Goal: Task Accomplishment & Management: Use online tool/utility

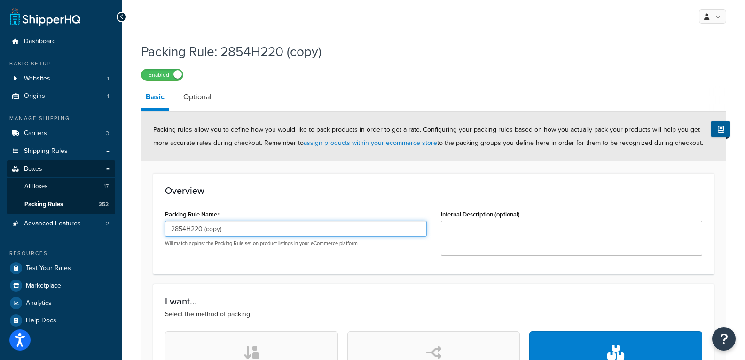
drag, startPoint x: 252, startPoint y: 230, endPoint x: 197, endPoint y: 231, distance: 55.5
click at [197, 231] on input "2854H220 (copy)" at bounding box center [296, 228] width 262 height 16
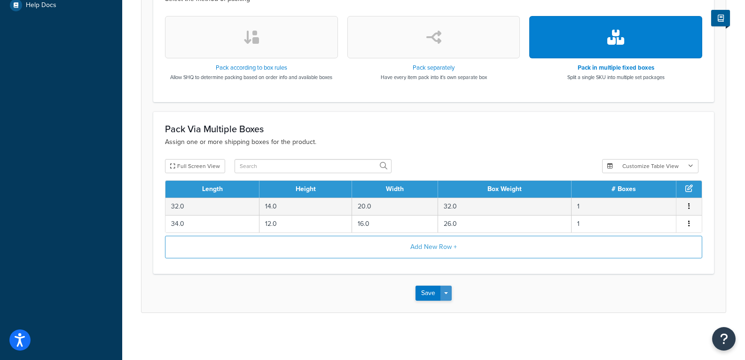
click at [445, 297] on button "Save Dropdown" at bounding box center [445, 292] width 11 height 15
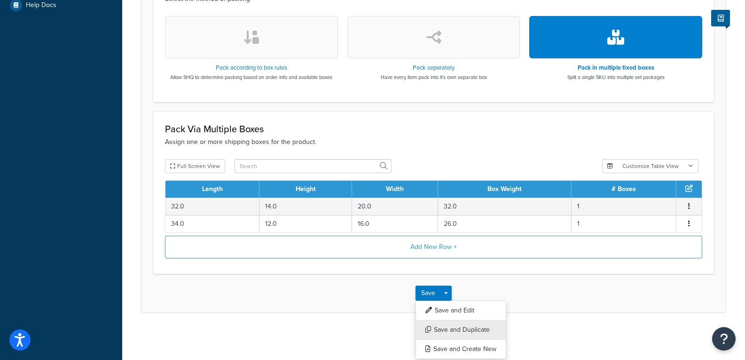
click at [466, 325] on button "Save and Duplicate" at bounding box center [461, 330] width 91 height 20
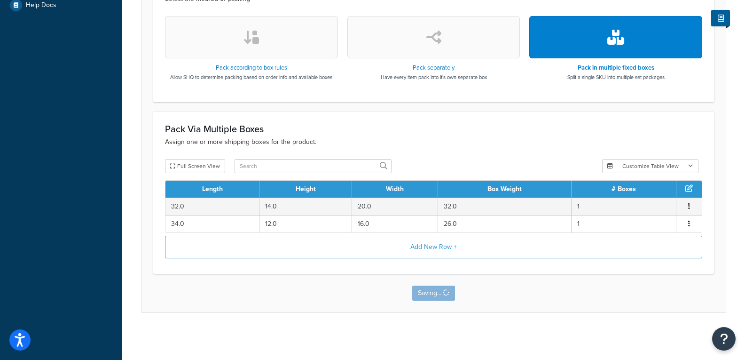
scroll to position [0, 0]
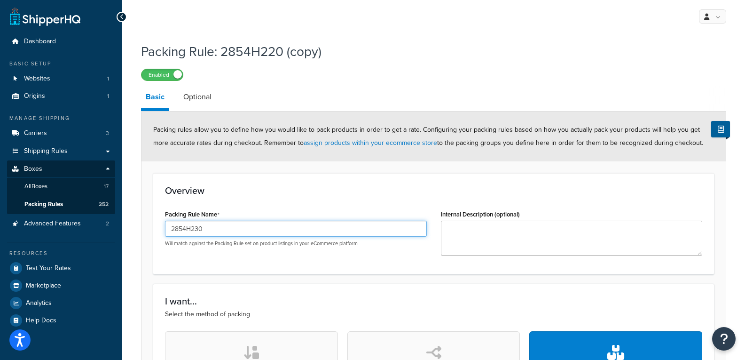
drag, startPoint x: 186, startPoint y: 228, endPoint x: 190, endPoint y: 232, distance: 5.7
click at [190, 232] on input "2854H230" at bounding box center [296, 228] width 262 height 16
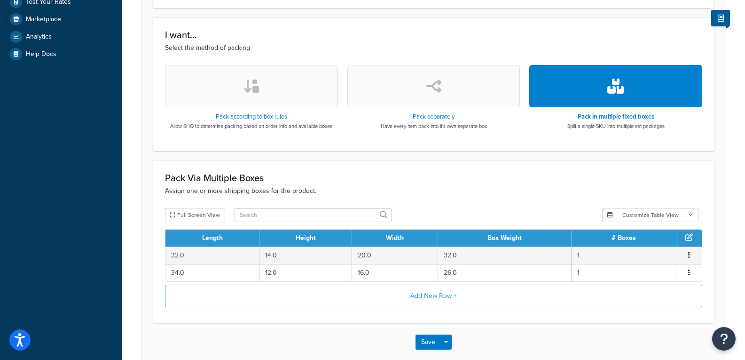
scroll to position [282, 0]
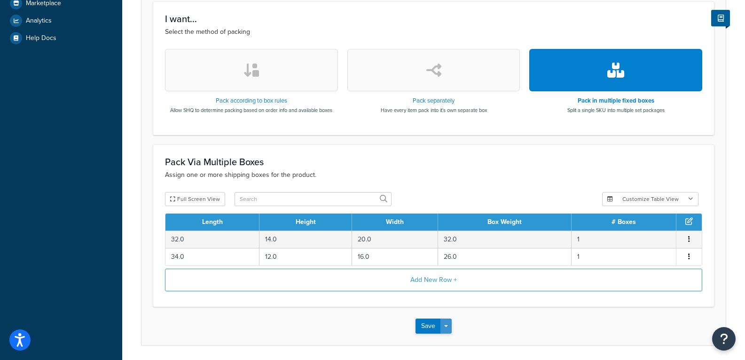
type input "2854H420"
click at [448, 319] on button "Save Dropdown" at bounding box center [445, 325] width 11 height 15
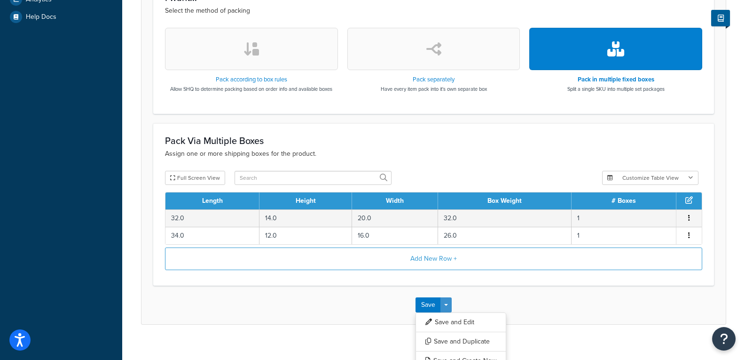
scroll to position [315, 0]
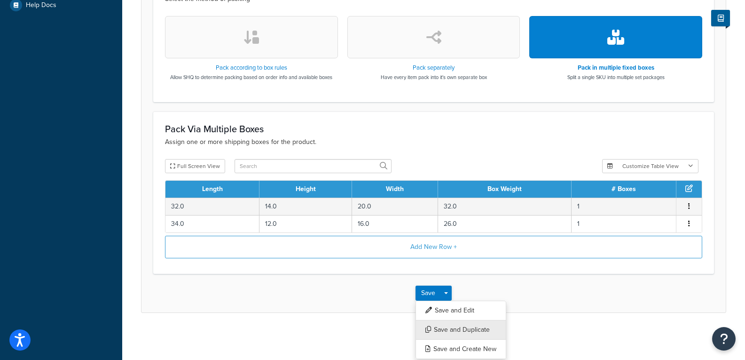
click at [464, 325] on button "Save and Duplicate" at bounding box center [461, 330] width 91 height 20
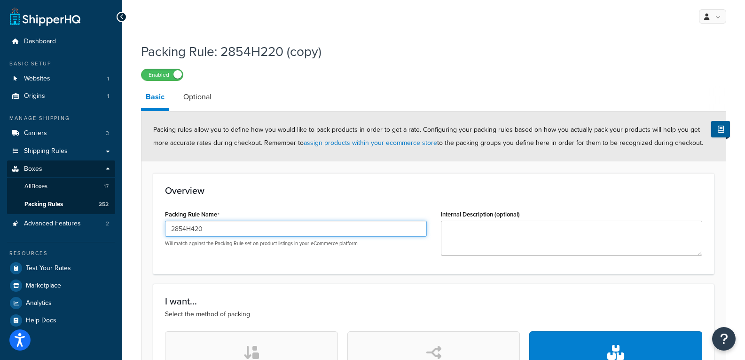
click at [237, 227] on input "2854H420" at bounding box center [296, 228] width 262 height 16
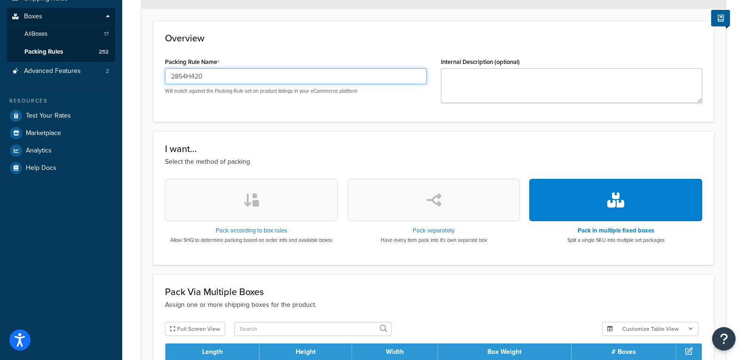
scroll to position [315, 0]
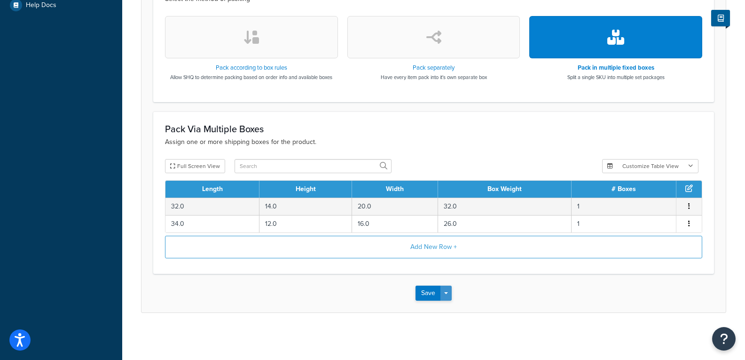
click at [447, 295] on button "Save Dropdown" at bounding box center [445, 292] width 11 height 15
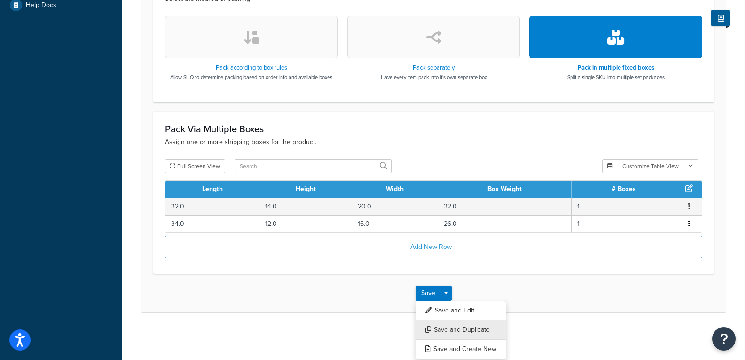
click at [462, 327] on button "Save and Duplicate" at bounding box center [461, 330] width 91 height 20
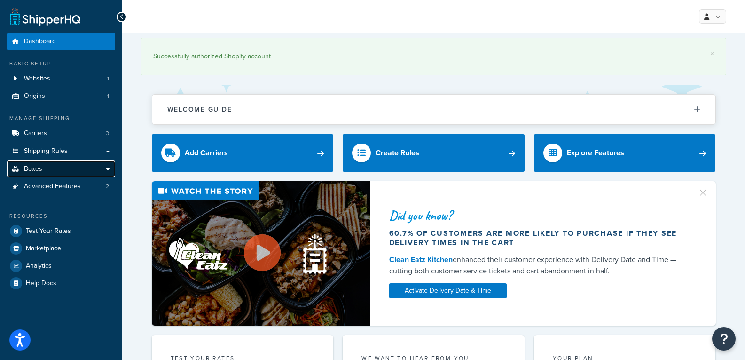
click at [108, 171] on link "Boxes" at bounding box center [61, 168] width 108 height 17
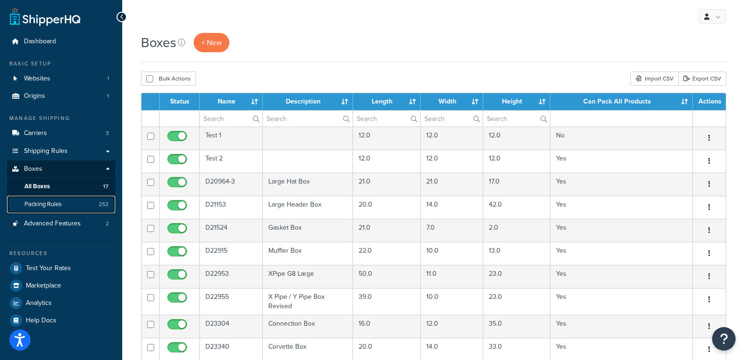
click at [86, 201] on link "Packing Rules 252" at bounding box center [61, 204] width 108 height 17
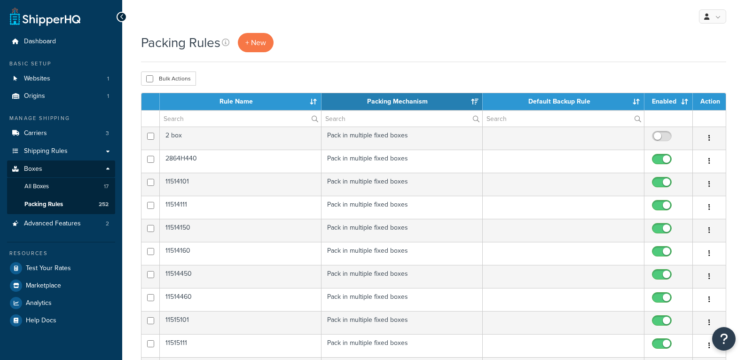
select select "15"
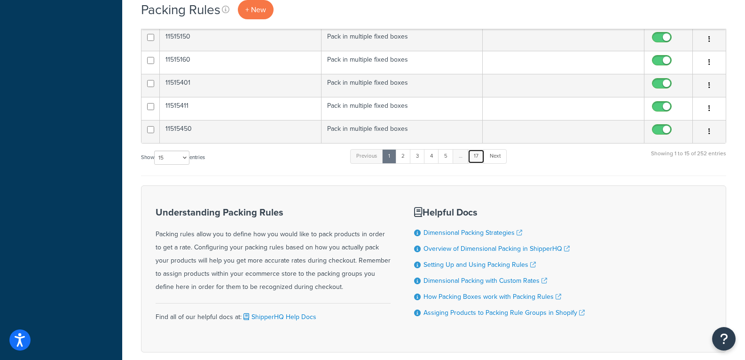
click at [481, 156] on link "17" at bounding box center [476, 156] width 17 height 14
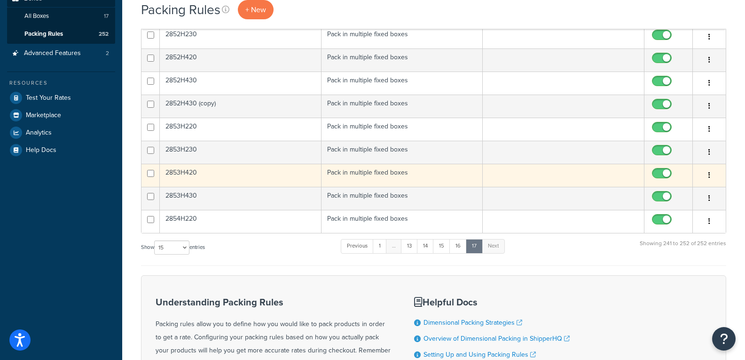
scroll to position [168, 0]
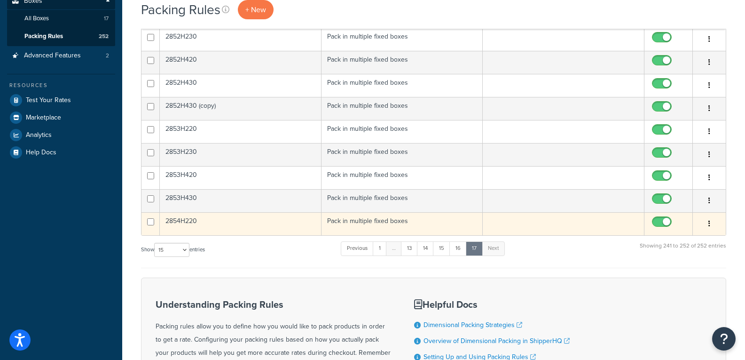
click at [193, 223] on td "2854H220" at bounding box center [241, 223] width 162 height 23
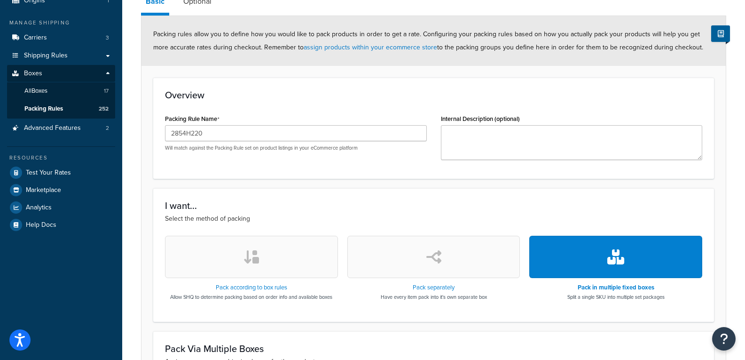
scroll to position [315, 0]
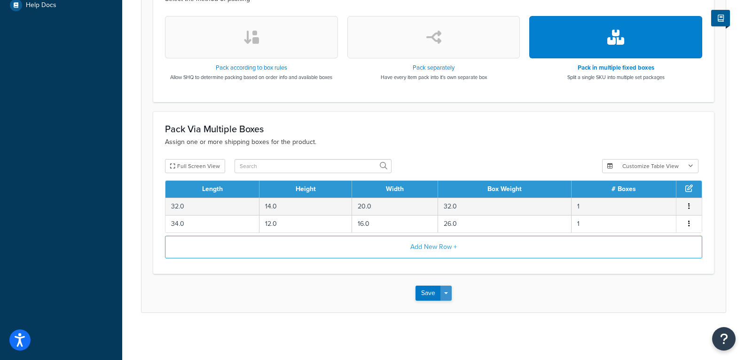
click at [447, 292] on span "button" at bounding box center [446, 293] width 4 height 2
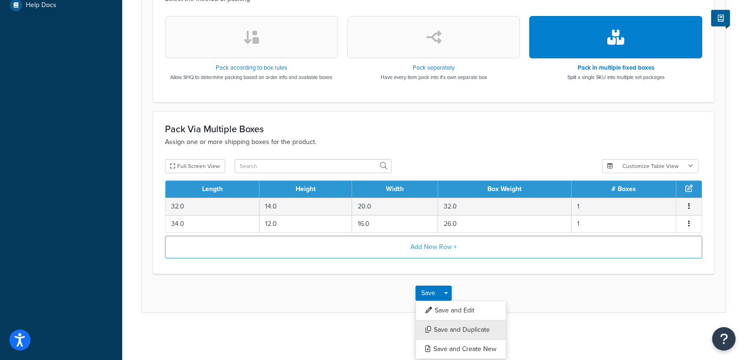
click at [465, 330] on button "Save and Duplicate" at bounding box center [461, 330] width 91 height 20
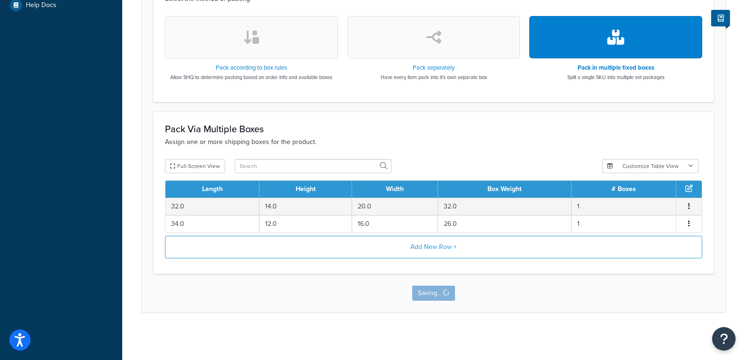
scroll to position [0, 0]
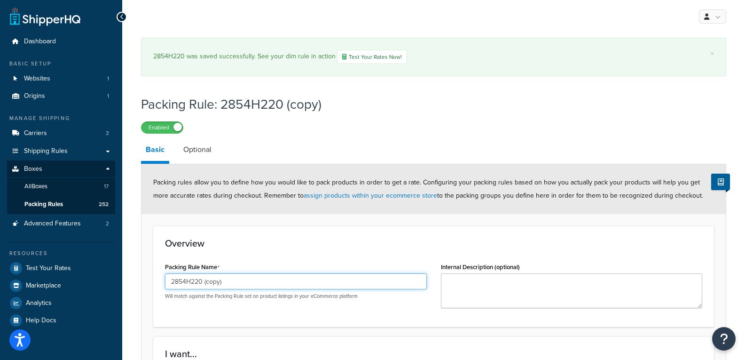
drag, startPoint x: 237, startPoint y: 284, endPoint x: 197, endPoint y: 289, distance: 41.2
click at [197, 289] on input "2854H220 (copy)" at bounding box center [296, 281] width 262 height 16
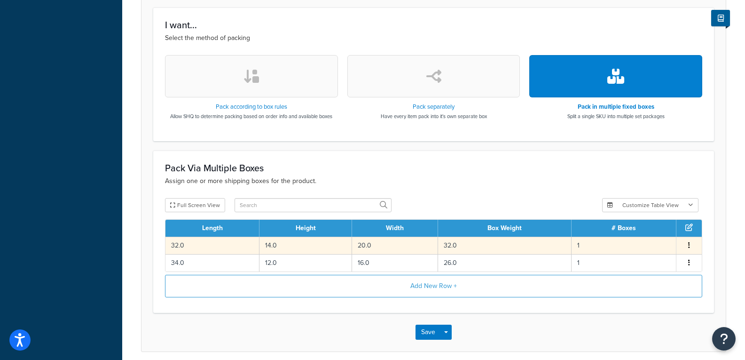
scroll to position [329, 0]
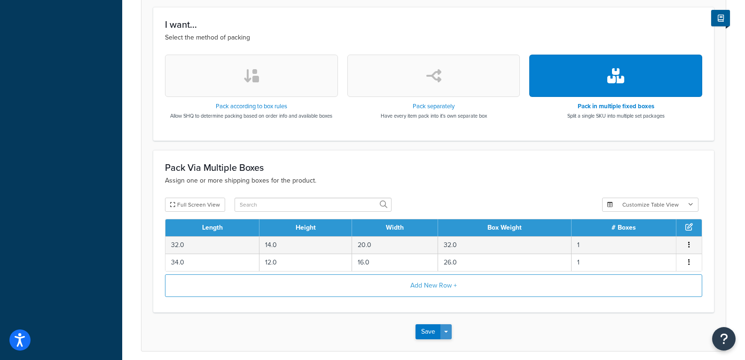
type input "2854H230"
click at [448, 331] on span "button" at bounding box center [446, 331] width 4 height 2
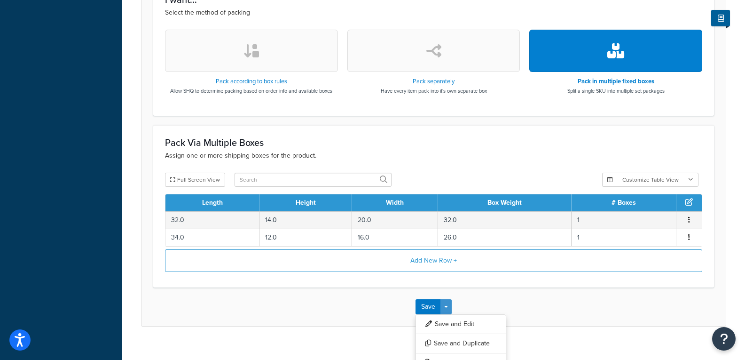
scroll to position [368, 0]
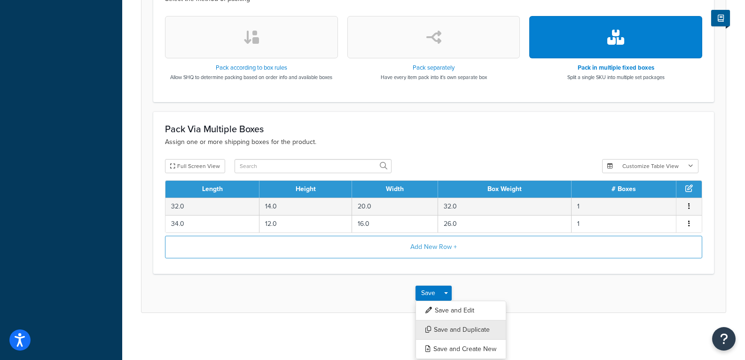
click at [464, 328] on button "Save and Duplicate" at bounding box center [461, 330] width 91 height 20
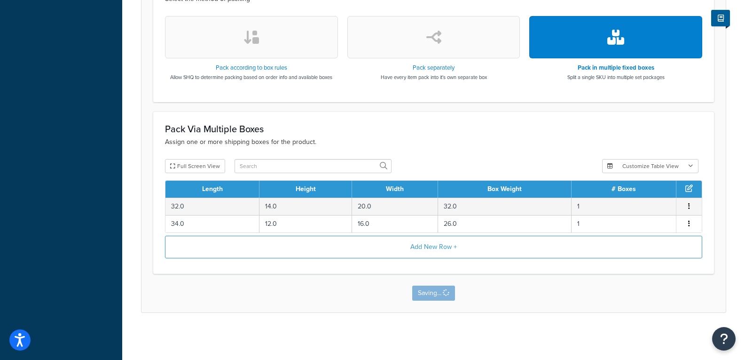
scroll to position [0, 0]
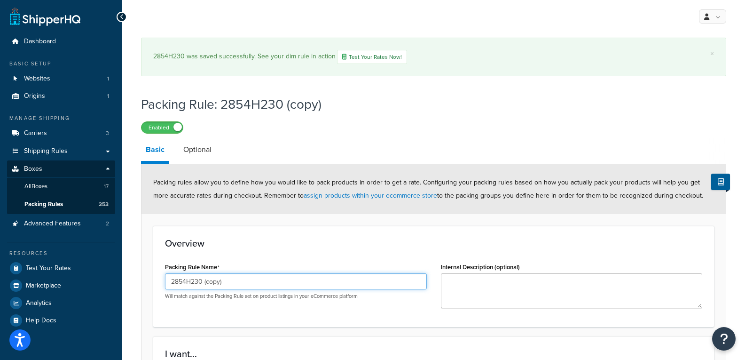
drag, startPoint x: 214, startPoint y: 290, endPoint x: 196, endPoint y: 291, distance: 18.4
click at [196, 291] on div "2854H230 (copy) Will match against the Packing Rule set on product listings in …" at bounding box center [296, 286] width 262 height 26
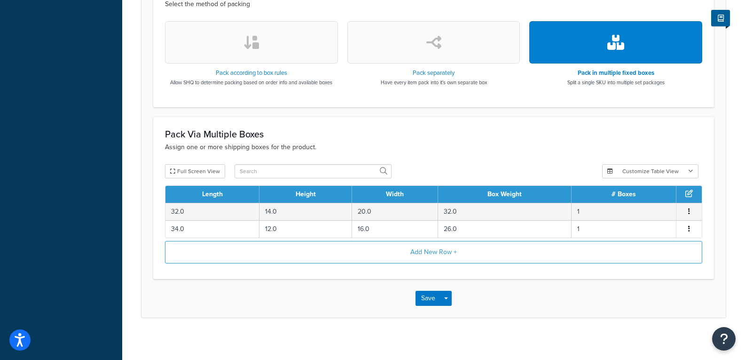
scroll to position [368, 0]
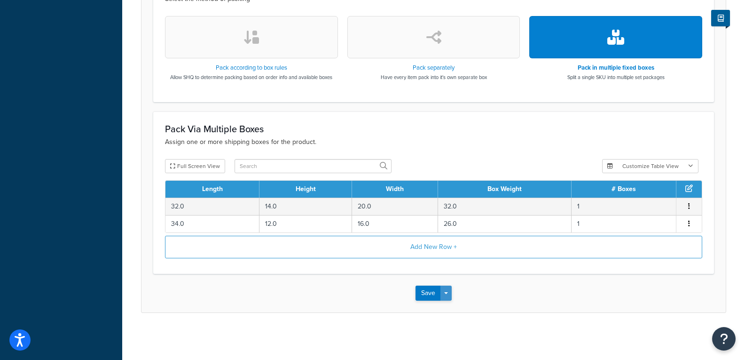
type input "2854H420"
click at [448, 291] on button "Save Dropdown" at bounding box center [445, 292] width 11 height 15
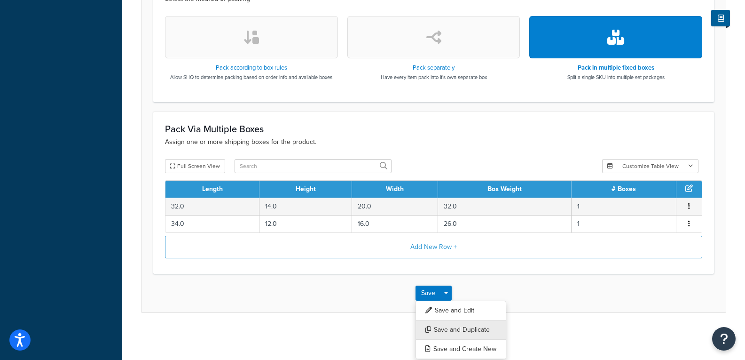
click at [455, 332] on button "Save and Duplicate" at bounding box center [461, 330] width 91 height 20
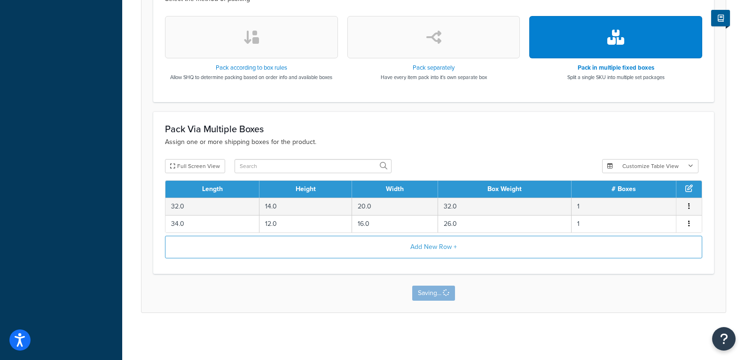
scroll to position [0, 0]
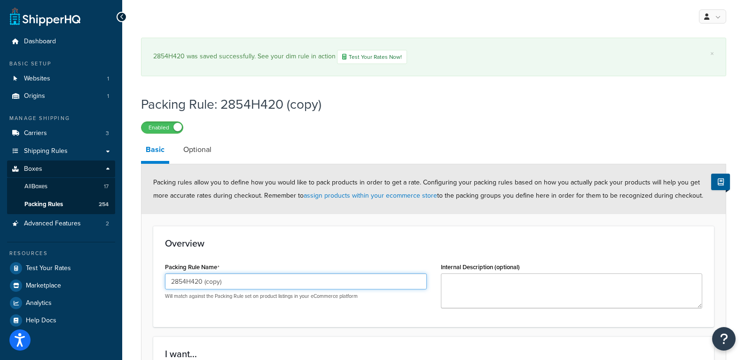
drag, startPoint x: 229, startPoint y: 285, endPoint x: 195, endPoint y: 288, distance: 34.0
click at [195, 288] on input "2854H420 (copy)" at bounding box center [296, 281] width 262 height 16
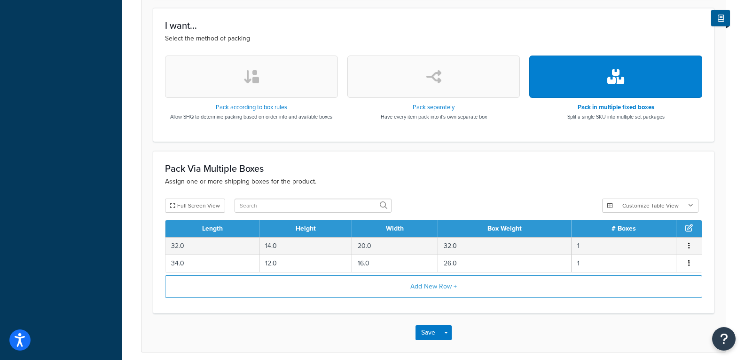
scroll to position [329, 0]
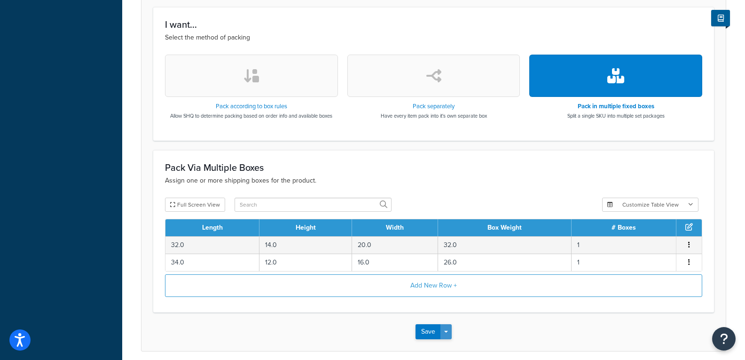
type input "2854H430"
click at [450, 328] on button "Save Dropdown" at bounding box center [445, 331] width 11 height 15
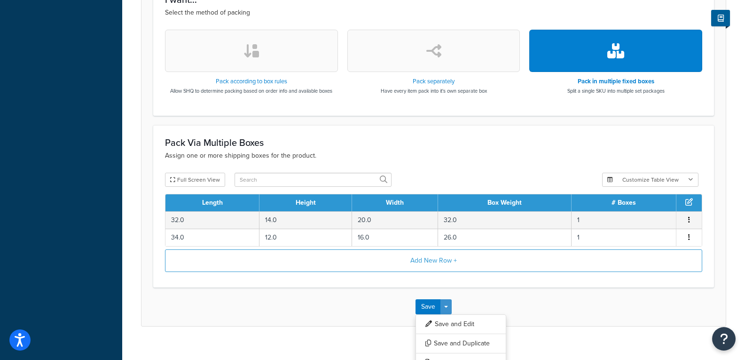
scroll to position [368, 0]
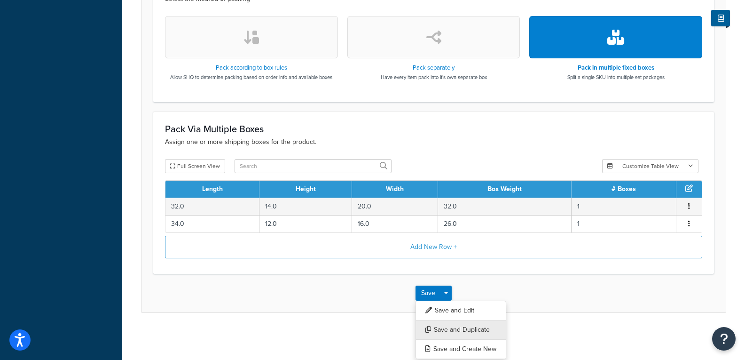
click at [462, 330] on button "Save and Duplicate" at bounding box center [461, 330] width 91 height 20
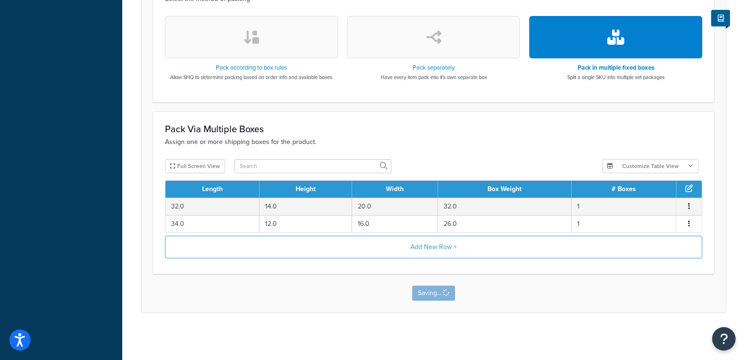
scroll to position [0, 0]
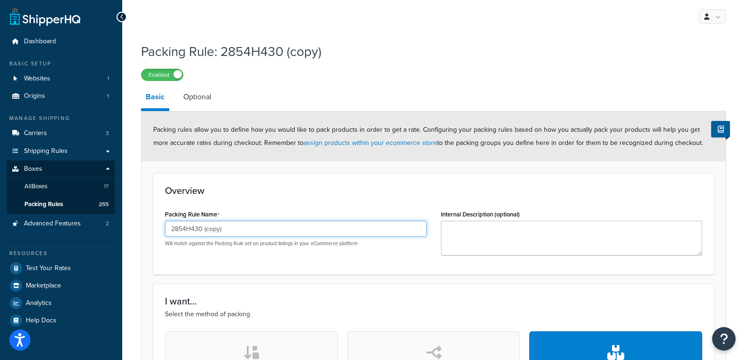
drag, startPoint x: 228, startPoint y: 228, endPoint x: 181, endPoint y: 238, distance: 47.2
click at [181, 238] on div "2854H430 (copy) Will match against the Packing Rule set on product listings in …" at bounding box center [296, 233] width 262 height 26
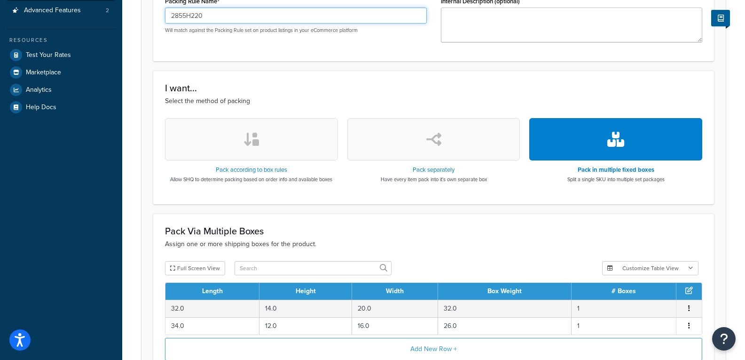
scroll to position [235, 0]
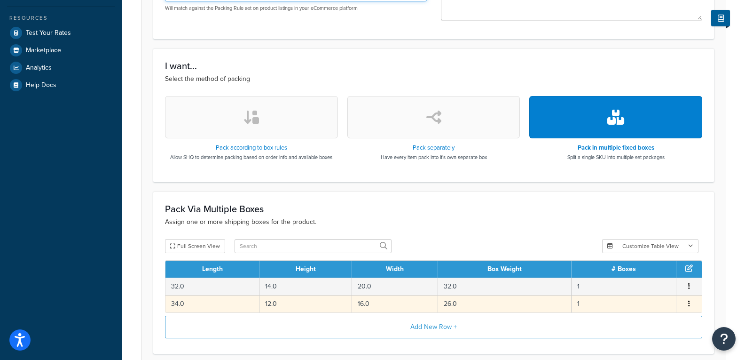
type input "2855H220"
click at [467, 309] on td "26.0" at bounding box center [505, 303] width 134 height 17
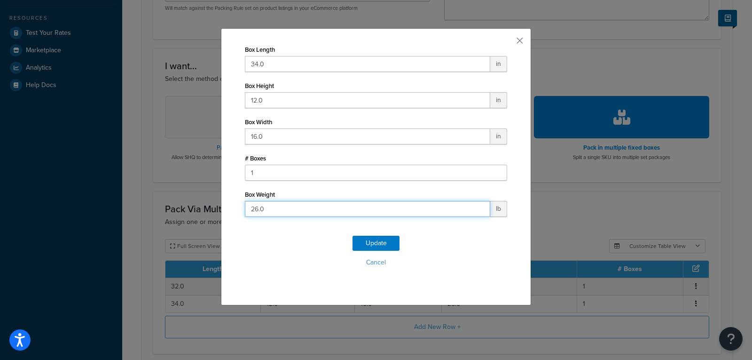
drag, startPoint x: 346, startPoint y: 209, endPoint x: 202, endPoint y: 212, distance: 143.4
click at [202, 212] on div "Box Length 34.0 in Box Height 12.0 in Box Width 16.0 in # Boxes 1 Box Weight 26…" at bounding box center [376, 180] width 752 height 360
type input "25"
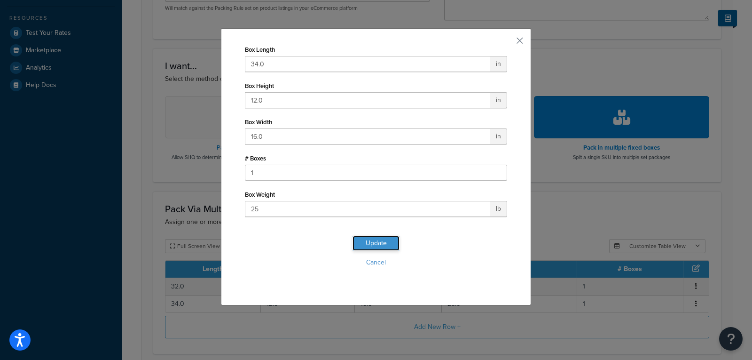
click at [366, 242] on button "Update" at bounding box center [376, 243] width 47 height 15
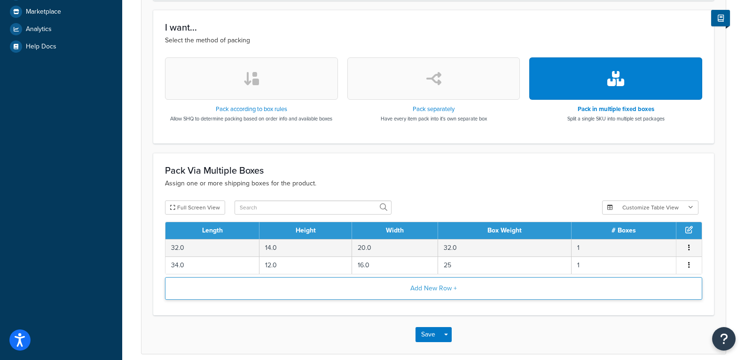
scroll to position [315, 0]
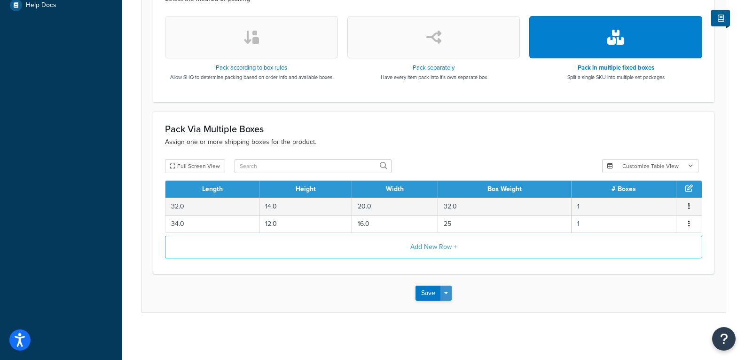
click at [446, 294] on span "button" at bounding box center [446, 293] width 4 height 2
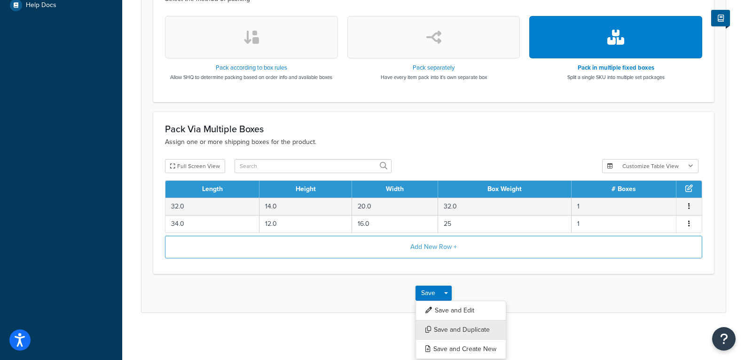
click at [440, 328] on button "Save and Duplicate" at bounding box center [461, 330] width 91 height 20
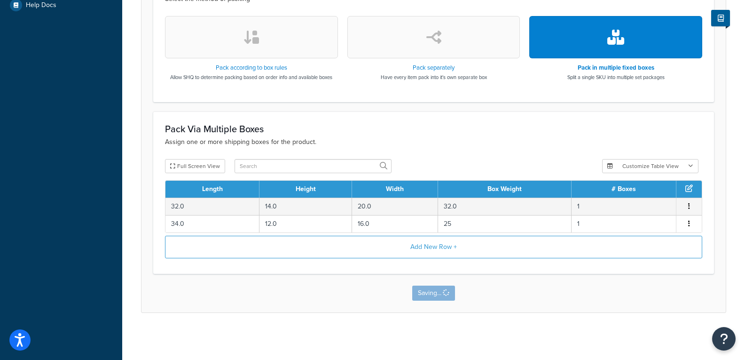
scroll to position [0, 0]
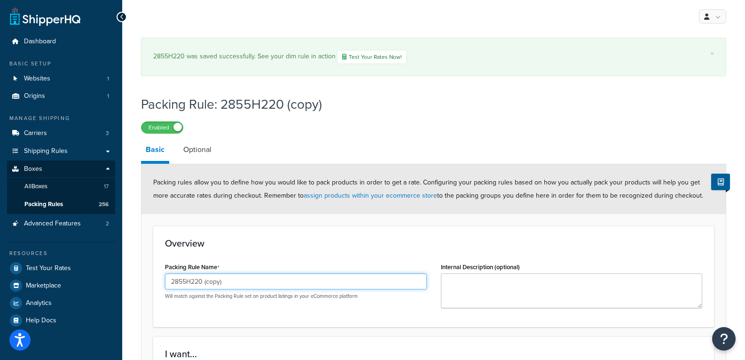
drag, startPoint x: 242, startPoint y: 282, endPoint x: 195, endPoint y: 291, distance: 47.9
click at [195, 291] on div "2855H220 (copy) Will match against the Packing Rule set on product listings in …" at bounding box center [296, 286] width 262 height 26
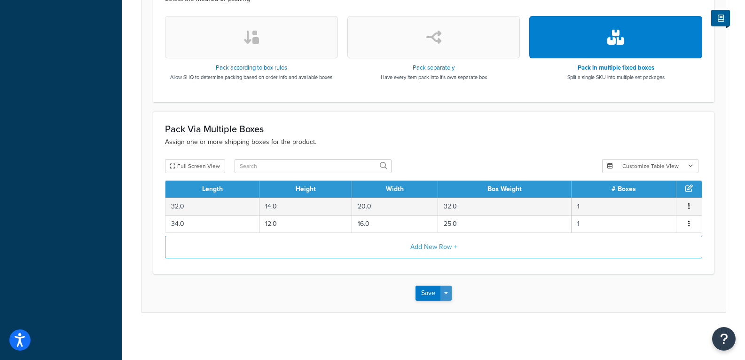
type input "2855H230"
click at [448, 292] on span "button" at bounding box center [446, 293] width 4 height 2
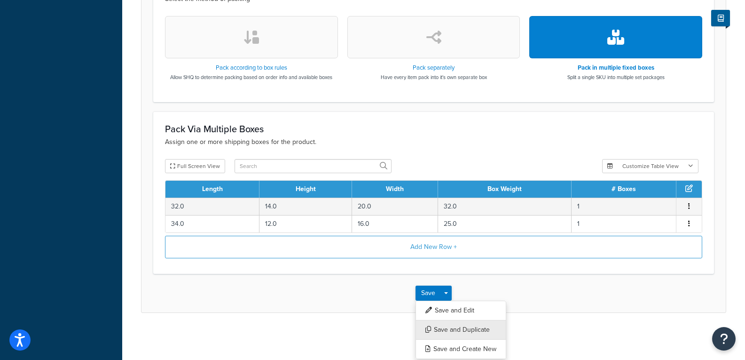
click at [453, 331] on button "Save and Duplicate" at bounding box center [461, 330] width 91 height 20
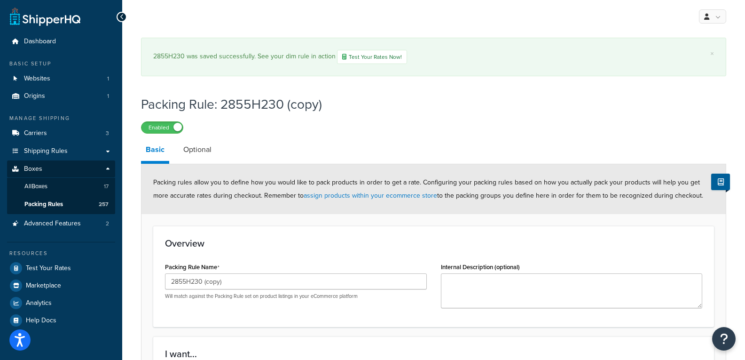
drag, startPoint x: 245, startPoint y: 271, endPoint x: 226, endPoint y: 282, distance: 22.3
click at [226, 282] on div "Packing Rule Name 2855H230 (copy) Will match against the Packing Rule set on pr…" at bounding box center [296, 279] width 262 height 39
drag, startPoint x: 233, startPoint y: 284, endPoint x: 193, endPoint y: 287, distance: 40.5
click at [193, 287] on input "2855H230 (copy)" at bounding box center [296, 281] width 262 height 16
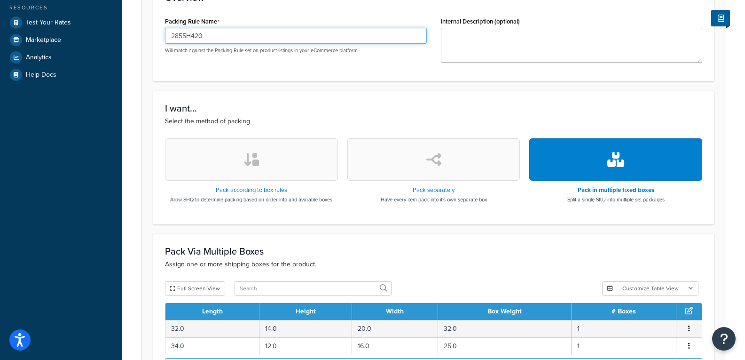
scroll to position [368, 0]
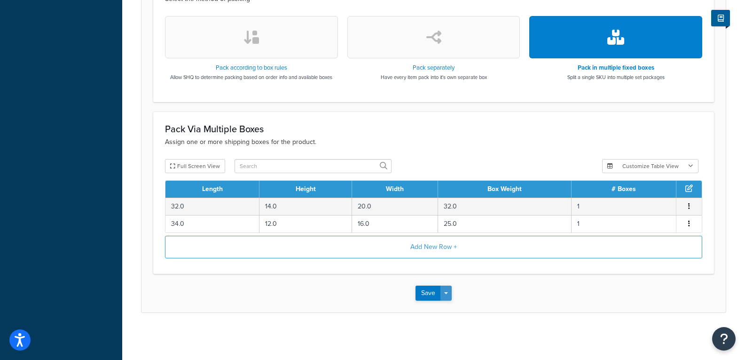
type input "2855H420"
click at [445, 289] on button "Save Dropdown" at bounding box center [445, 292] width 11 height 15
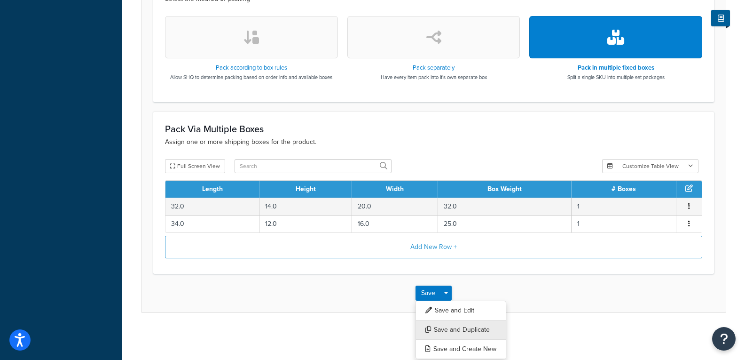
click at [455, 328] on button "Save and Duplicate" at bounding box center [461, 330] width 91 height 20
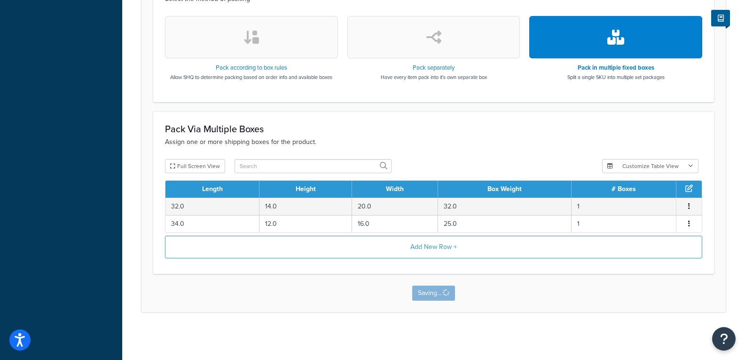
scroll to position [0, 0]
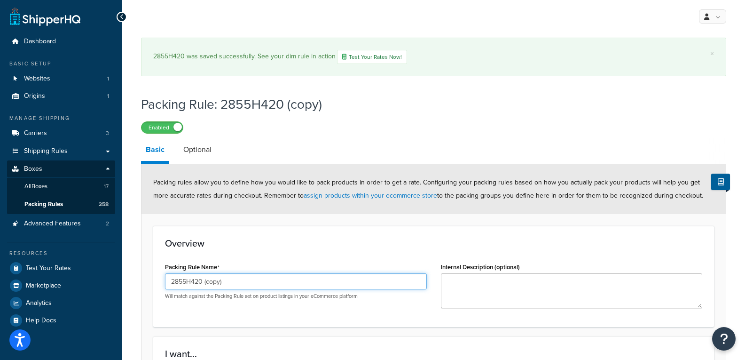
drag, startPoint x: 237, startPoint y: 283, endPoint x: 195, endPoint y: 287, distance: 42.1
click at [195, 287] on input "2855H420 (copy)" at bounding box center [296, 281] width 262 height 16
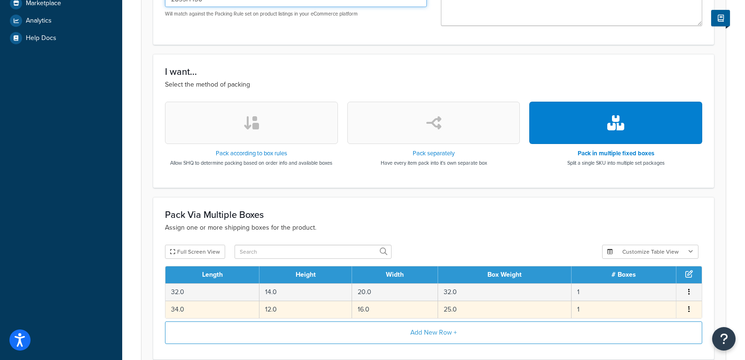
scroll to position [368, 0]
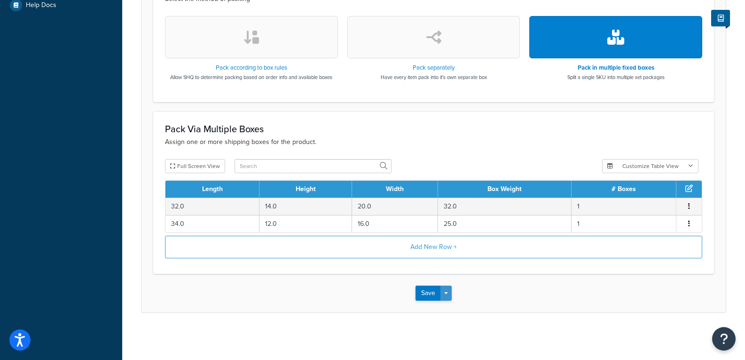
type input "2855H430"
click at [443, 296] on button "Save Dropdown" at bounding box center [445, 292] width 11 height 15
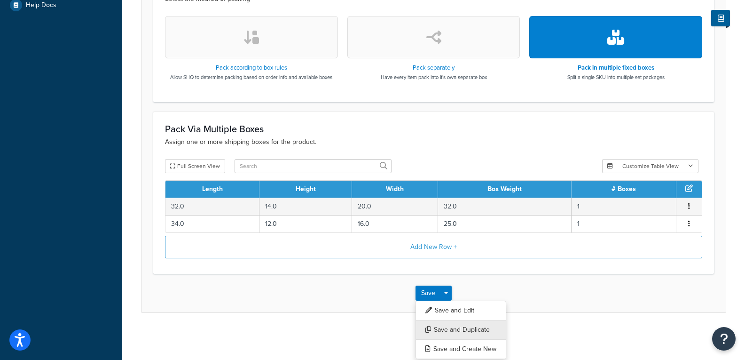
click at [457, 325] on button "Save and Duplicate" at bounding box center [461, 330] width 91 height 20
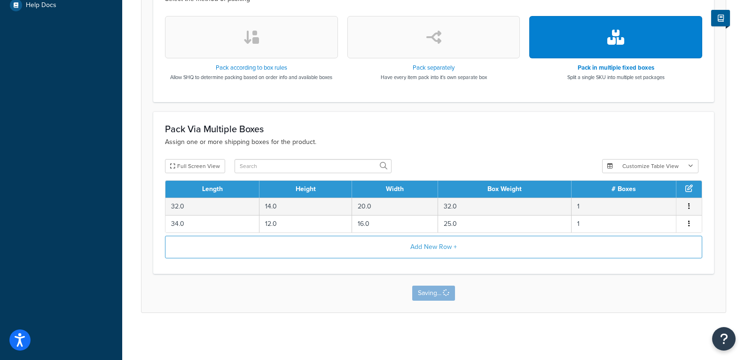
scroll to position [0, 0]
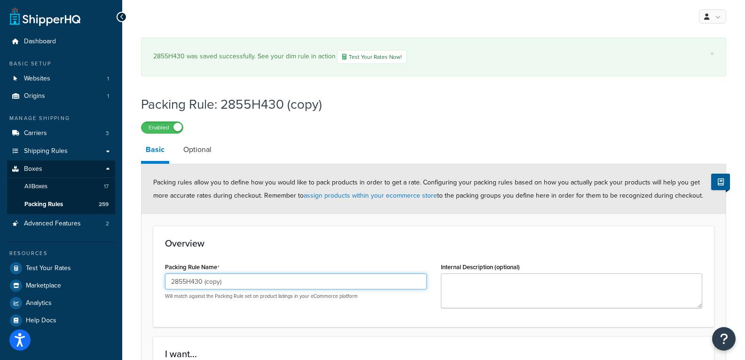
drag, startPoint x: 230, startPoint y: 282, endPoint x: 184, endPoint y: 286, distance: 45.8
click at [184, 286] on input "2855H430 (copy)" at bounding box center [296, 281] width 262 height 16
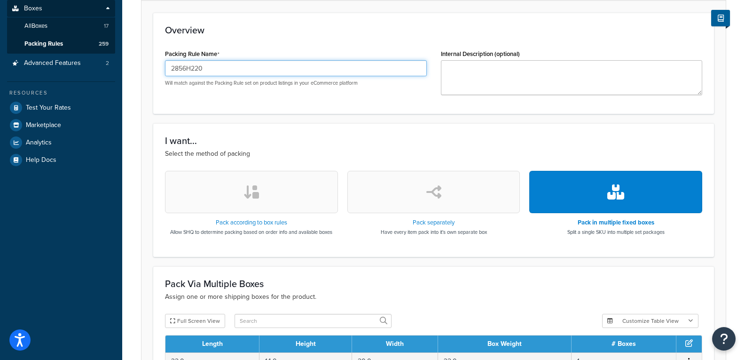
scroll to position [315, 0]
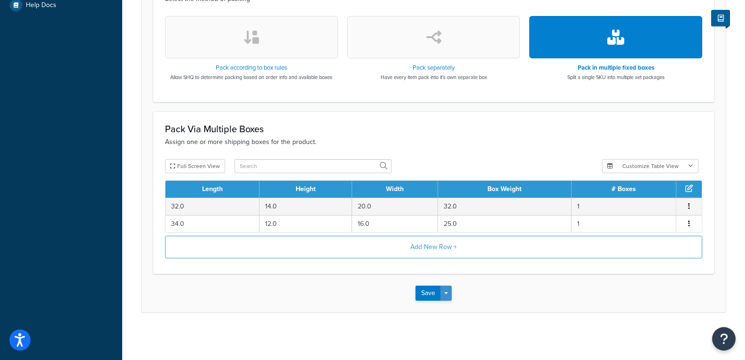
type input "2856H220"
click at [448, 289] on button "Save Dropdown" at bounding box center [445, 292] width 11 height 15
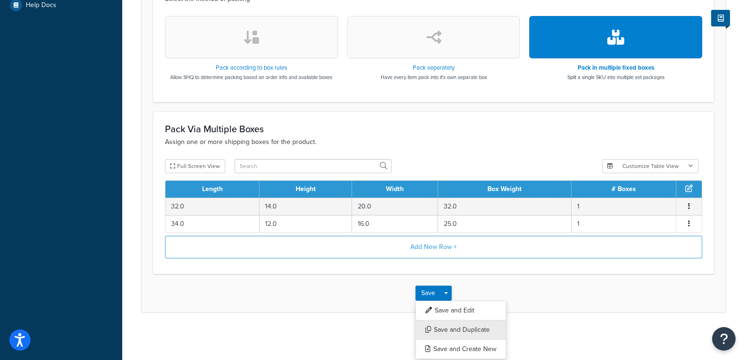
click at [451, 330] on button "Save and Duplicate" at bounding box center [461, 330] width 91 height 20
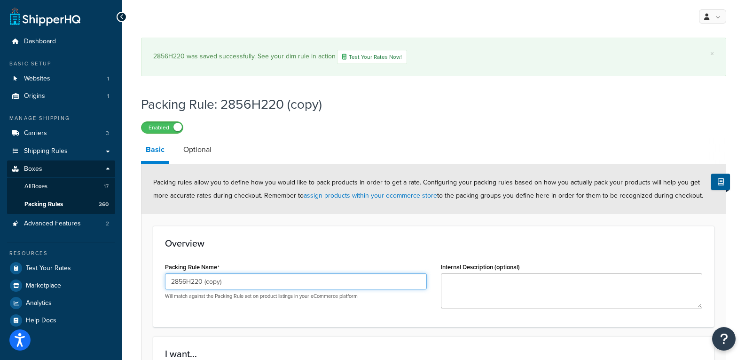
drag, startPoint x: 226, startPoint y: 279, endPoint x: 196, endPoint y: 284, distance: 30.5
click at [196, 284] on input "2856H220 (copy)" at bounding box center [296, 281] width 262 height 16
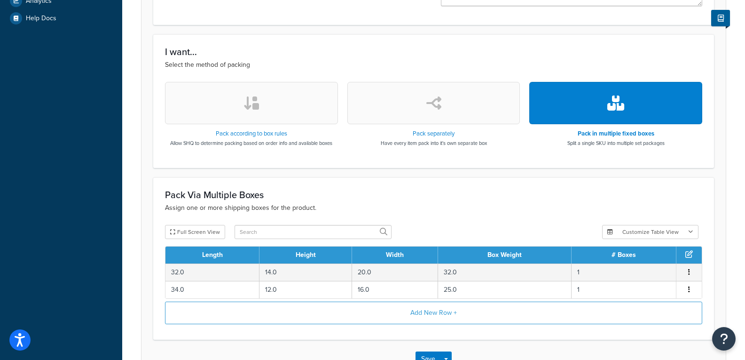
scroll to position [368, 0]
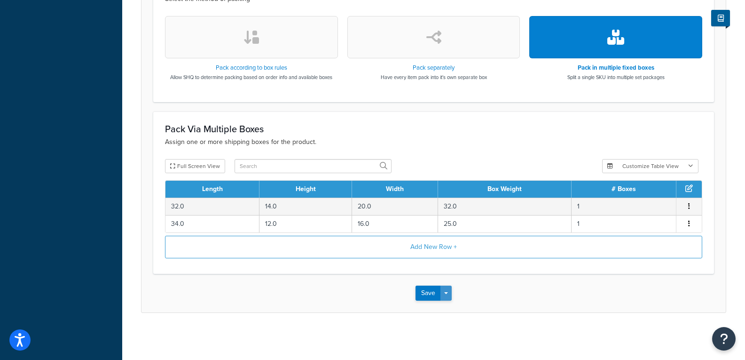
type input "2856H230"
click at [446, 292] on span "button" at bounding box center [446, 293] width 4 height 2
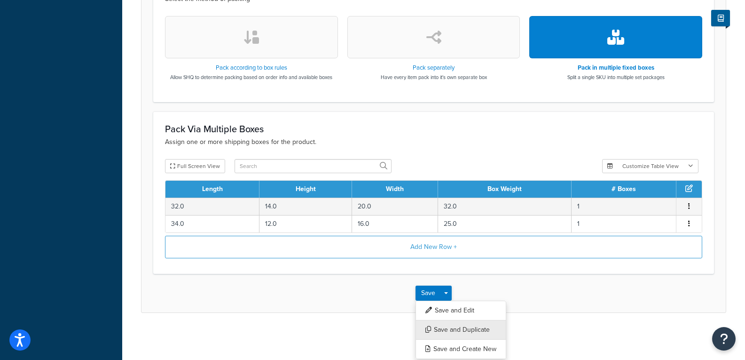
click at [451, 330] on button "Save and Duplicate" at bounding box center [461, 330] width 91 height 20
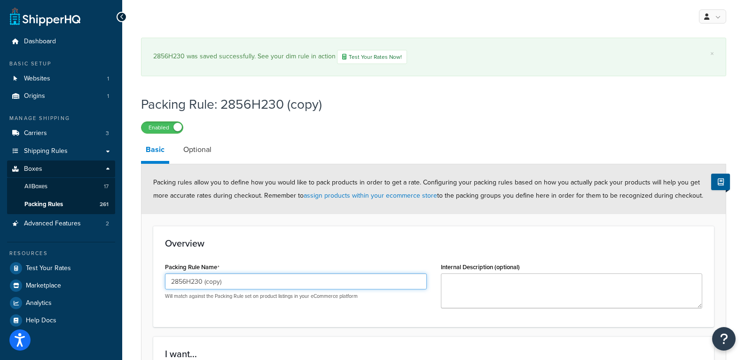
drag, startPoint x: 197, startPoint y: 283, endPoint x: 190, endPoint y: 288, distance: 8.4
click at [190, 288] on input "2856H230 (copy)" at bounding box center [296, 281] width 262 height 16
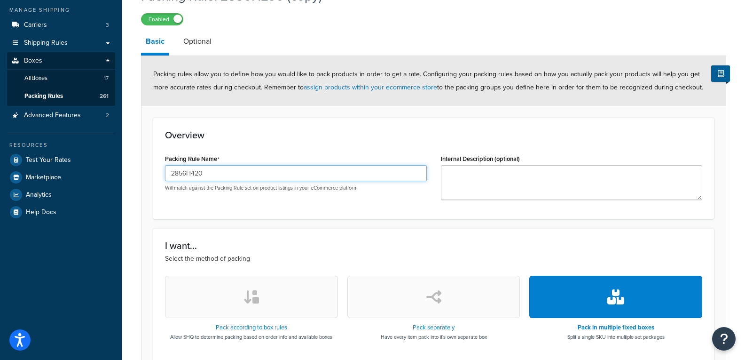
scroll to position [368, 0]
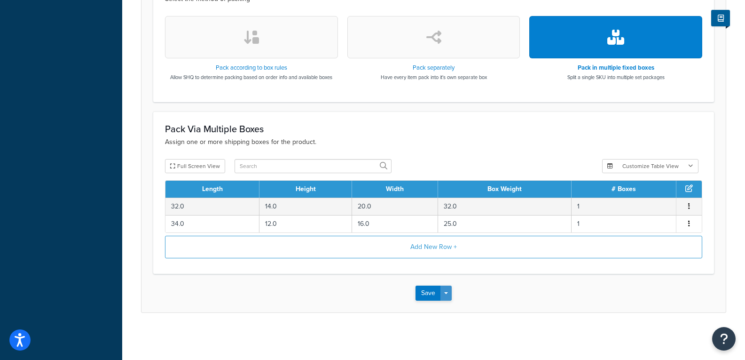
type input "2856H420"
click at [448, 296] on button "Save Dropdown" at bounding box center [445, 292] width 11 height 15
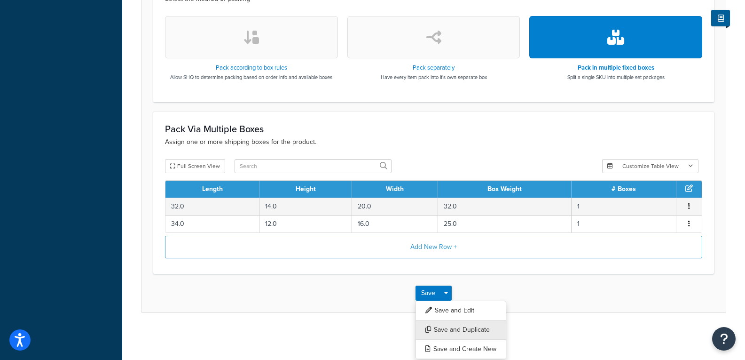
click at [458, 326] on button "Save and Duplicate" at bounding box center [461, 330] width 91 height 20
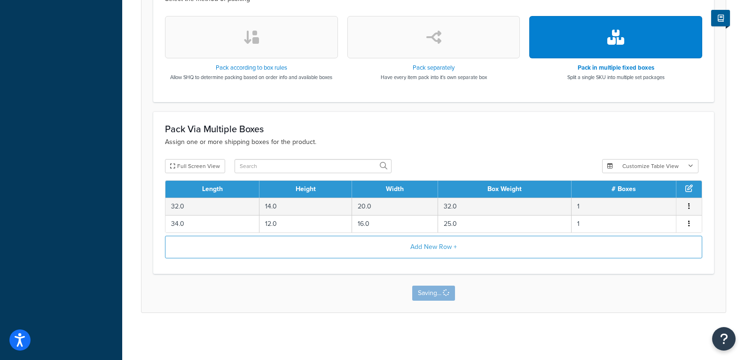
scroll to position [0, 0]
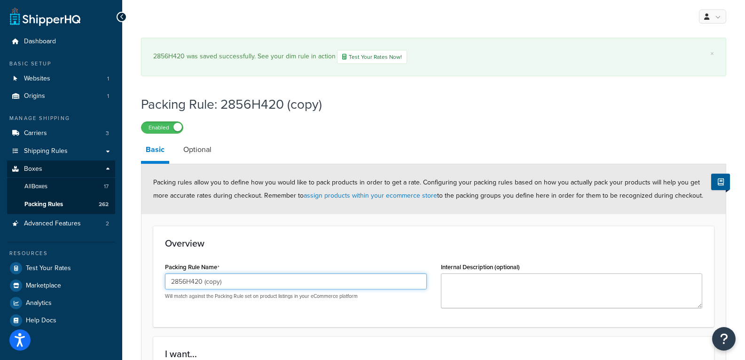
drag, startPoint x: 231, startPoint y: 278, endPoint x: 197, endPoint y: 288, distance: 35.3
click at [197, 288] on input "2856H420 (copy)" at bounding box center [296, 281] width 262 height 16
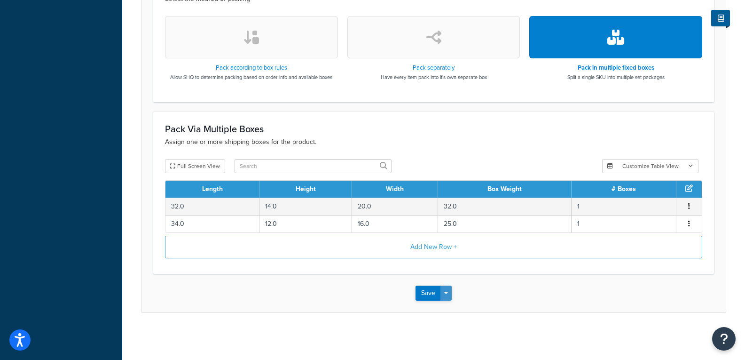
type input "2856H430"
click at [447, 298] on button "Save Dropdown" at bounding box center [445, 292] width 11 height 15
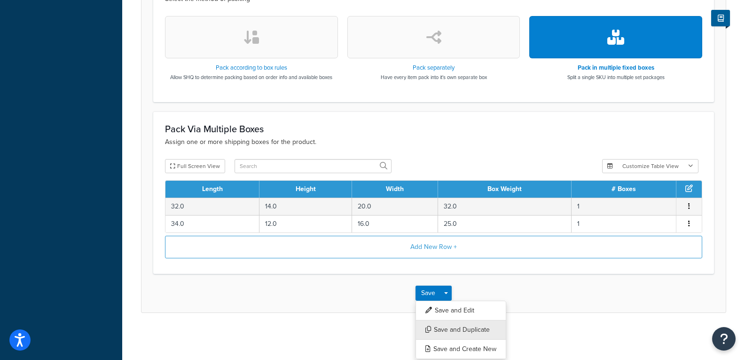
click at [450, 330] on button "Save and Duplicate" at bounding box center [461, 330] width 91 height 20
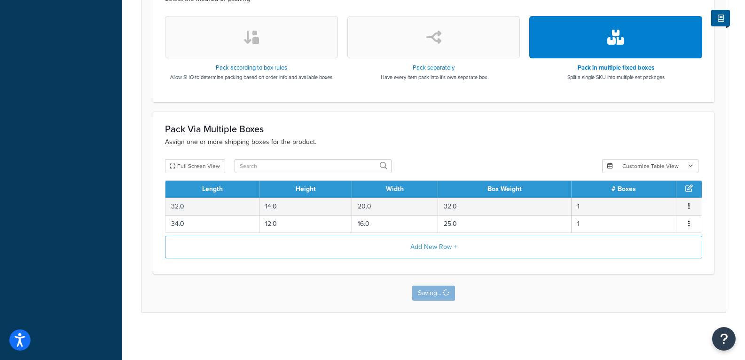
scroll to position [0, 0]
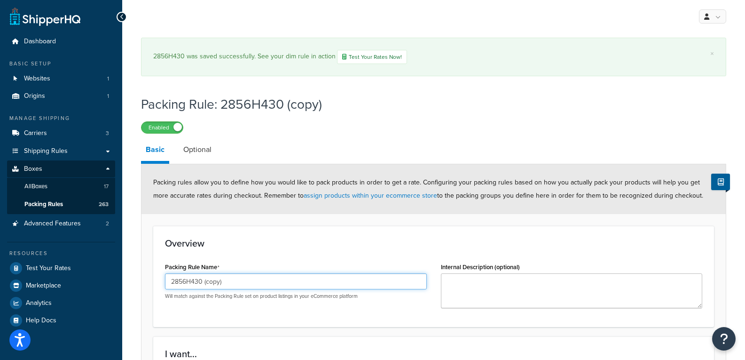
click at [186, 280] on input "2856H430 (copy)" at bounding box center [296, 281] width 262 height 16
drag, startPoint x: 244, startPoint y: 279, endPoint x: 192, endPoint y: 281, distance: 51.3
click at [192, 281] on input "2857H430 (copy)" at bounding box center [296, 281] width 262 height 16
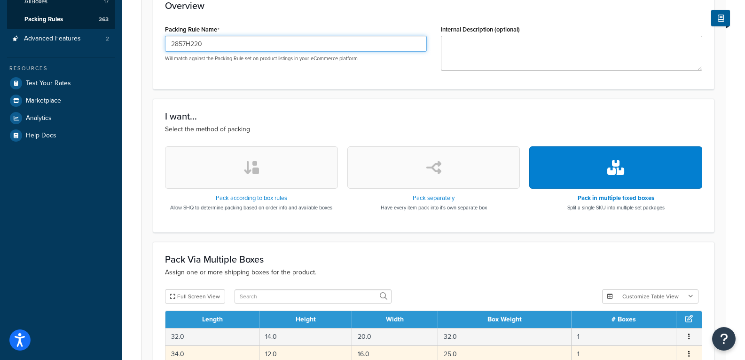
scroll to position [315, 0]
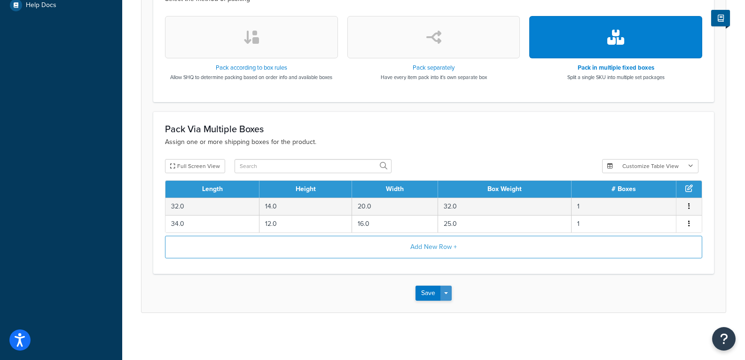
type input "2857H220"
click at [447, 292] on span "button" at bounding box center [446, 293] width 4 height 2
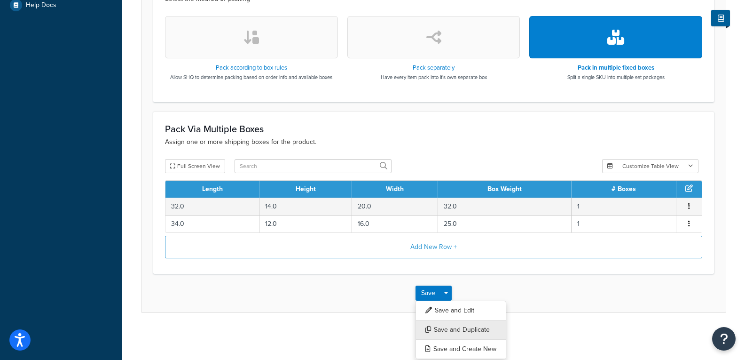
click at [454, 329] on button "Save and Duplicate" at bounding box center [461, 330] width 91 height 20
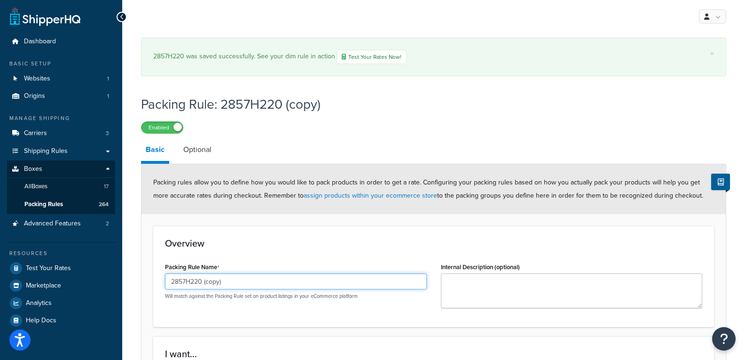
drag, startPoint x: 240, startPoint y: 279, endPoint x: 195, endPoint y: 286, distance: 45.7
click at [195, 286] on input "2857H220 (copy)" at bounding box center [296, 281] width 262 height 16
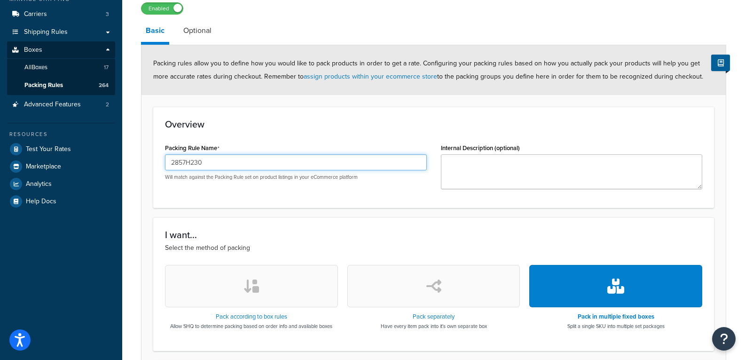
scroll to position [368, 0]
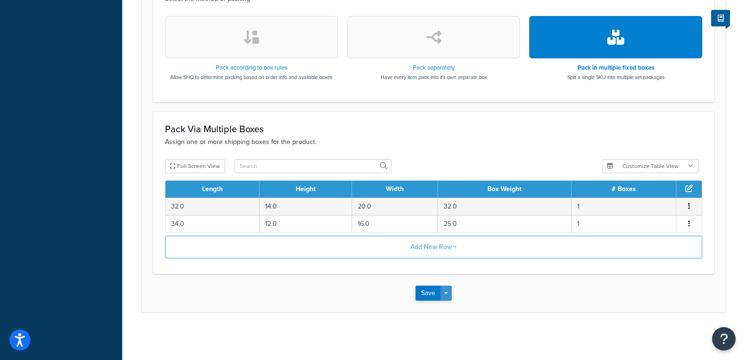
type input "2857H230"
click at [445, 293] on span "button" at bounding box center [446, 293] width 4 height 2
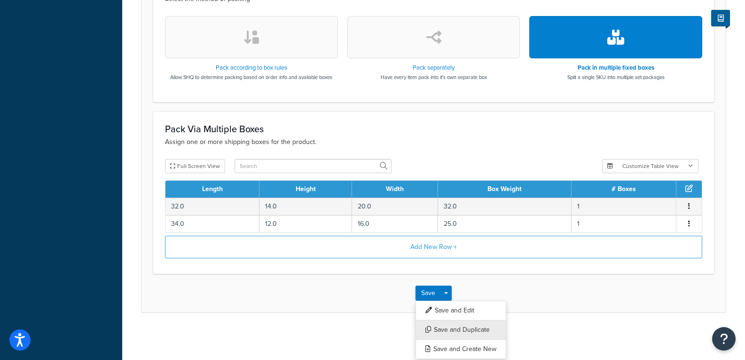
click at [450, 324] on button "Save and Duplicate" at bounding box center [461, 330] width 91 height 20
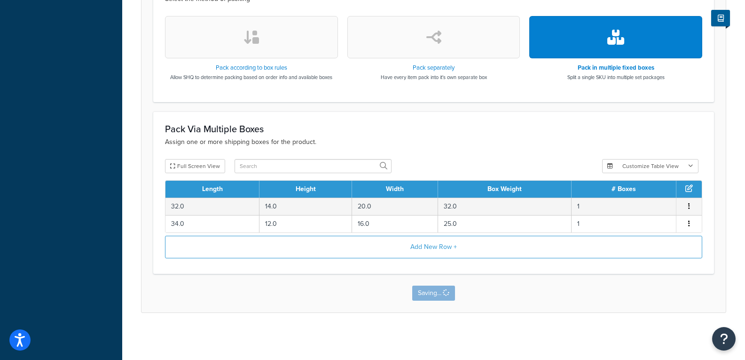
scroll to position [0, 0]
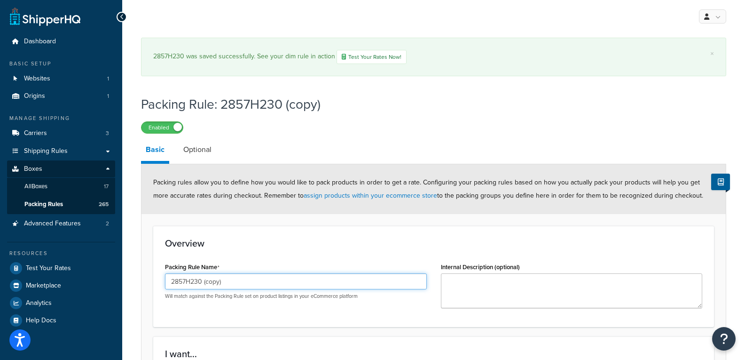
drag, startPoint x: 246, startPoint y: 283, endPoint x: 192, endPoint y: 281, distance: 54.1
click at [192, 281] on input "2857H230 (copy)" at bounding box center [296, 281] width 262 height 16
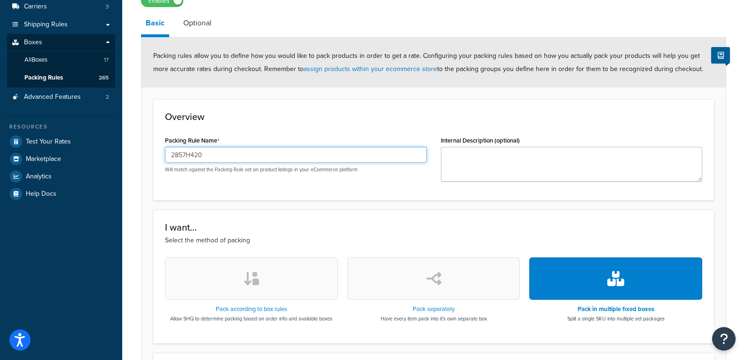
scroll to position [368, 0]
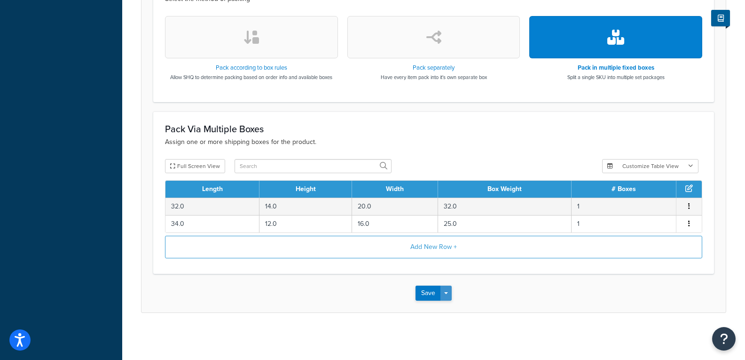
type input "2857H420"
click at [446, 287] on button "Save Dropdown" at bounding box center [445, 292] width 11 height 15
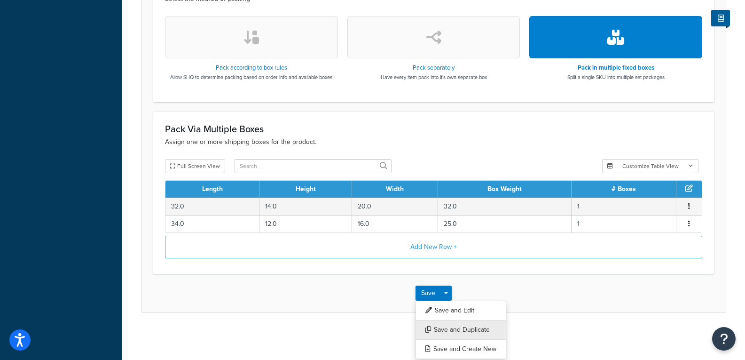
click at [462, 327] on button "Save and Duplicate" at bounding box center [461, 330] width 91 height 20
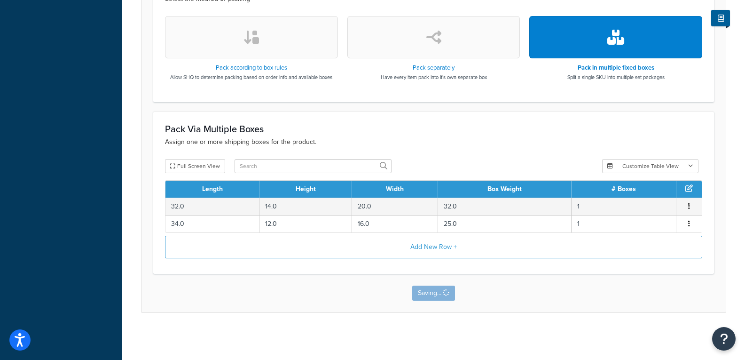
scroll to position [0, 0]
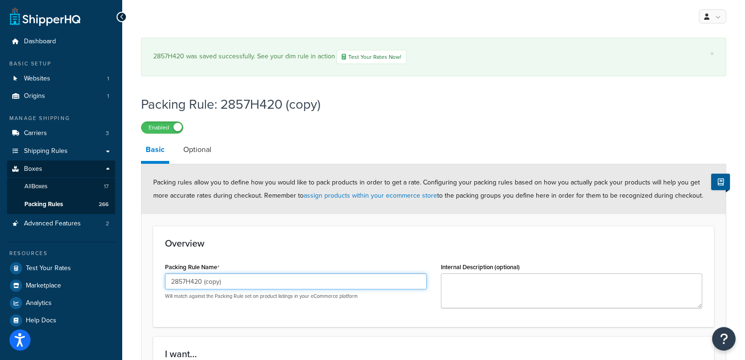
drag, startPoint x: 218, startPoint y: 281, endPoint x: 194, endPoint y: 283, distance: 23.6
click at [194, 283] on input "2857H420 (copy)" at bounding box center [296, 281] width 262 height 16
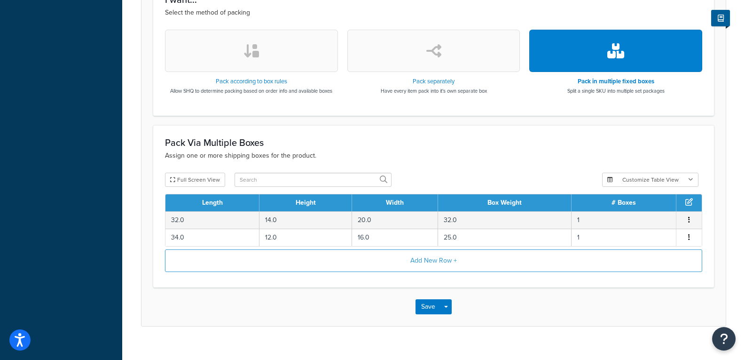
scroll to position [368, 0]
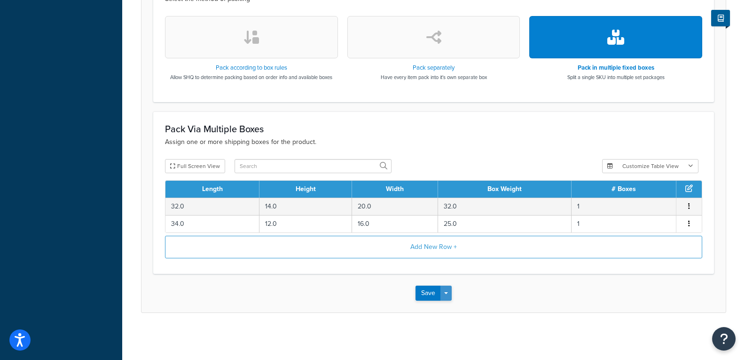
type input "2857H430"
click at [445, 296] on button "Save Dropdown" at bounding box center [445, 292] width 11 height 15
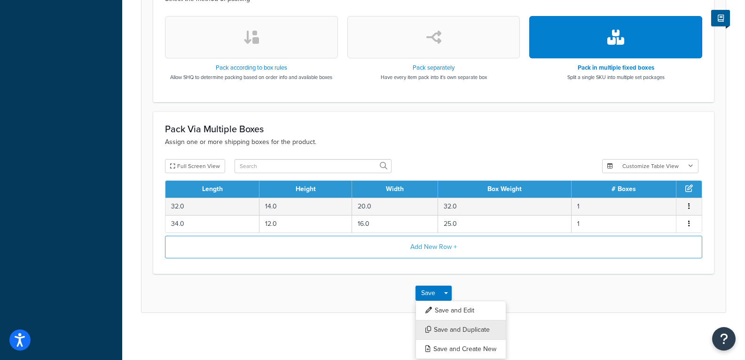
click at [458, 329] on button "Save and Duplicate" at bounding box center [461, 330] width 91 height 20
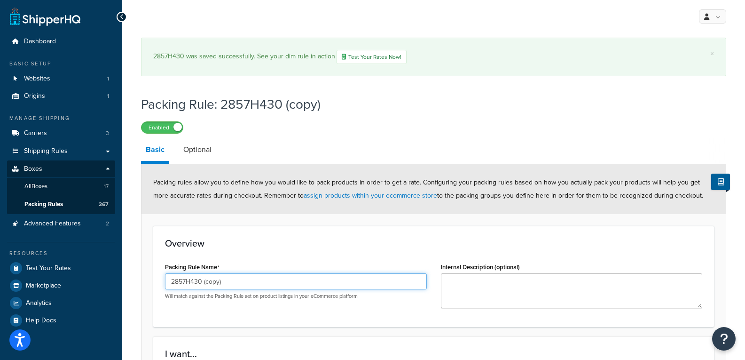
click at [185, 285] on input "2857H430 (copy)" at bounding box center [296, 281] width 262 height 16
drag, startPoint x: 224, startPoint y: 287, endPoint x: 196, endPoint y: 286, distance: 28.7
click at [196, 286] on input "2860H430 (copy)" at bounding box center [296, 281] width 262 height 16
click at [197, 280] on input "2860H4220" at bounding box center [296, 281] width 262 height 16
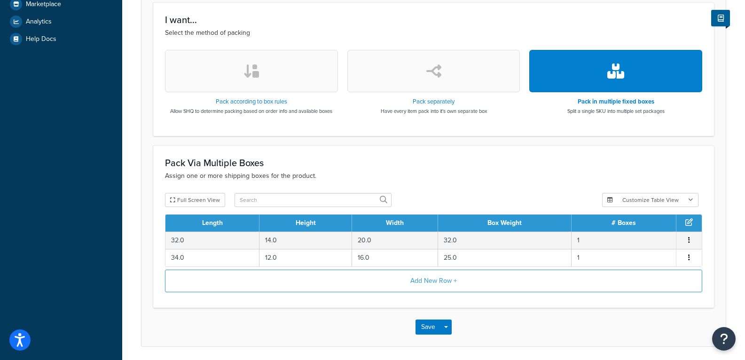
scroll to position [315, 0]
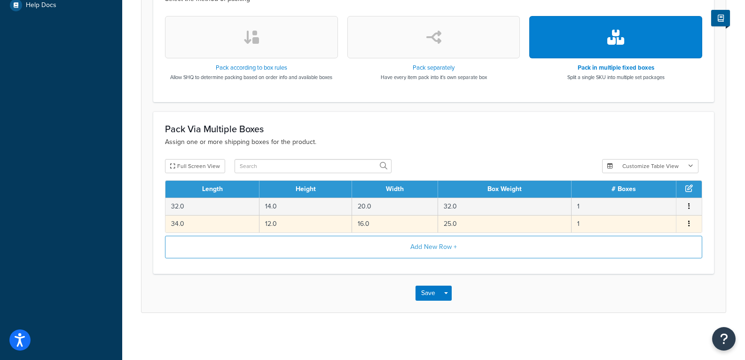
type input "2860H220"
click at [464, 224] on td "25.0" at bounding box center [505, 223] width 134 height 17
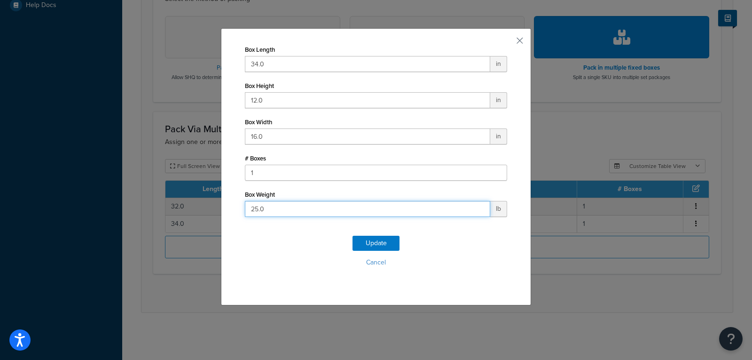
drag, startPoint x: 282, startPoint y: 206, endPoint x: 198, endPoint y: 205, distance: 83.7
click at [202, 205] on div "Box Length 34.0 in Box Height 12.0 in Box Width 16.0 in # Boxes 1 Box Weight 25…" at bounding box center [376, 180] width 752 height 360
type input "29"
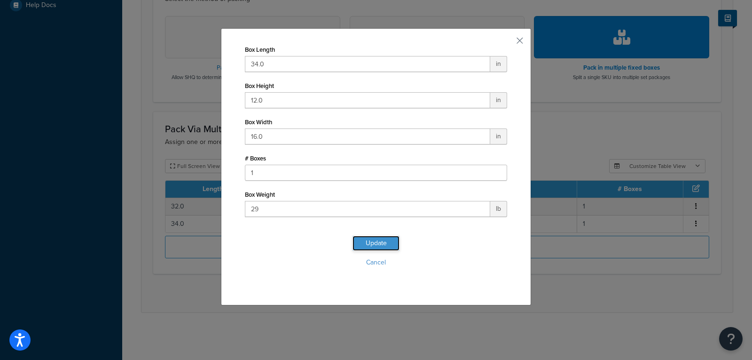
click at [381, 244] on button "Update" at bounding box center [376, 243] width 47 height 15
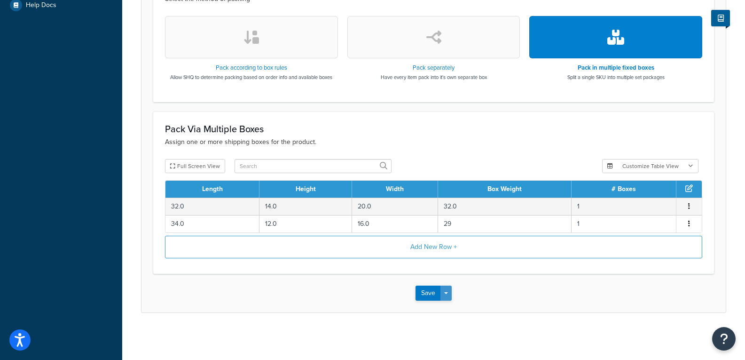
click at [448, 294] on button "Save Dropdown" at bounding box center [445, 292] width 11 height 15
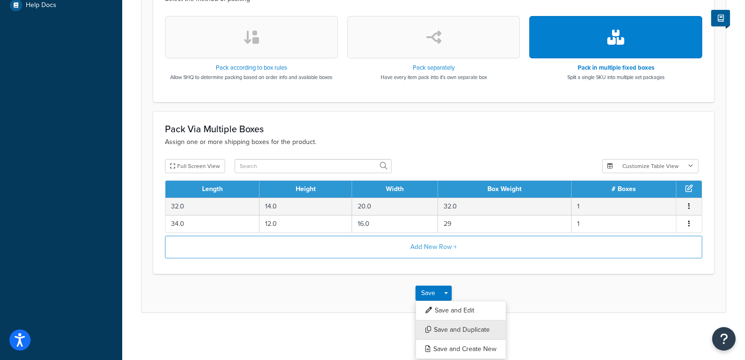
click at [468, 328] on button "Save and Duplicate" at bounding box center [461, 330] width 91 height 20
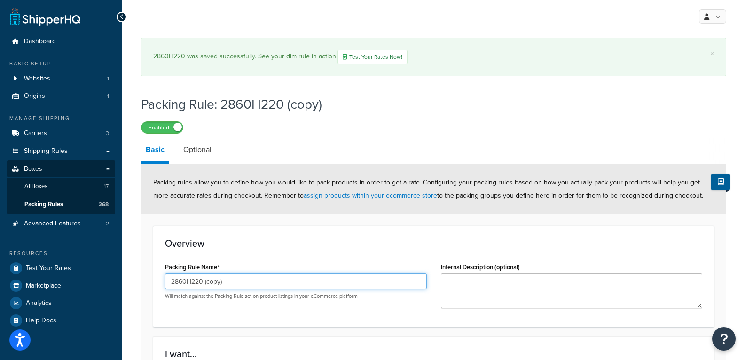
drag, startPoint x: 236, startPoint y: 283, endPoint x: 193, endPoint y: 285, distance: 42.8
click at [193, 285] on input "2860H220 (copy)" at bounding box center [296, 281] width 262 height 16
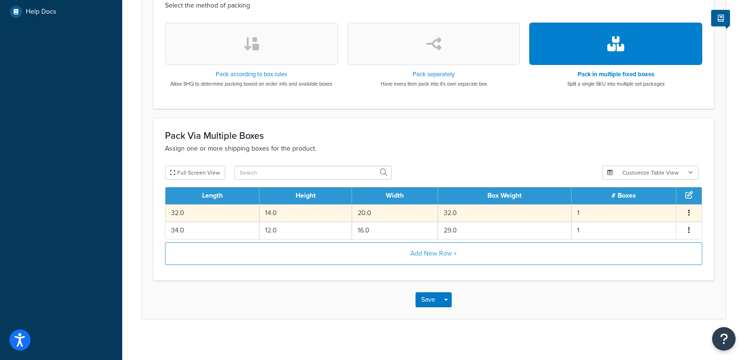
scroll to position [315, 0]
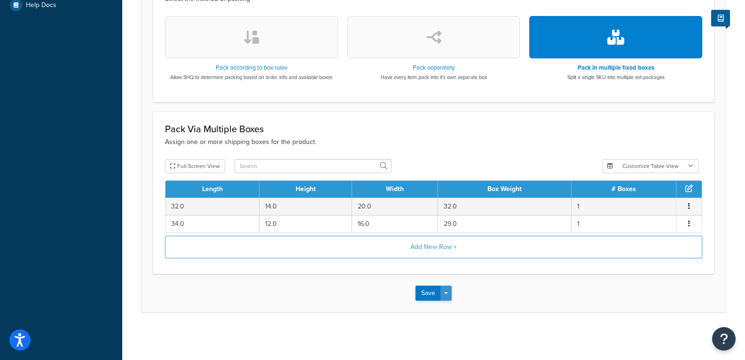
type input "2860H420"
click at [446, 291] on button "Save Dropdown" at bounding box center [445, 292] width 11 height 15
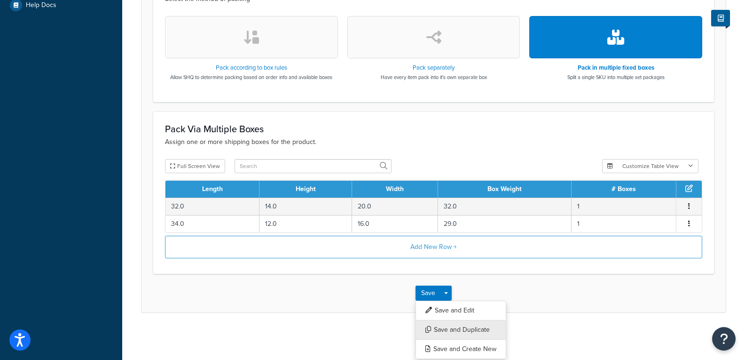
click at [460, 326] on button "Save and Duplicate" at bounding box center [461, 330] width 91 height 20
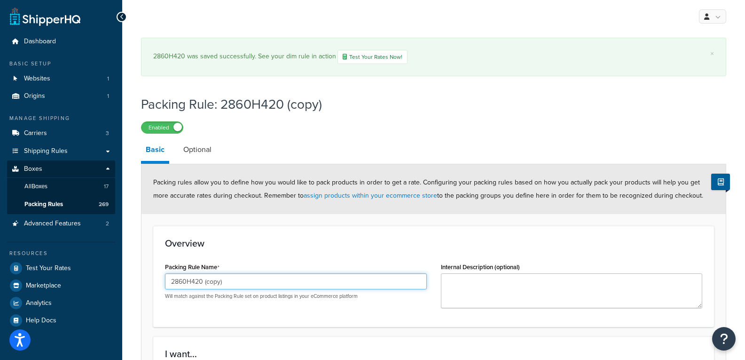
drag, startPoint x: 230, startPoint y: 283, endPoint x: 193, endPoint y: 281, distance: 37.2
click at [193, 281] on input "2860H420 (copy)" at bounding box center [296, 281] width 262 height 16
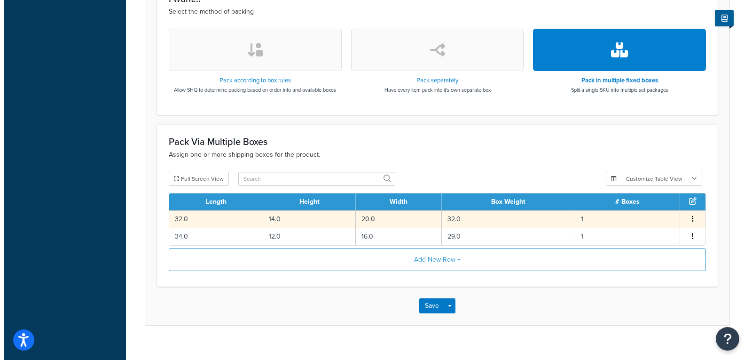
scroll to position [368, 0]
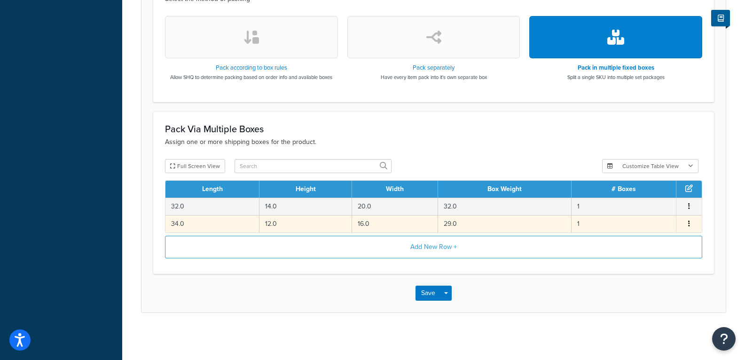
type input "2860H230"
click at [274, 220] on td "12.0" at bounding box center [306, 223] width 93 height 17
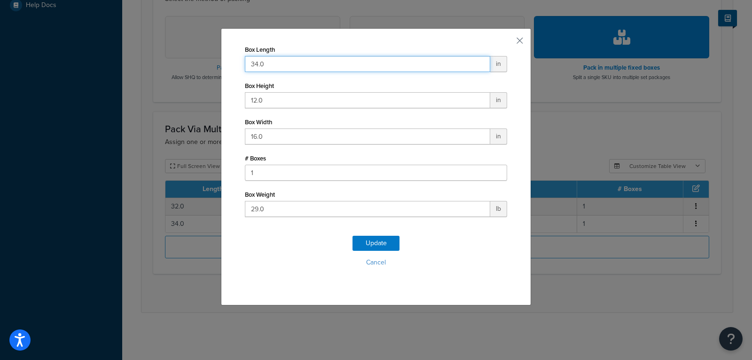
drag, startPoint x: 281, startPoint y: 61, endPoint x: 198, endPoint y: 59, distance: 82.8
click at [198, 59] on div "Box Length 34.0 in Box Height 12.0 in Box Width 16.0 in # Boxes 1 Box Weight 29…" at bounding box center [376, 180] width 752 height 360
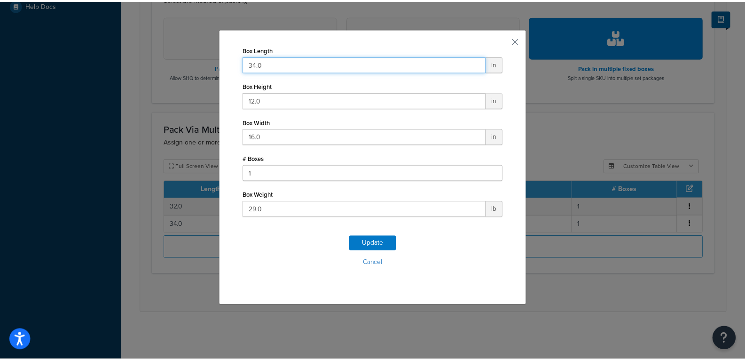
scroll to position [315, 0]
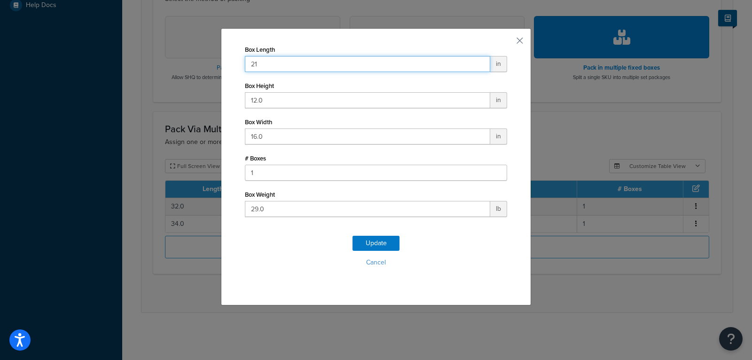
type input "21"
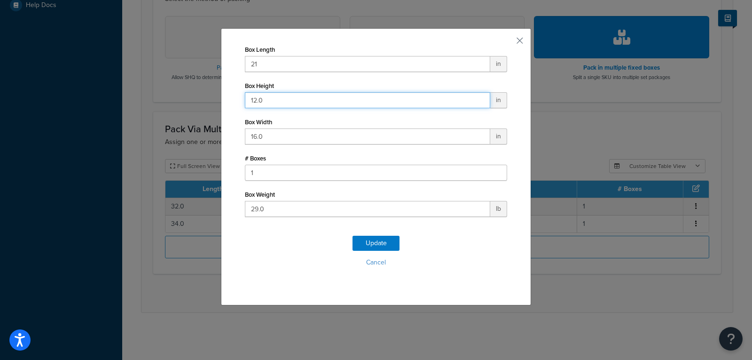
drag, startPoint x: 271, startPoint y: 100, endPoint x: 215, endPoint y: 101, distance: 55.5
click at [216, 101] on div "Box Length 21 in Box Height 12.0 in Box Width 16.0 in # Boxes 1 Box Weight 29.0…" at bounding box center [376, 180] width 752 height 360
type input "21"
click at [375, 245] on button "Update" at bounding box center [376, 243] width 47 height 15
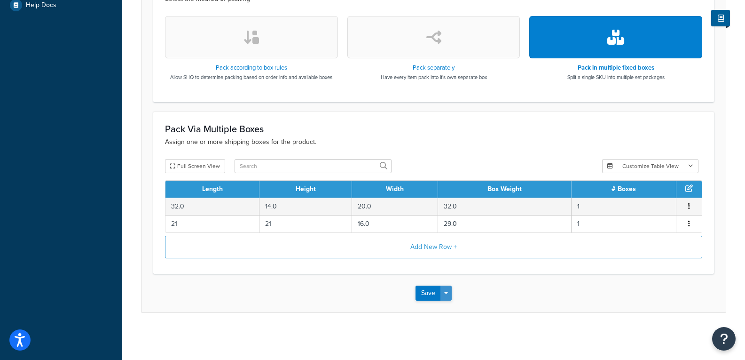
click at [447, 293] on span "button" at bounding box center [446, 293] width 4 height 2
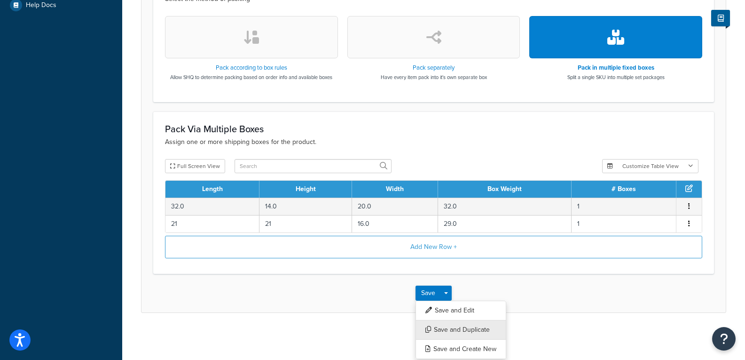
click at [455, 325] on button "Save and Duplicate" at bounding box center [461, 330] width 91 height 20
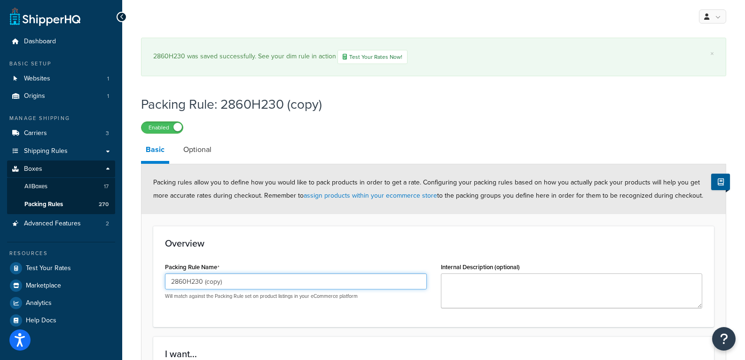
drag, startPoint x: 231, startPoint y: 283, endPoint x: 189, endPoint y: 289, distance: 42.3
click at [189, 289] on input "2860H230 (copy)" at bounding box center [296, 281] width 262 height 16
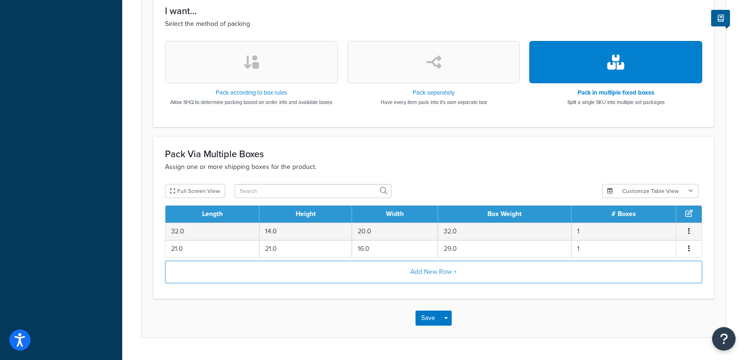
scroll to position [368, 0]
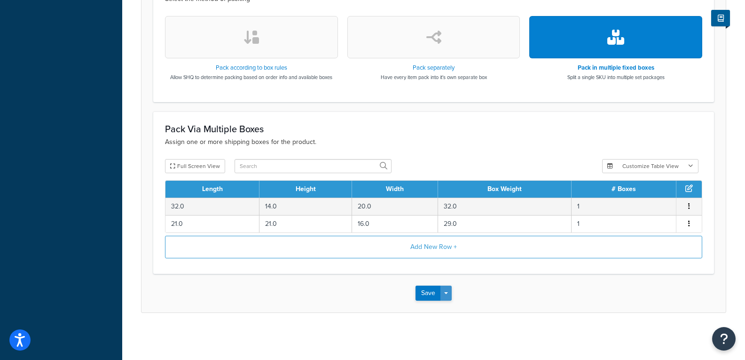
type input "2860H430"
click at [442, 290] on button "Save Dropdown" at bounding box center [445, 292] width 11 height 15
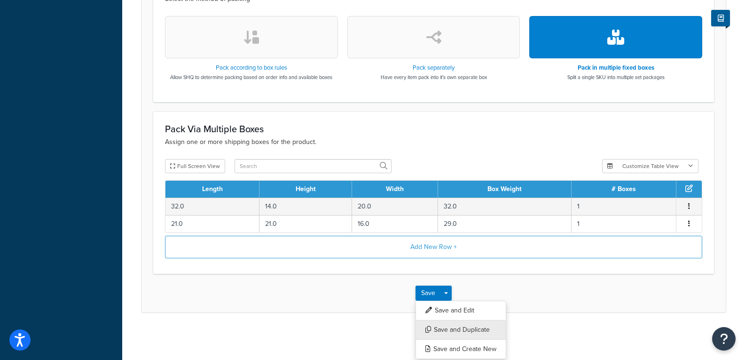
click at [449, 330] on button "Save and Duplicate" at bounding box center [461, 330] width 91 height 20
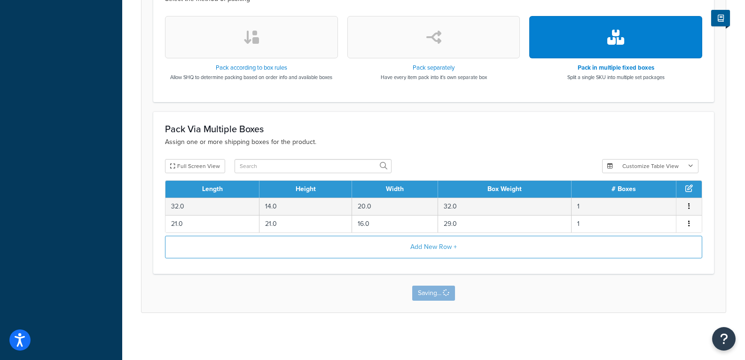
scroll to position [0, 0]
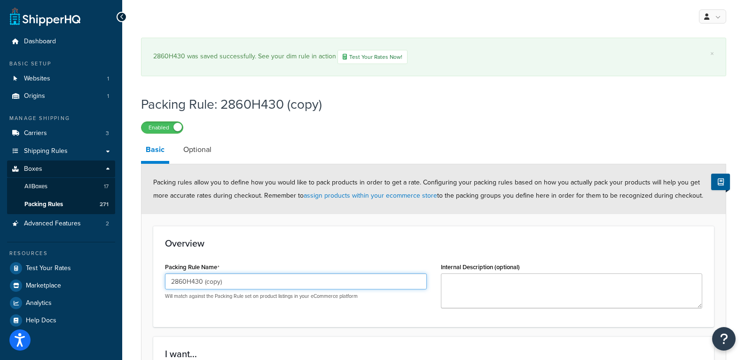
drag, startPoint x: 236, startPoint y: 284, endPoint x: 182, endPoint y: 283, distance: 54.1
click at [182, 283] on input "2860H430 (copy)" at bounding box center [296, 281] width 262 height 16
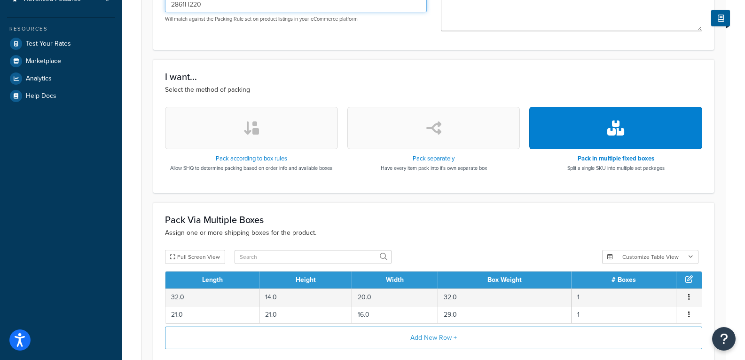
scroll to position [282, 0]
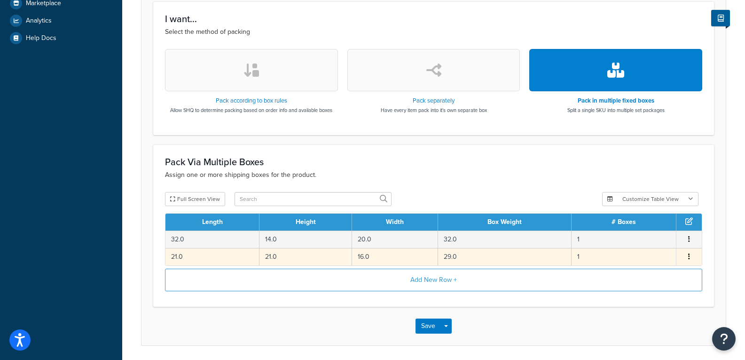
type input "2861H220"
click at [227, 256] on td "21.0" at bounding box center [212, 256] width 94 height 17
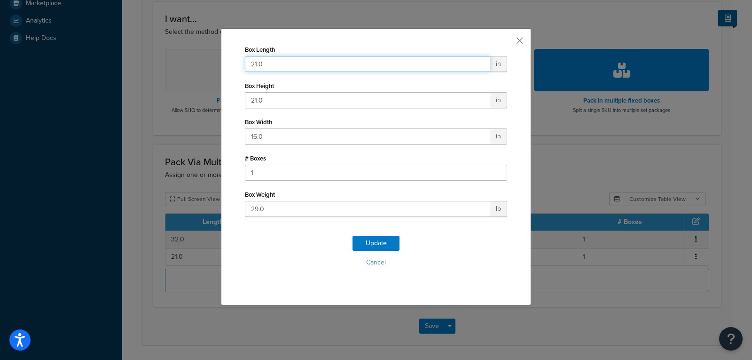
drag, startPoint x: 284, startPoint y: 63, endPoint x: 173, endPoint y: 67, distance: 111.5
click at [173, 67] on div "Box Length 21.0 in Box Height 21.0 in Box Width 16.0 in # Boxes 1 Box Weight 29…" at bounding box center [376, 180] width 752 height 360
type input "34"
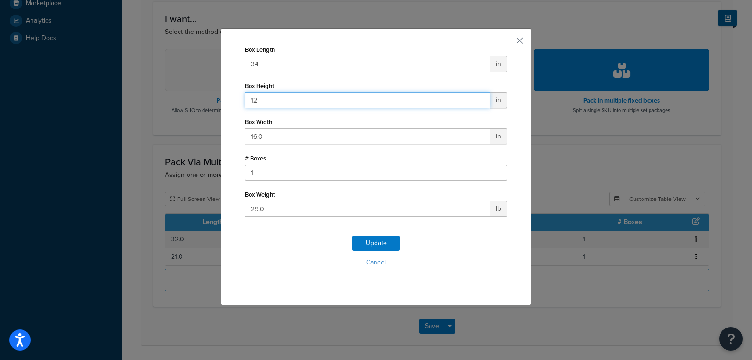
type input "12"
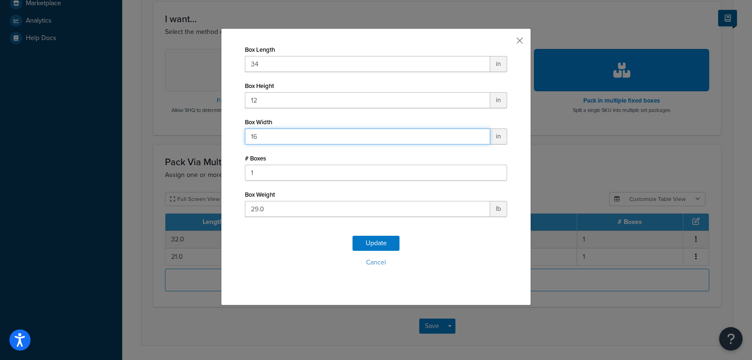
type input "16"
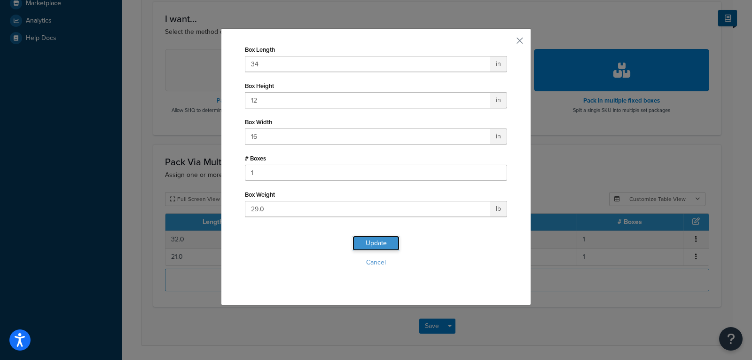
click at [382, 241] on button "Update" at bounding box center [376, 243] width 47 height 15
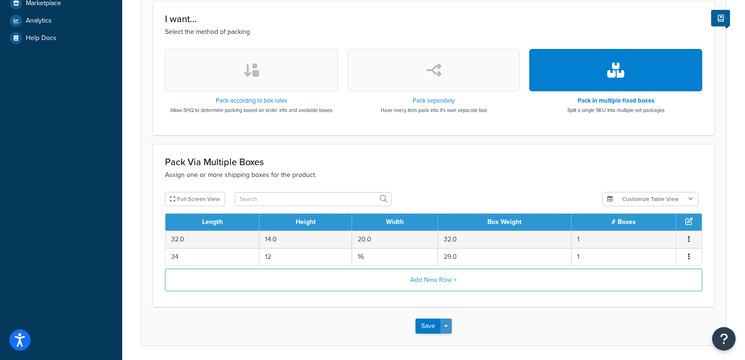
click at [451, 325] on button "Save Dropdown" at bounding box center [445, 325] width 11 height 15
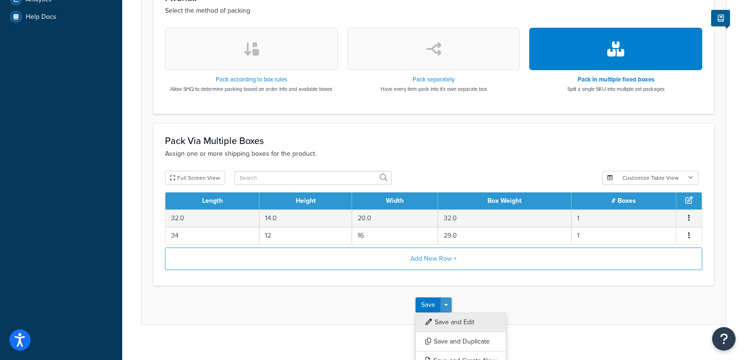
scroll to position [315, 0]
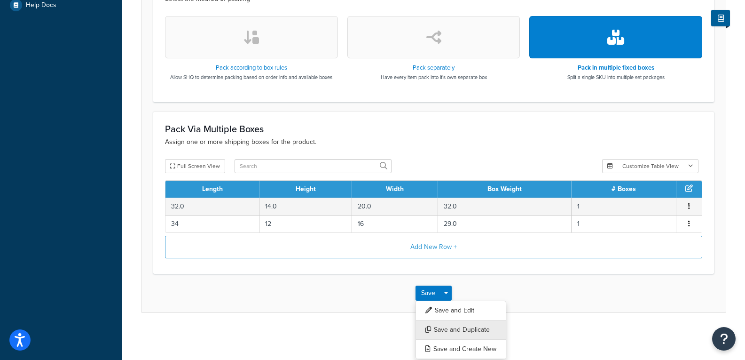
click at [471, 328] on button "Save and Duplicate" at bounding box center [461, 330] width 91 height 20
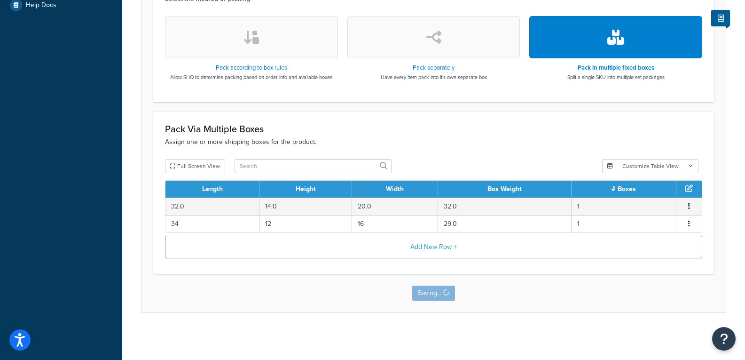
scroll to position [0, 0]
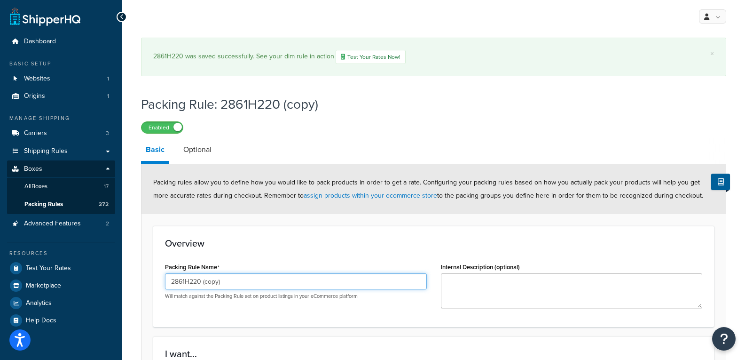
drag, startPoint x: 212, startPoint y: 284, endPoint x: 194, endPoint y: 283, distance: 18.4
click at [194, 283] on input "2861H220 (copy)" at bounding box center [296, 281] width 262 height 16
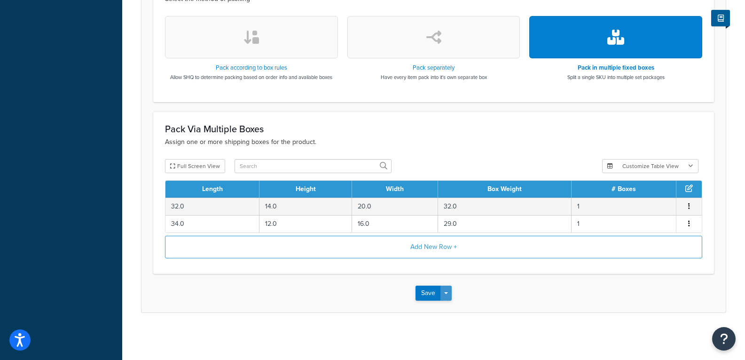
type input "2861H230"
click at [446, 290] on button "Save Dropdown" at bounding box center [445, 292] width 11 height 15
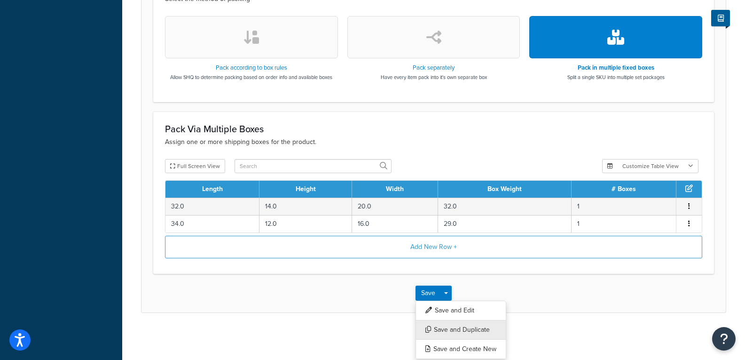
click at [456, 329] on button "Save and Duplicate" at bounding box center [461, 330] width 91 height 20
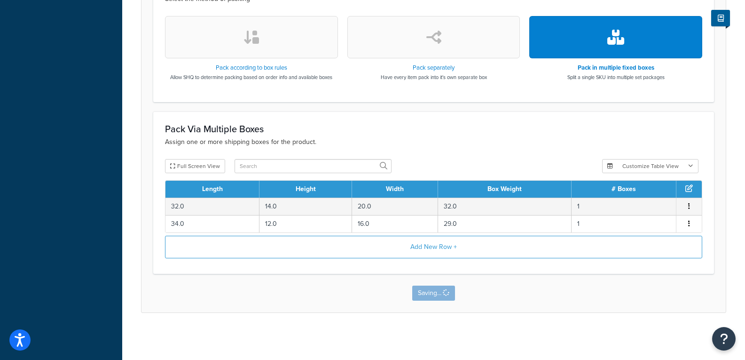
scroll to position [0, 0]
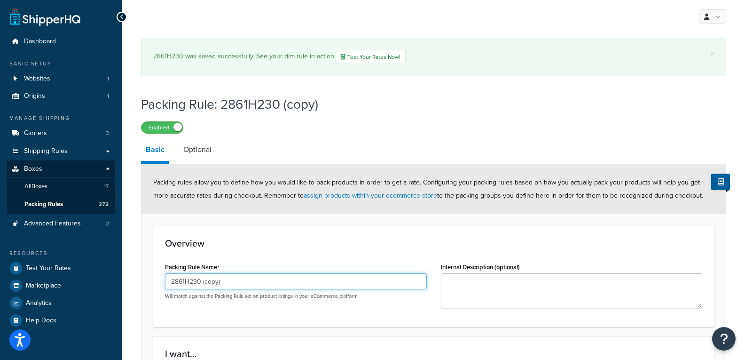
drag, startPoint x: 240, startPoint y: 285, endPoint x: 188, endPoint y: 289, distance: 52.8
click at [188, 289] on input "2861H230 (copy)" at bounding box center [296, 281] width 262 height 16
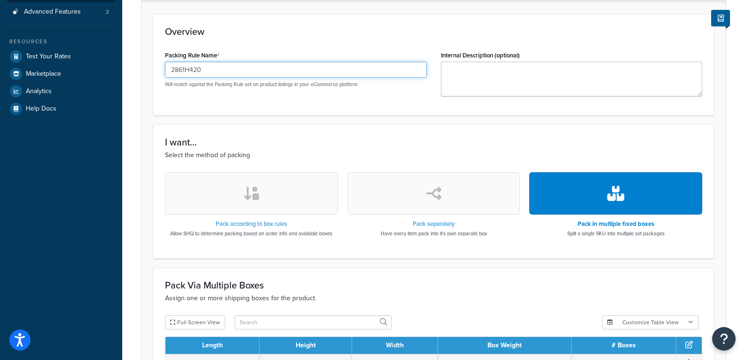
scroll to position [368, 0]
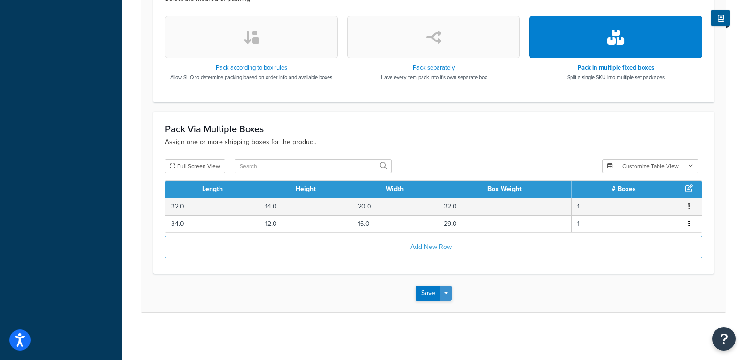
type input "2861H420"
click at [446, 294] on button "Save Dropdown" at bounding box center [445, 292] width 11 height 15
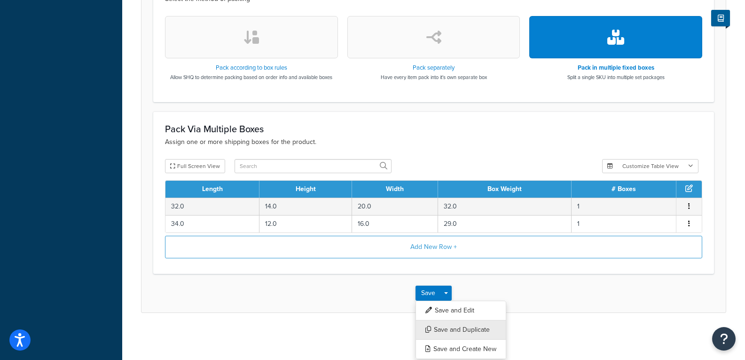
click at [435, 329] on button "Save and Duplicate" at bounding box center [461, 330] width 91 height 20
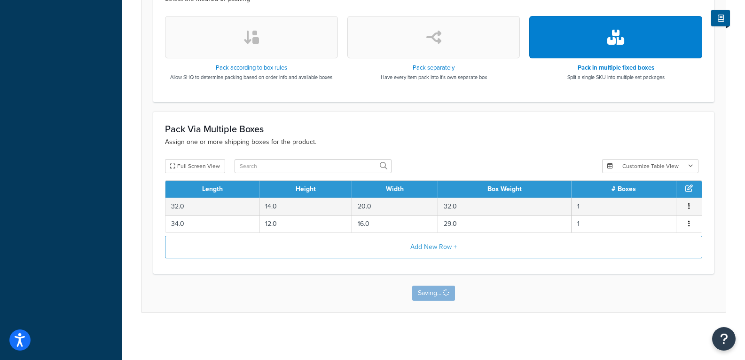
scroll to position [0, 0]
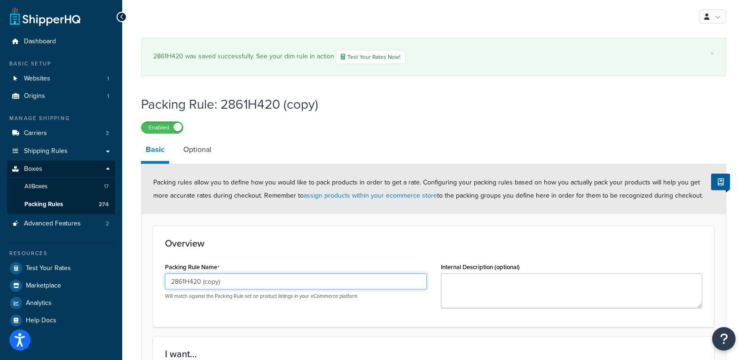
drag, startPoint x: 228, startPoint y: 280, endPoint x: 194, endPoint y: 287, distance: 34.9
click at [194, 287] on input "2861H420 (copy)" at bounding box center [296, 281] width 262 height 16
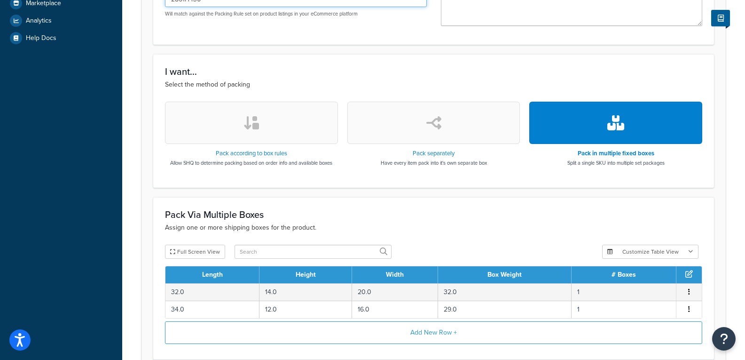
scroll to position [368, 0]
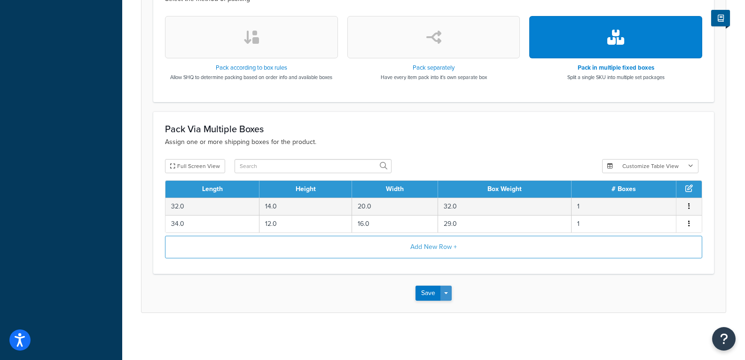
type input "2861H430"
click at [448, 293] on span "button" at bounding box center [446, 293] width 4 height 2
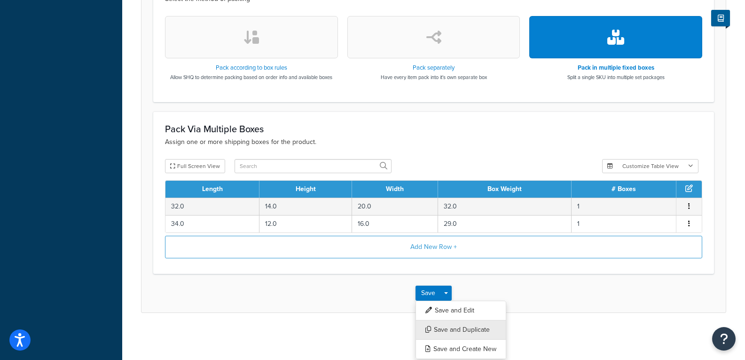
click at [442, 326] on button "Save and Duplicate" at bounding box center [461, 330] width 91 height 20
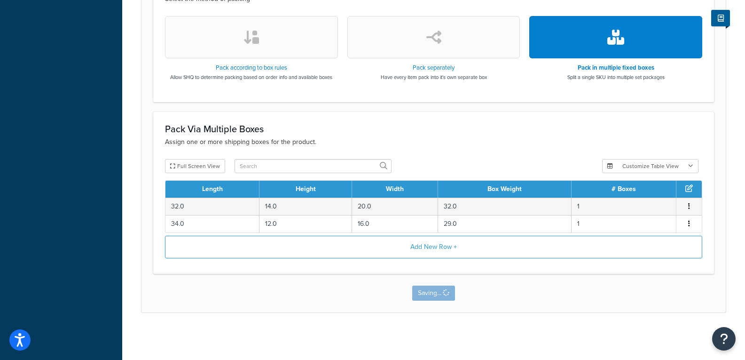
scroll to position [0, 0]
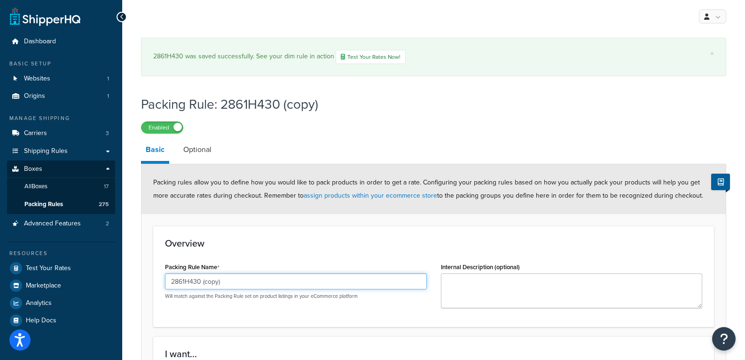
drag, startPoint x: 235, startPoint y: 282, endPoint x: 181, endPoint y: 283, distance: 53.6
click at [181, 283] on input "2861H430 (copy)" at bounding box center [296, 281] width 262 height 16
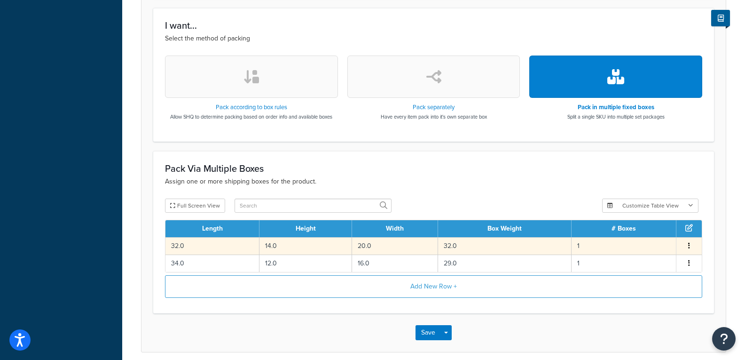
scroll to position [329, 0]
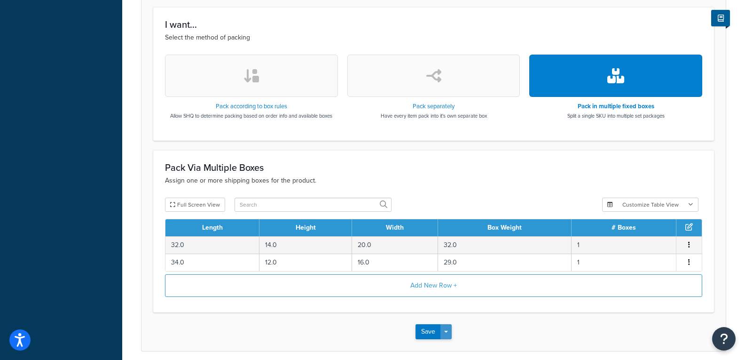
type input "2862H220"
click at [448, 331] on span "button" at bounding box center [446, 331] width 4 height 2
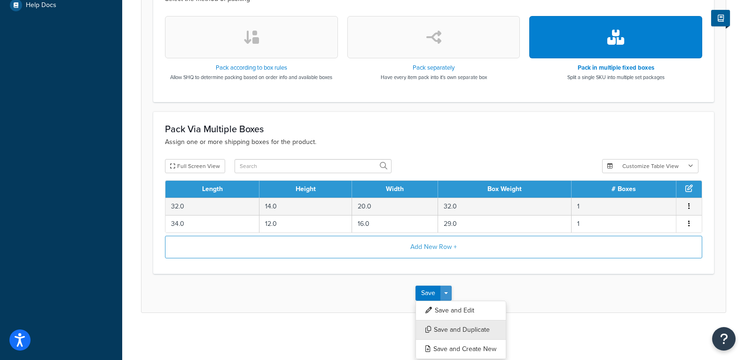
scroll to position [315, 0]
click at [449, 328] on button "Save and Duplicate" at bounding box center [461, 330] width 91 height 20
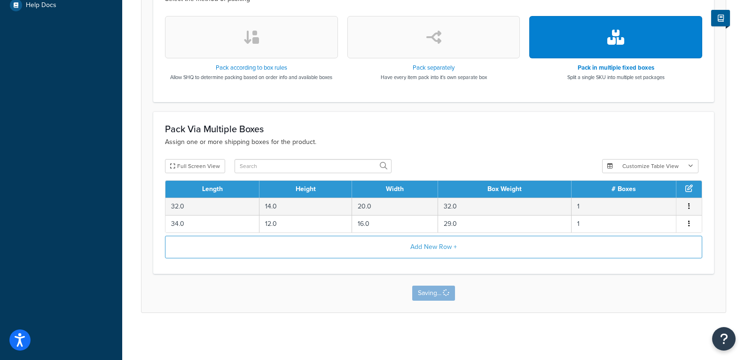
scroll to position [0, 0]
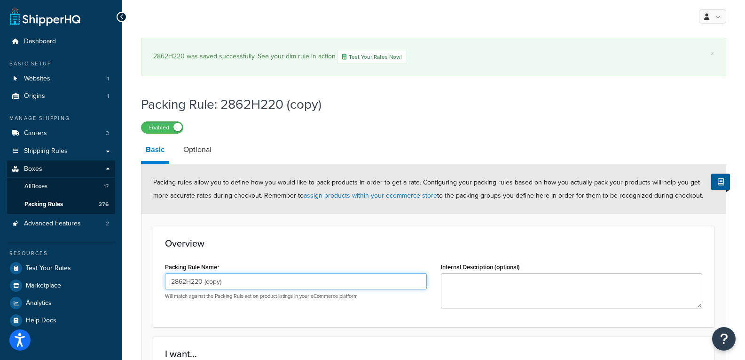
drag, startPoint x: 257, startPoint y: 282, endPoint x: 191, endPoint y: 283, distance: 65.8
click at [191, 283] on input "2862H220 (copy)" at bounding box center [296, 281] width 262 height 16
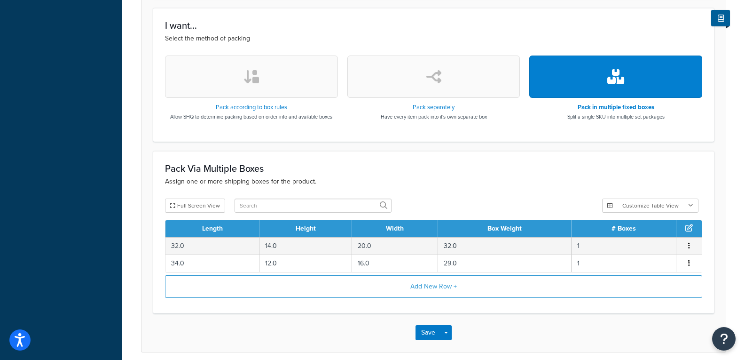
scroll to position [368, 0]
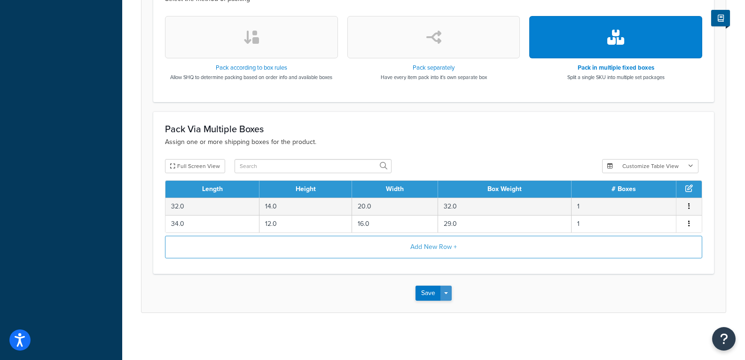
type input "2862H300"
click at [444, 294] on span "button" at bounding box center [446, 293] width 4 height 2
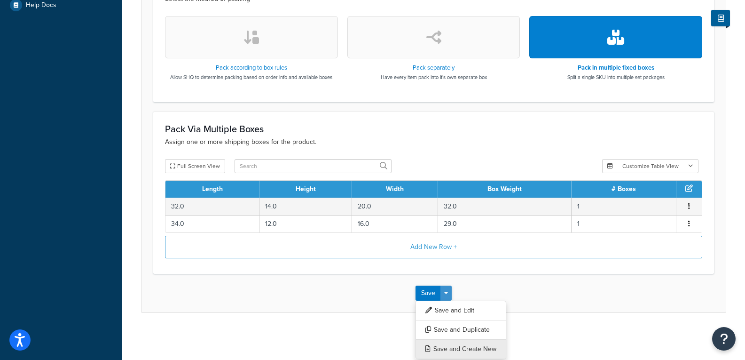
scroll to position [315, 0]
click at [452, 330] on button "Save and Duplicate" at bounding box center [461, 330] width 91 height 20
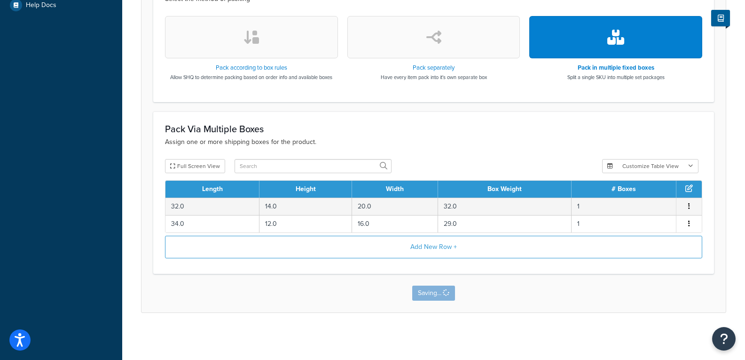
scroll to position [0, 0]
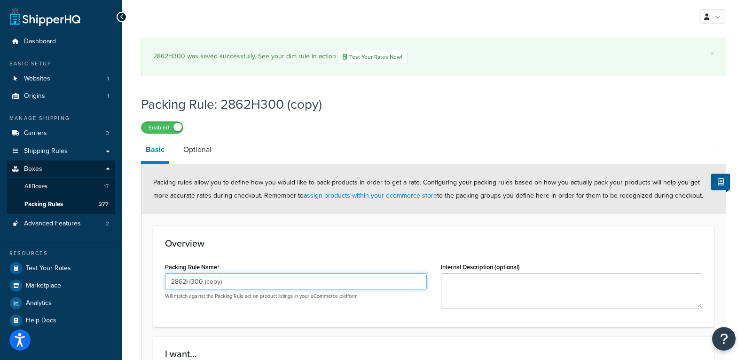
drag, startPoint x: 238, startPoint y: 284, endPoint x: 190, endPoint y: 284, distance: 48.0
click at [190, 284] on input "2862H300 (copy)" at bounding box center [296, 281] width 262 height 16
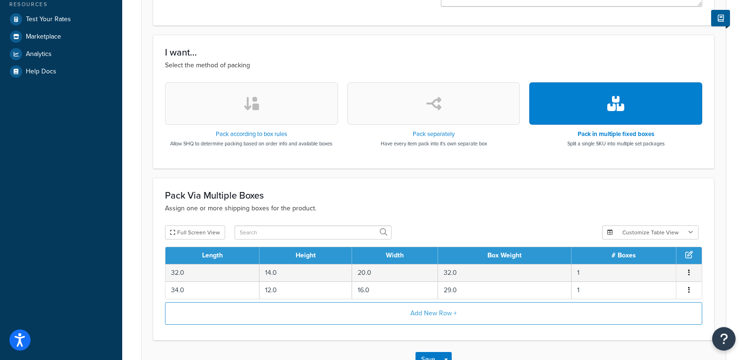
scroll to position [315, 0]
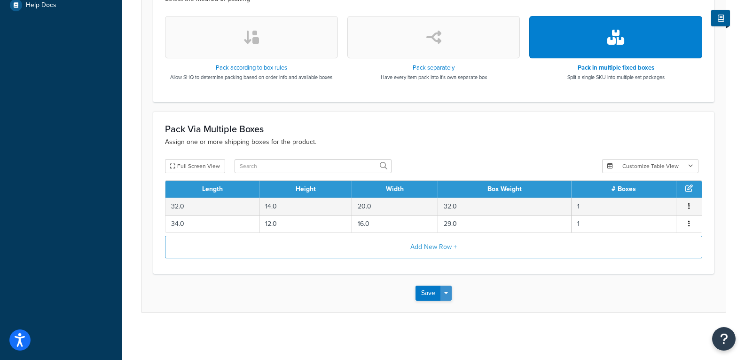
type input "2862H420"
click at [448, 291] on button "Save Dropdown" at bounding box center [445, 292] width 11 height 15
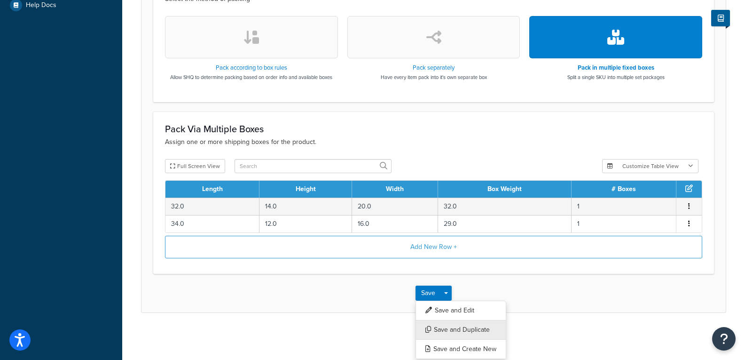
click at [461, 330] on button "Save and Duplicate" at bounding box center [461, 330] width 91 height 20
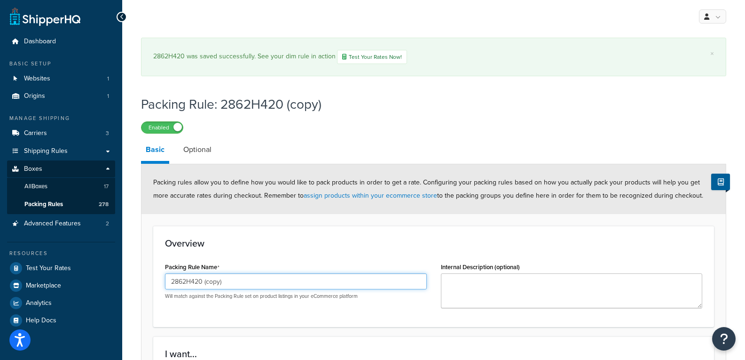
drag, startPoint x: 228, startPoint y: 281, endPoint x: 195, endPoint y: 286, distance: 33.4
click at [195, 286] on input "2862H420 (copy)" at bounding box center [296, 281] width 262 height 16
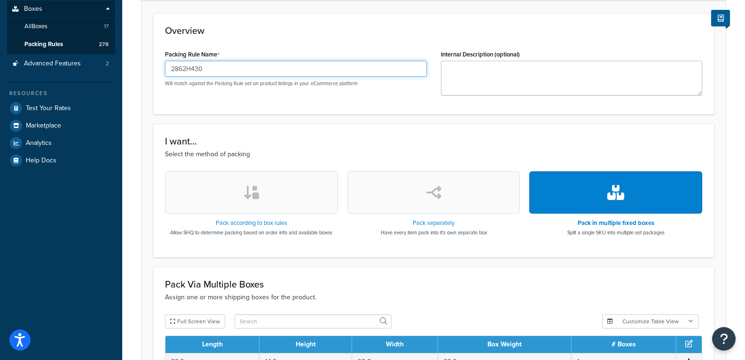
scroll to position [315, 0]
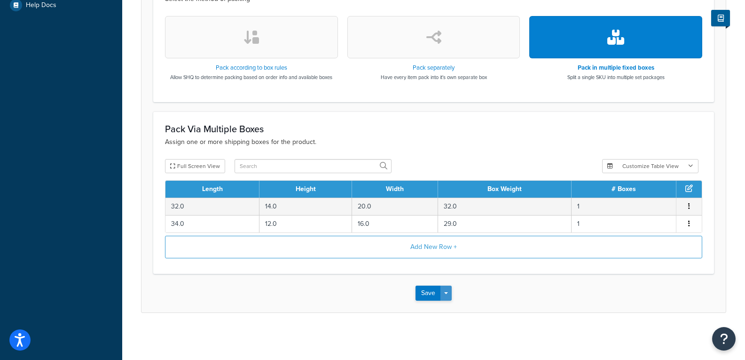
type input "2862H430"
click at [450, 294] on button "Save Dropdown" at bounding box center [445, 292] width 11 height 15
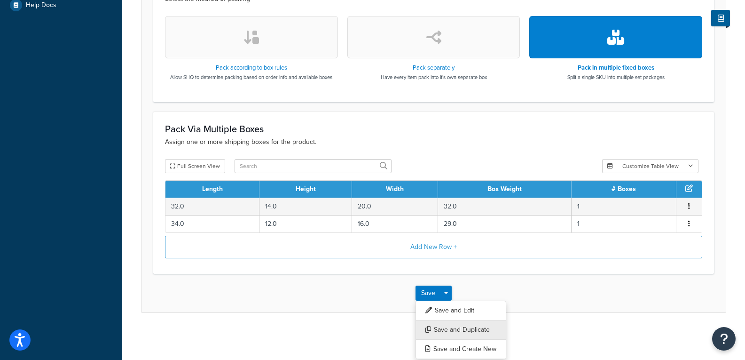
click at [456, 331] on button "Save and Duplicate" at bounding box center [461, 330] width 91 height 20
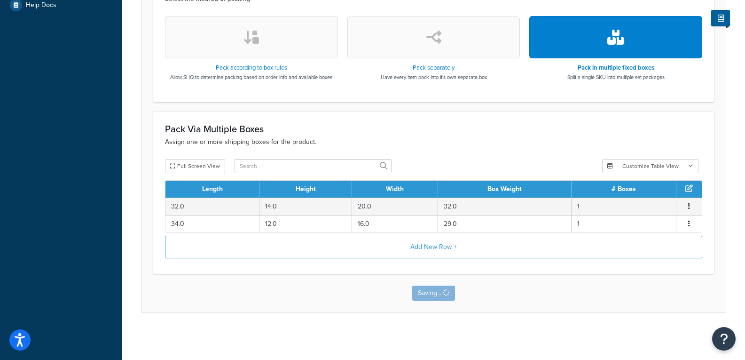
scroll to position [0, 0]
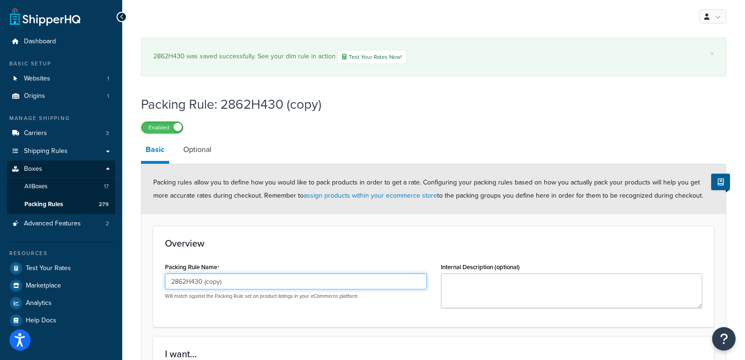
drag, startPoint x: 248, startPoint y: 283, endPoint x: 184, endPoint y: 286, distance: 64.0
click at [184, 286] on input "2862H430 (copy)" at bounding box center [296, 281] width 262 height 16
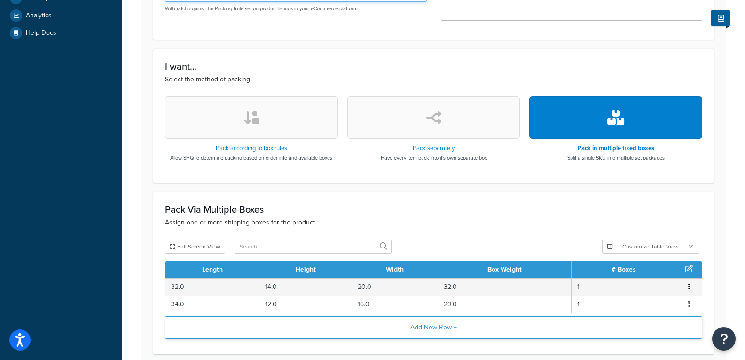
scroll to position [368, 0]
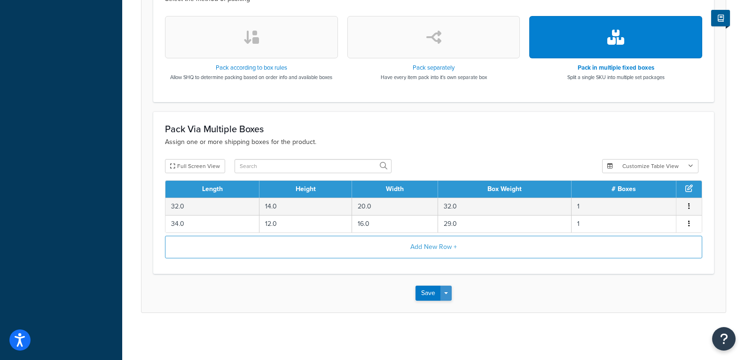
type input "2863H220"
click at [447, 296] on button "Save Dropdown" at bounding box center [445, 292] width 11 height 15
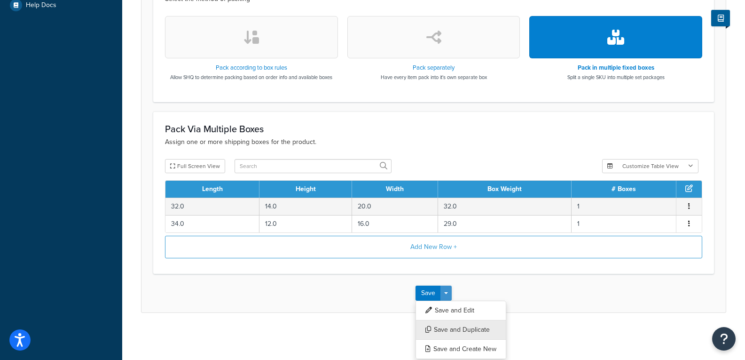
scroll to position [315, 0]
click at [449, 330] on button "Save and Duplicate" at bounding box center [461, 330] width 91 height 20
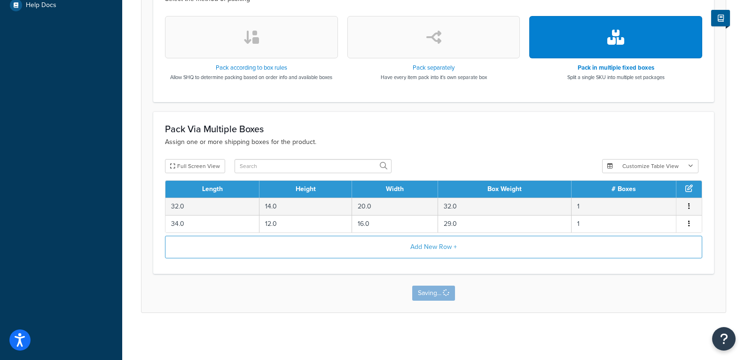
scroll to position [0, 0]
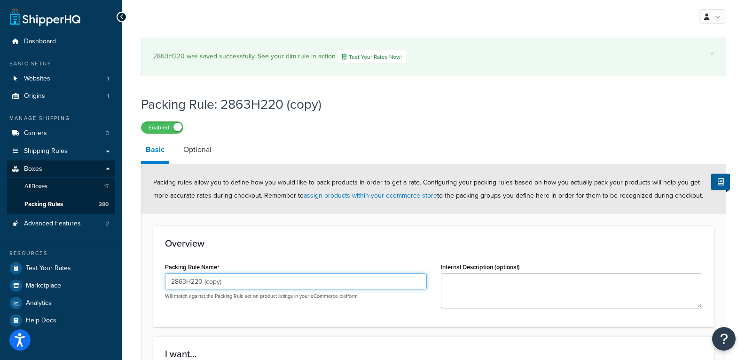
drag, startPoint x: 213, startPoint y: 282, endPoint x: 189, endPoint y: 286, distance: 24.3
click at [189, 286] on input "2863H220 (copy)" at bounding box center [296, 281] width 262 height 16
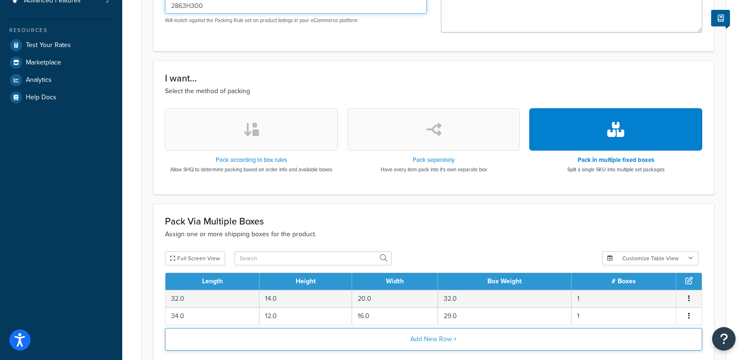
scroll to position [315, 0]
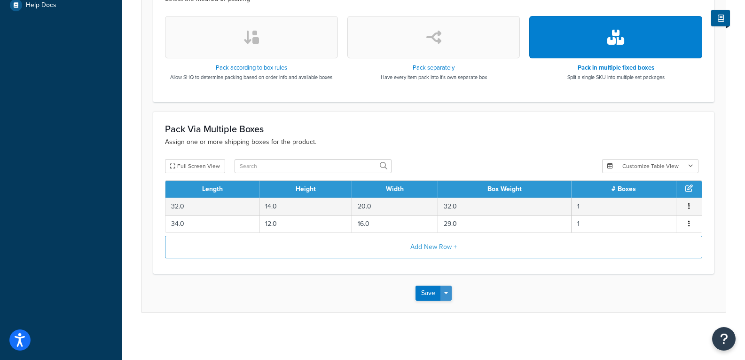
type input "2863H300"
click at [448, 289] on button "Save Dropdown" at bounding box center [445, 292] width 11 height 15
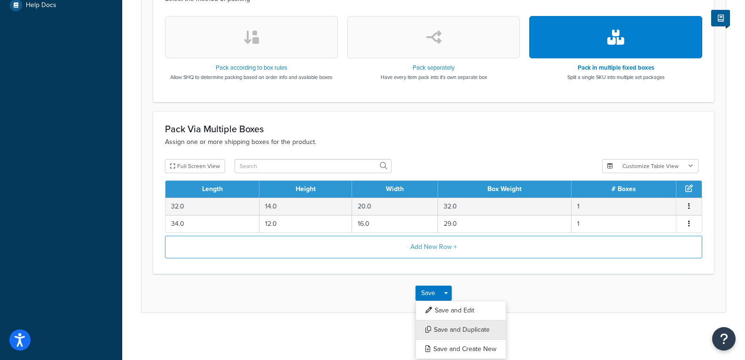
click at [460, 325] on button "Save and Duplicate" at bounding box center [461, 330] width 91 height 20
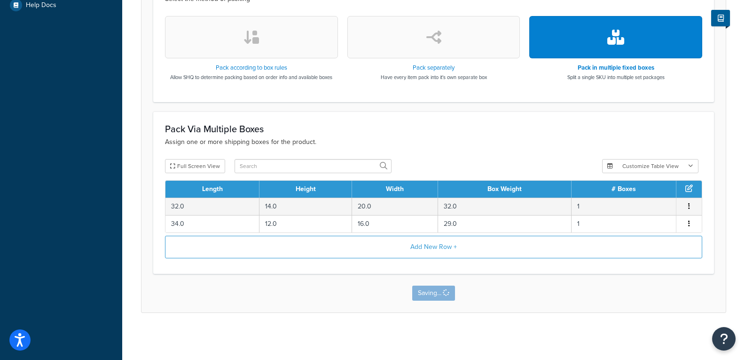
scroll to position [0, 0]
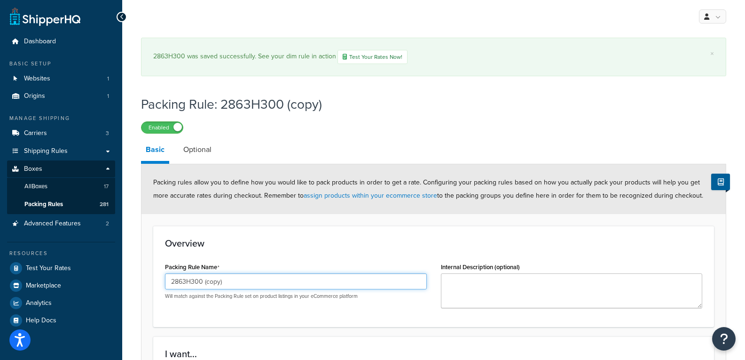
drag, startPoint x: 228, startPoint y: 283, endPoint x: 192, endPoint y: 285, distance: 36.3
click at [192, 285] on input "2863H300 (copy)" at bounding box center [296, 281] width 262 height 16
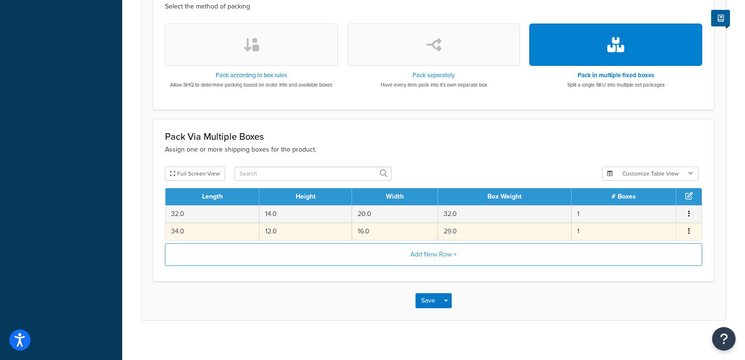
scroll to position [368, 0]
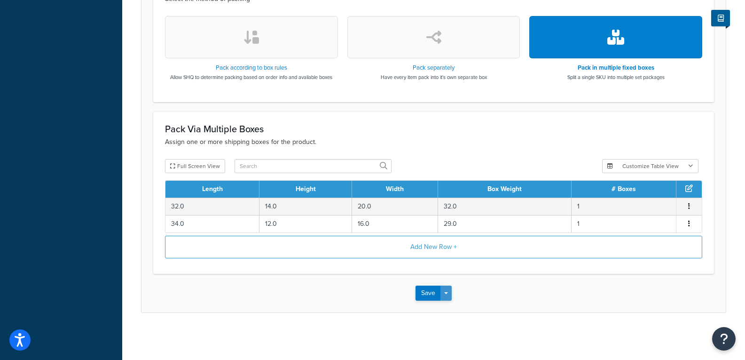
type input "2863H420"
click at [449, 293] on button "Save Dropdown" at bounding box center [445, 292] width 11 height 15
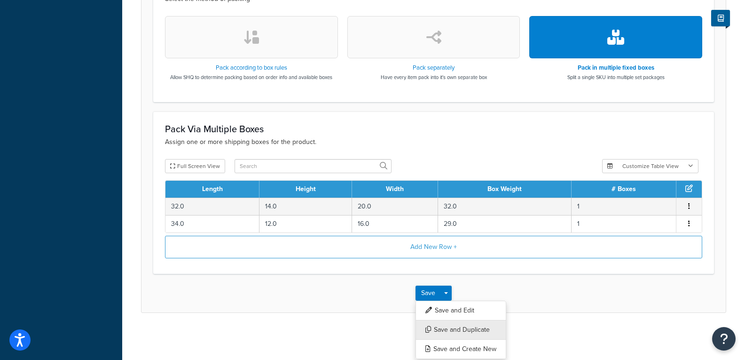
click at [451, 328] on button "Save and Duplicate" at bounding box center [461, 330] width 91 height 20
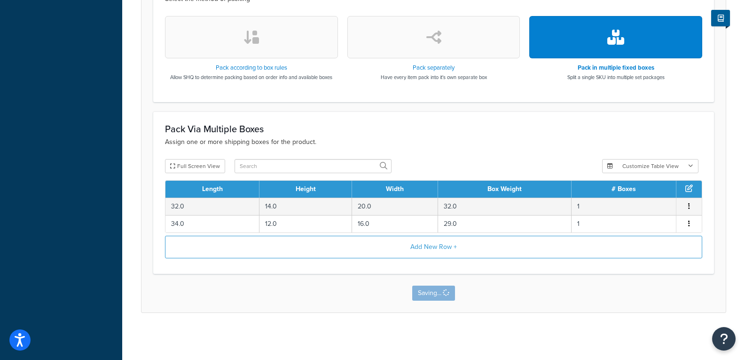
scroll to position [0, 0]
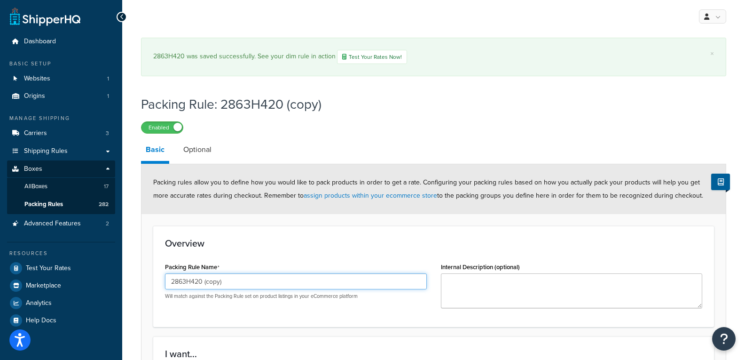
drag, startPoint x: 230, startPoint y: 285, endPoint x: 197, endPoint y: 282, distance: 33.5
click at [197, 282] on input "2863H420 (copy)" at bounding box center [296, 281] width 262 height 16
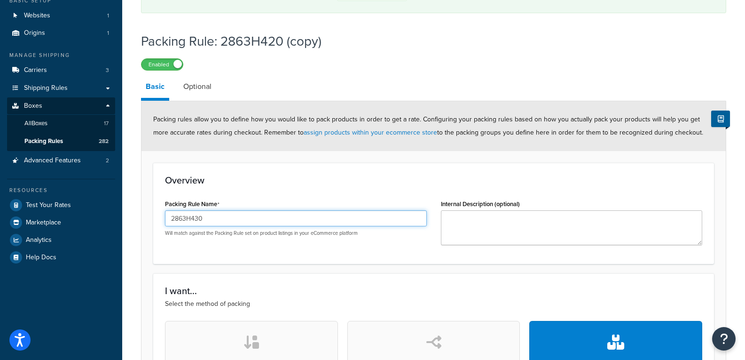
scroll to position [329, 0]
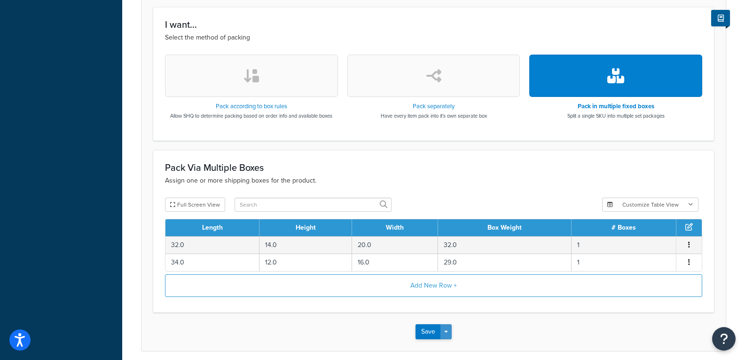
type input "2863H430"
click at [446, 332] on span "button" at bounding box center [446, 331] width 4 height 2
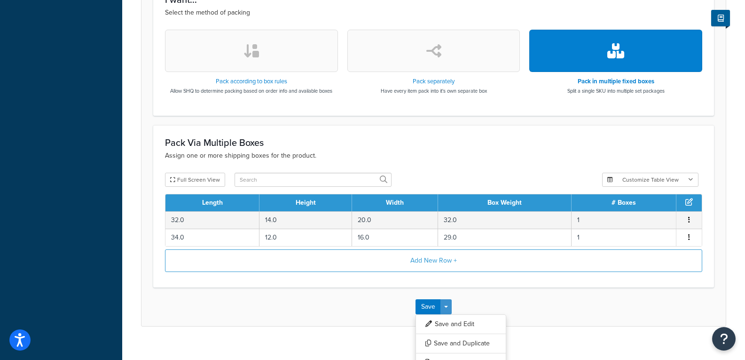
scroll to position [368, 0]
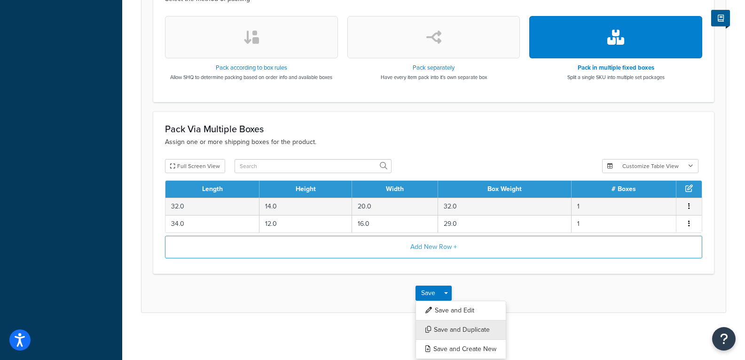
click at [450, 328] on button "Save and Duplicate" at bounding box center [461, 330] width 91 height 20
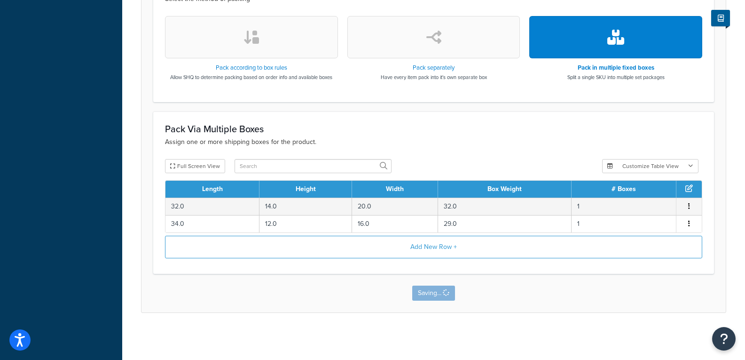
scroll to position [0, 0]
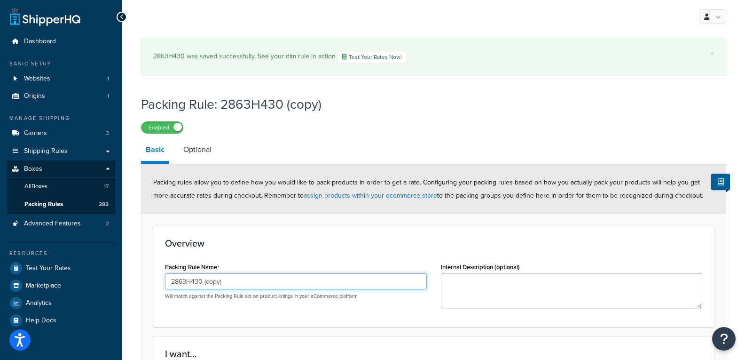
drag, startPoint x: 197, startPoint y: 281, endPoint x: 184, endPoint y: 281, distance: 13.6
click at [184, 281] on input "2863H430 (copy)" at bounding box center [296, 281] width 262 height 16
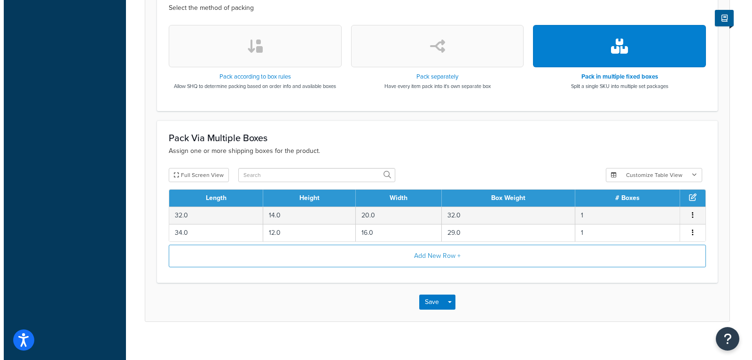
scroll to position [368, 0]
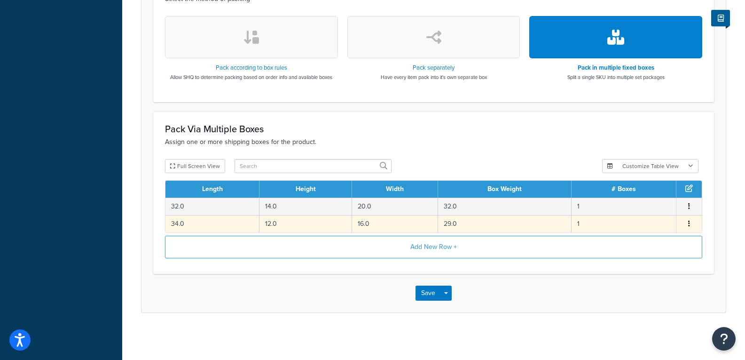
type input "2864H430"
click at [491, 220] on td "29.0" at bounding box center [505, 223] width 134 height 17
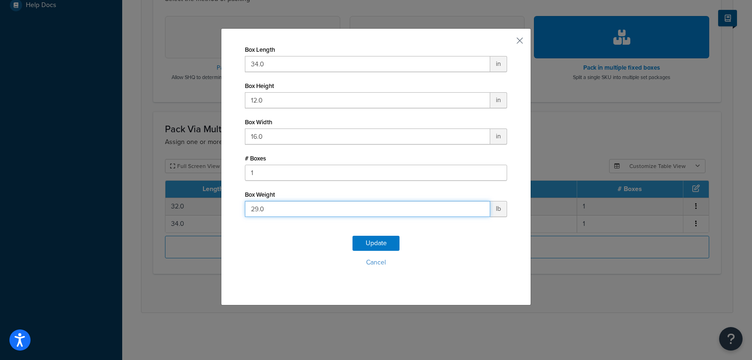
drag, startPoint x: 314, startPoint y: 210, endPoint x: 198, endPoint y: 210, distance: 116.1
click at [198, 210] on div "Box Length 34.0 in Box Height 12.0 in Box Width 16.0 in # Boxes 1 Box Weight 29…" at bounding box center [376, 180] width 752 height 360
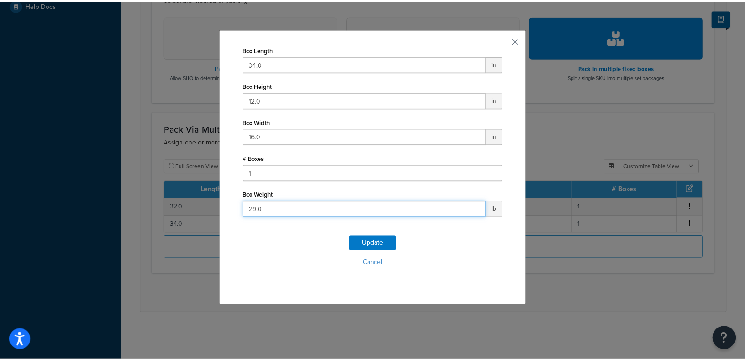
scroll to position [315, 0]
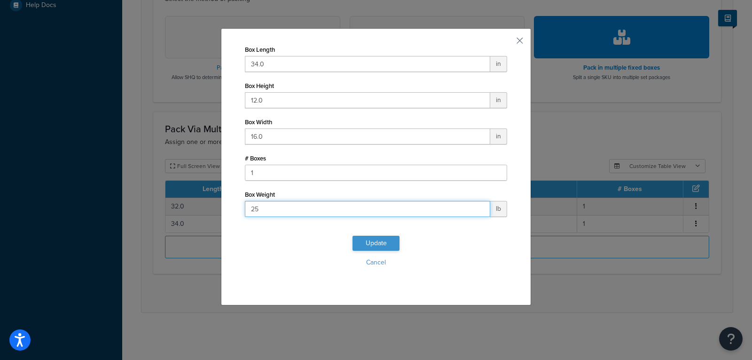
type input "25"
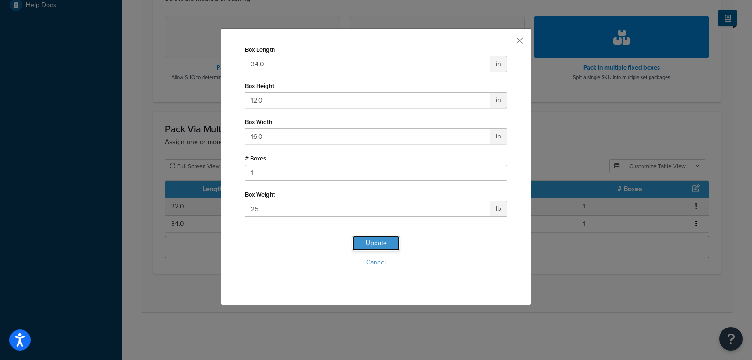
click at [378, 241] on button "Update" at bounding box center [376, 243] width 47 height 15
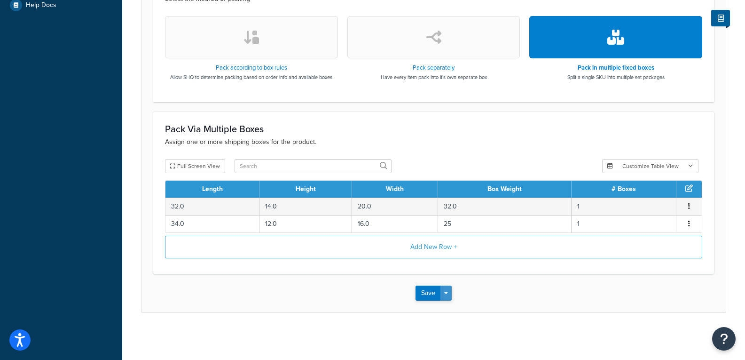
click at [446, 296] on button "Save Dropdown" at bounding box center [445, 292] width 11 height 15
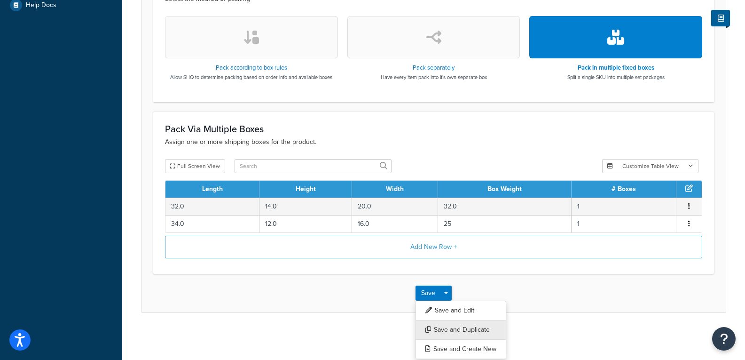
click at [450, 332] on button "Save and Duplicate" at bounding box center [461, 330] width 91 height 20
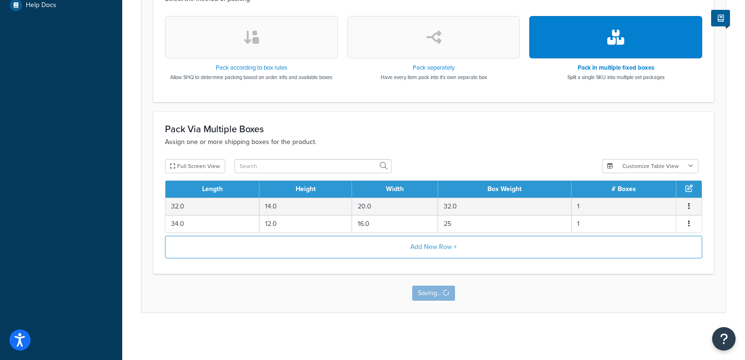
scroll to position [0, 0]
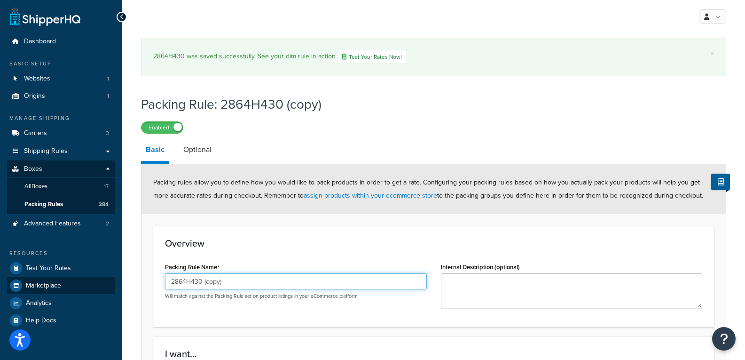
drag, startPoint x: 122, startPoint y: 291, endPoint x: 88, endPoint y: 291, distance: 33.8
click at [88, 291] on div "Dashboard Basic Setup Websites 1 Origins 1 Manage Shipping Carriers 3 Shipping …" at bounding box center [372, 363] width 745 height 727
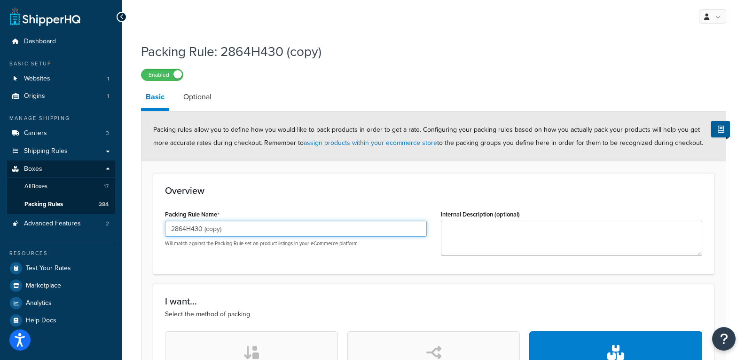
click at [284, 225] on input "2864H430 (copy)" at bounding box center [296, 228] width 262 height 16
drag, startPoint x: 284, startPoint y: 225, endPoint x: -16, endPoint y: 233, distance: 300.5
click at [0, 233] on html "Accessibility Screen-Reader Guide, Feedback, and Issue Reporting | New window S…" at bounding box center [372, 337] width 745 height 675
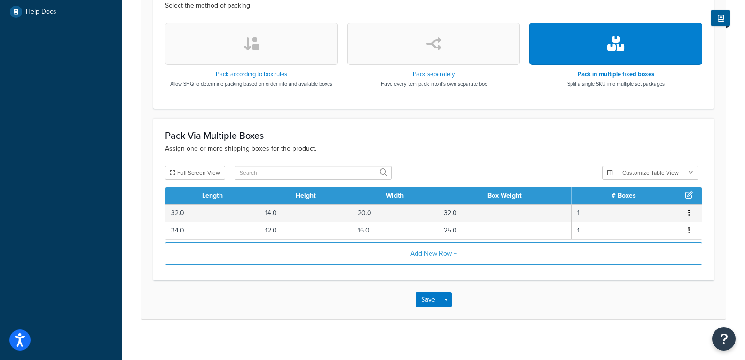
scroll to position [315, 0]
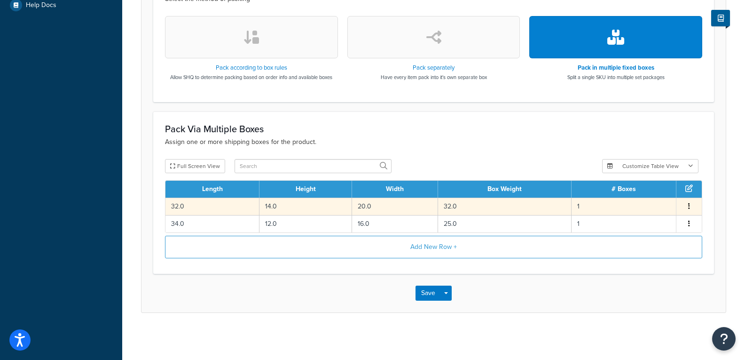
type input "3103H6SS"
click at [224, 204] on td "32.0" at bounding box center [212, 205] width 94 height 17
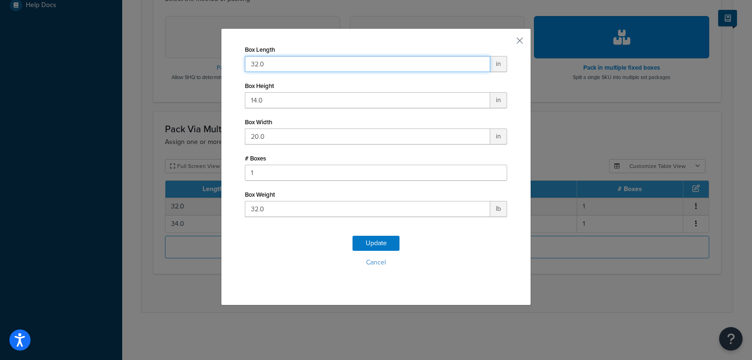
drag, startPoint x: 271, startPoint y: 67, endPoint x: 227, endPoint y: 60, distance: 44.4
click at [227, 60] on div "Box Length 32.0 in Box Height 14.0 in Box Width 20.0 in # Boxes 1 Box Weight 32…" at bounding box center [376, 166] width 310 height 277
type input "42"
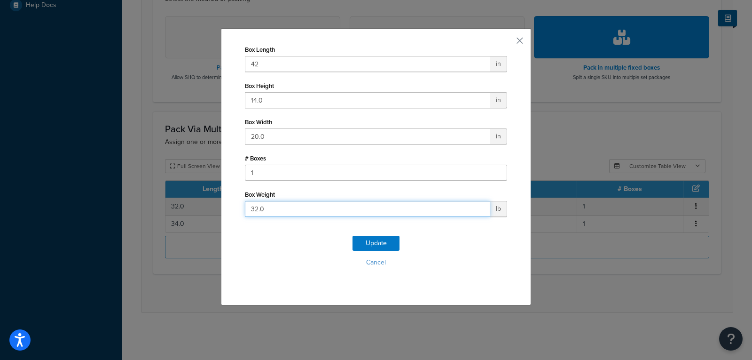
drag, startPoint x: 286, startPoint y: 212, endPoint x: 101, endPoint y: 212, distance: 185.2
click at [108, 212] on div "Box Length 42 in Box Height 14.0 in Box Width 20.0 in # Boxes 1 Box Weight 32.0…" at bounding box center [376, 180] width 752 height 360
type input "65"
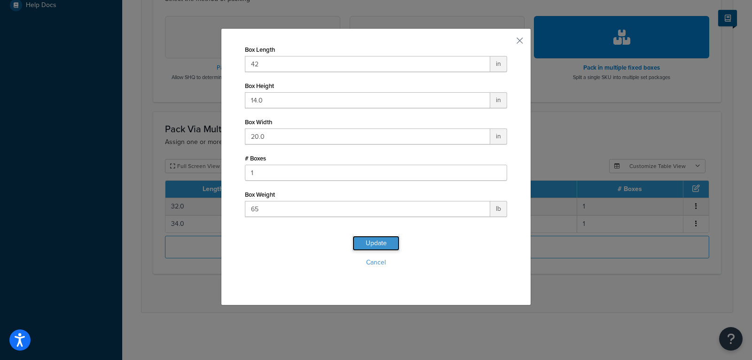
click at [377, 241] on button "Update" at bounding box center [376, 243] width 47 height 15
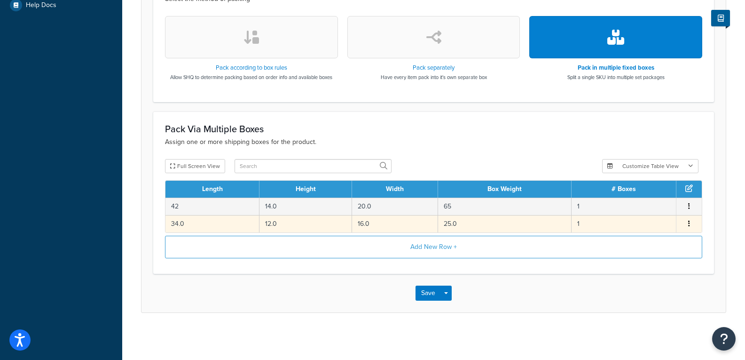
click at [464, 221] on td "25.0" at bounding box center [505, 223] width 134 height 17
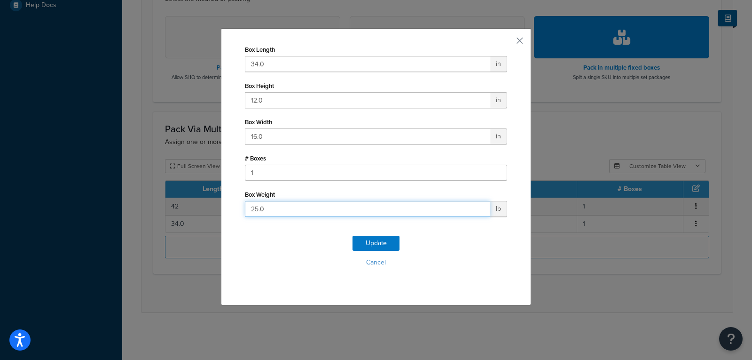
drag, startPoint x: 272, startPoint y: 212, endPoint x: 207, endPoint y: 210, distance: 64.9
click at [207, 210] on div "Box Length 34.0 in Box Height 12.0 in Box Width 16.0 in # Boxes 1 Box Weight 25…" at bounding box center [376, 180] width 752 height 360
type input "16"
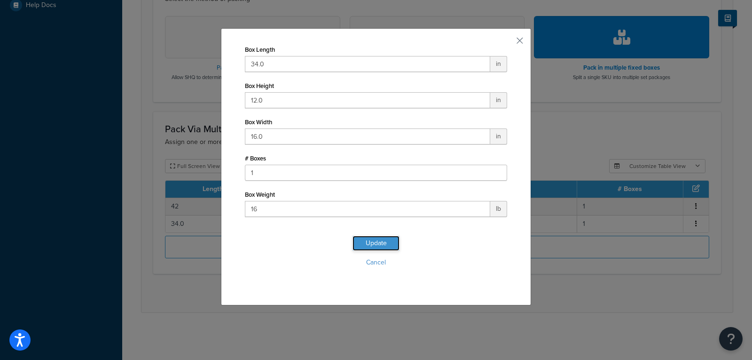
click at [385, 237] on button "Update" at bounding box center [376, 243] width 47 height 15
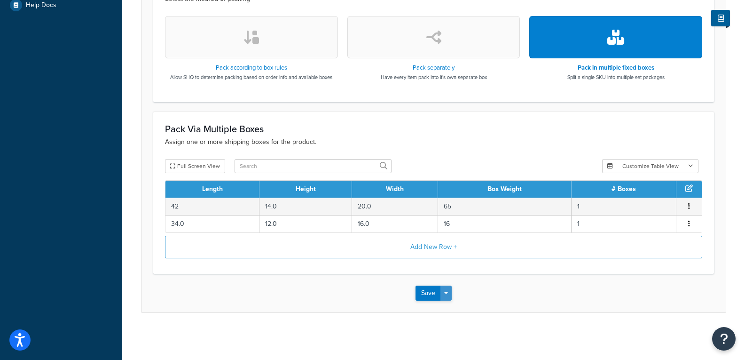
click at [448, 299] on button "Save Dropdown" at bounding box center [445, 292] width 11 height 15
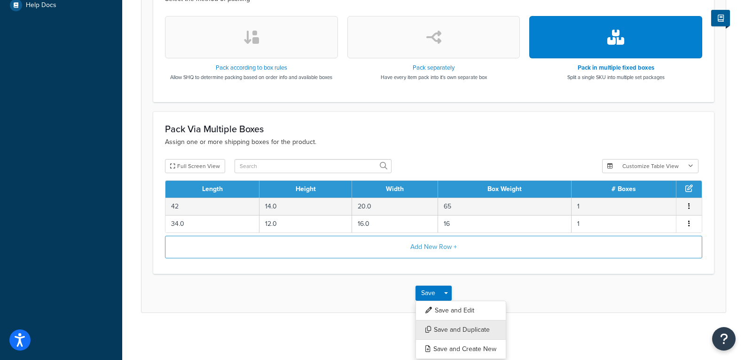
click at [453, 332] on button "Save and Duplicate" at bounding box center [461, 330] width 91 height 20
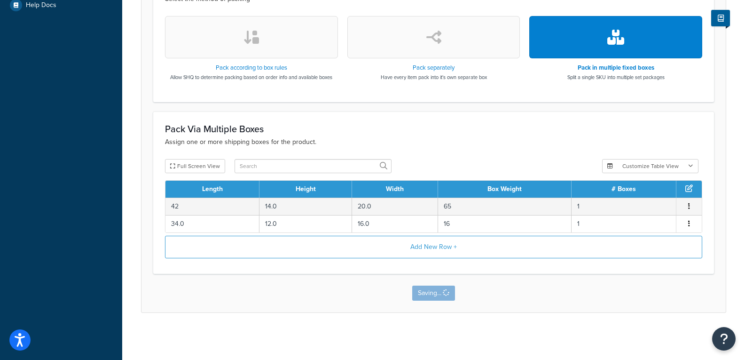
scroll to position [0, 0]
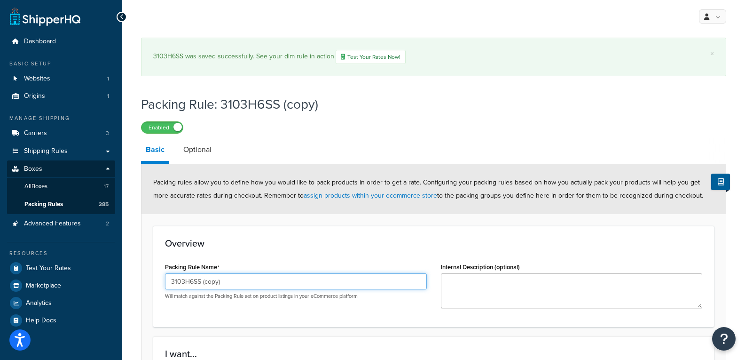
drag, startPoint x: 226, startPoint y: 284, endPoint x: 177, endPoint y: 287, distance: 49.0
click at [177, 287] on input "3103H6SS (copy)" at bounding box center [296, 281] width 262 height 16
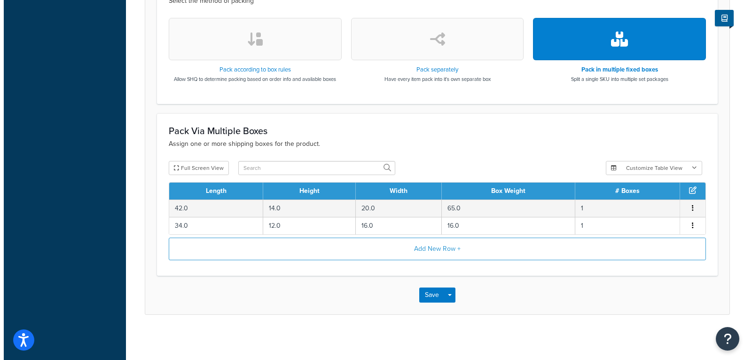
scroll to position [368, 0]
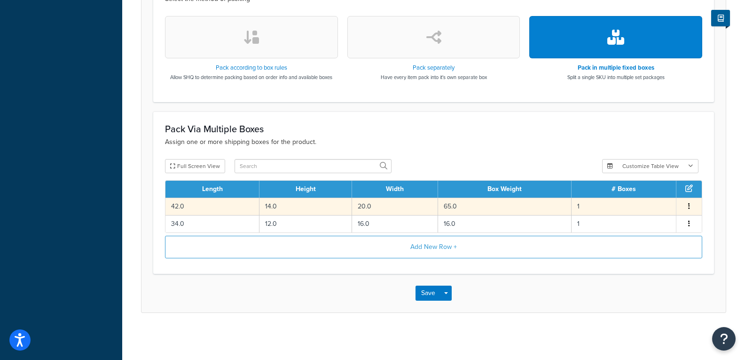
type input "3400H420"
click at [470, 206] on td "65.0" at bounding box center [505, 205] width 134 height 17
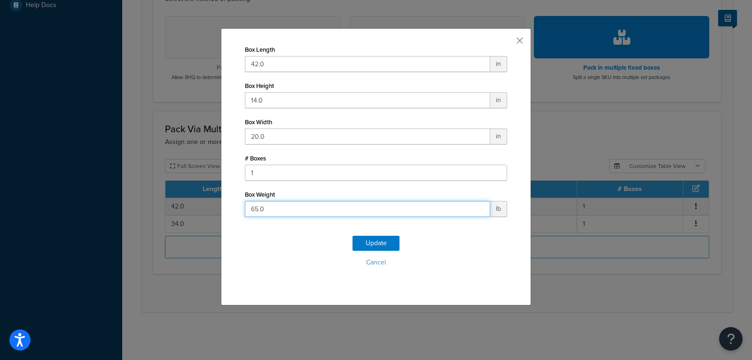
drag, startPoint x: 267, startPoint y: 208, endPoint x: 198, endPoint y: 204, distance: 69.7
click at [198, 204] on div "Box Length 42.0 in Box Height 14.0 in Box Width 20.0 in # Boxes 1 Box Weight 65…" at bounding box center [376, 180] width 752 height 360
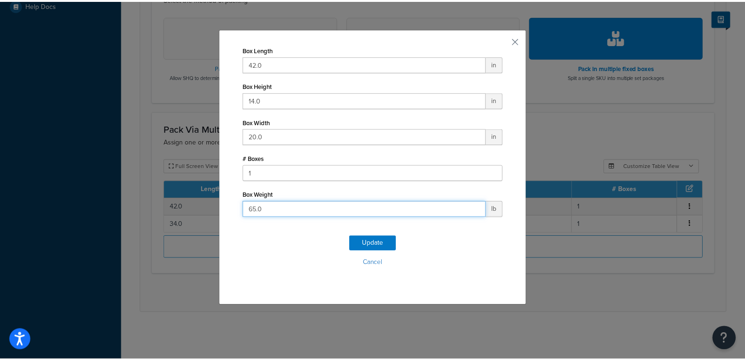
scroll to position [315, 0]
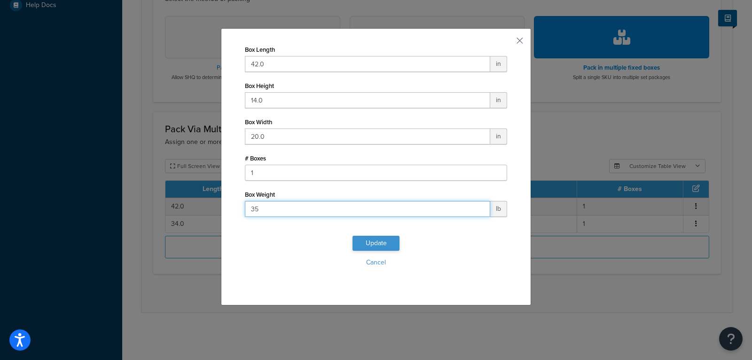
type input "35"
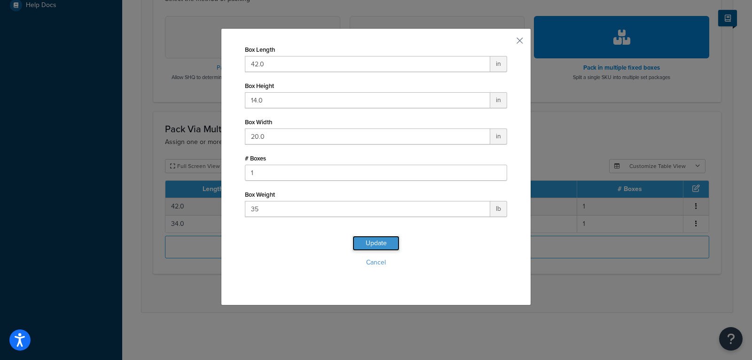
click at [369, 237] on button "Update" at bounding box center [376, 243] width 47 height 15
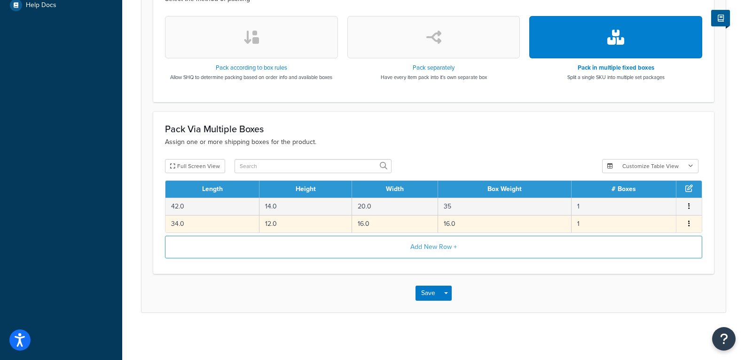
click at [471, 220] on td "16.0" at bounding box center [505, 223] width 134 height 17
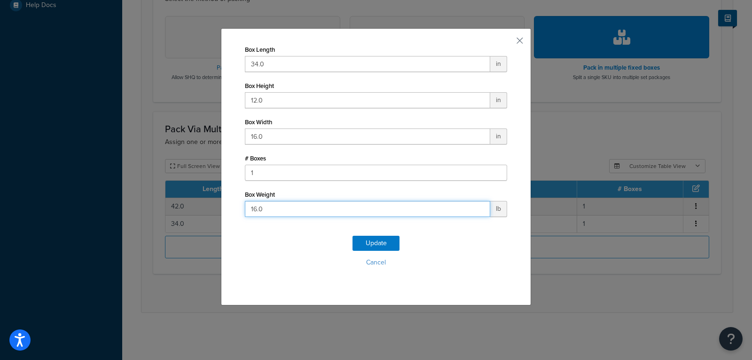
drag, startPoint x: 280, startPoint y: 208, endPoint x: 196, endPoint y: 202, distance: 84.4
click at [196, 202] on div "Box Length 34.0 in Box Height 12.0 in Box Width 16.0 in # Boxes 1 Box Weight 16…" at bounding box center [376, 180] width 752 height 360
type input "25"
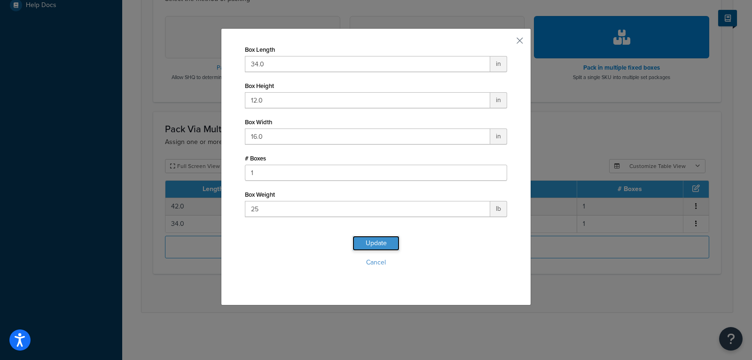
click at [378, 241] on button "Update" at bounding box center [376, 243] width 47 height 15
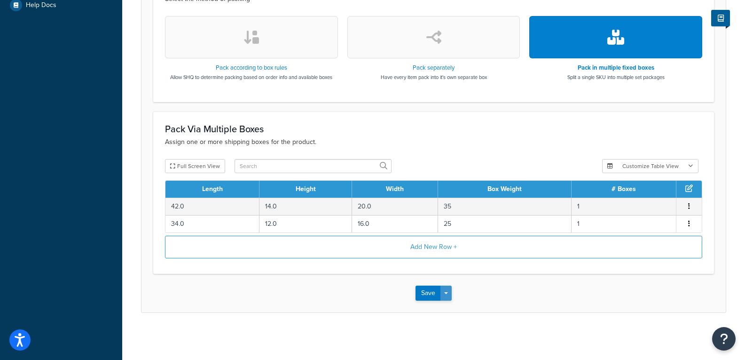
click at [446, 293] on span "button" at bounding box center [446, 293] width 4 height 2
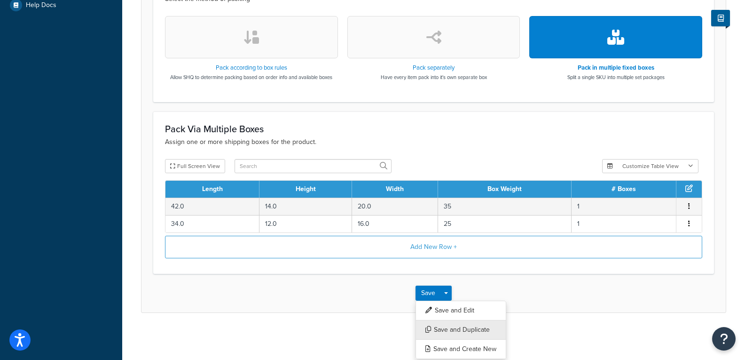
click at [460, 331] on button "Save and Duplicate" at bounding box center [461, 330] width 91 height 20
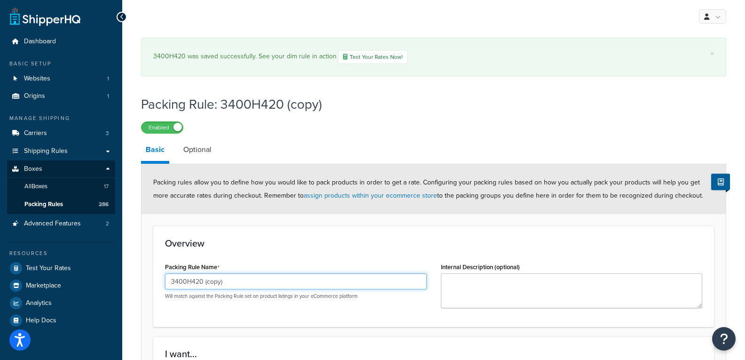
drag, startPoint x: 224, startPoint y: 285, endPoint x: 194, endPoint y: 289, distance: 29.9
click at [194, 289] on input "3400H420 (copy)" at bounding box center [296, 281] width 262 height 16
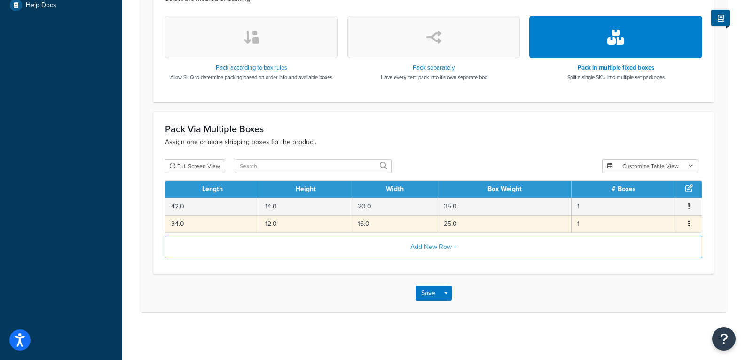
scroll to position [315, 0]
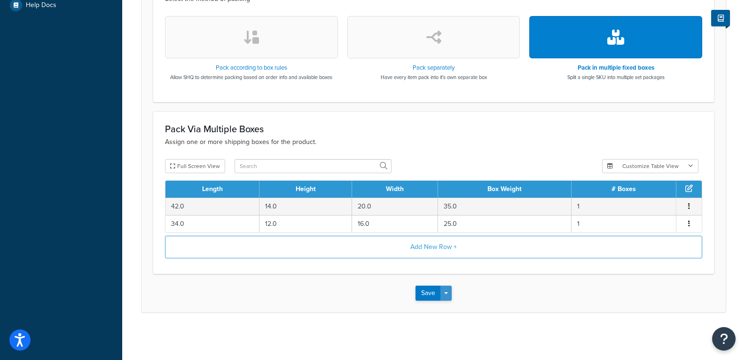
type input "3400H430"
click at [449, 288] on button "Save Dropdown" at bounding box center [445, 292] width 11 height 15
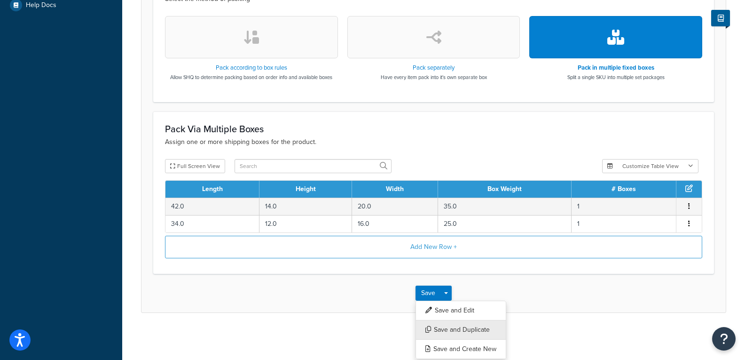
click at [456, 332] on button "Save and Duplicate" at bounding box center [461, 330] width 91 height 20
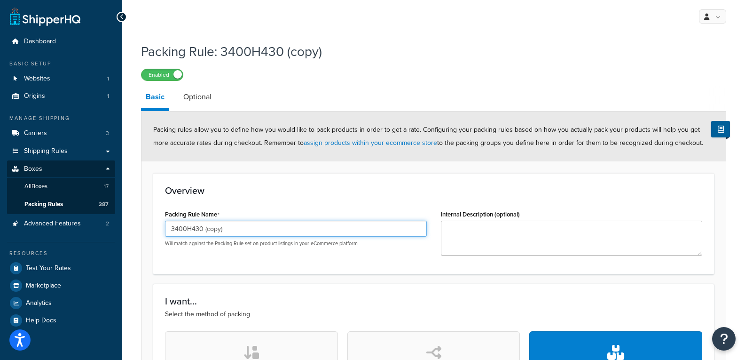
drag, startPoint x: 252, startPoint y: 228, endPoint x: 179, endPoint y: 227, distance: 72.4
click at [179, 227] on input "3400H430 (copy)" at bounding box center [296, 228] width 262 height 16
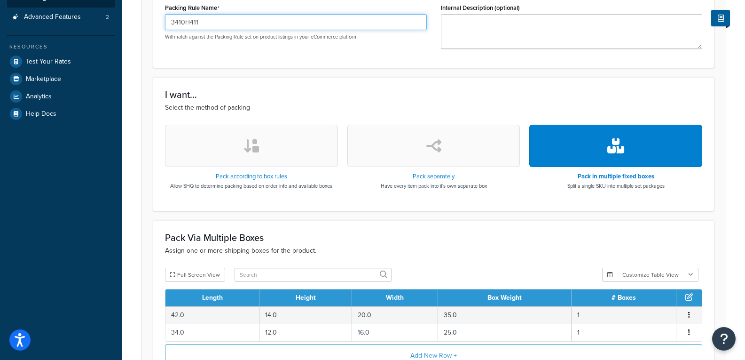
scroll to position [235, 0]
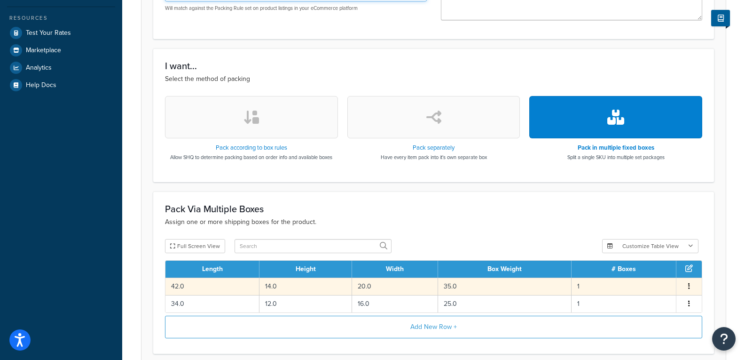
type input "3410H411"
click at [373, 284] on td "20.0" at bounding box center [395, 285] width 86 height 17
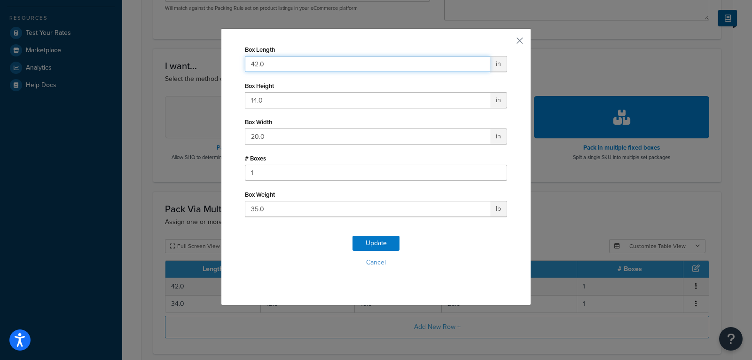
drag, startPoint x: 276, startPoint y: 65, endPoint x: 0, endPoint y: 47, distance: 276.5
click at [0, 47] on div "Box Length 42.0 in Box Height 14.0 in Box Width 20.0 in # Boxes 1 Box Weight 35…" at bounding box center [376, 180] width 752 height 360
type input "32"
click button "Update" at bounding box center [376, 243] width 47 height 15
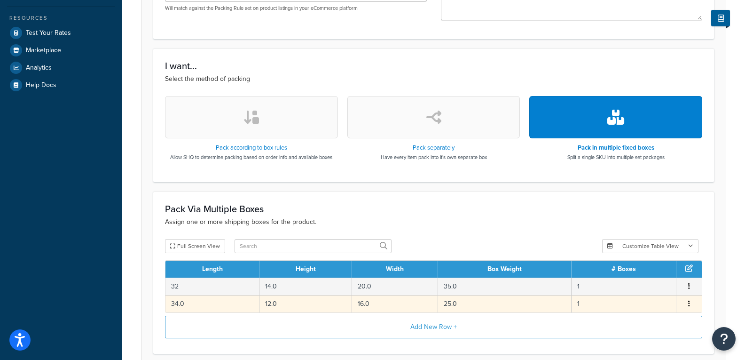
click at [290, 304] on td "12.0" at bounding box center [306, 303] width 93 height 17
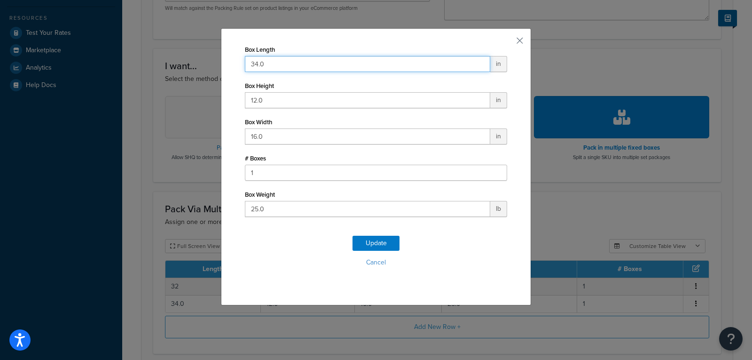
drag, startPoint x: 279, startPoint y: 64, endPoint x: 216, endPoint y: 64, distance: 63.0
click at [221, 64] on div "Box Length 34.0 in Box Height 12.0 in Box Width 16.0 in # Boxes 1 Box Weight 25…" at bounding box center [376, 166] width 310 height 277
type input "39"
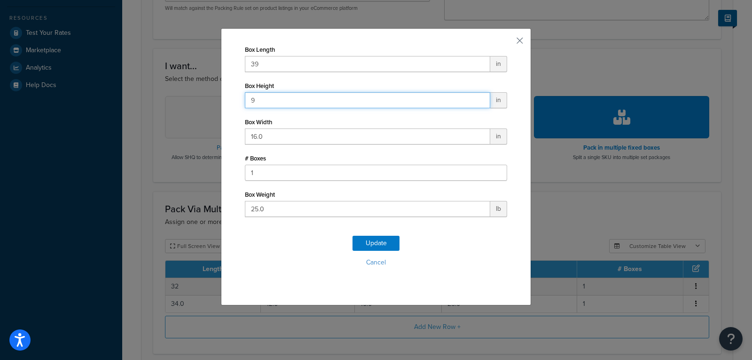
type input "9"
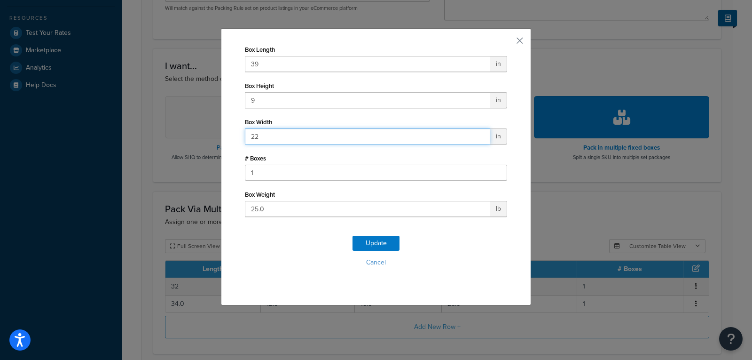
type input "22"
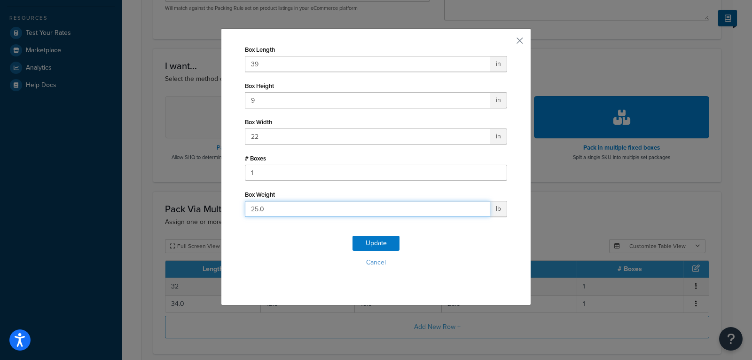
click button "Update" at bounding box center [376, 243] width 47 height 15
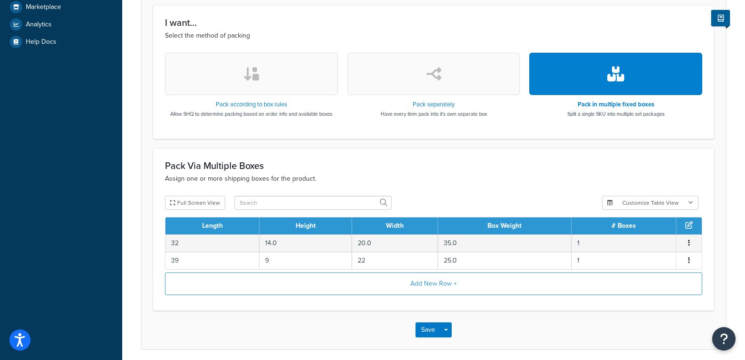
scroll to position [282, 0]
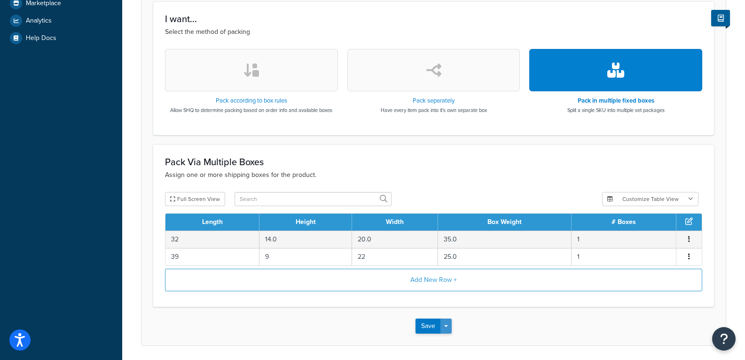
click at [448, 323] on button "Save Dropdown" at bounding box center [445, 325] width 11 height 15
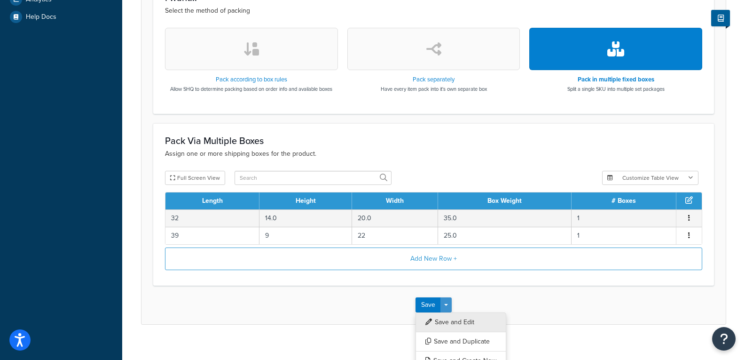
scroll to position [315, 0]
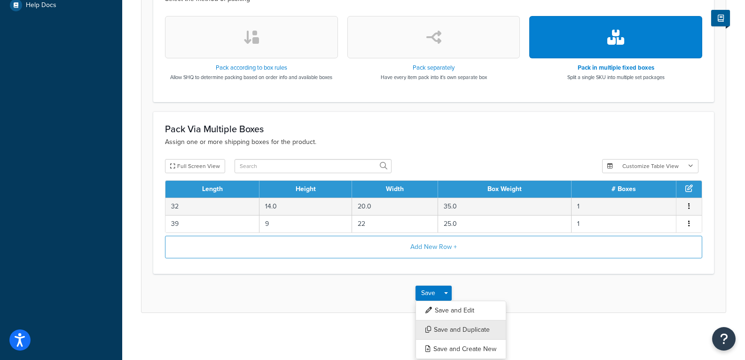
click at [462, 327] on button "Save and Duplicate" at bounding box center [461, 330] width 91 height 20
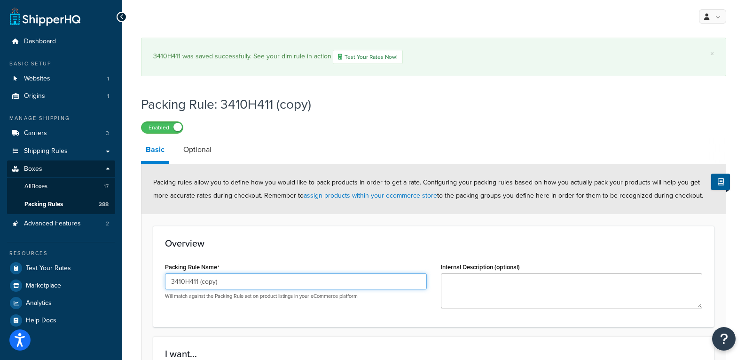
drag, startPoint x: 240, startPoint y: 283, endPoint x: 197, endPoint y: 300, distance: 46.6
click at [197, 300] on div "Packing Rule Name 3410H411 (copy) Will match against the Packing Rule set on pr…" at bounding box center [296, 283] width 276 height 47
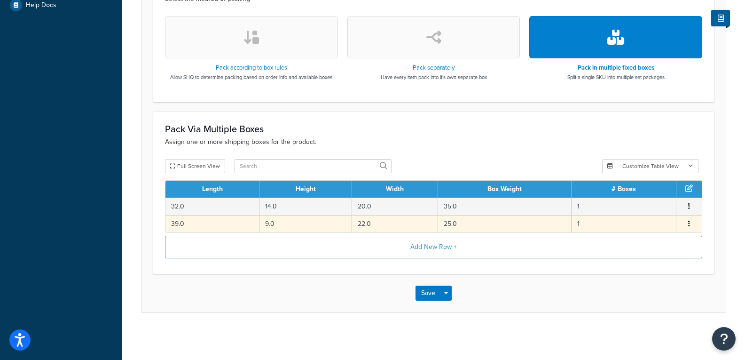
scroll to position [315, 0]
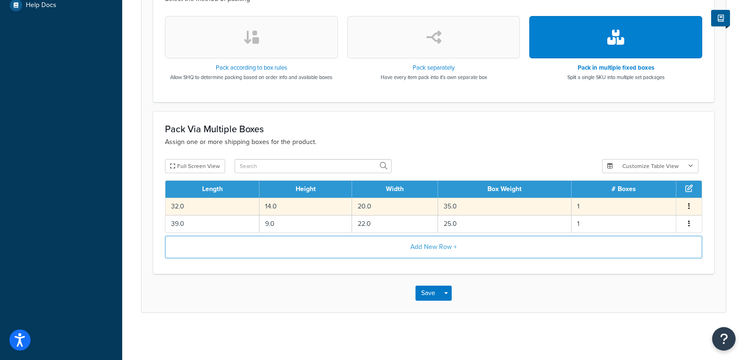
type input "3410H421"
click at [494, 206] on td "35.0" at bounding box center [505, 205] width 134 height 17
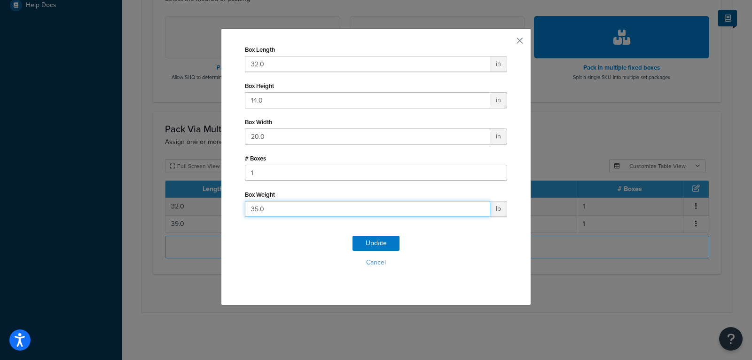
drag, startPoint x: 291, startPoint y: 207, endPoint x: 206, endPoint y: 211, distance: 85.2
click at [206, 211] on div "Box Length 32.0 in Box Height 14.0 in Box Width 20.0 in # Boxes 1 Box Weight 35…" at bounding box center [376, 180] width 752 height 360
type input "25"
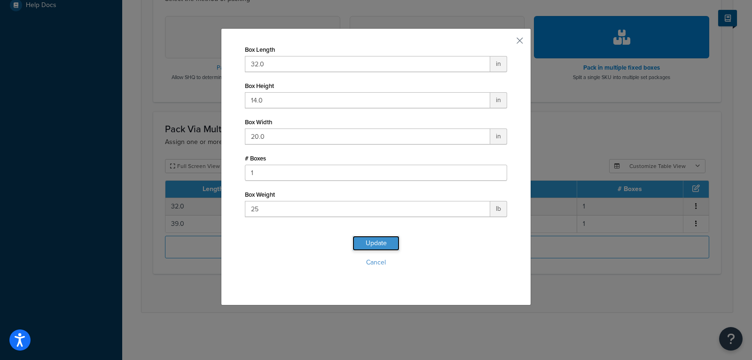
click at [385, 243] on button "Update" at bounding box center [376, 243] width 47 height 15
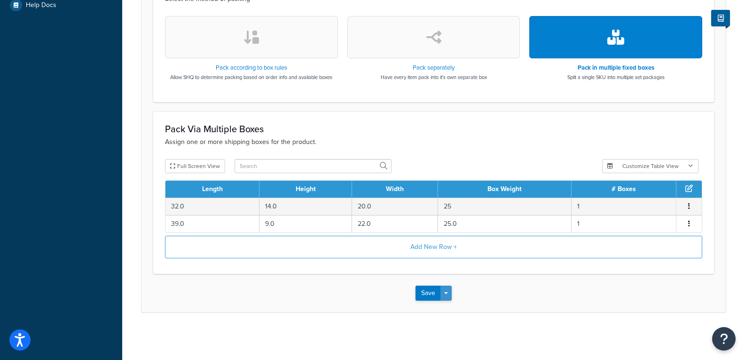
click at [451, 292] on button "Save Dropdown" at bounding box center [445, 292] width 11 height 15
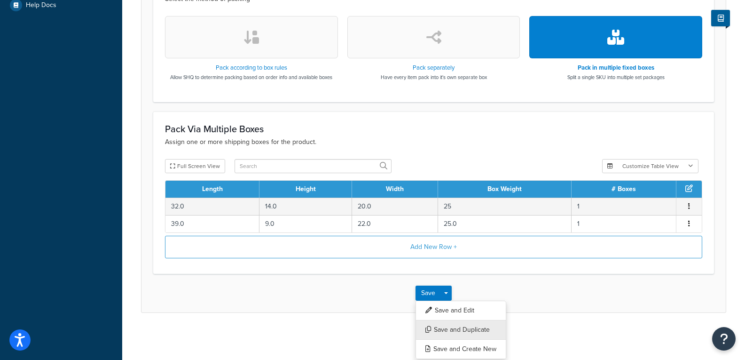
click at [455, 324] on button "Save and Duplicate" at bounding box center [461, 330] width 91 height 20
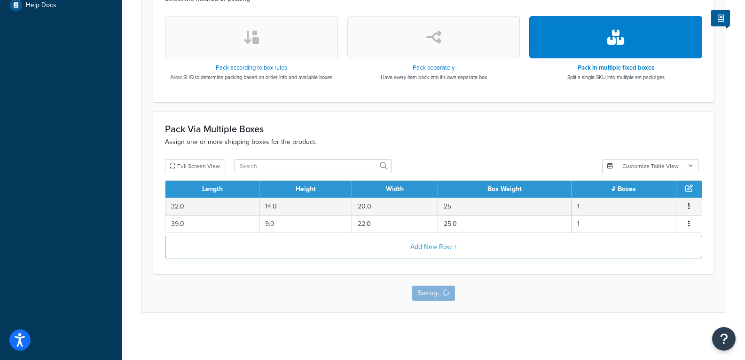
scroll to position [0, 0]
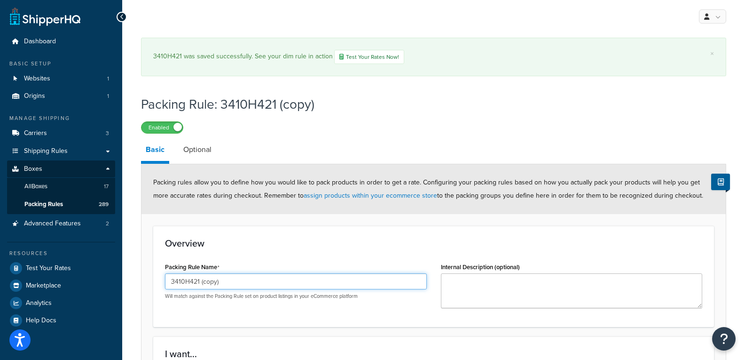
drag, startPoint x: 235, startPoint y: 281, endPoint x: 195, endPoint y: 288, distance: 40.6
click at [195, 288] on input "3410H421 (copy)" at bounding box center [296, 281] width 262 height 16
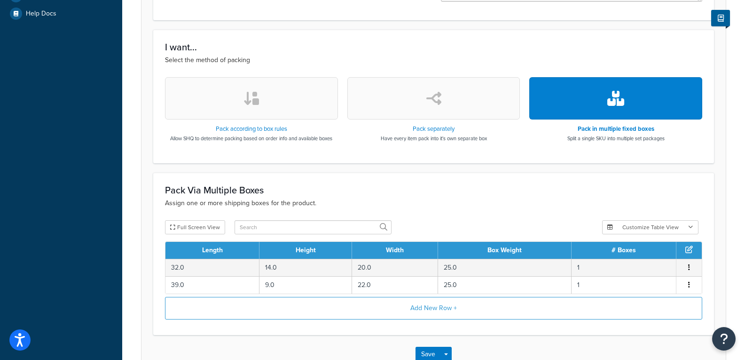
scroll to position [329, 0]
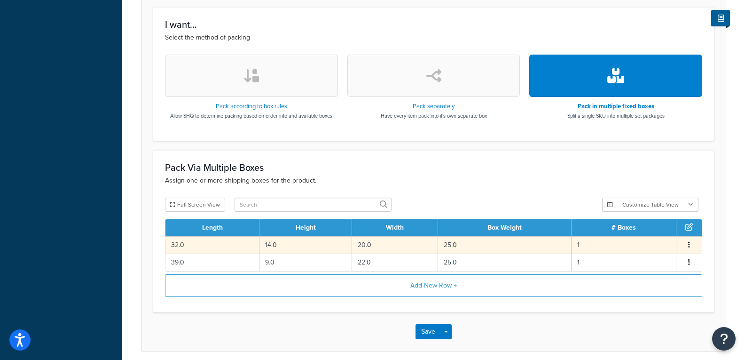
type input "3410H431"
click at [466, 244] on td "25.0" at bounding box center [505, 244] width 134 height 17
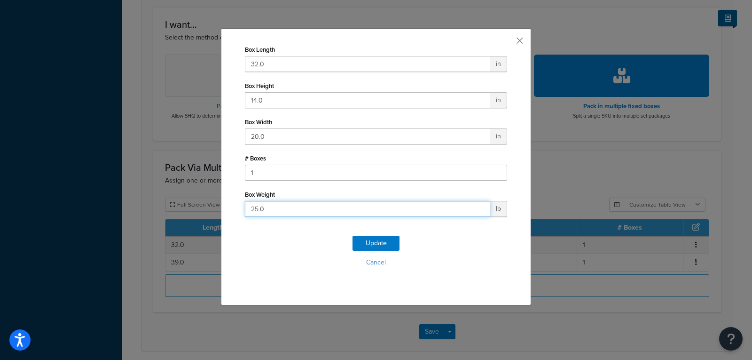
drag, startPoint x: 243, startPoint y: 209, endPoint x: 143, endPoint y: 208, distance: 99.2
click at [144, 208] on div "Box Length 32.0 in Box Height 14.0 in Box Width 20.0 in # Boxes 1 Box Weight 25…" at bounding box center [376, 180] width 752 height 360
type input "35"
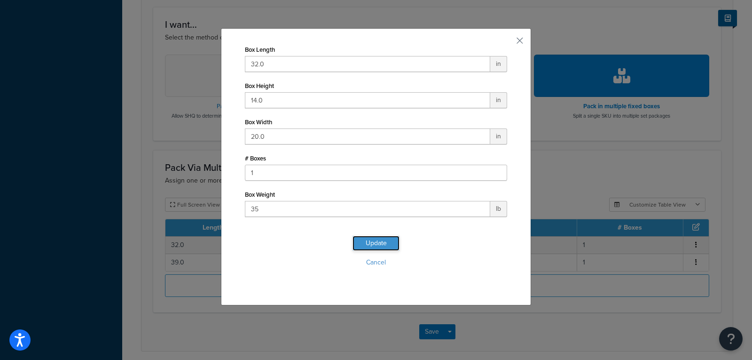
click at [371, 240] on button "Update" at bounding box center [376, 243] width 47 height 15
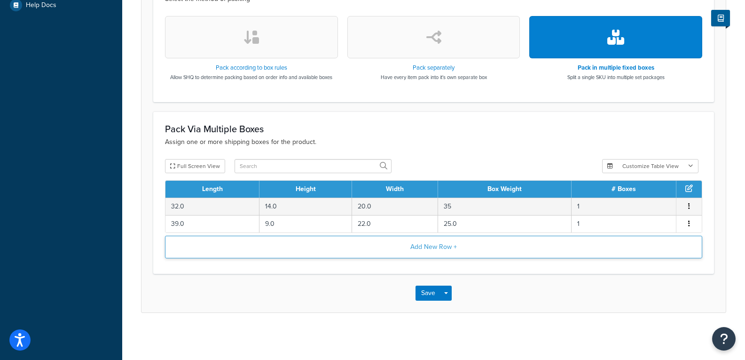
scroll to position [315, 0]
click at [449, 294] on button "Save Dropdown" at bounding box center [445, 292] width 11 height 15
click at [456, 329] on button "Save and Duplicate" at bounding box center [461, 330] width 91 height 20
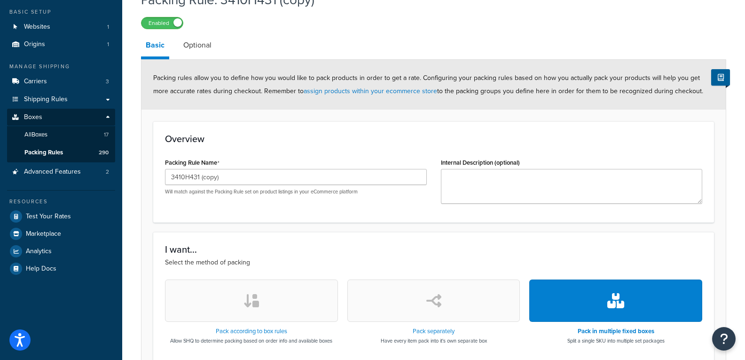
scroll to position [47, 0]
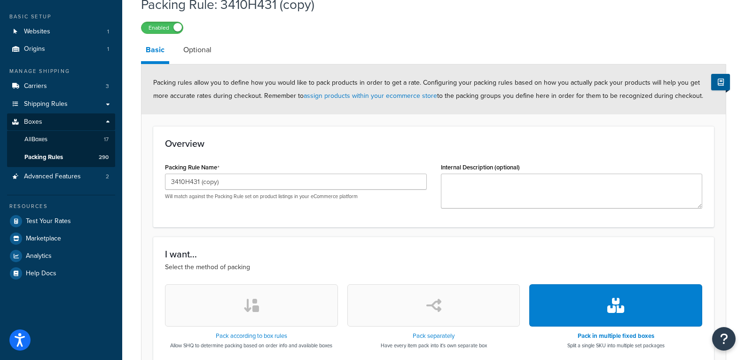
drag, startPoint x: 222, startPoint y: 196, endPoint x: 228, endPoint y: 206, distance: 12.2
drag, startPoint x: 228, startPoint y: 206, endPoint x: 321, endPoint y: 223, distance: 94.5
click at [321, 223] on div "Overview Packing Rule Name 3410H431 (copy) Will match against the Packing Rule …" at bounding box center [433, 176] width 561 height 101
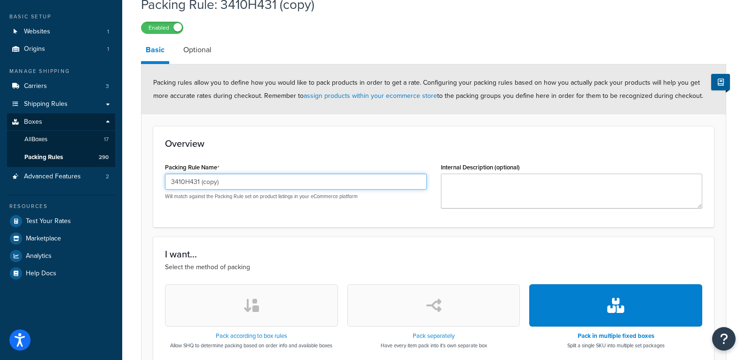
drag, startPoint x: 229, startPoint y: 184, endPoint x: 189, endPoint y: 184, distance: 39.5
click at [189, 184] on input "3410H431 (copy)" at bounding box center [296, 181] width 262 height 16
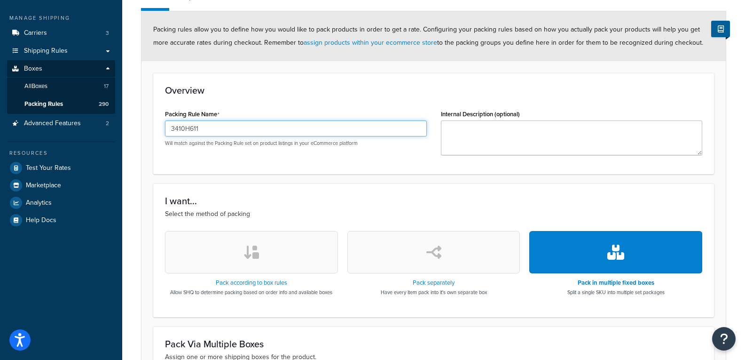
scroll to position [315, 0]
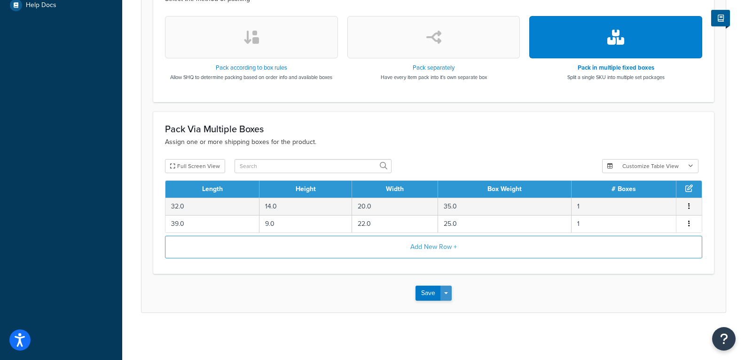
type input "3410H611"
click at [447, 292] on span "button" at bounding box center [446, 293] width 4 height 2
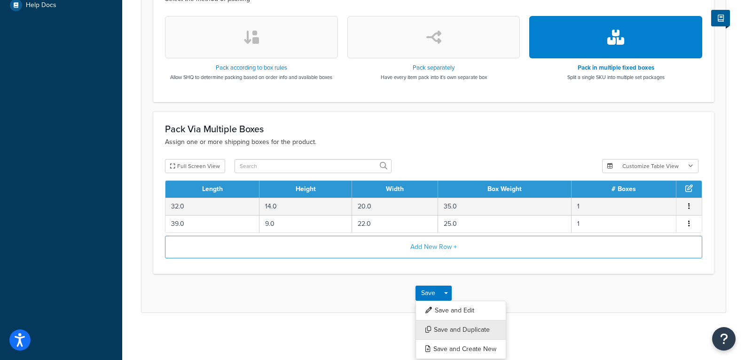
click at [448, 327] on button "Save and Duplicate" at bounding box center [461, 330] width 91 height 20
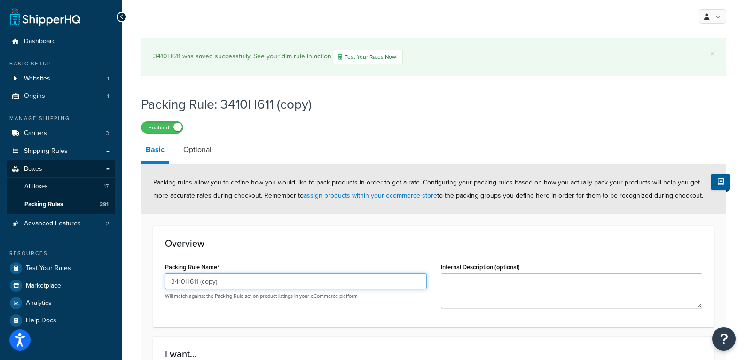
drag, startPoint x: 231, startPoint y: 269, endPoint x: 194, endPoint y: 291, distance: 42.8
click at [194, 291] on div "3410H611 (copy) Will match against the Packing Rule set on product listings in …" at bounding box center [296, 286] width 262 height 26
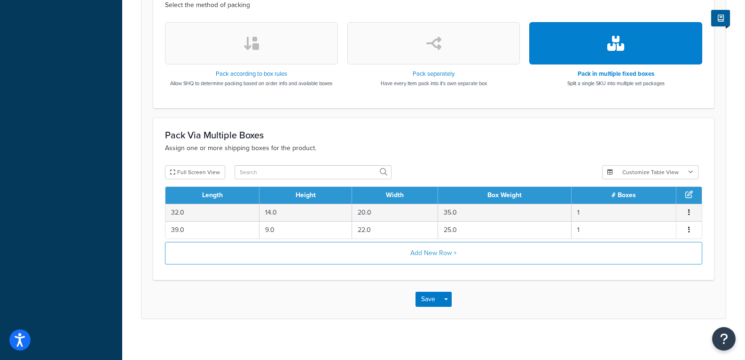
scroll to position [368, 0]
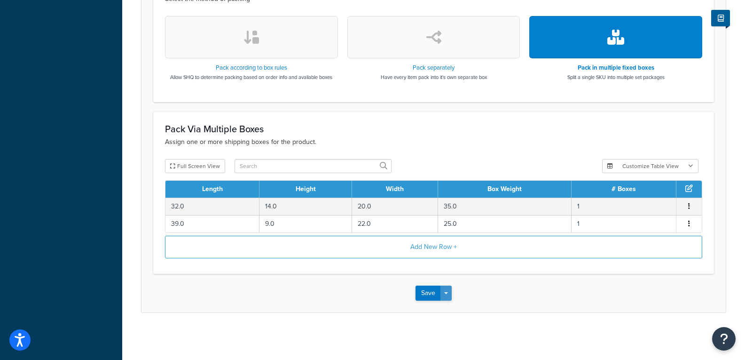
type input "3410H631"
click at [451, 292] on button "Save Dropdown" at bounding box center [445, 292] width 11 height 15
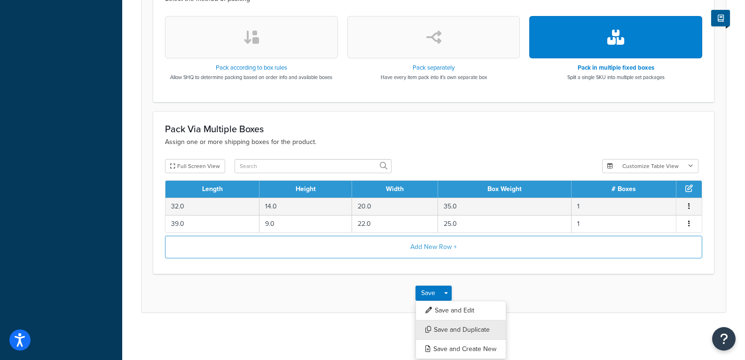
click at [447, 324] on button "Save and Duplicate" at bounding box center [461, 330] width 91 height 20
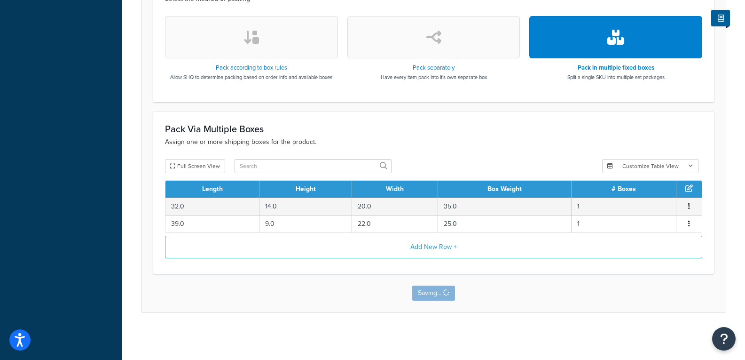
scroll to position [0, 0]
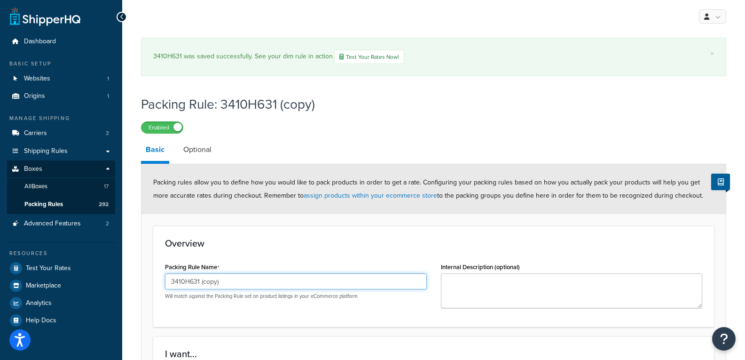
drag, startPoint x: 244, startPoint y: 283, endPoint x: 194, endPoint y: 279, distance: 50.4
click at [194, 279] on input "3410H631 (copy)" at bounding box center [296, 281] width 262 height 16
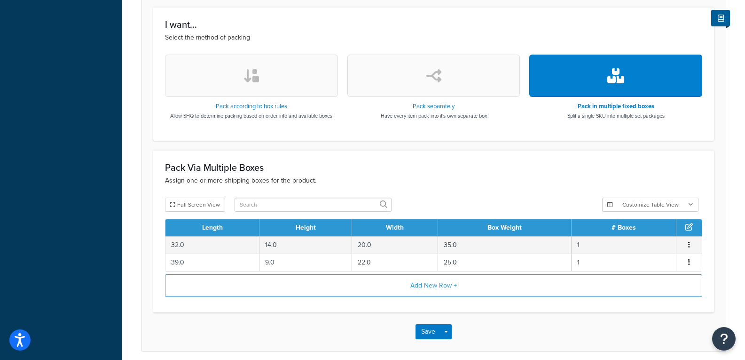
scroll to position [368, 0]
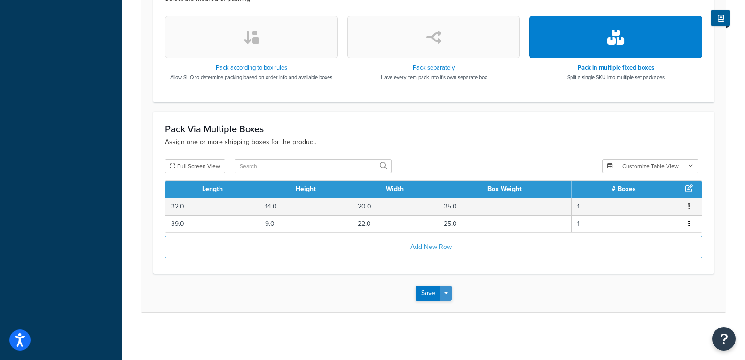
type input "3410H641"
click at [448, 293] on span "button" at bounding box center [446, 293] width 4 height 2
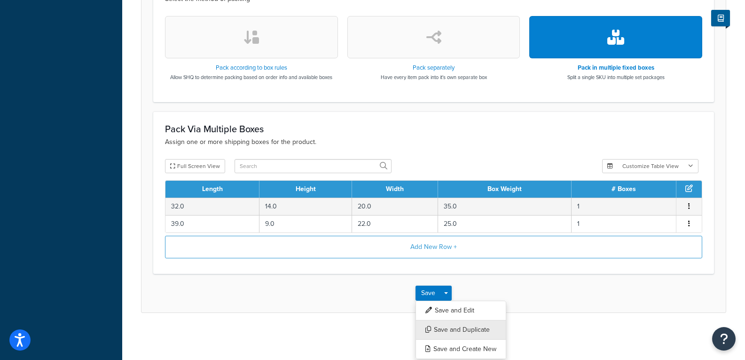
click at [430, 331] on icon "submit" at bounding box center [428, 329] width 6 height 7
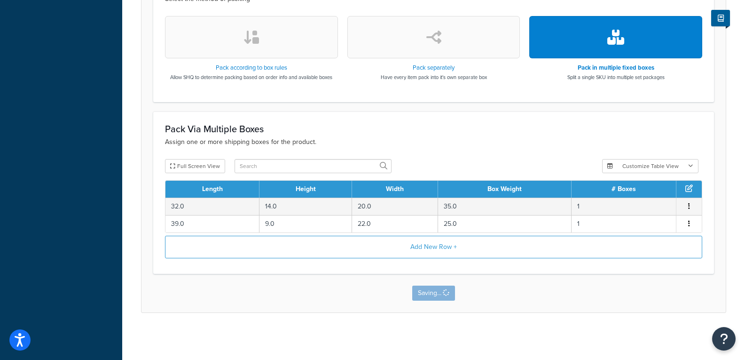
scroll to position [0, 0]
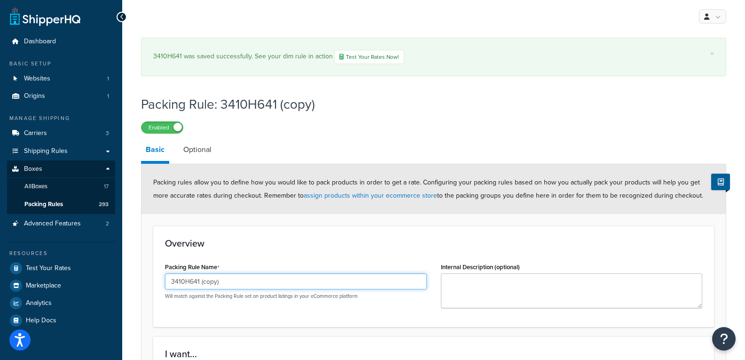
drag, startPoint x: 73, startPoint y: 275, endPoint x: -20, endPoint y: 264, distance: 93.8
click at [0, 264] on html "Press Alt+1 for screen-reader mode, Alt+0 to cancel Accessibility Screen-Reader…" at bounding box center [372, 363] width 745 height 727
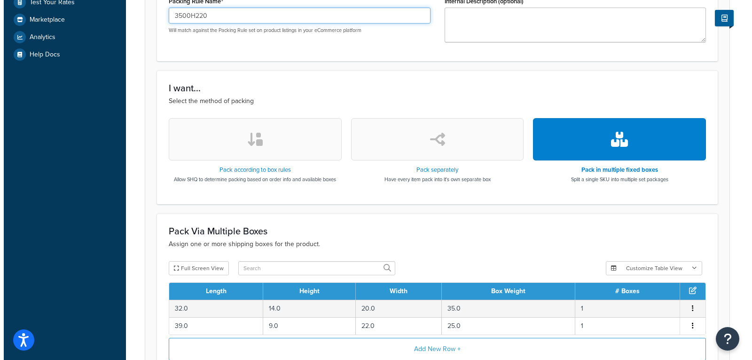
scroll to position [368, 0]
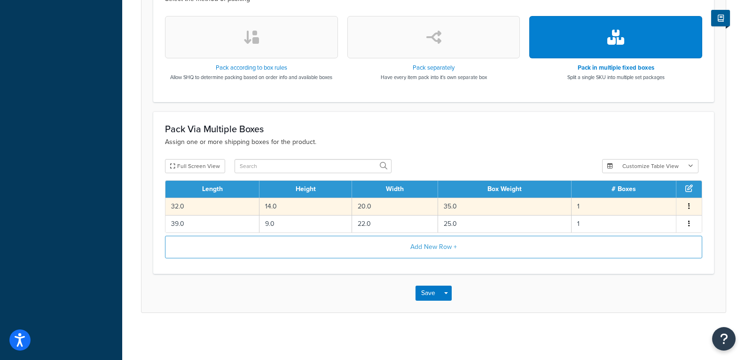
type input "3500H220"
click at [483, 203] on td "35.0" at bounding box center [505, 205] width 134 height 17
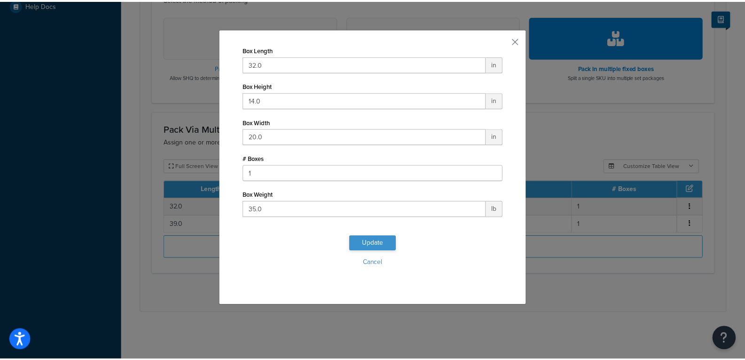
scroll to position [315, 0]
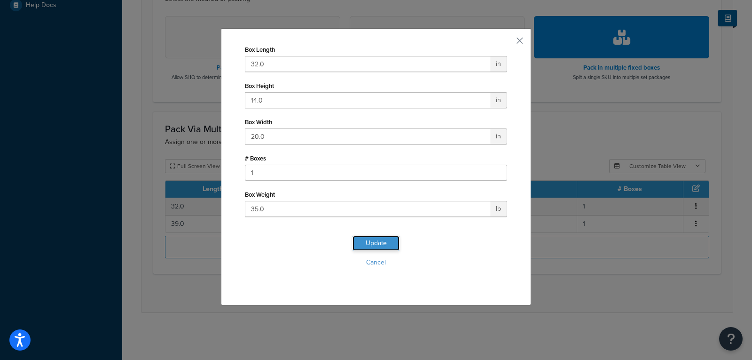
click at [370, 242] on button "Update" at bounding box center [376, 243] width 47 height 15
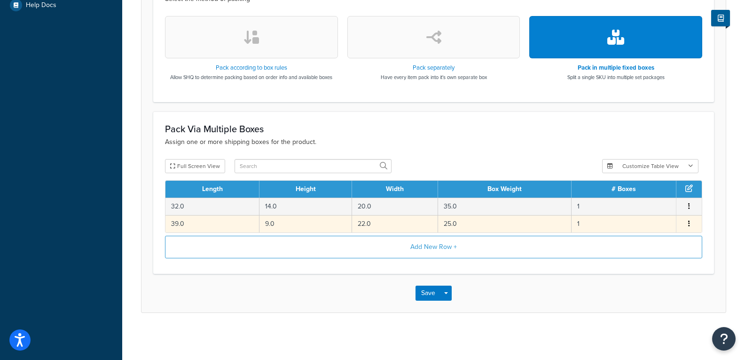
click at [360, 219] on td "22.0" at bounding box center [395, 223] width 86 height 17
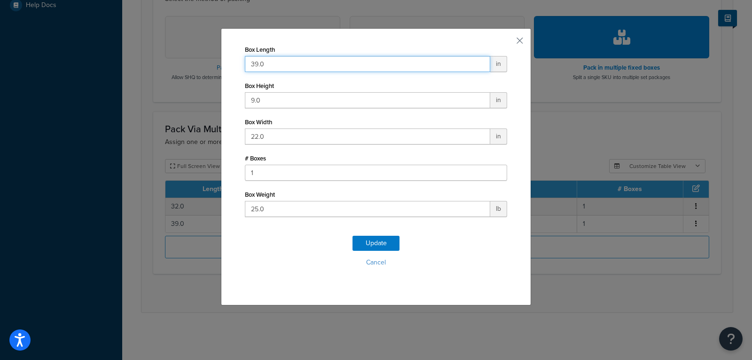
drag, startPoint x: 291, startPoint y: 71, endPoint x: 159, endPoint y: 53, distance: 132.8
click at [159, 53] on div "Box Length 39.0 in Box Height 9.0 in Box Width 22.0 in # Boxes 1 Box Weight 25.…" at bounding box center [376, 180] width 752 height 360
type input "42"
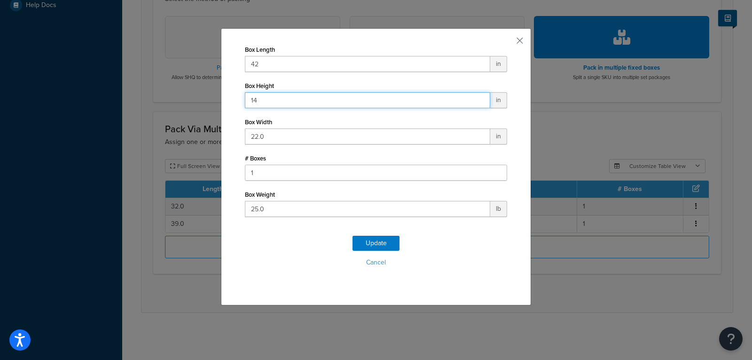
type input "14"
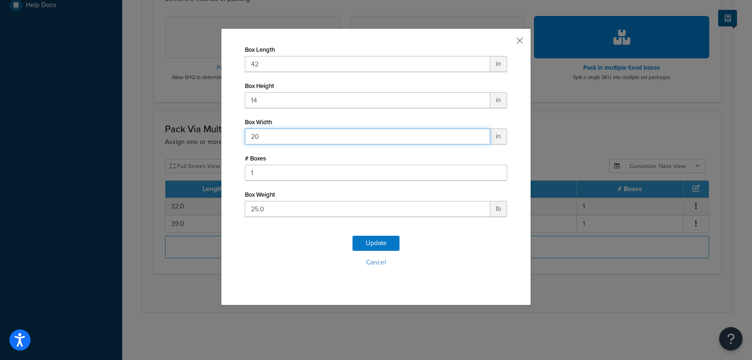
type input "20"
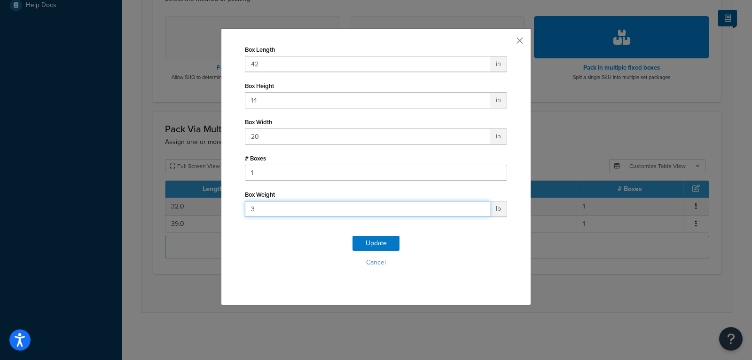
type input "33"
click button "Update" at bounding box center [376, 243] width 47 height 15
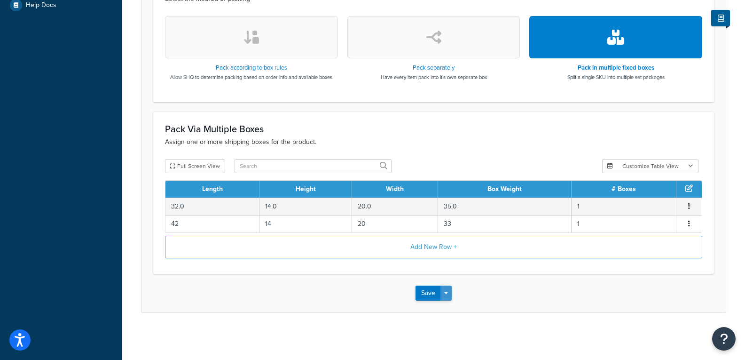
click at [451, 299] on button "Save Dropdown" at bounding box center [445, 292] width 11 height 15
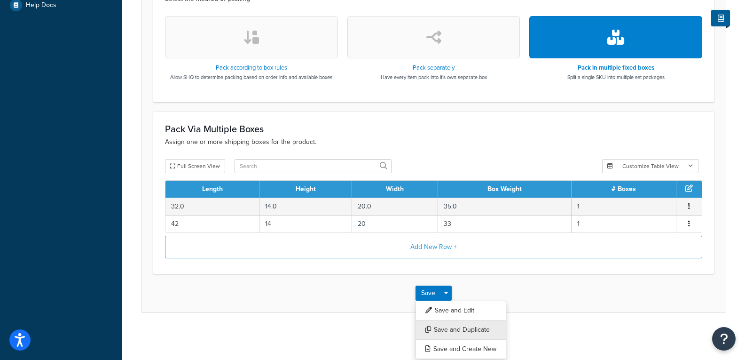
click at [467, 331] on button "Save and Duplicate" at bounding box center [461, 330] width 91 height 20
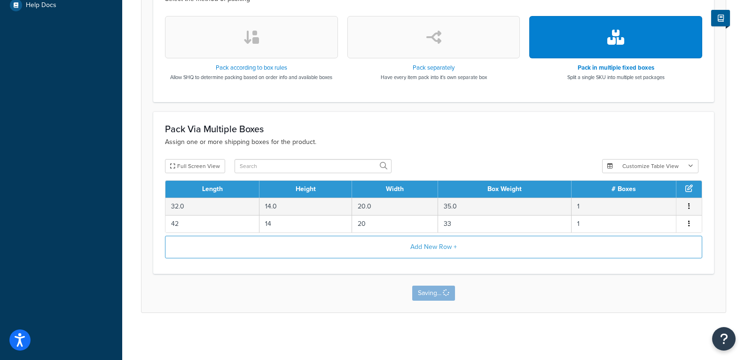
scroll to position [0, 0]
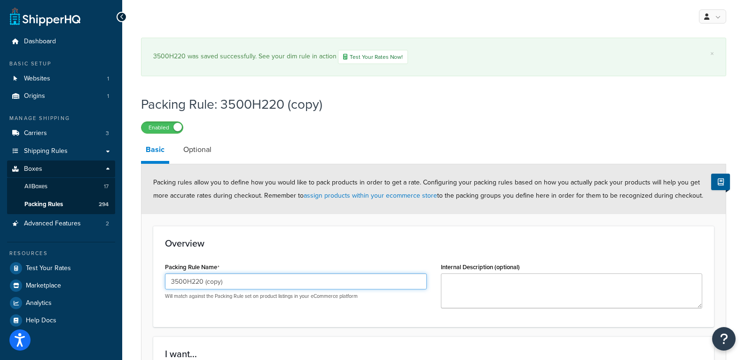
drag, startPoint x: 240, startPoint y: 281, endPoint x: 196, endPoint y: 284, distance: 43.8
click at [196, 284] on input "3500H220 (copy)" at bounding box center [296, 281] width 262 height 16
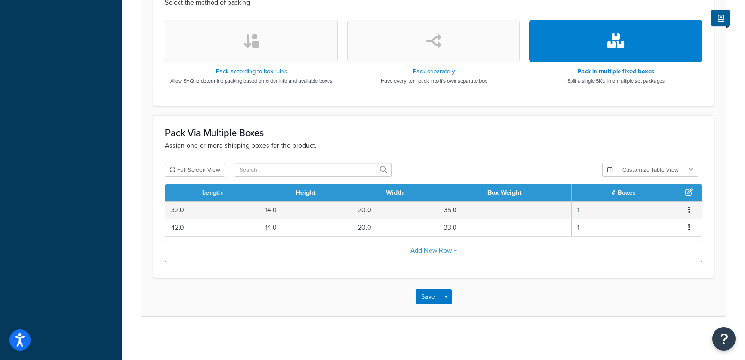
scroll to position [368, 0]
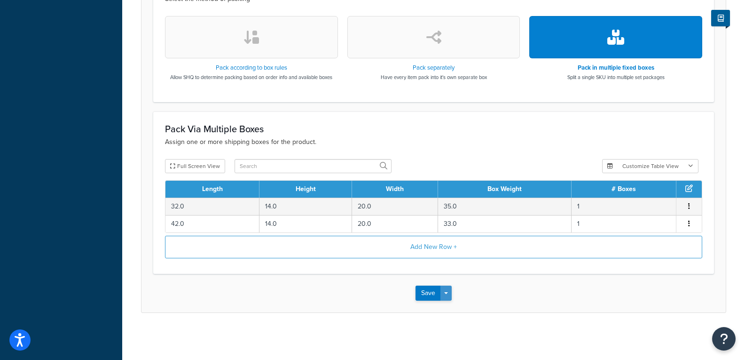
type input "3500H230"
click at [447, 291] on button "Save Dropdown" at bounding box center [445, 292] width 11 height 15
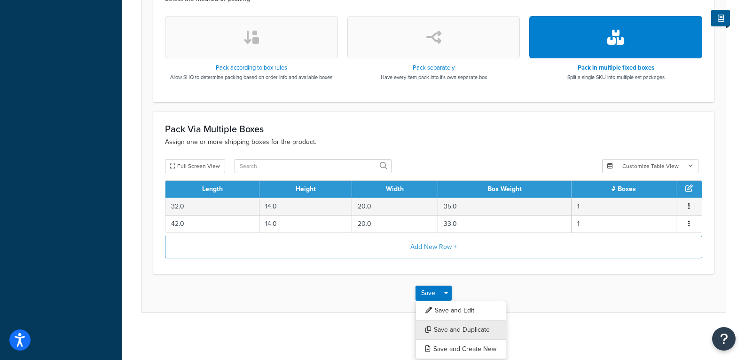
click at [461, 330] on button "Save and Duplicate" at bounding box center [461, 330] width 91 height 20
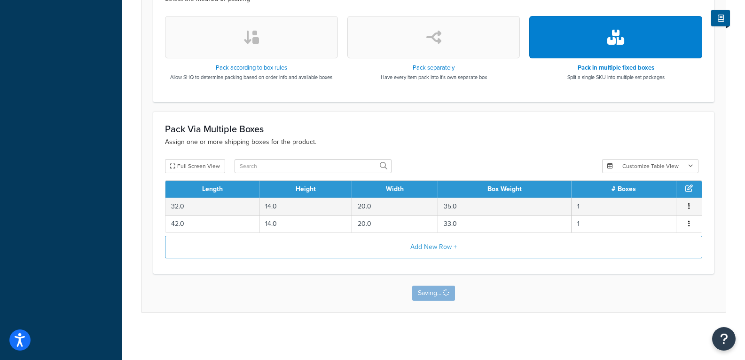
scroll to position [0, 0]
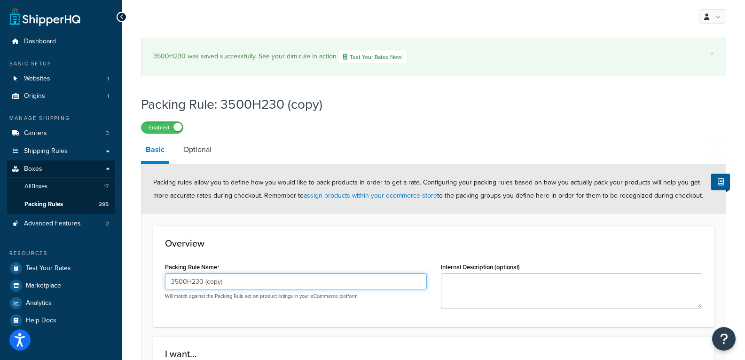
drag, startPoint x: 227, startPoint y: 282, endPoint x: 181, endPoint y: 283, distance: 46.5
click at [181, 283] on input "3500H230 (copy)" at bounding box center [296, 281] width 262 height 16
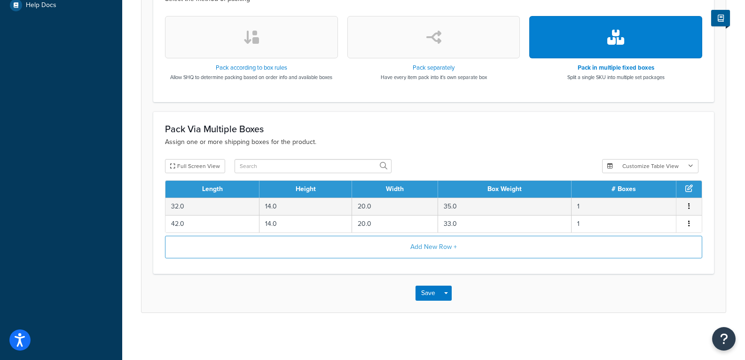
scroll to position [315, 0]
type input "3510H221"
click at [446, 292] on span "button" at bounding box center [446, 293] width 4 height 2
click at [459, 329] on button "Save and Duplicate" at bounding box center [461, 330] width 91 height 20
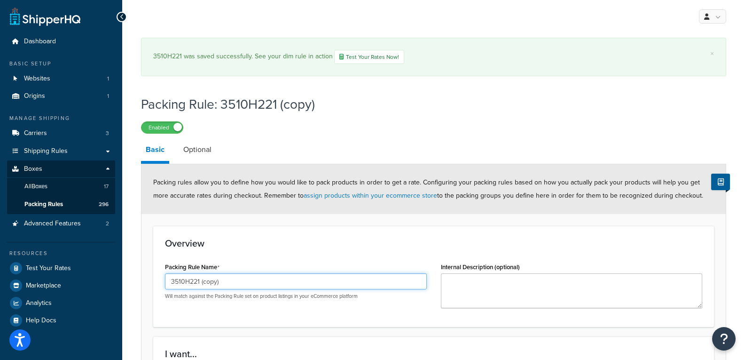
drag, startPoint x: 219, startPoint y: 284, endPoint x: 197, endPoint y: 284, distance: 21.6
click at [197, 284] on input "3510H221 (copy)" at bounding box center [296, 281] width 262 height 16
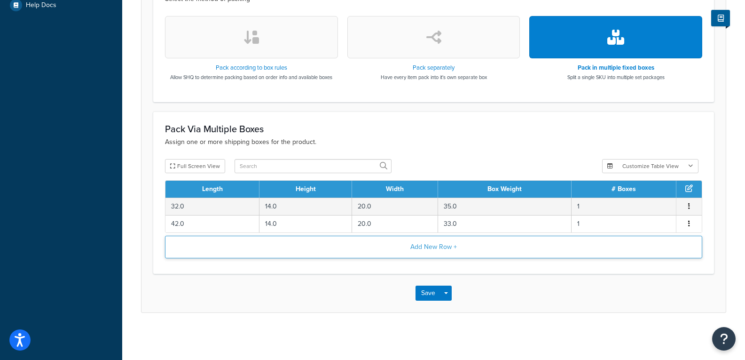
scroll to position [315, 0]
type input "3510H231"
click at [448, 293] on button "Save Dropdown" at bounding box center [445, 292] width 11 height 15
click at [459, 330] on button "Save and Duplicate" at bounding box center [461, 330] width 91 height 20
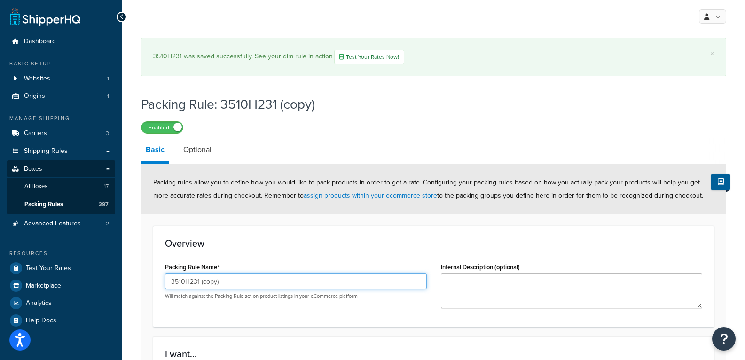
drag, startPoint x: 224, startPoint y: 281, endPoint x: 190, endPoint y: 285, distance: 33.6
click at [190, 285] on input "3510H231 (copy)" at bounding box center [296, 281] width 262 height 16
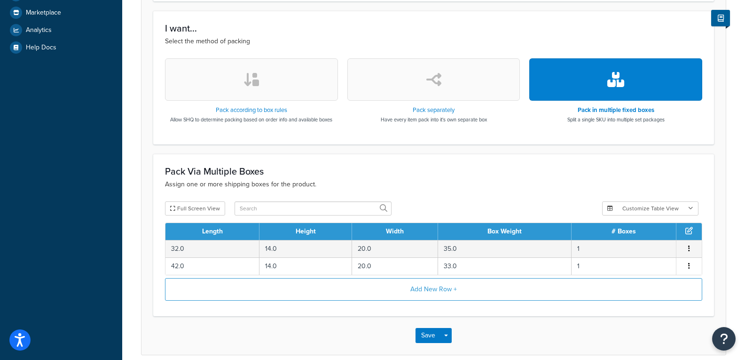
scroll to position [315, 0]
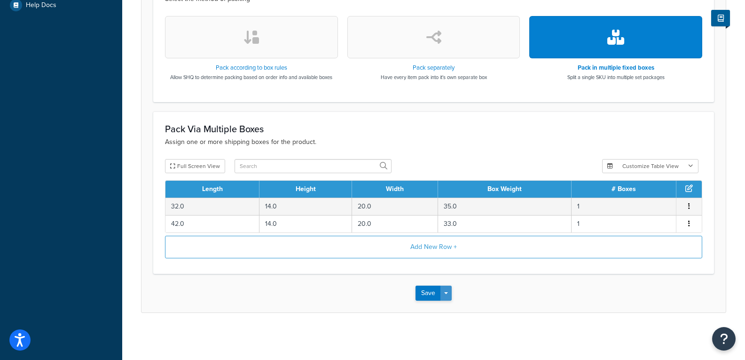
type input "3510H421"
click at [447, 291] on button "Save Dropdown" at bounding box center [445, 292] width 11 height 15
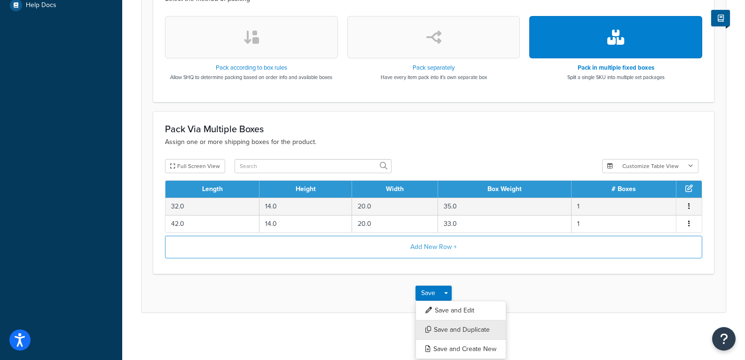
click at [441, 329] on button "Save and Duplicate" at bounding box center [461, 330] width 91 height 20
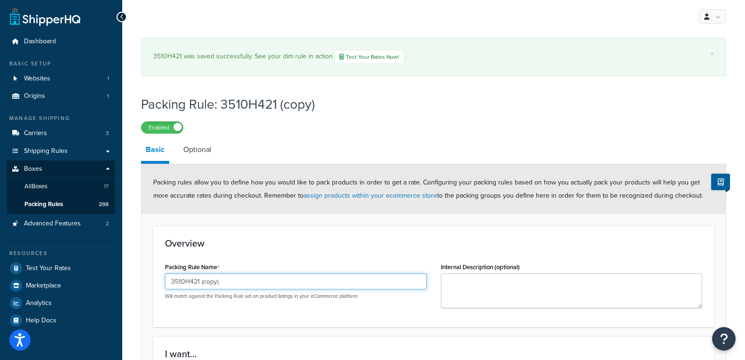
drag, startPoint x: 238, startPoint y: 289, endPoint x: 192, endPoint y: 299, distance: 47.1
click at [192, 299] on div "3510H421 (copy) Will match against the Packing Rule set on product listings in …" at bounding box center [296, 286] width 262 height 26
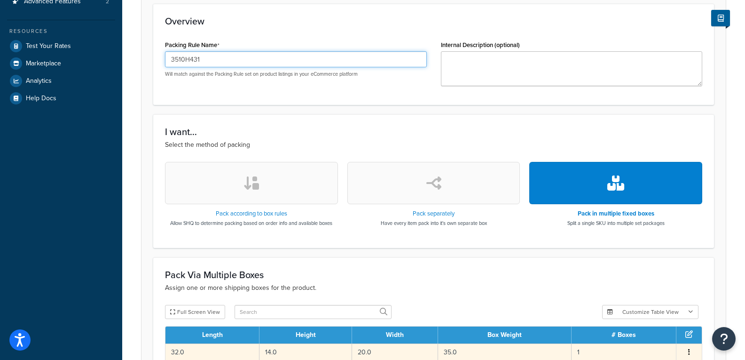
scroll to position [329, 0]
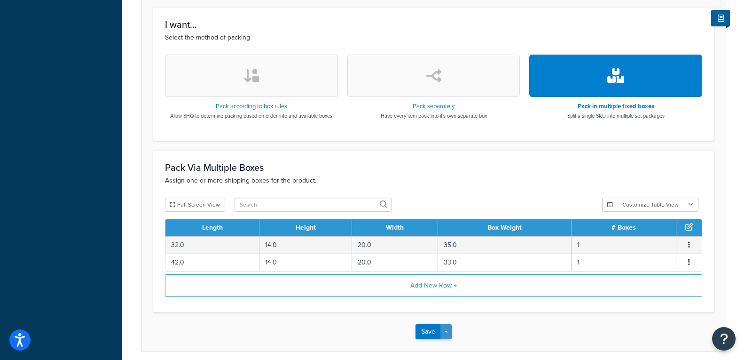
type input "3510H431"
click at [447, 326] on button "Save Dropdown" at bounding box center [445, 331] width 11 height 15
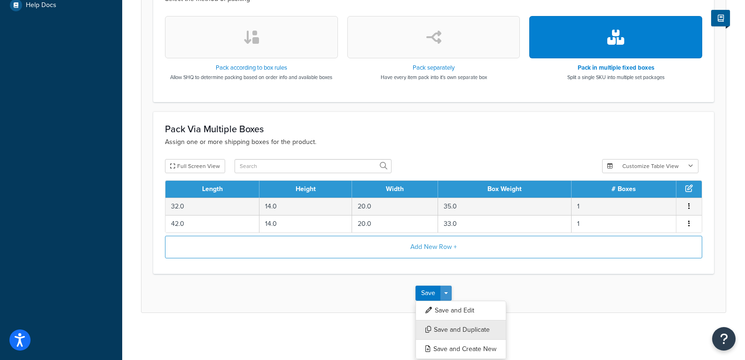
scroll to position [315, 0]
click at [466, 330] on button "Save and Duplicate" at bounding box center [461, 330] width 91 height 20
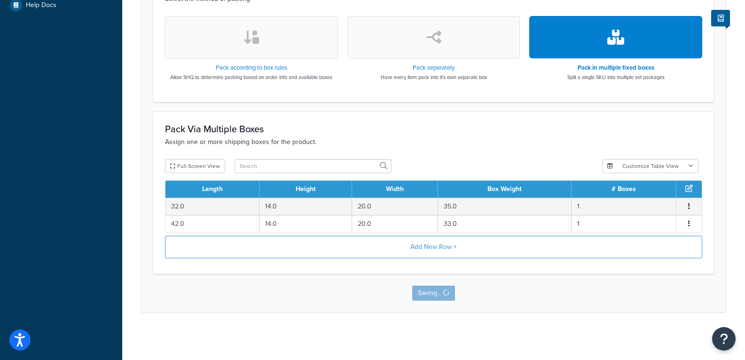
scroll to position [0, 0]
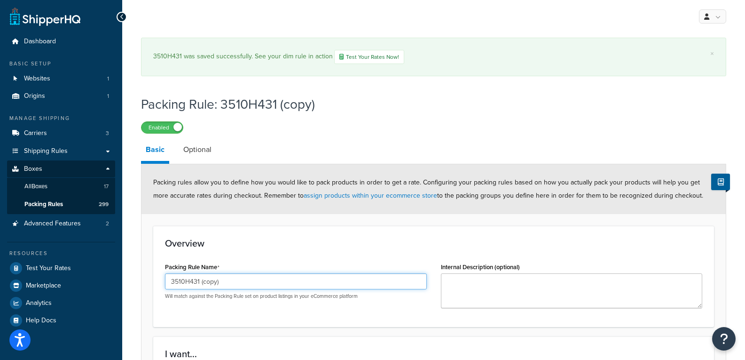
drag, startPoint x: 218, startPoint y: 284, endPoint x: 190, endPoint y: 283, distance: 28.2
click at [190, 283] on input "3510H431 (copy)" at bounding box center [296, 281] width 262 height 16
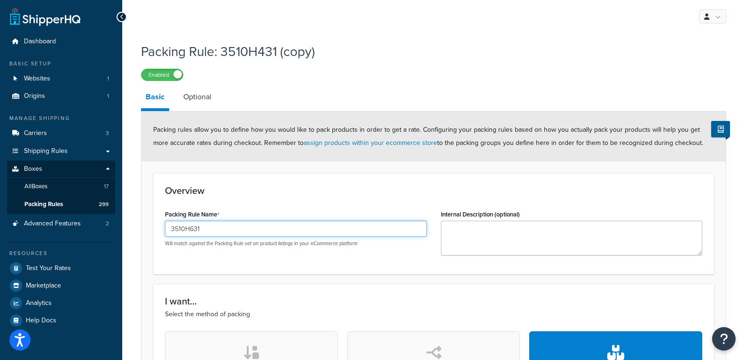
scroll to position [315, 0]
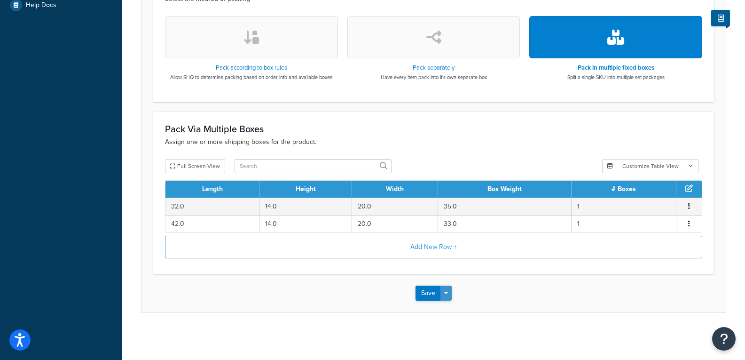
type input "3510H631"
click at [448, 289] on button "Save Dropdown" at bounding box center [445, 292] width 11 height 15
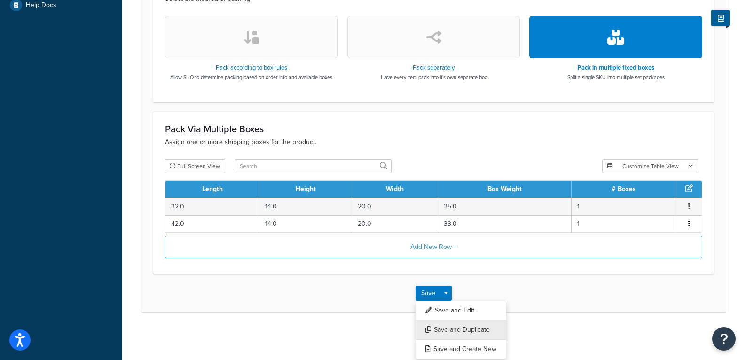
click at [469, 330] on button "Save and Duplicate" at bounding box center [461, 330] width 91 height 20
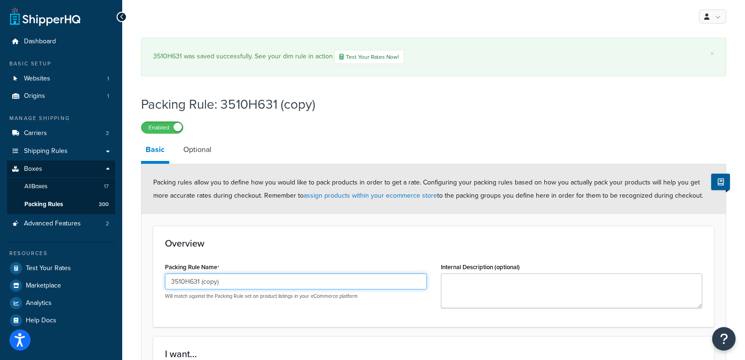
drag, startPoint x: 225, startPoint y: 283, endPoint x: 178, endPoint y: 285, distance: 46.6
click at [178, 285] on input "3510H631 (copy)" at bounding box center [296, 281] width 262 height 16
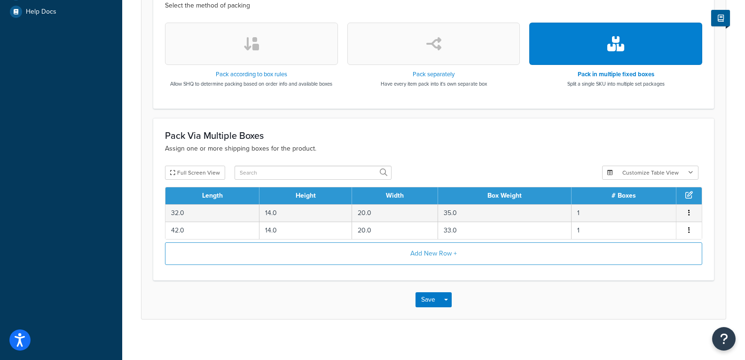
scroll to position [315, 0]
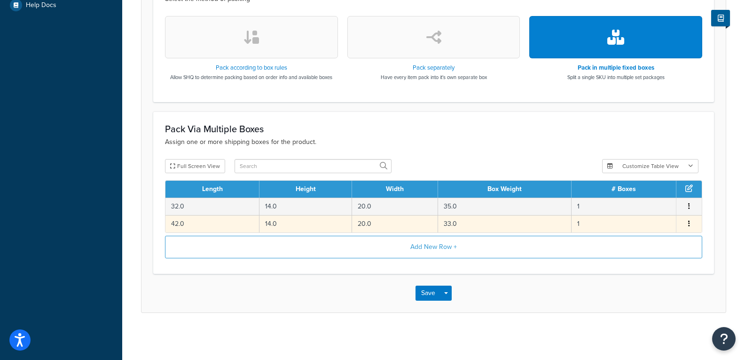
type input "3520H220"
click at [460, 223] on td "33.0" at bounding box center [505, 223] width 134 height 17
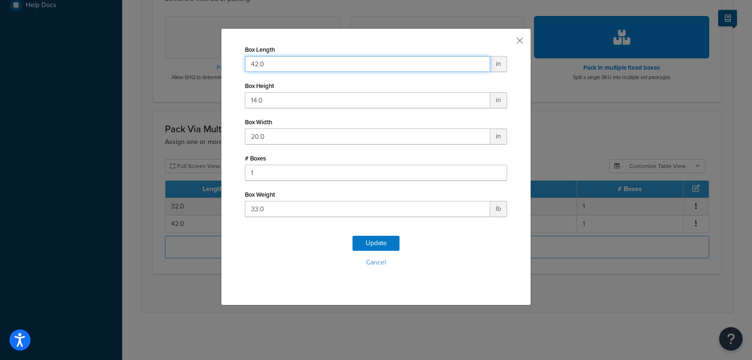
drag, startPoint x: 288, startPoint y: 66, endPoint x: 228, endPoint y: 66, distance: 59.2
click at [228, 66] on div "Box Length 42.0 in Box Height 14.0 in Box Width 20.0 in # Boxes 1 Box Weight 33…" at bounding box center [376, 166] width 310 height 277
type input "50"
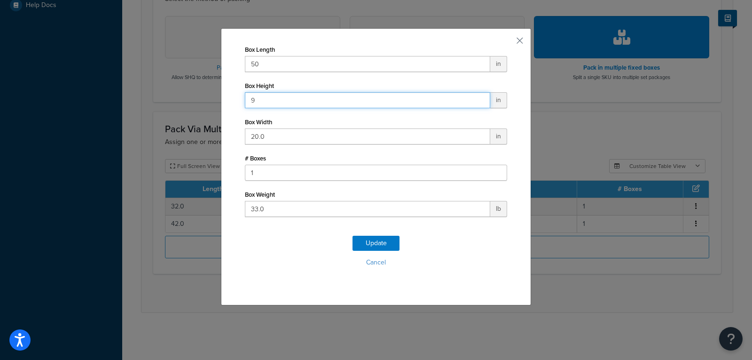
type input "9"
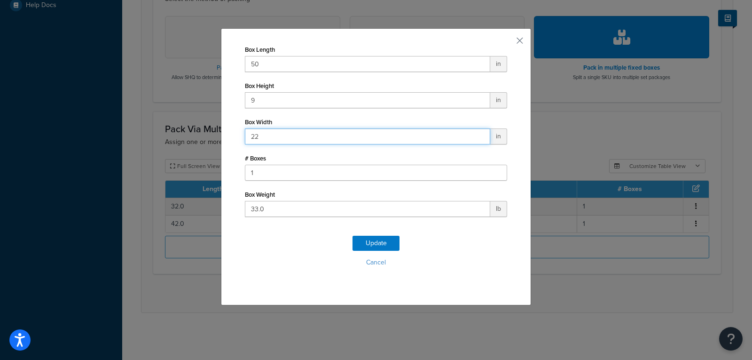
type input "22"
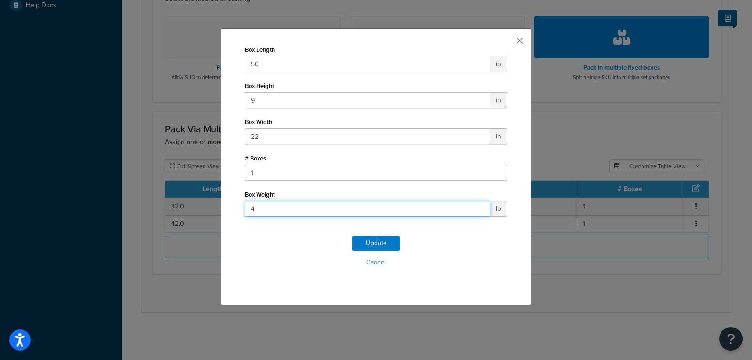
type input "40"
click button "Update" at bounding box center [376, 243] width 47 height 15
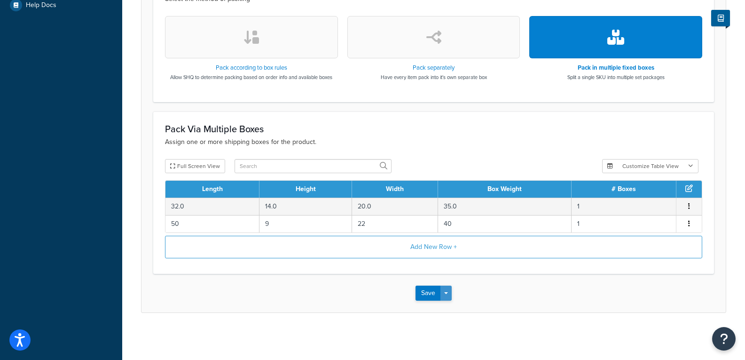
click at [447, 294] on span "button" at bounding box center [446, 293] width 4 height 2
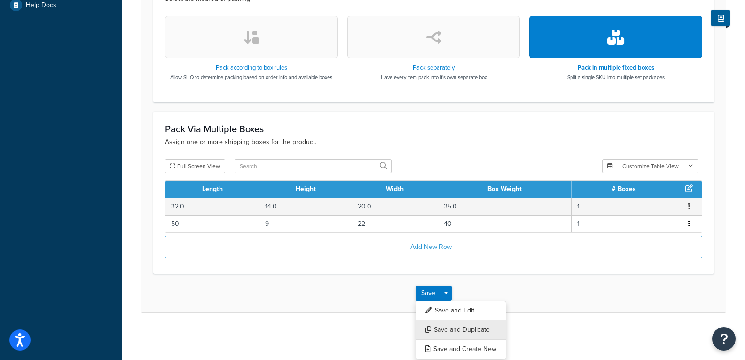
click at [476, 328] on button "Save and Duplicate" at bounding box center [461, 330] width 91 height 20
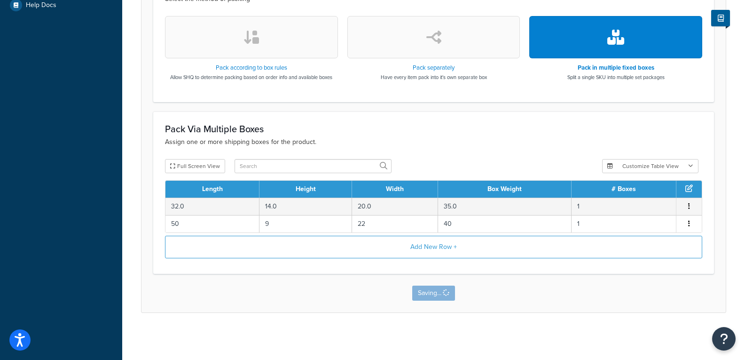
scroll to position [0, 0]
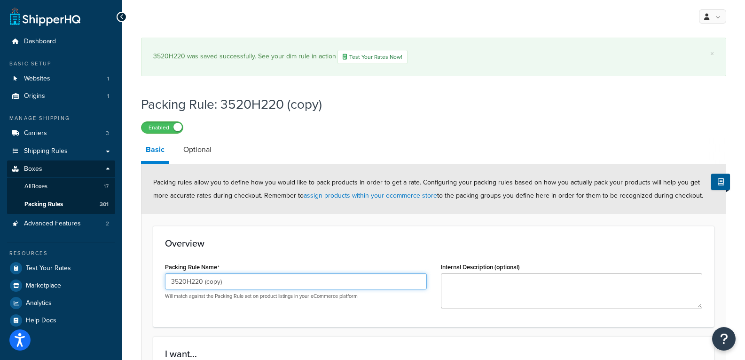
drag, startPoint x: 229, startPoint y: 284, endPoint x: 196, endPoint y: 283, distance: 33.4
click at [196, 283] on input "3520H220 (copy)" at bounding box center [296, 281] width 262 height 16
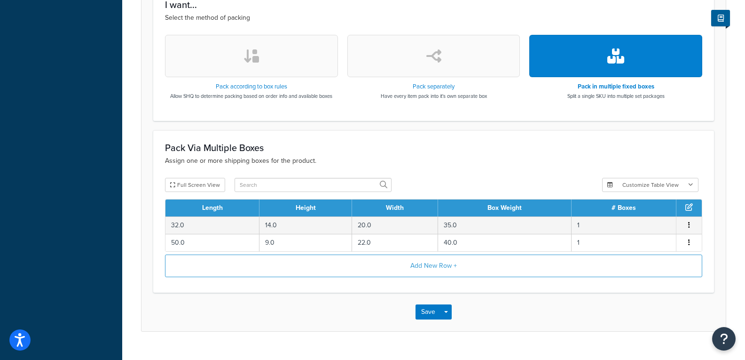
scroll to position [368, 0]
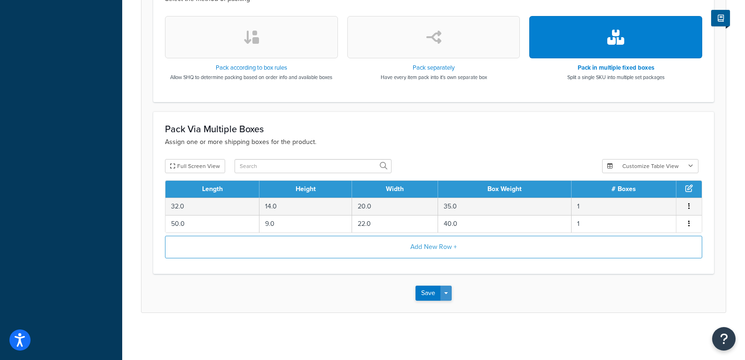
type input "3520H230"
click at [448, 298] on button "Save Dropdown" at bounding box center [445, 292] width 11 height 15
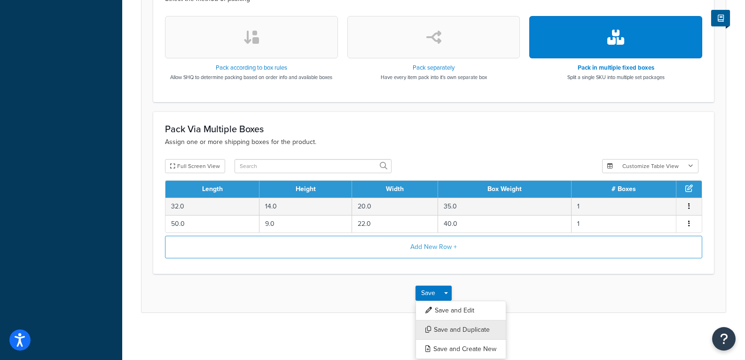
click at [455, 327] on button "Save and Duplicate" at bounding box center [461, 330] width 91 height 20
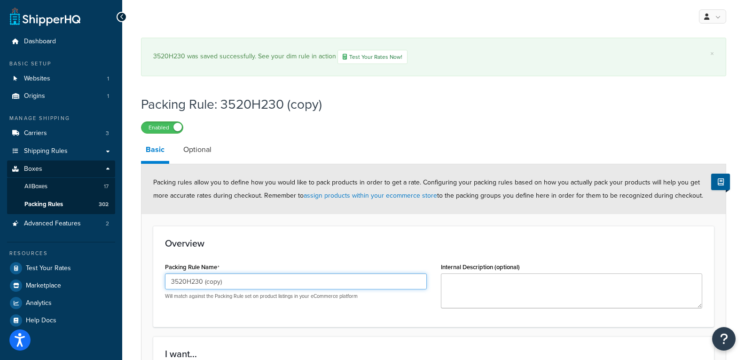
drag, startPoint x: 230, startPoint y: 285, endPoint x: 192, endPoint y: 290, distance: 38.0
click at [192, 290] on div "3520H230 (copy) Will match against the Packing Rule set on product listings in …" at bounding box center [296, 286] width 262 height 26
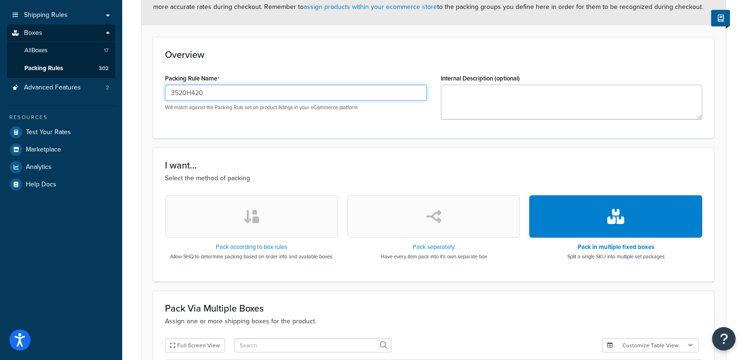
scroll to position [315, 0]
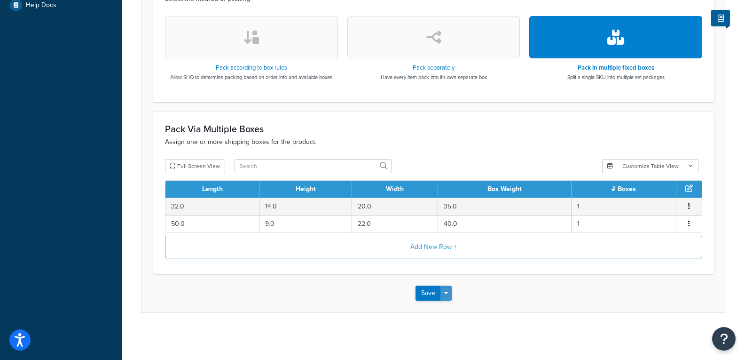
type input "3520H420"
click at [446, 290] on button "Save Dropdown" at bounding box center [445, 292] width 11 height 15
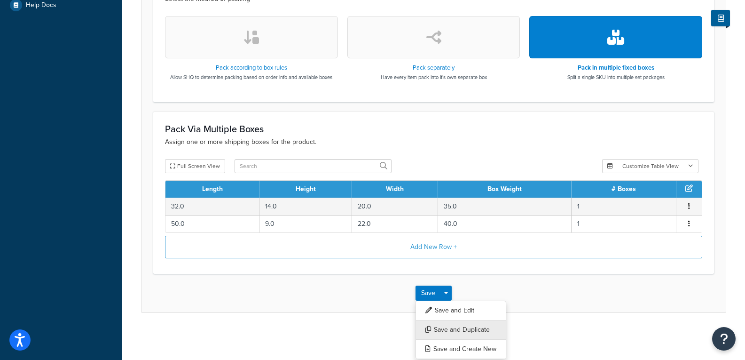
click at [455, 325] on button "Save and Duplicate" at bounding box center [461, 330] width 91 height 20
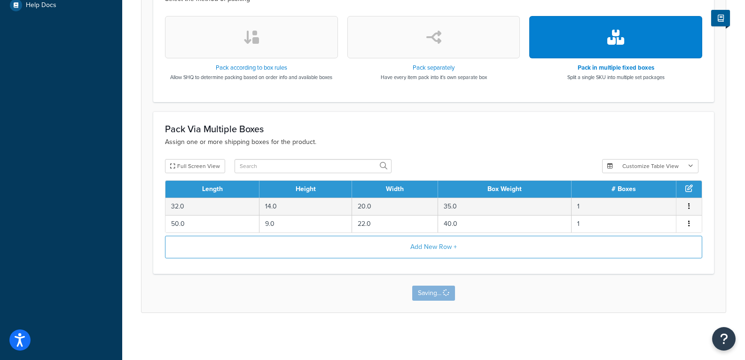
scroll to position [0, 0]
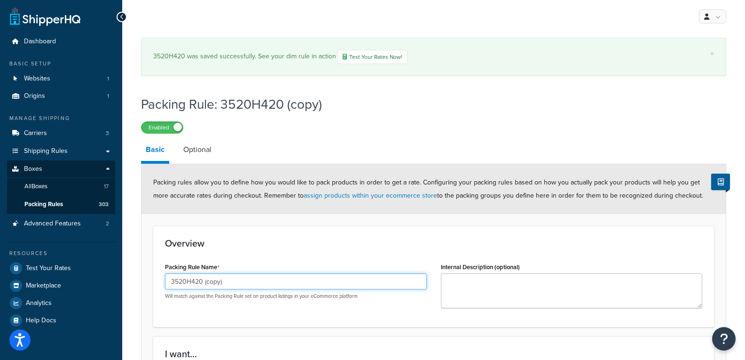
drag, startPoint x: 205, startPoint y: 283, endPoint x: 195, endPoint y: 283, distance: 9.9
click at [195, 283] on input "3520H420 (copy)" at bounding box center [296, 281] width 262 height 16
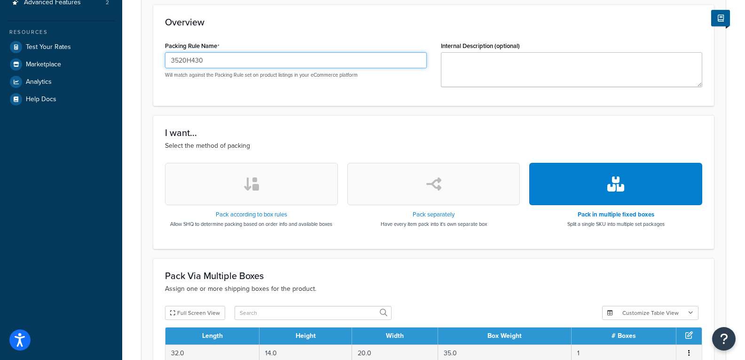
scroll to position [368, 0]
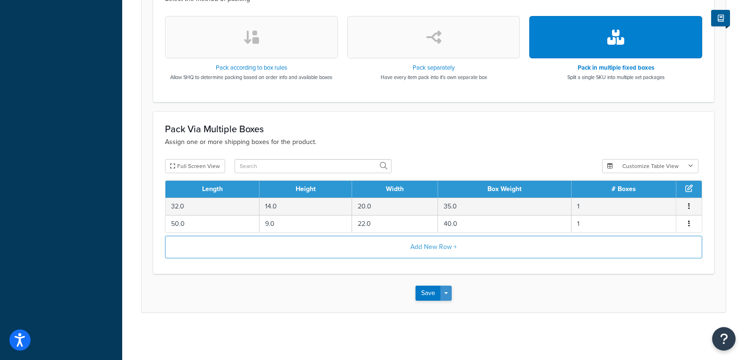
type input "3520H430"
click at [448, 291] on button "Save Dropdown" at bounding box center [445, 292] width 11 height 15
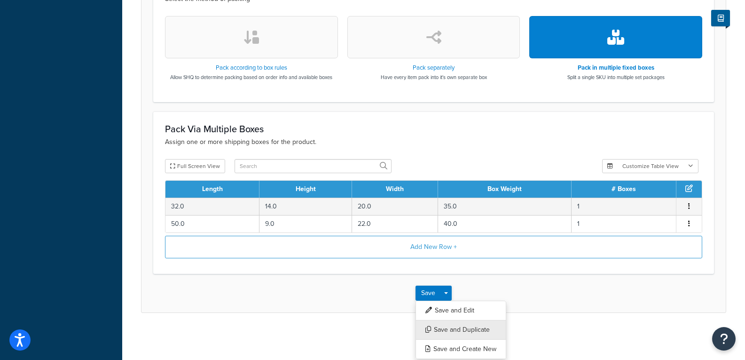
click at [459, 328] on button "Save and Duplicate" at bounding box center [461, 330] width 91 height 20
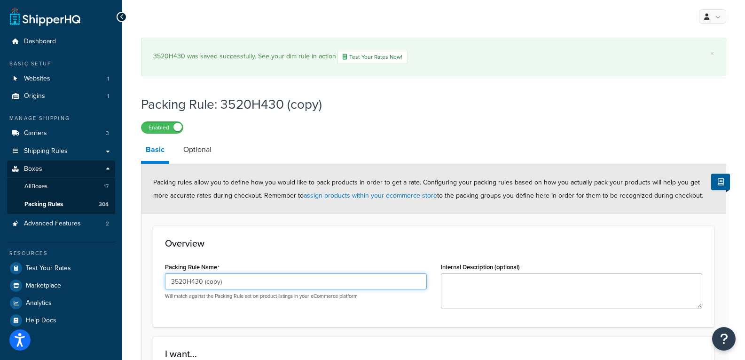
drag, startPoint x: 234, startPoint y: 285, endPoint x: 182, endPoint y: 291, distance: 52.5
click at [182, 291] on div "3520H430 (copy) Will match against the Packing Rule set on product listings in …" at bounding box center [296, 286] width 262 height 26
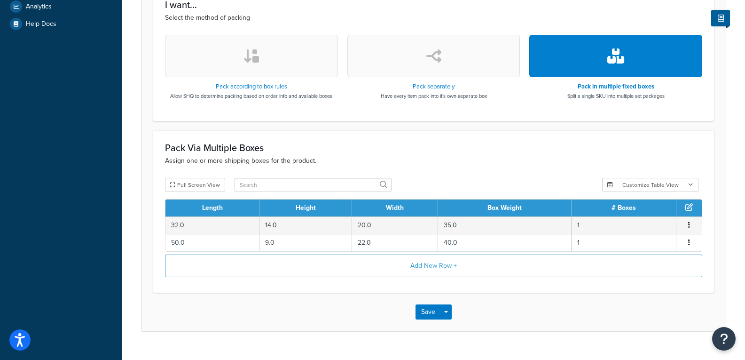
scroll to position [315, 0]
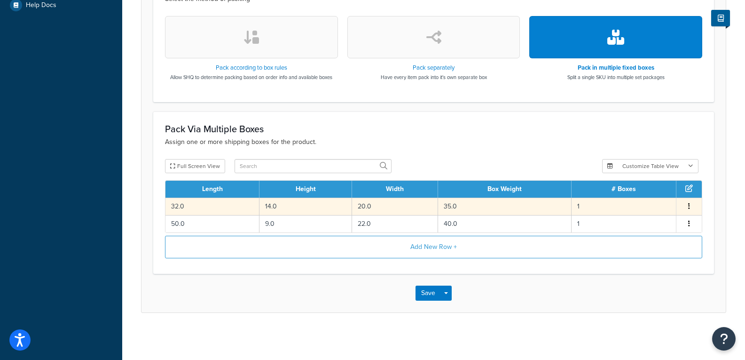
type input "3521H440"
click at [232, 206] on td "32.0" at bounding box center [212, 205] width 94 height 17
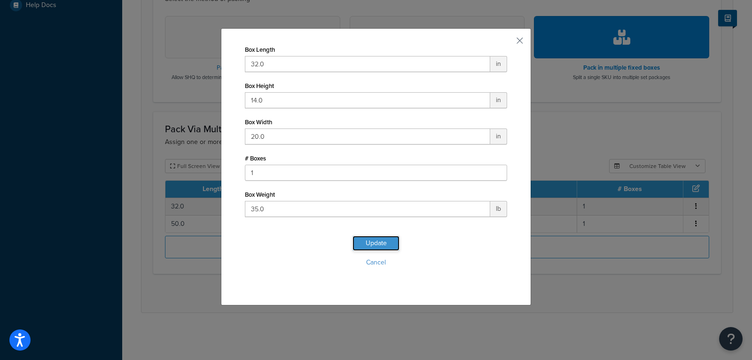
click at [358, 241] on button "Update" at bounding box center [376, 243] width 47 height 15
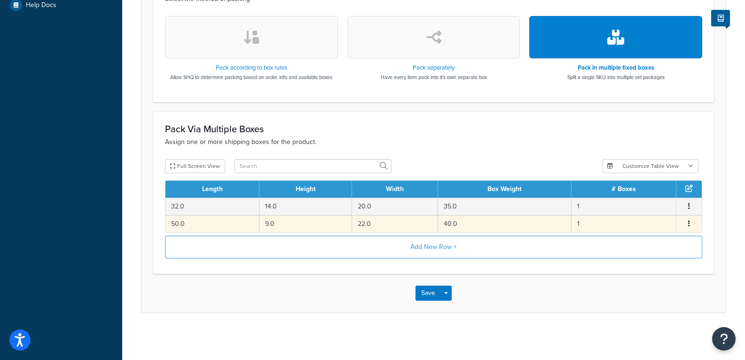
click at [215, 225] on td "50.0" at bounding box center [212, 223] width 94 height 17
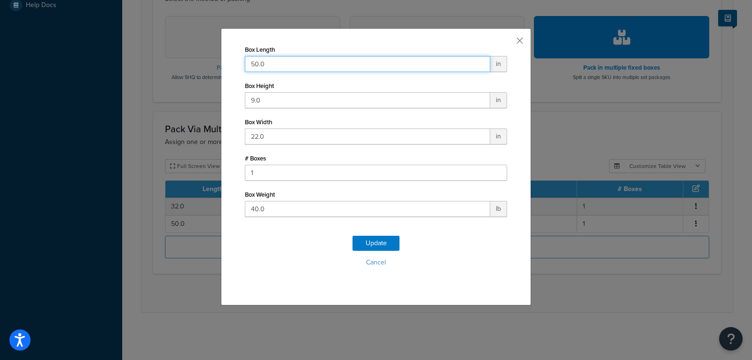
drag, startPoint x: 251, startPoint y: 71, endPoint x: 216, endPoint y: 76, distance: 35.6
click at [216, 76] on div "Box Length 50.0 in Box Height 9.0 in Box Width 22.0 in # Boxes 1 Box Weight 40.…" at bounding box center [376, 180] width 752 height 360
type input "32"
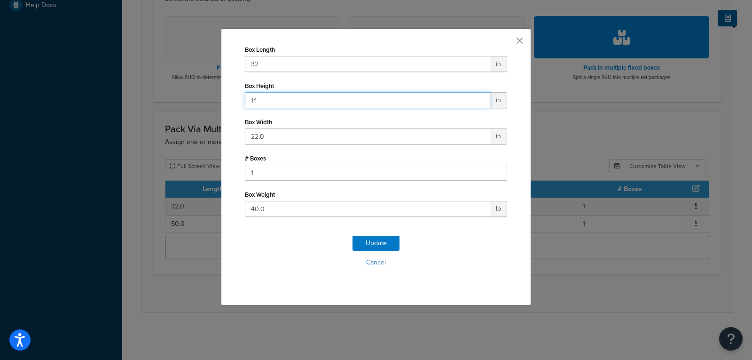
type input "14"
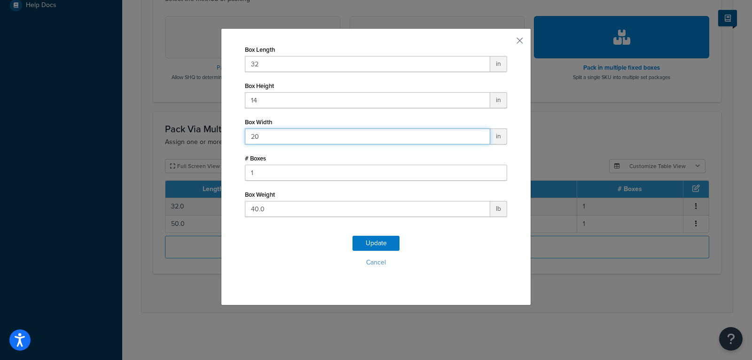
type input "20"
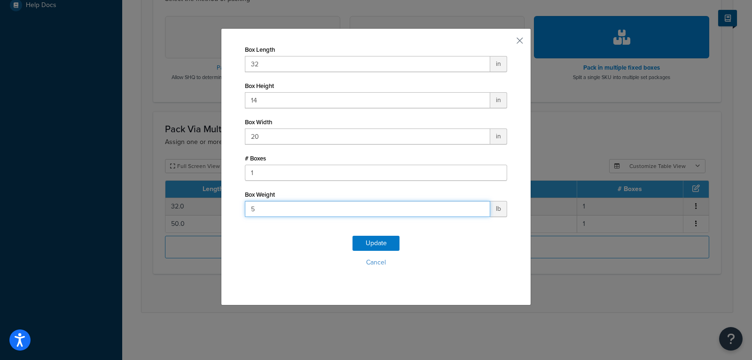
type input "51"
click button "Update" at bounding box center [376, 243] width 47 height 15
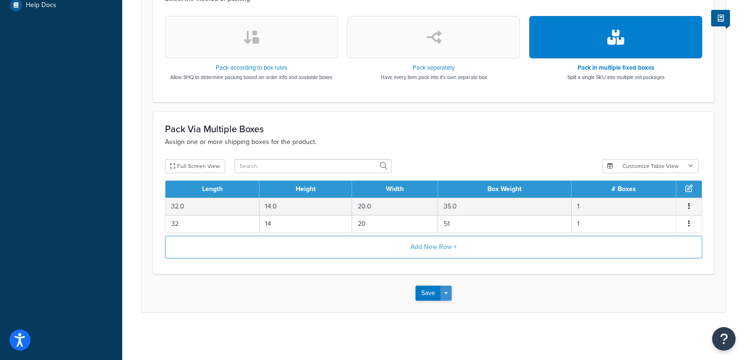
click at [451, 288] on button "Save Dropdown" at bounding box center [445, 292] width 11 height 15
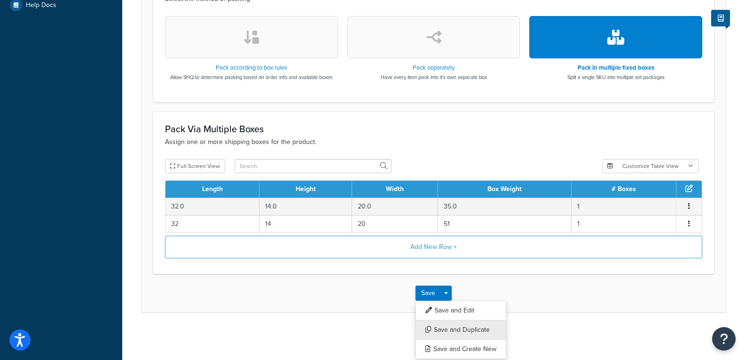
click at [449, 330] on button "Save and Duplicate" at bounding box center [461, 330] width 91 height 20
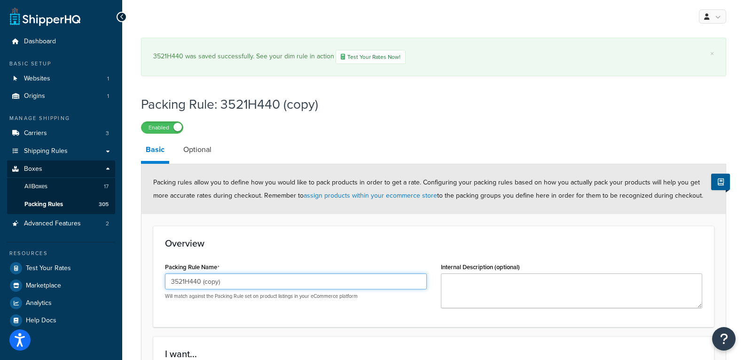
drag, startPoint x: 227, startPoint y: 282, endPoint x: 191, endPoint y: 286, distance: 36.4
click at [191, 286] on input "3521H440 (copy)" at bounding box center [296, 281] width 262 height 16
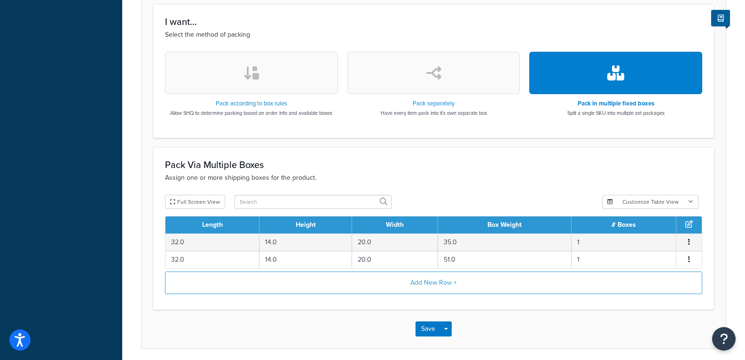
scroll to position [368, 0]
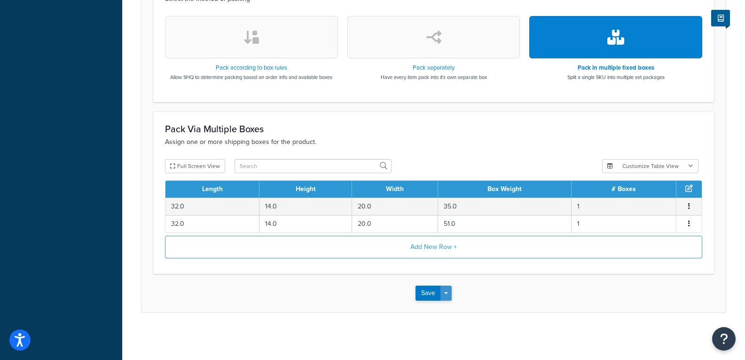
type input "3521H640"
click at [448, 298] on button "Save Dropdown" at bounding box center [445, 292] width 11 height 15
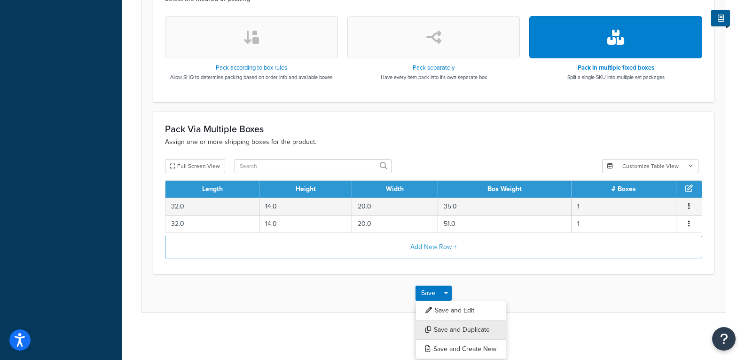
click at [448, 330] on button "Save and Duplicate" at bounding box center [461, 330] width 91 height 20
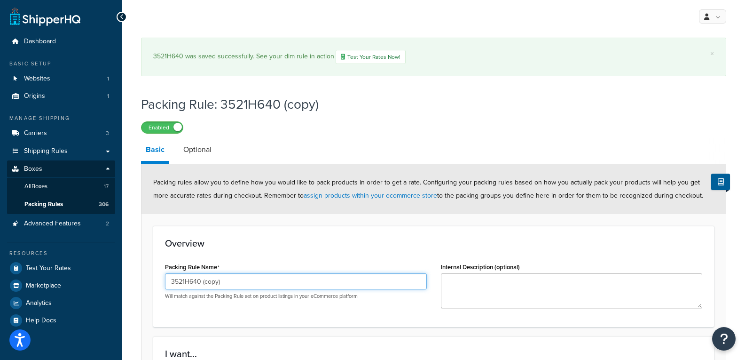
drag, startPoint x: 235, startPoint y: 283, endPoint x: 175, endPoint y: 289, distance: 59.5
click at [175, 289] on input "3521H640 (copy)" at bounding box center [296, 281] width 262 height 16
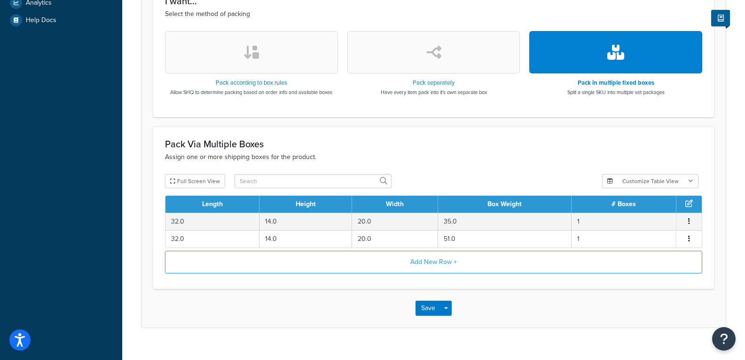
scroll to position [315, 0]
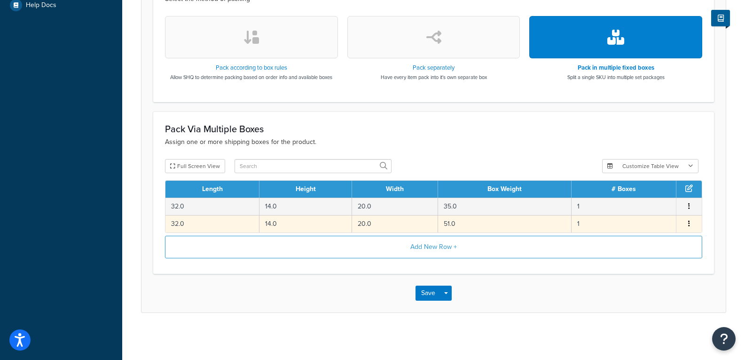
type input "3610H221"
click at [221, 226] on td "32.0" at bounding box center [212, 223] width 94 height 17
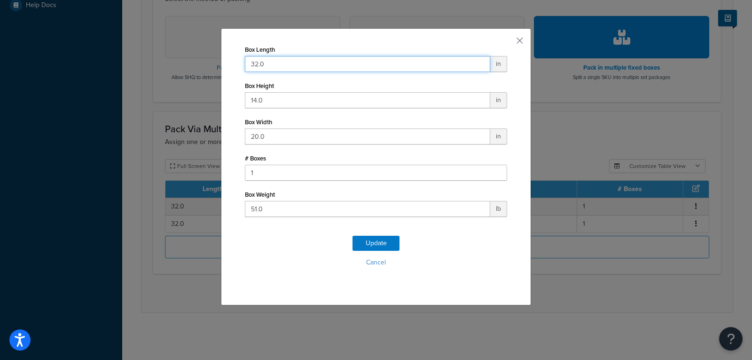
drag, startPoint x: 274, startPoint y: 64, endPoint x: 237, endPoint y: 62, distance: 36.7
click at [239, 62] on div "Box Length 32.0 in Box Height 14.0 in Box Width 20.0 in # Boxes 1 Box Weight 51…" at bounding box center [376, 166] width 310 height 277
type input "39"
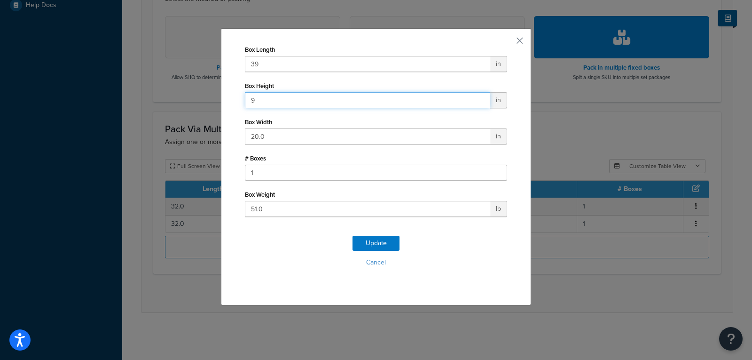
type input "9"
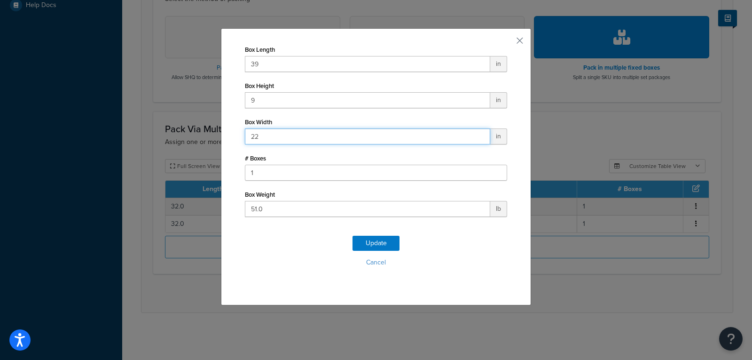
type input "22"
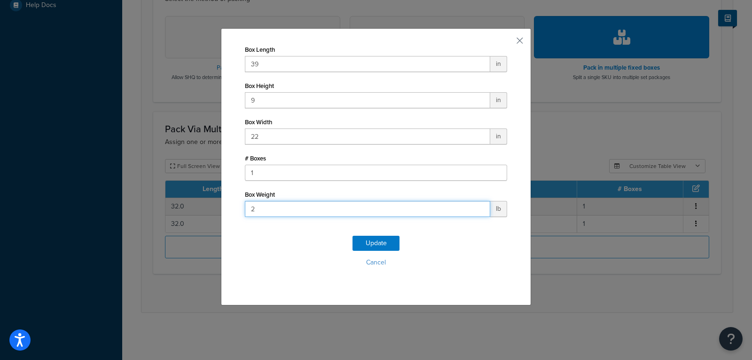
type input "25"
click button "Update" at bounding box center [376, 243] width 47 height 15
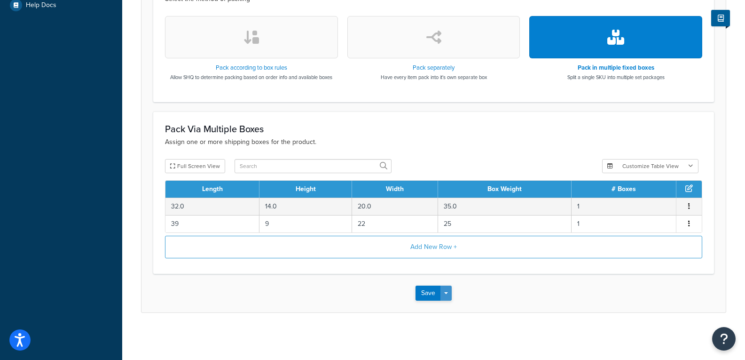
click at [448, 292] on span "button" at bounding box center [446, 293] width 4 height 2
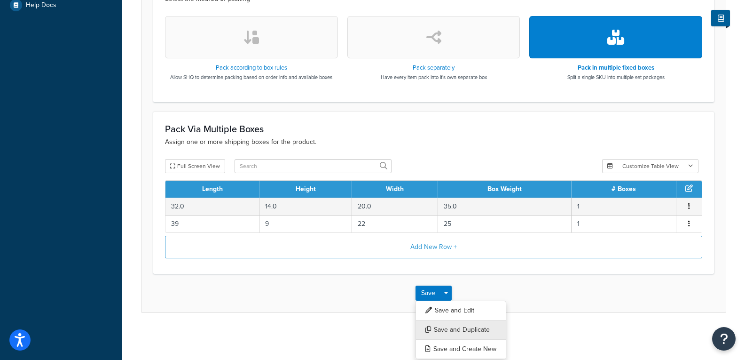
click at [462, 329] on button "Save and Duplicate" at bounding box center [461, 330] width 91 height 20
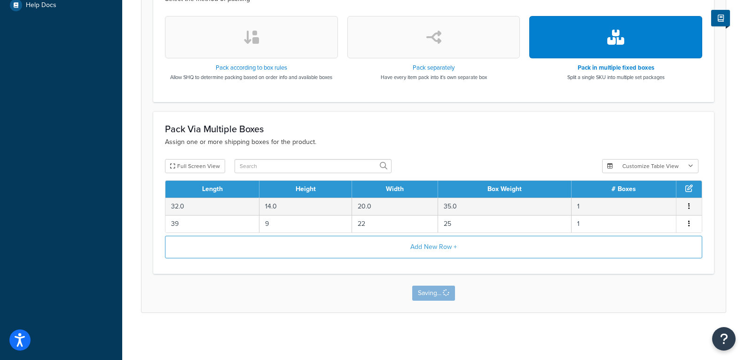
scroll to position [0, 0]
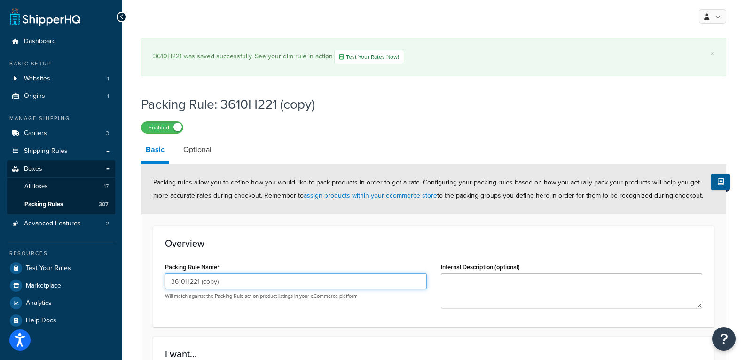
drag, startPoint x: 211, startPoint y: 287, endPoint x: 195, endPoint y: 289, distance: 15.7
click at [195, 289] on input "3610H221 (copy)" at bounding box center [296, 281] width 262 height 16
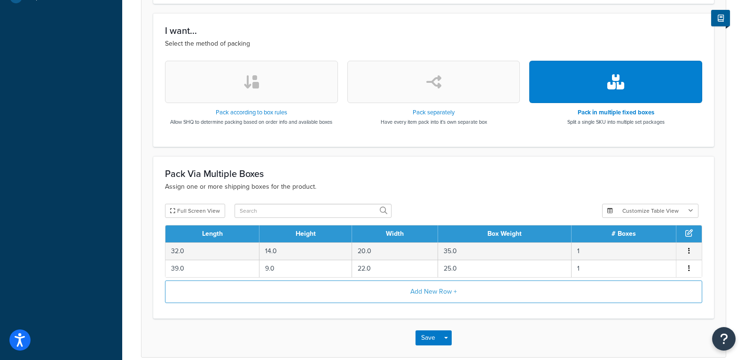
scroll to position [368, 0]
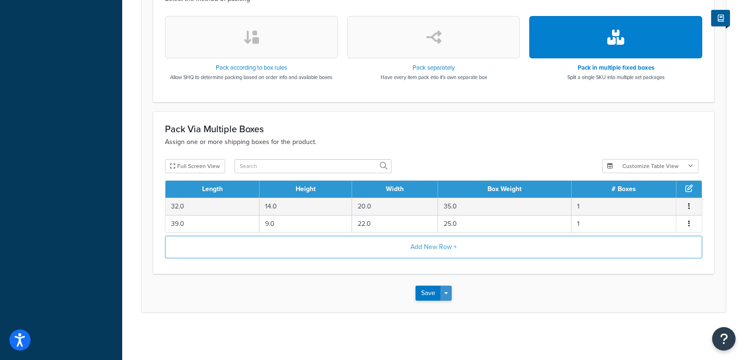
type input "3610H231"
click at [445, 292] on span "button" at bounding box center [446, 293] width 4 height 2
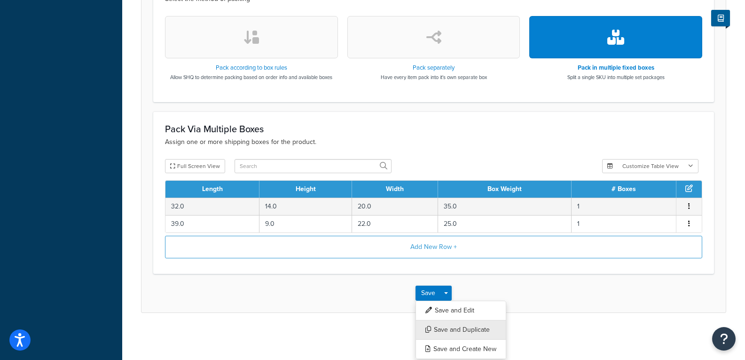
click at [451, 325] on button "Save and Duplicate" at bounding box center [461, 330] width 91 height 20
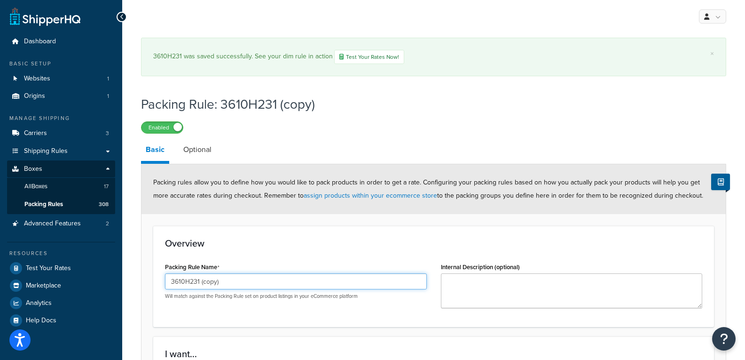
drag, startPoint x: 209, startPoint y: 281, endPoint x: 190, endPoint y: 283, distance: 18.4
click at [190, 283] on input "3610H231 (copy)" at bounding box center [296, 281] width 262 height 16
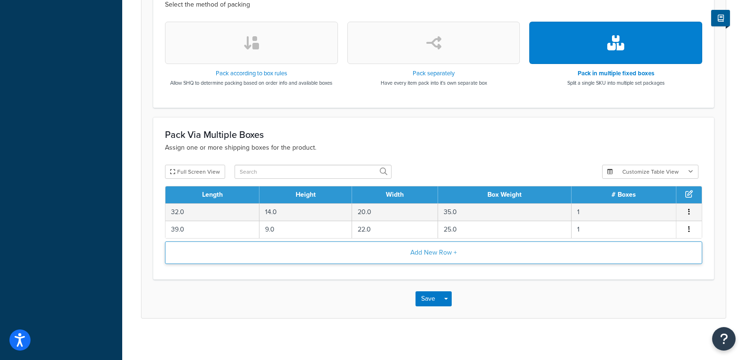
scroll to position [368, 0]
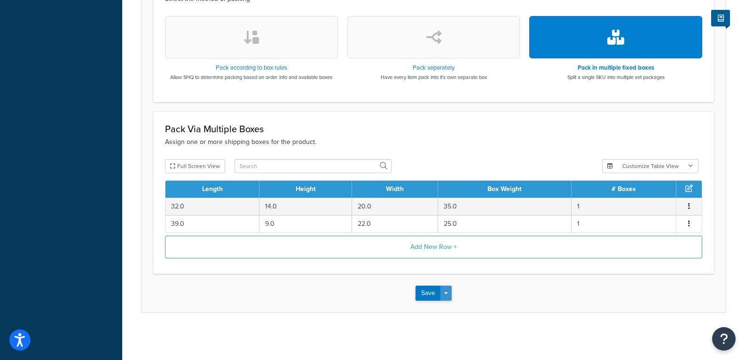
type input "3610H421"
click at [446, 291] on button "Save Dropdown" at bounding box center [445, 292] width 11 height 15
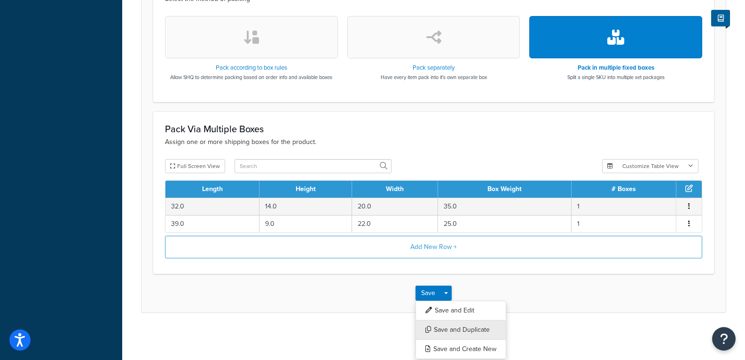
click at [457, 327] on button "Save and Duplicate" at bounding box center [461, 330] width 91 height 20
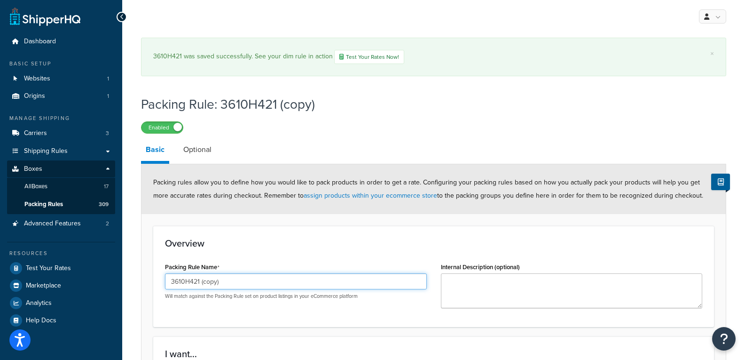
drag, startPoint x: 233, startPoint y: 286, endPoint x: 194, endPoint y: 292, distance: 39.4
click at [194, 292] on div "3610H421 (copy) Will match against the Packing Rule set on product listings in …" at bounding box center [296, 286] width 262 height 26
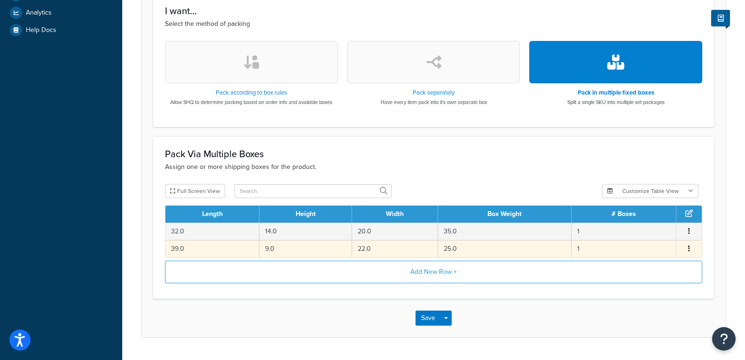
scroll to position [315, 0]
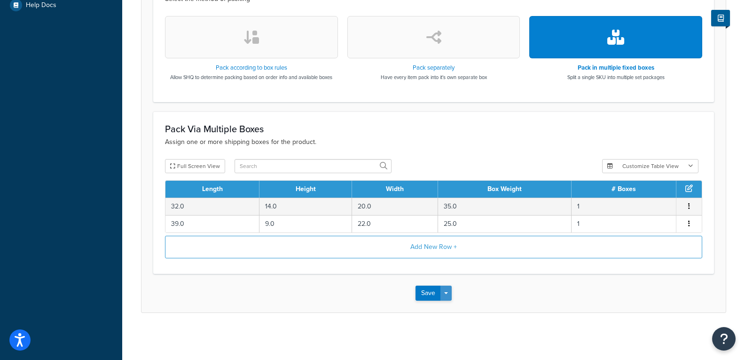
type input "3610H431"
click at [447, 291] on button "Save Dropdown" at bounding box center [445, 292] width 11 height 15
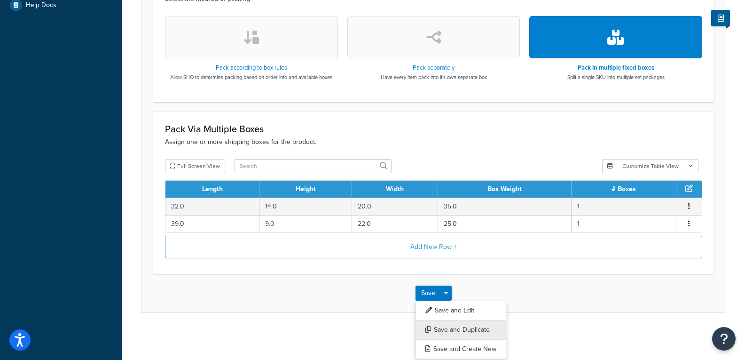
click at [455, 330] on button "Save and Duplicate" at bounding box center [461, 330] width 91 height 20
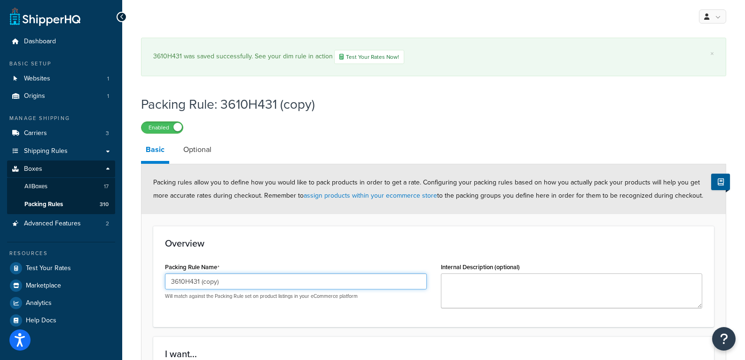
drag, startPoint x: 242, startPoint y: 283, endPoint x: 157, endPoint y: 281, distance: 84.2
click at [157, 281] on div "Overview Packing Rule Name 3610H431 (copy) Will match against the Packing Rule …" at bounding box center [433, 276] width 561 height 101
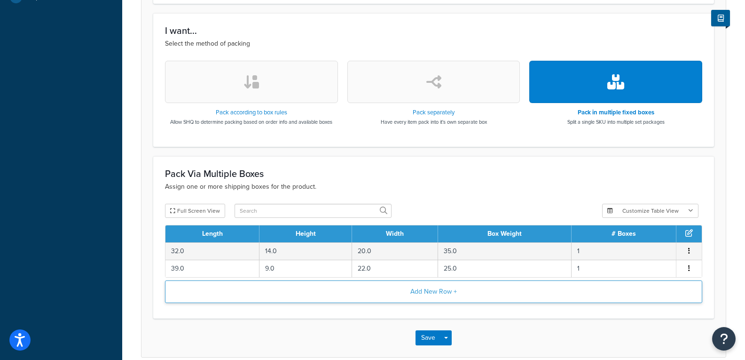
scroll to position [368, 0]
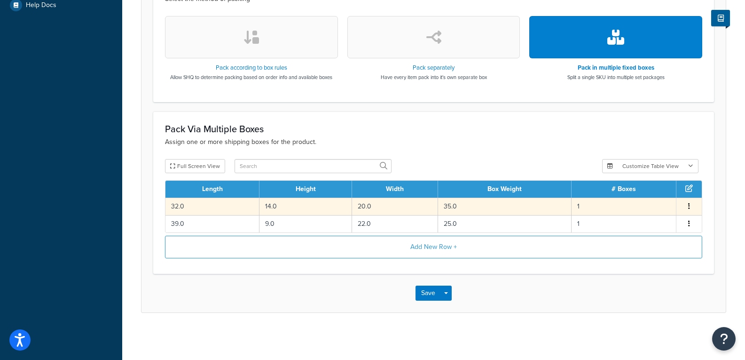
type input "4111H420"
click at [202, 206] on td "32.0" at bounding box center [212, 205] width 94 height 17
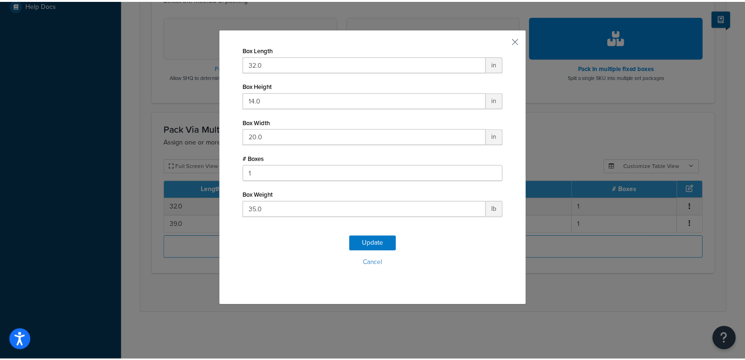
scroll to position [315, 0]
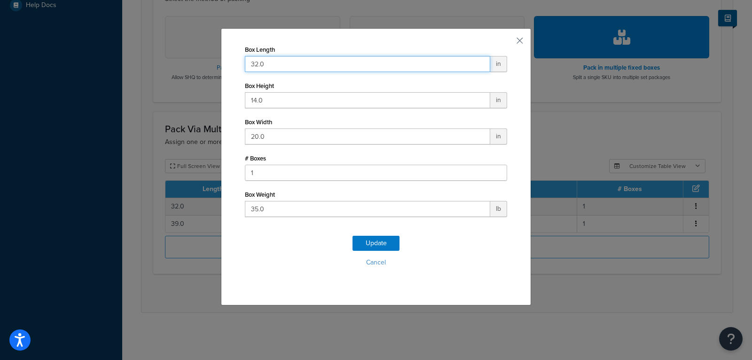
drag, startPoint x: 299, startPoint y: 60, endPoint x: 23, endPoint y: 62, distance: 276.9
click at [23, 62] on div "Box Length 32.0 in Box Height 14.0 in Box Width 20.0 in # Boxes 1 Box Weight 35…" at bounding box center [376, 180] width 752 height 360
type input "42"
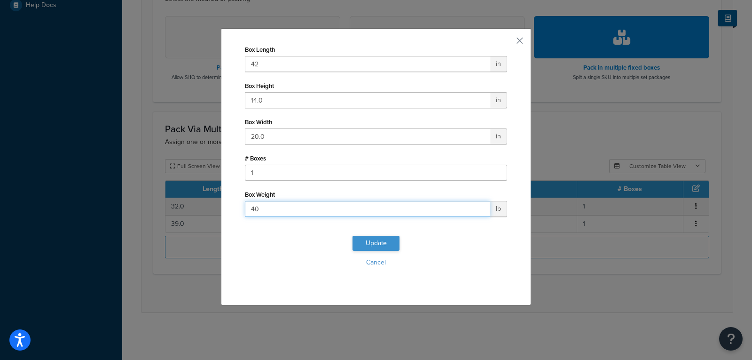
type input "40"
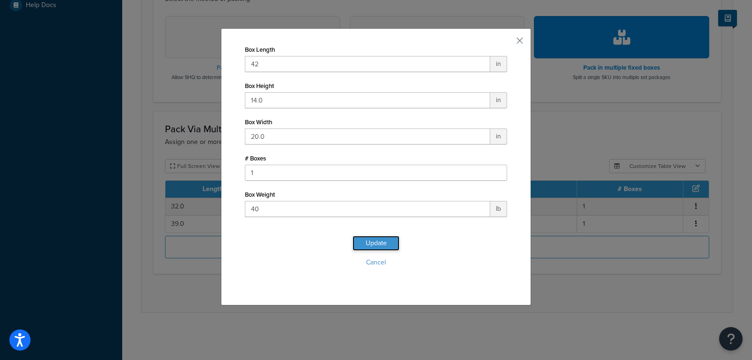
click at [371, 244] on button "Update" at bounding box center [376, 243] width 47 height 15
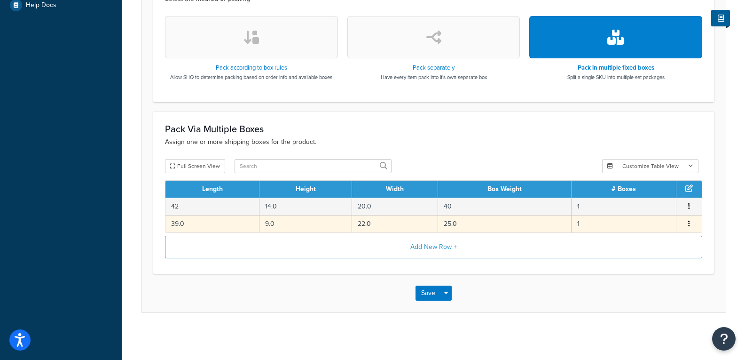
click at [456, 225] on td "25.0" at bounding box center [505, 223] width 134 height 17
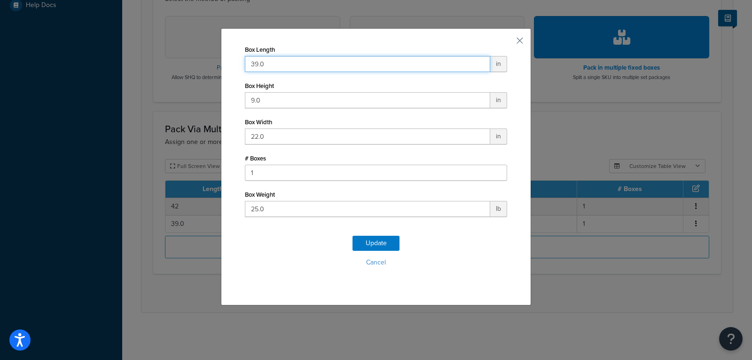
drag, startPoint x: 303, startPoint y: 60, endPoint x: 197, endPoint y: 61, distance: 105.8
click at [197, 61] on div "Box Length 39.0 in Box Height 9.0 in Box Width 22.0 in # Boxes 1 Box Weight 25.…" at bounding box center [376, 180] width 752 height 360
type input "34"
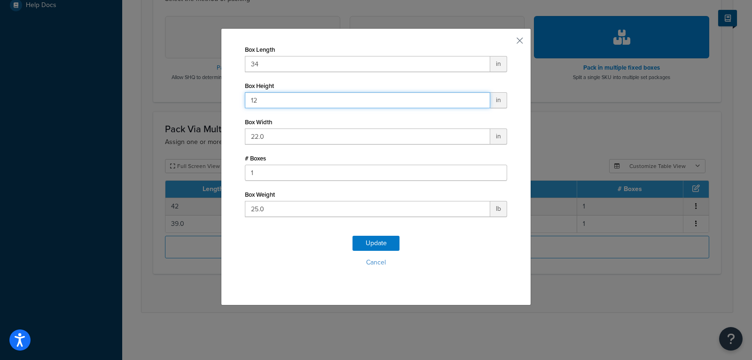
type input "12"
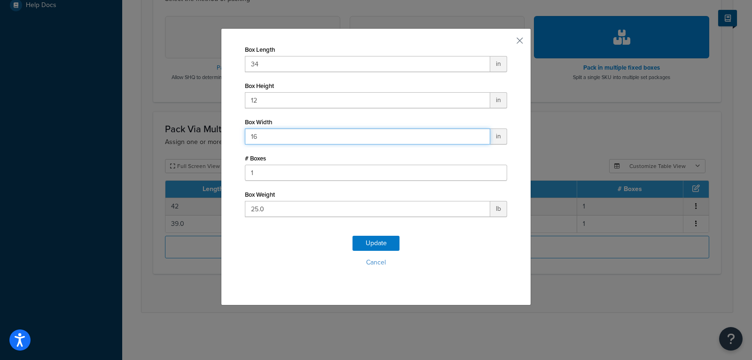
type input "16"
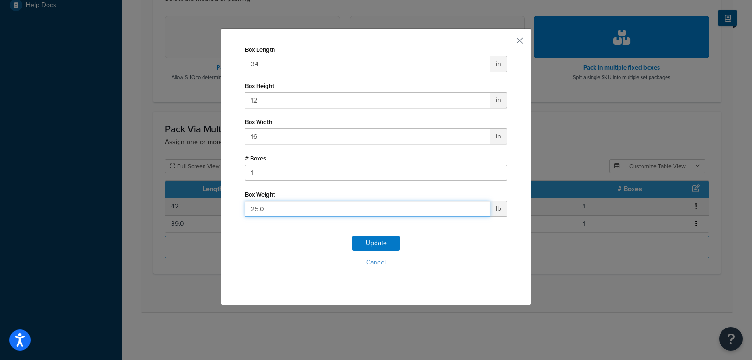
click button "Update" at bounding box center [376, 243] width 47 height 15
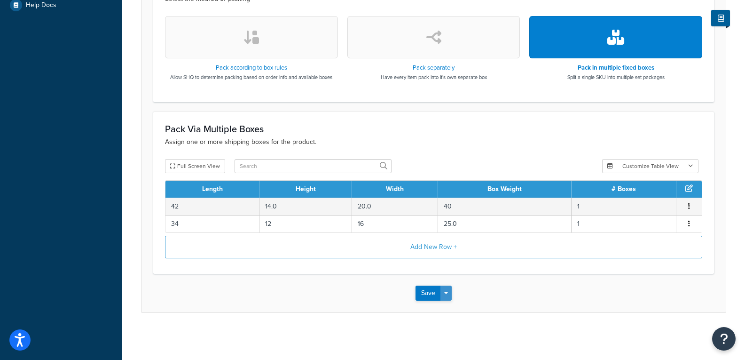
click at [449, 296] on button "Save Dropdown" at bounding box center [445, 292] width 11 height 15
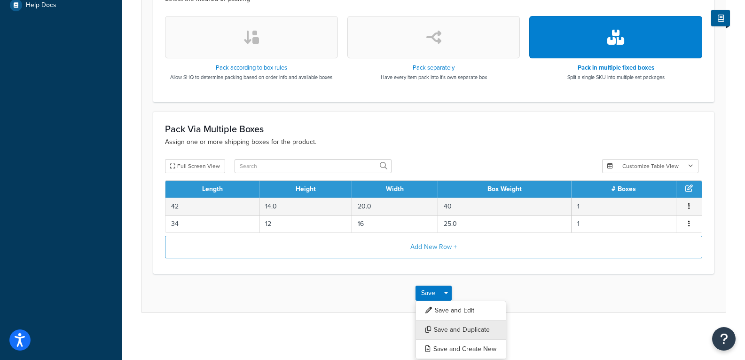
click at [466, 327] on button "Save and Duplicate" at bounding box center [461, 330] width 91 height 20
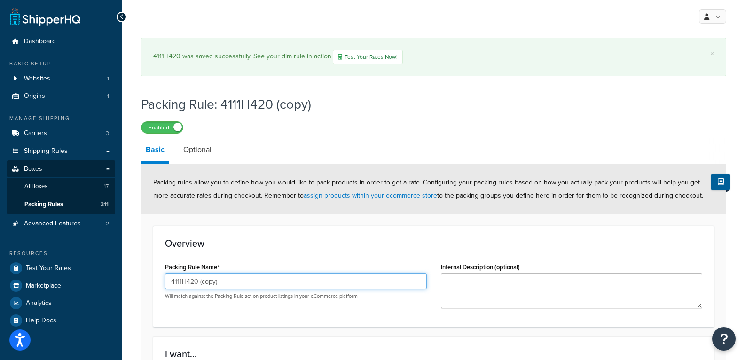
click at [177, 280] on input "4111H420 (copy)" at bounding box center [296, 281] width 262 height 16
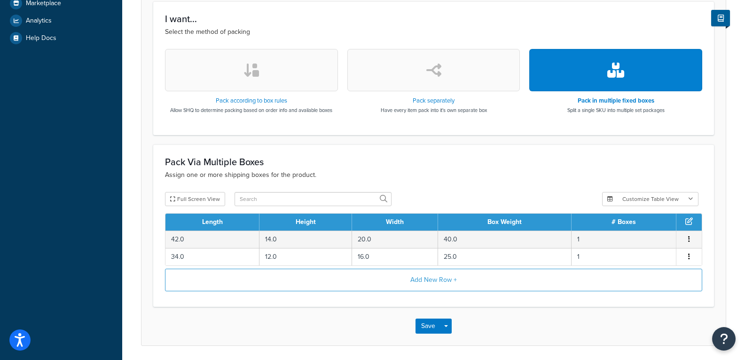
scroll to position [315, 0]
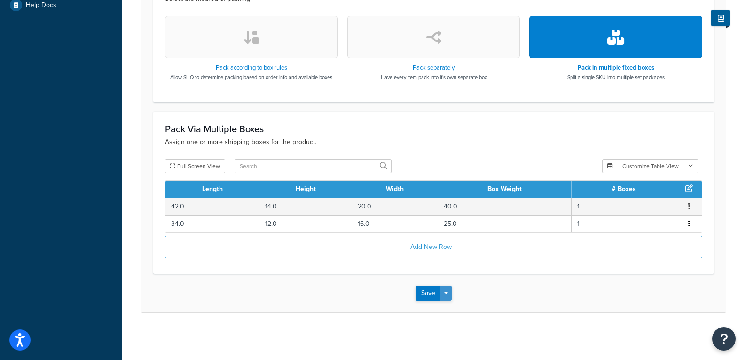
type input "4311H420"
click at [448, 290] on button "Save Dropdown" at bounding box center [445, 292] width 11 height 15
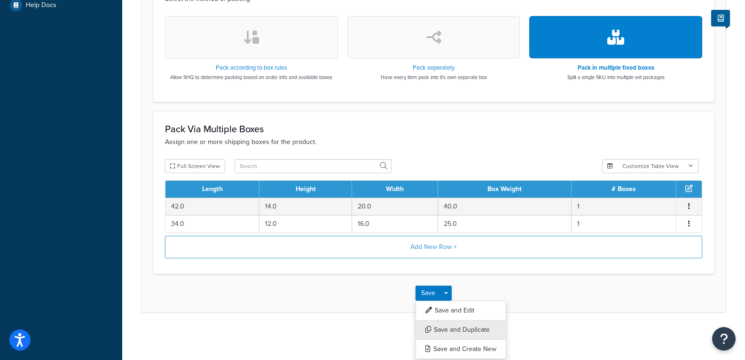
click at [465, 328] on button "Save and Duplicate" at bounding box center [461, 330] width 91 height 20
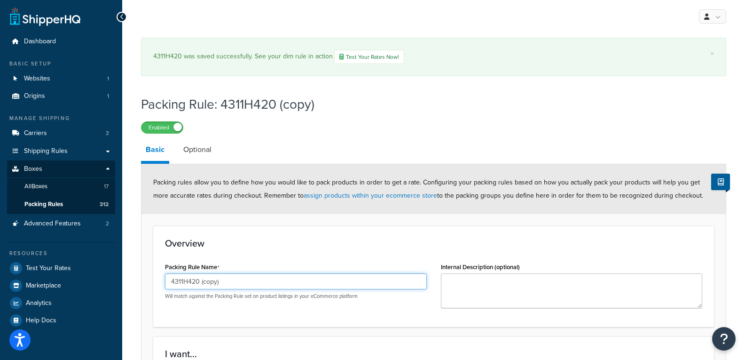
drag, startPoint x: 216, startPoint y: 284, endPoint x: 192, endPoint y: 284, distance: 24.4
click at [192, 284] on input "4311H420 (copy)" at bounding box center [296, 281] width 262 height 16
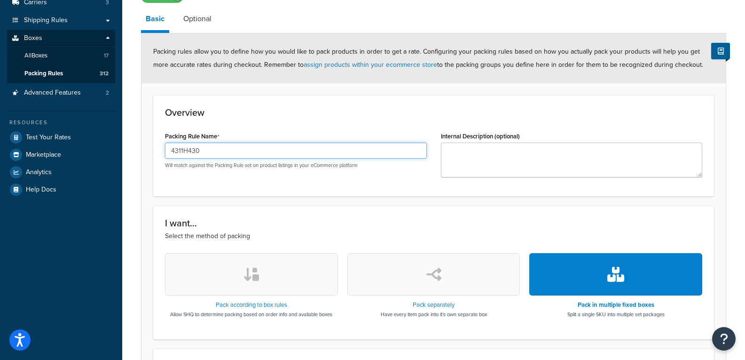
scroll to position [368, 0]
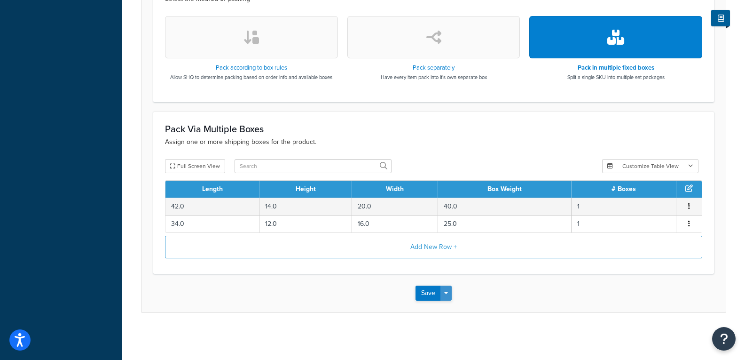
type input "4311H430"
click at [448, 294] on span "button" at bounding box center [446, 293] width 4 height 2
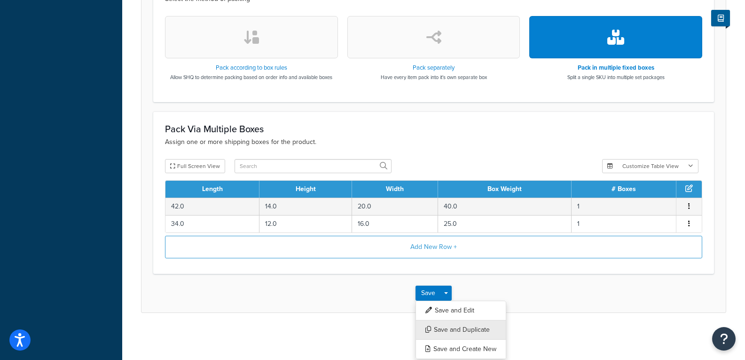
click at [462, 330] on button "Save and Duplicate" at bounding box center [461, 330] width 91 height 20
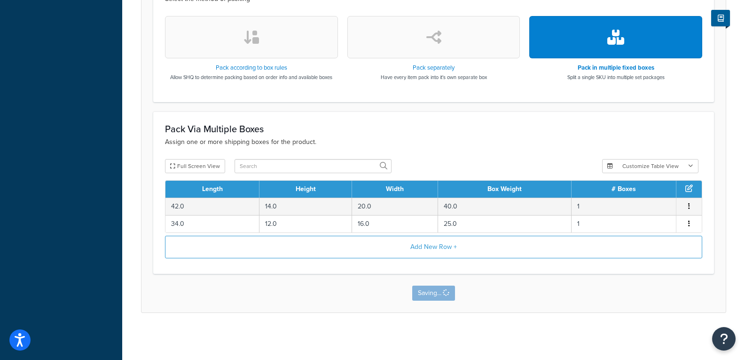
scroll to position [0, 0]
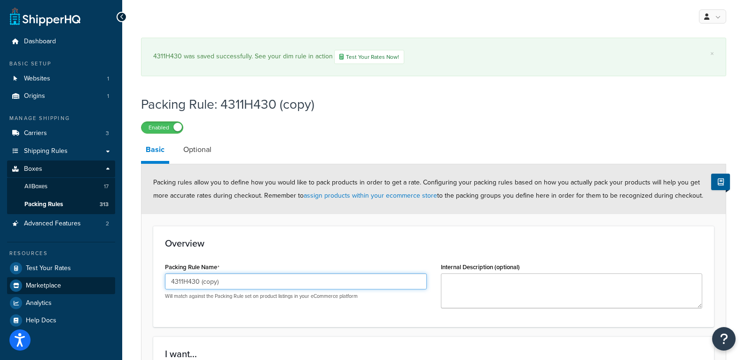
drag, startPoint x: 88, startPoint y: 280, endPoint x: 27, endPoint y: 276, distance: 61.2
click at [27, 276] on div "Dashboard Basic Setup Websites 1 Origins 1 Manage Shipping Carriers 3 Shipping …" at bounding box center [372, 363] width 745 height 727
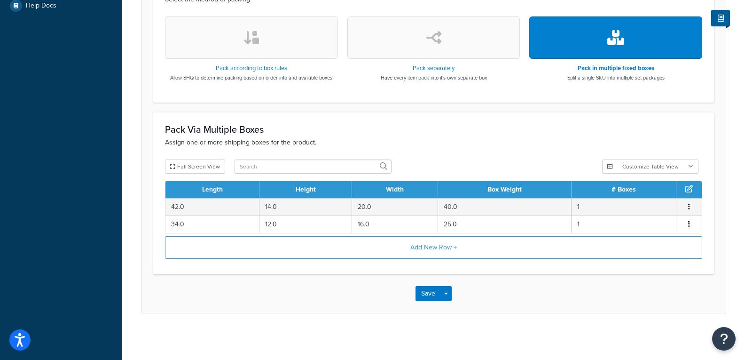
scroll to position [315, 0]
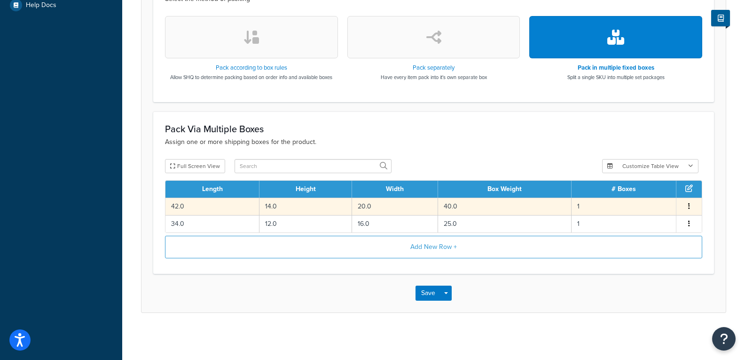
type input "1154F310"
click at [208, 203] on td "42.0" at bounding box center [212, 205] width 94 height 17
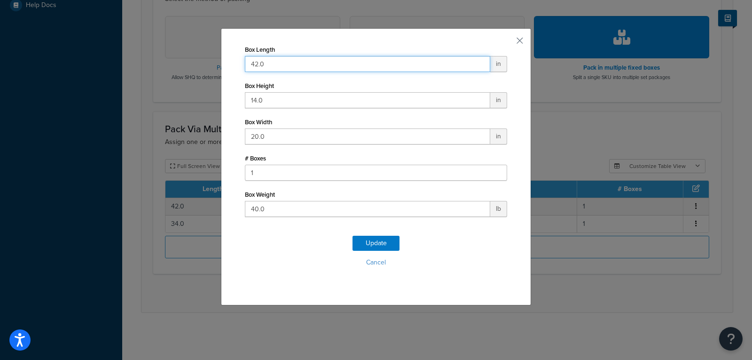
drag, startPoint x: 267, startPoint y: 65, endPoint x: 126, endPoint y: 64, distance: 140.6
click at [126, 64] on div "Box Length 42.0 in Box Height 14.0 in Box Width 20.0 in # Boxes 1 Box Weight 40…" at bounding box center [376, 180] width 752 height 360
type input "32"
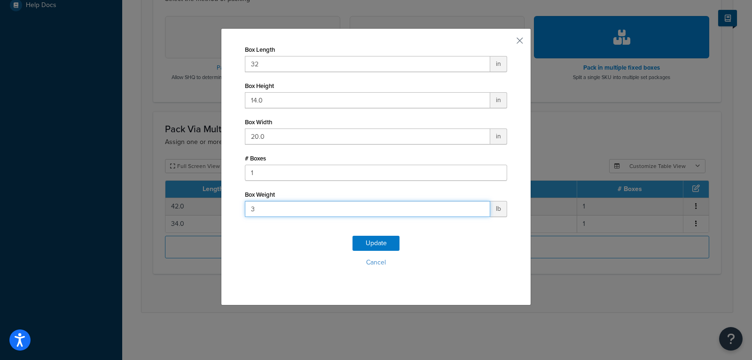
type input "38"
click button "Update" at bounding box center [376, 243] width 47 height 15
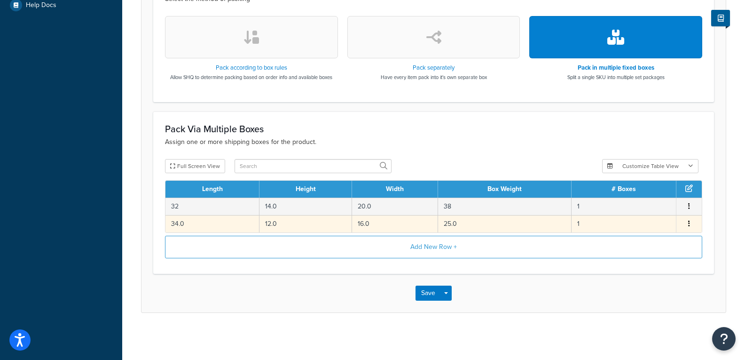
click at [219, 220] on td "34.0" at bounding box center [212, 223] width 94 height 17
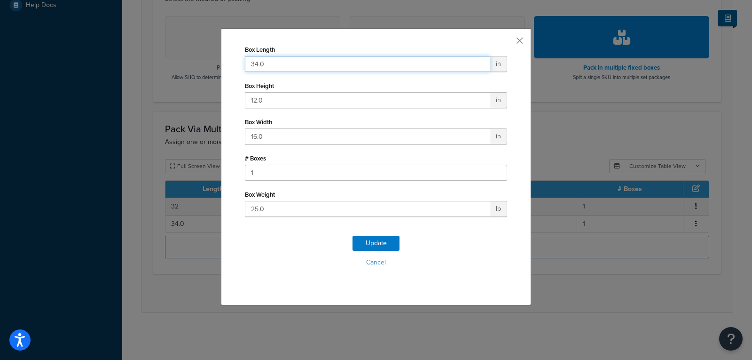
drag, startPoint x: 280, startPoint y: 65, endPoint x: 199, endPoint y: 60, distance: 81.0
click at [199, 60] on div "Box Length 34.0 in Box Height 12.0 in Box Width 16.0 in # Boxes 1 Box Weight 25…" at bounding box center [376, 180] width 752 height 360
type input "39"
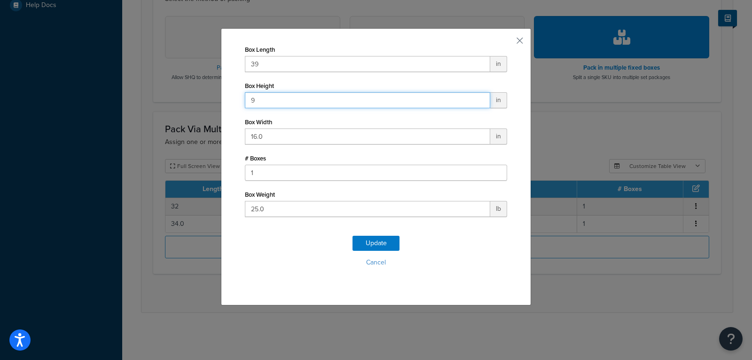
type input "9"
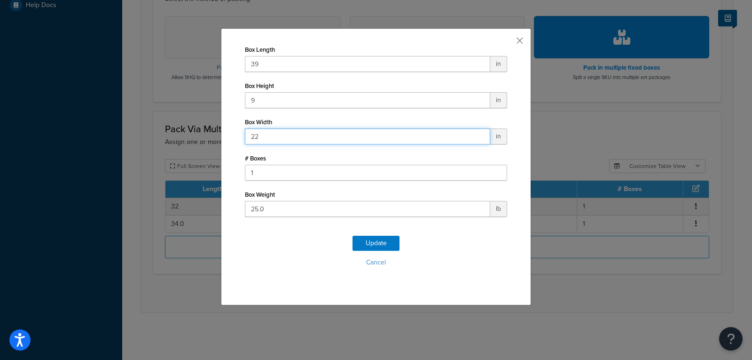
type input "22"
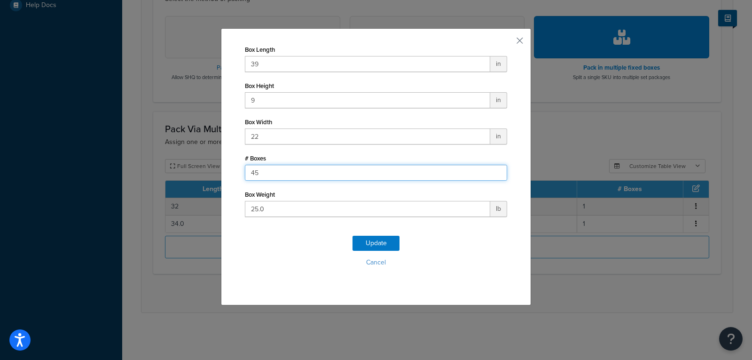
type input "4"
type input "1"
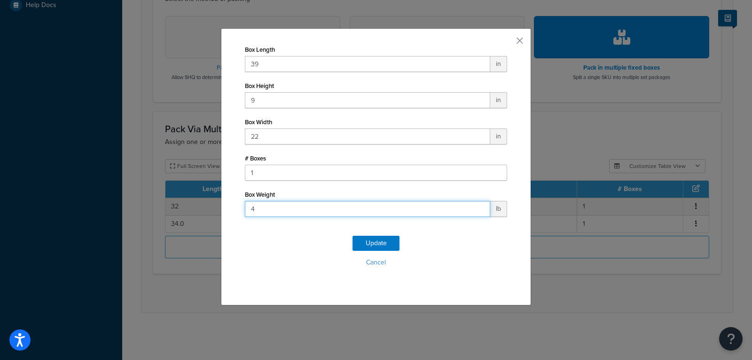
type input "45"
click button "Update" at bounding box center [376, 243] width 47 height 15
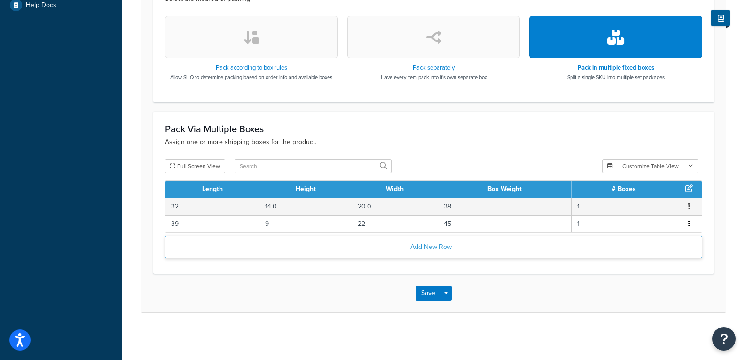
click at [452, 248] on button "Add New Row +" at bounding box center [433, 247] width 537 height 23
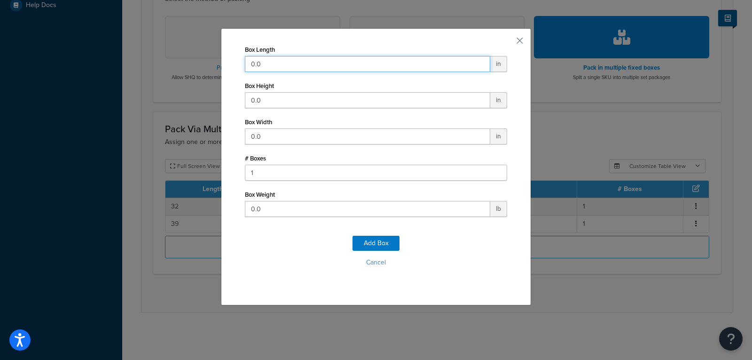
drag, startPoint x: 285, startPoint y: 62, endPoint x: 220, endPoint y: 65, distance: 65.0
click at [221, 65] on div "Box Length 0.0 in Box Height 0.0 in Box Width 0.0 in # Boxes 1 Box Weight 0.0 l…" at bounding box center [376, 166] width 310 height 277
type input "32"
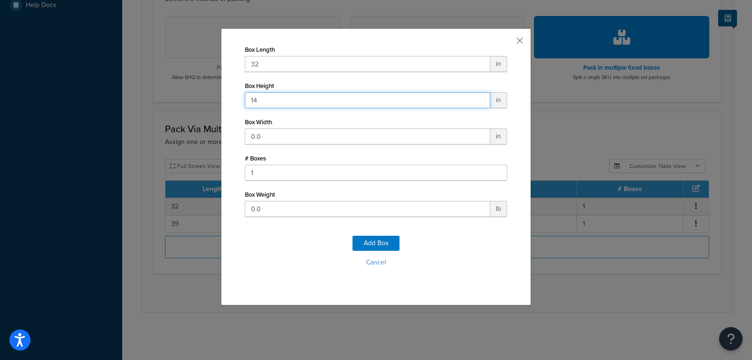
type input "14"
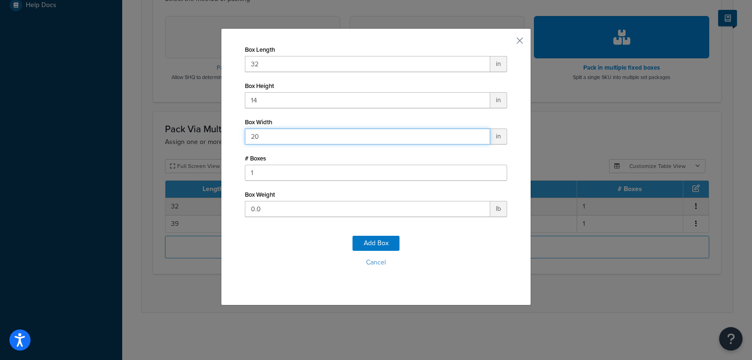
type input "20"
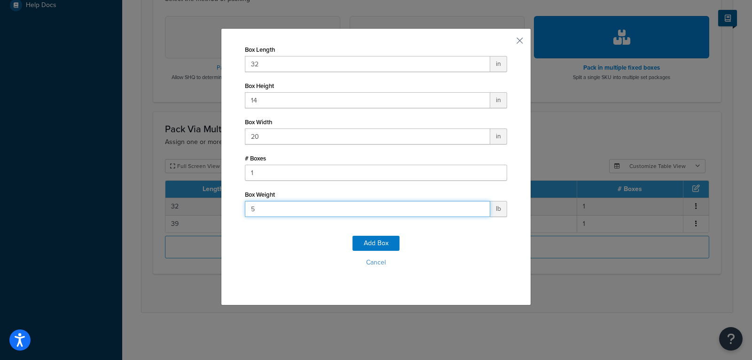
type input "51"
click button "Add Box" at bounding box center [376, 243] width 47 height 15
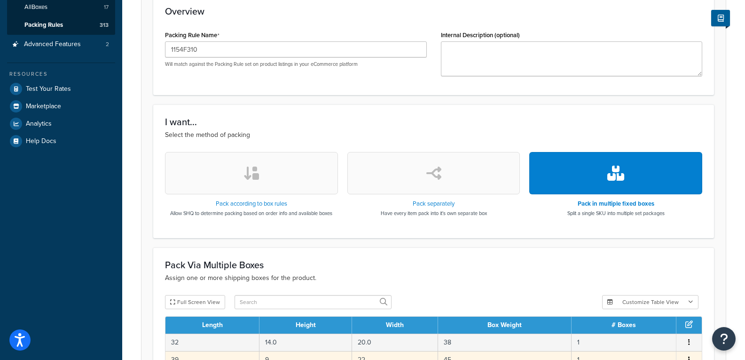
scroll to position [332, 0]
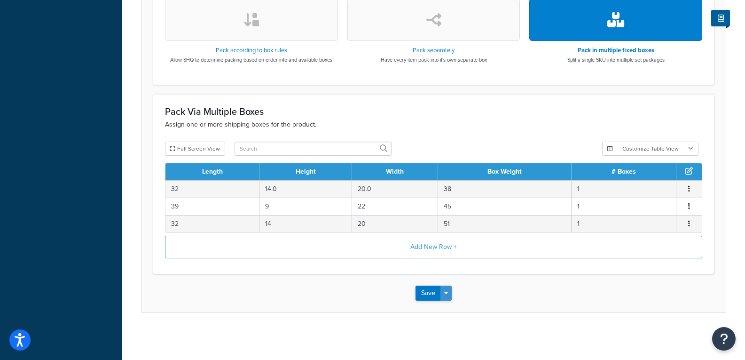
click at [441, 291] on button "Save Dropdown" at bounding box center [445, 292] width 11 height 15
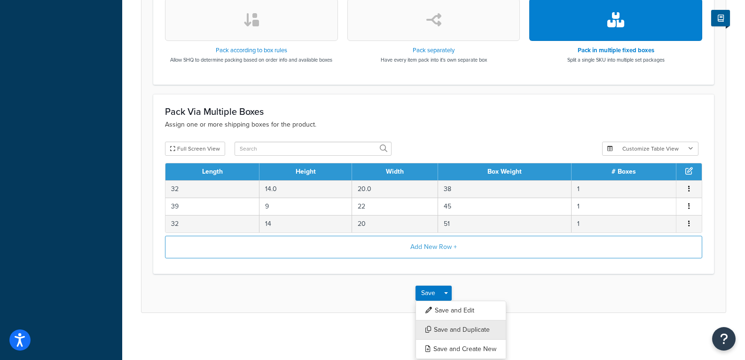
click at [457, 329] on button "Save and Duplicate" at bounding box center [461, 330] width 91 height 20
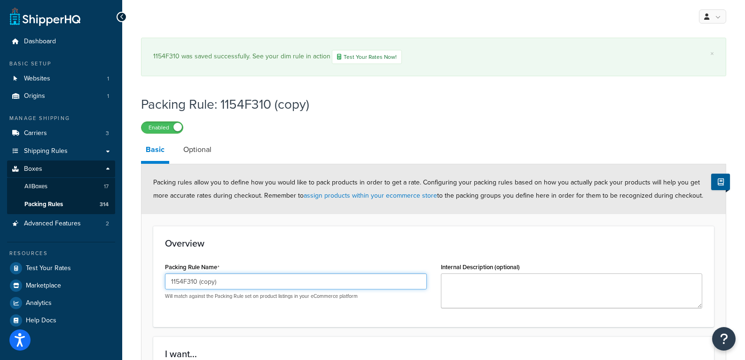
drag, startPoint x: 219, startPoint y: 283, endPoint x: 190, endPoint y: 287, distance: 28.6
click at [190, 287] on input "1154F310 (copy)" at bounding box center [296, 281] width 262 height 16
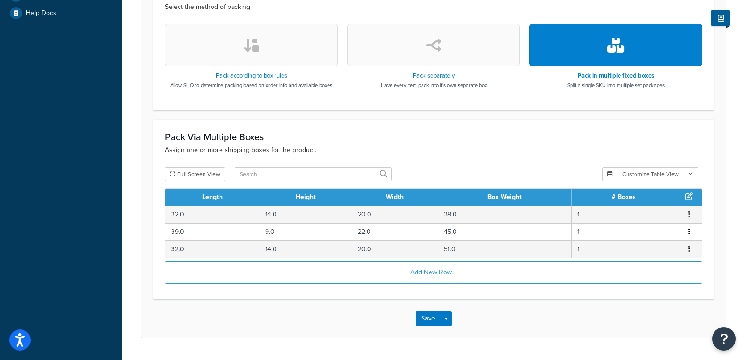
scroll to position [332, 0]
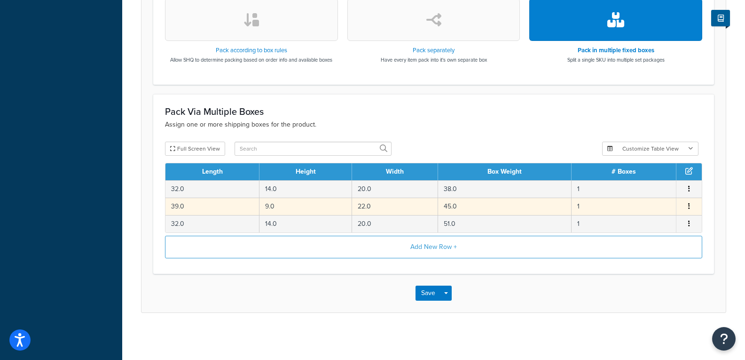
type input "1154F320"
click at [473, 200] on td "45.0" at bounding box center [505, 205] width 134 height 17
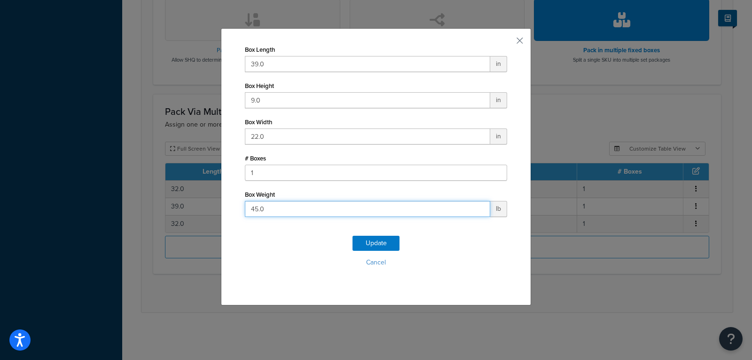
drag, startPoint x: 274, startPoint y: 208, endPoint x: 187, endPoint y: 210, distance: 87.0
click at [187, 210] on div "Box Length 39.0 in Box Height 9.0 in Box Width 22.0 in # Boxes 1 Box Weight 45.…" at bounding box center [376, 180] width 752 height 360
type input "48"
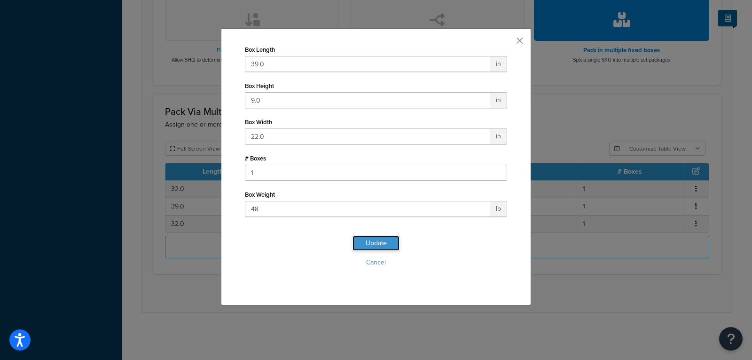
click at [388, 237] on button "Update" at bounding box center [376, 243] width 47 height 15
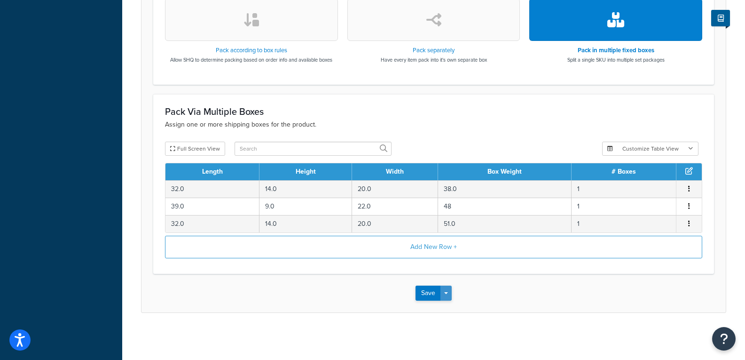
click at [447, 296] on button "Save Dropdown" at bounding box center [445, 292] width 11 height 15
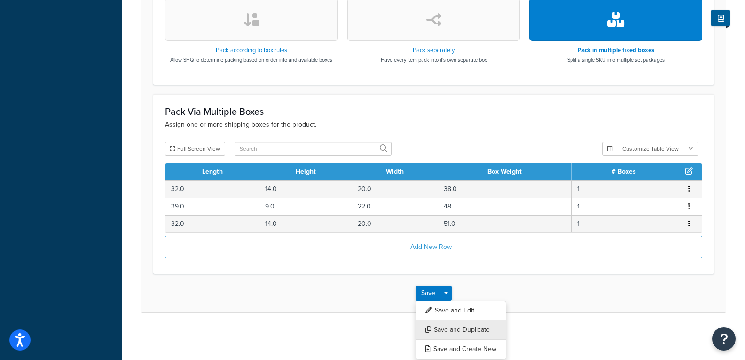
click at [447, 324] on button "Save and Duplicate" at bounding box center [461, 330] width 91 height 20
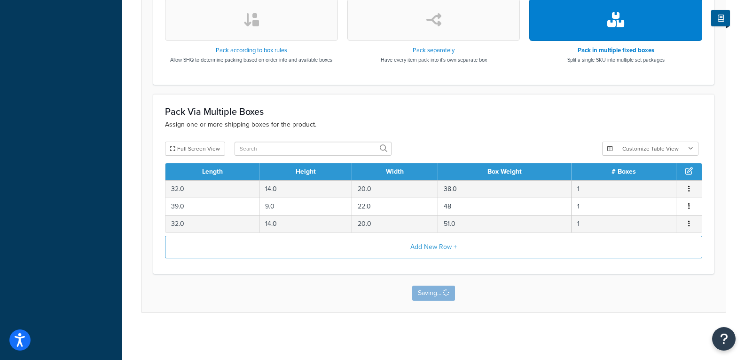
scroll to position [0, 0]
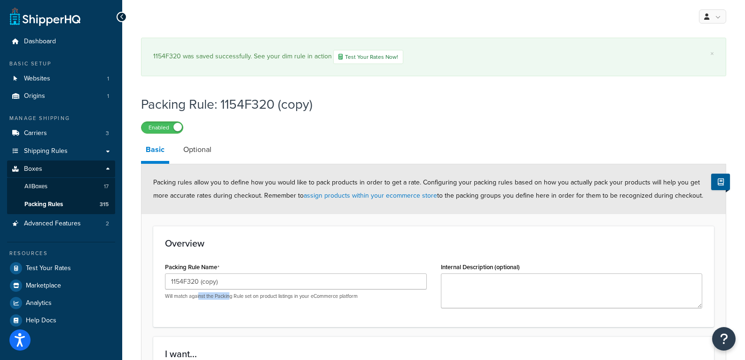
drag, startPoint x: 232, startPoint y: 291, endPoint x: 200, endPoint y: 291, distance: 32.0
click at [200, 291] on div "1154F320 (copy) Will match against the Packing Rule set on product listings in …" at bounding box center [296, 286] width 262 height 26
drag, startPoint x: 232, startPoint y: 282, endPoint x: 191, endPoint y: 287, distance: 41.2
click at [191, 287] on input "1154F320 (copy)" at bounding box center [296, 281] width 262 height 16
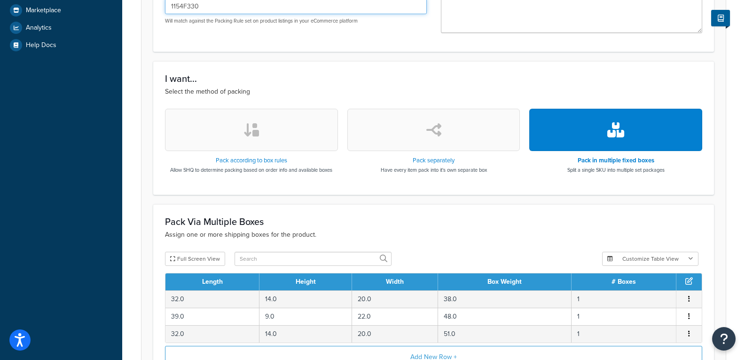
scroll to position [376, 0]
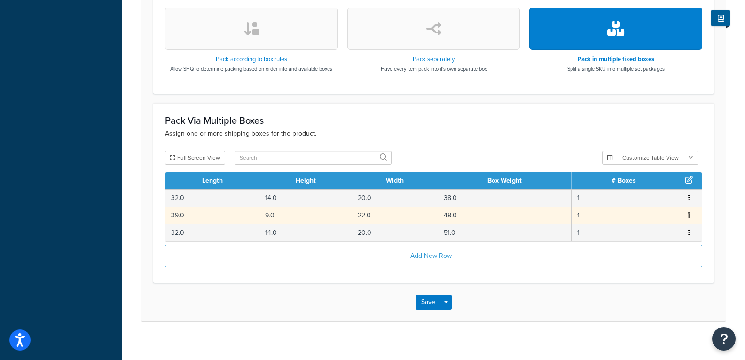
type input "1154F330"
click at [464, 213] on td "48.0" at bounding box center [505, 214] width 134 height 17
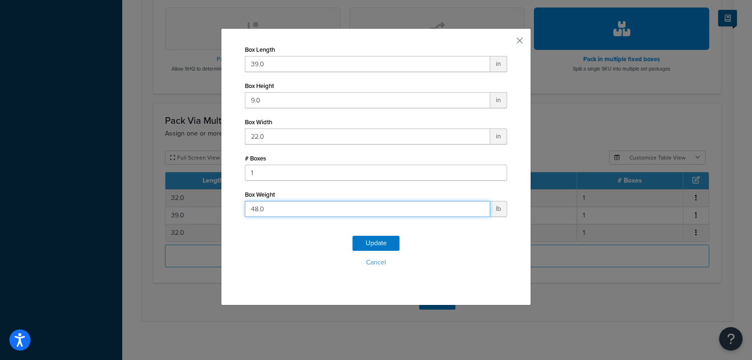
drag, startPoint x: 252, startPoint y: 212, endPoint x: 222, endPoint y: 212, distance: 29.6
click at [222, 212] on div "Box Length 39.0 in Box Height 9.0 in Box Width 22.0 in # Boxes 1 Box Weight 48.…" at bounding box center [376, 166] width 310 height 277
type input "49"
click button "Update" at bounding box center [376, 243] width 47 height 15
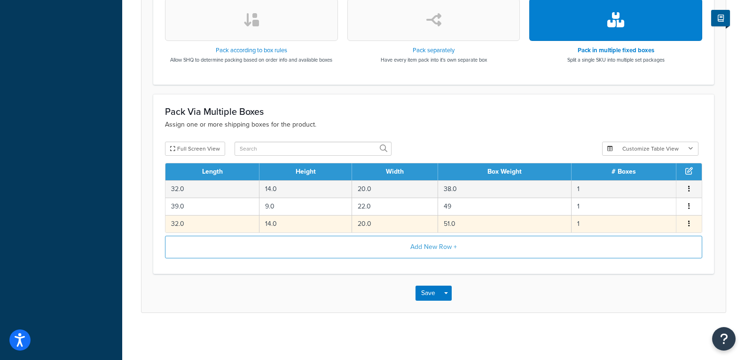
scroll to position [332, 0]
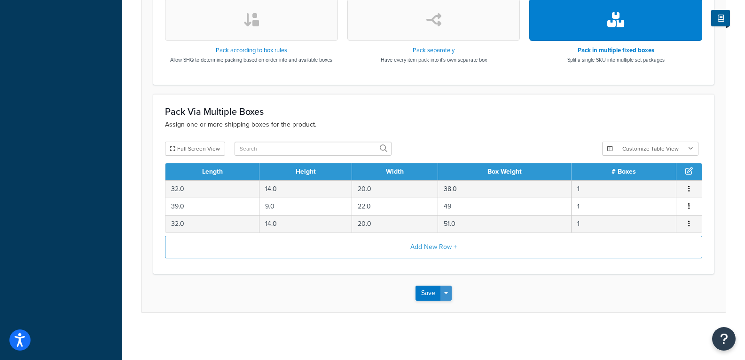
click at [448, 293] on span "button" at bounding box center [446, 293] width 4 height 2
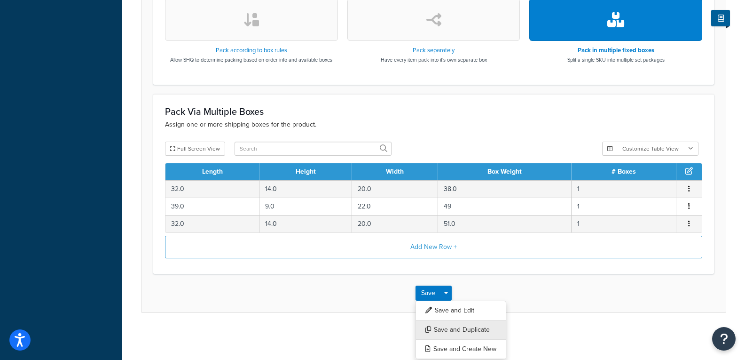
click at [447, 331] on button "Save and Duplicate" at bounding box center [461, 330] width 91 height 20
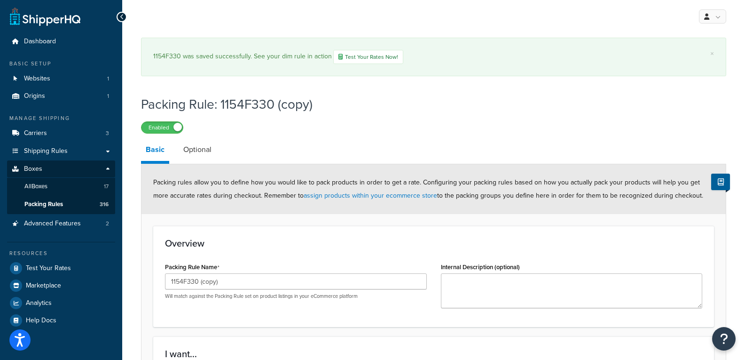
drag, startPoint x: 223, startPoint y: 272, endPoint x: 206, endPoint y: 274, distance: 17.1
click at [206, 274] on div "Packing Rule Name 1154F330 (copy) Will match against the Packing Rule set on pr…" at bounding box center [296, 279] width 262 height 39
drag, startPoint x: 220, startPoint y: 283, endPoint x: 123, endPoint y: 283, distance: 97.3
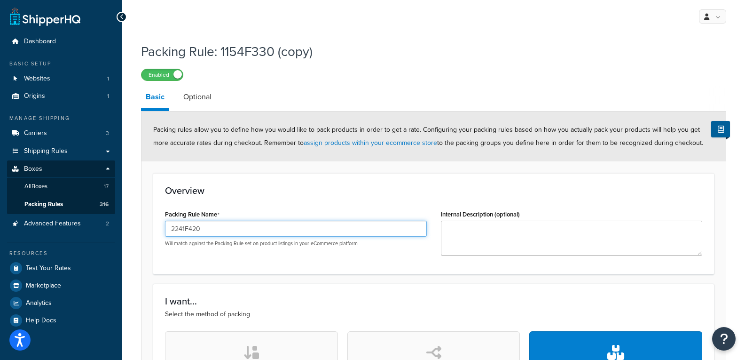
type input "2241F420"
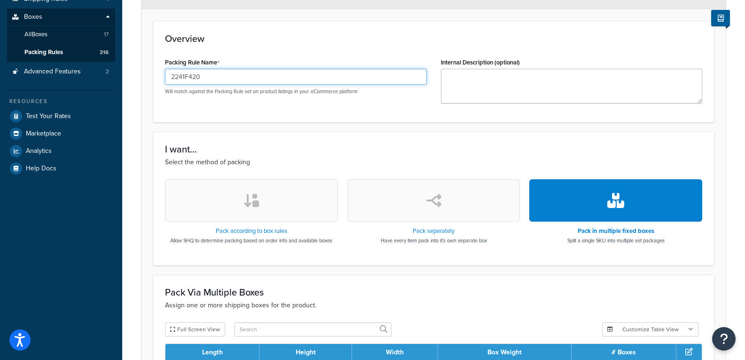
scroll to position [329, 0]
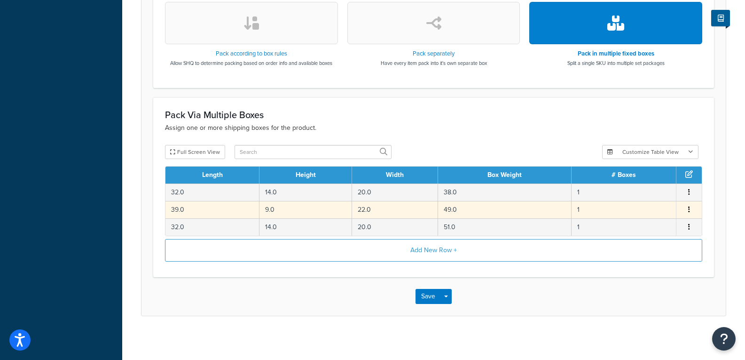
click at [460, 208] on td "49.0" at bounding box center [505, 209] width 134 height 17
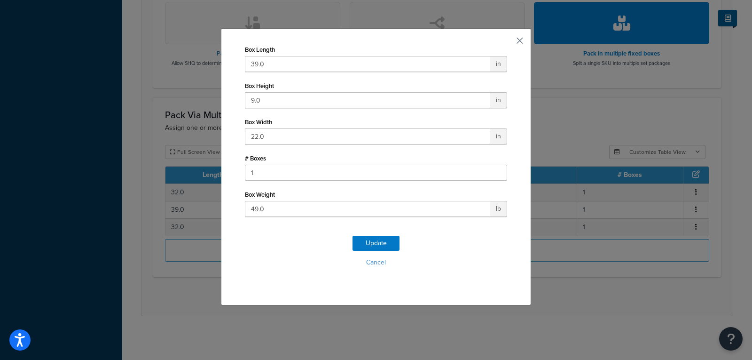
click at [507, 43] on button "button" at bounding box center [506, 44] width 2 height 2
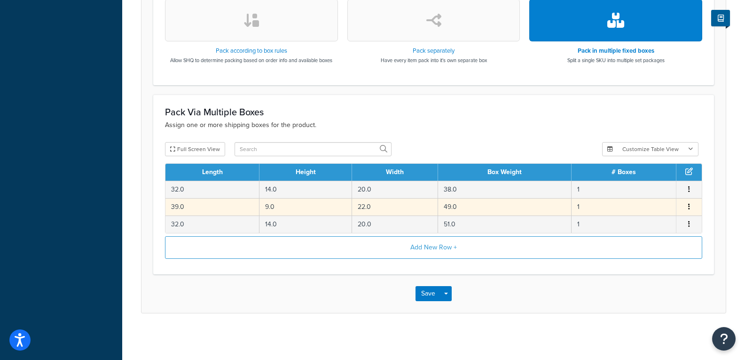
scroll to position [332, 0]
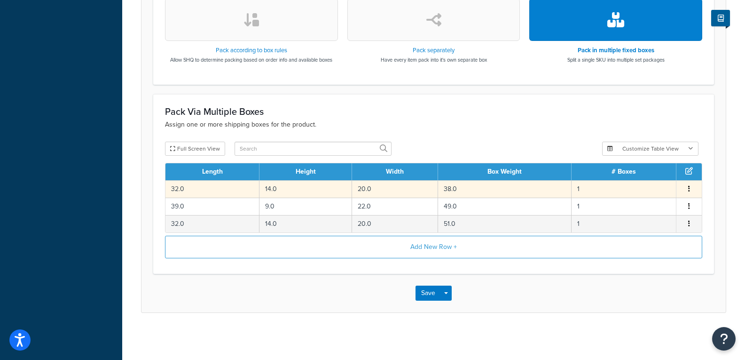
click at [338, 188] on td "14.0" at bounding box center [306, 188] width 93 height 17
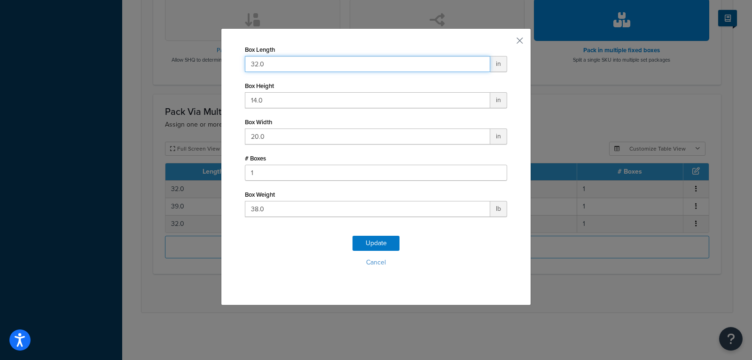
drag, startPoint x: 265, startPoint y: 64, endPoint x: 185, endPoint y: 71, distance: 80.3
click at [185, 71] on div "Box Length 32.0 in Box Height 14.0 in Box Width 20.0 in # Boxes 1 Box Weight 38…" at bounding box center [376, 180] width 752 height 360
type input "42"
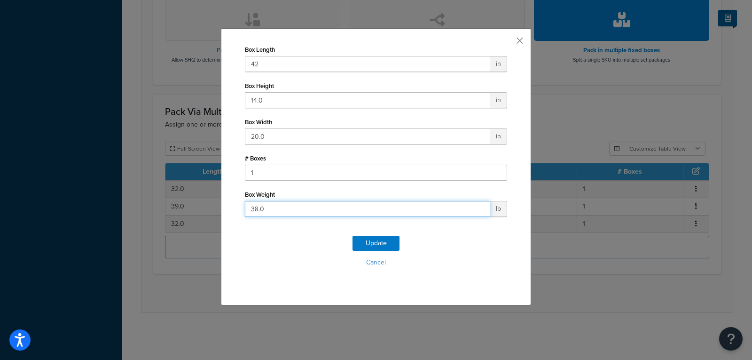
drag, startPoint x: 251, startPoint y: 211, endPoint x: 226, endPoint y: 208, distance: 25.6
click at [227, 208] on div "Box Length 42 in Box Height 14.0 in Box Width 20.0 in # Boxes 1 Box Weight 38.0…" at bounding box center [376, 166] width 310 height 277
type input "33"
click button "Update" at bounding box center [376, 243] width 47 height 15
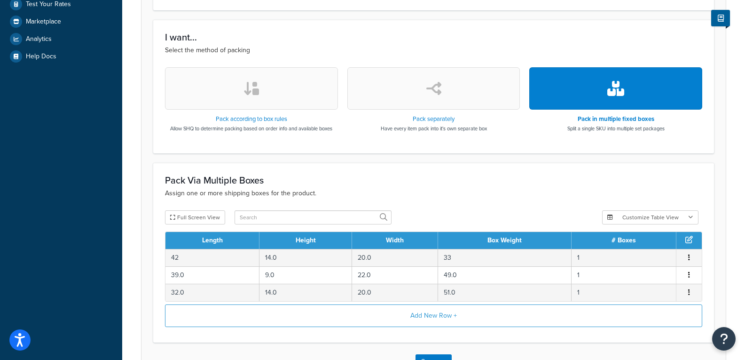
scroll to position [282, 0]
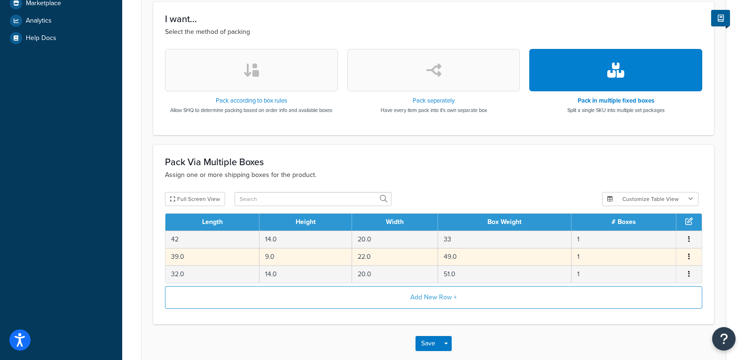
click at [217, 251] on td "39.0" at bounding box center [212, 256] width 94 height 17
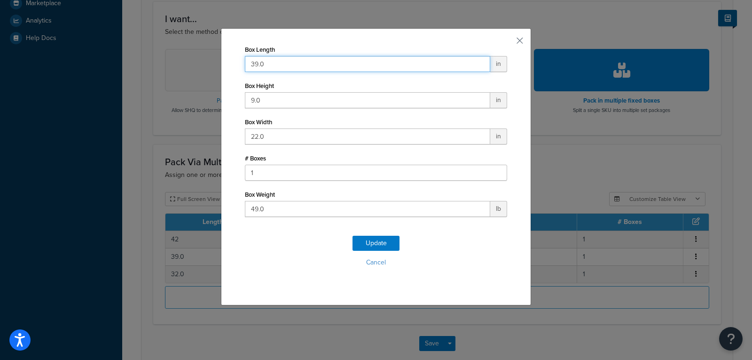
drag, startPoint x: 277, startPoint y: 66, endPoint x: 213, endPoint y: 63, distance: 63.6
click at [213, 63] on div "Box Length 39.0 in Box Height 9.0 in Box Width 22.0 in # Boxes 1 Box Weight 49.…" at bounding box center [376, 180] width 752 height 360
type input "42"
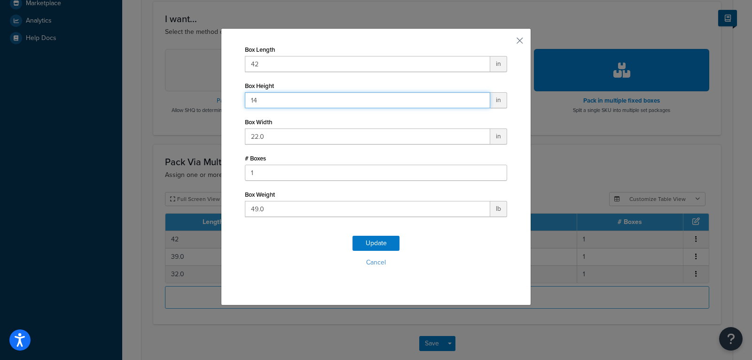
type input "14"
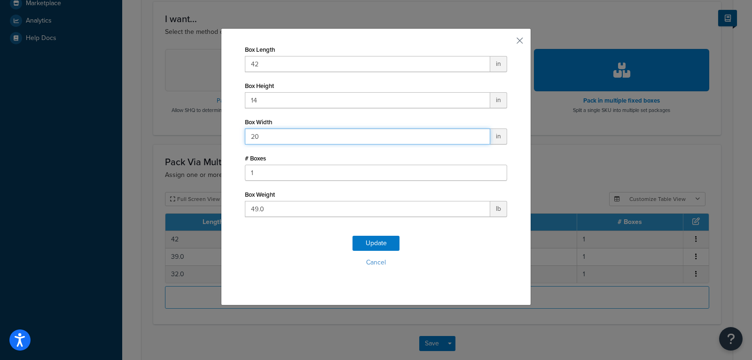
type input "20"
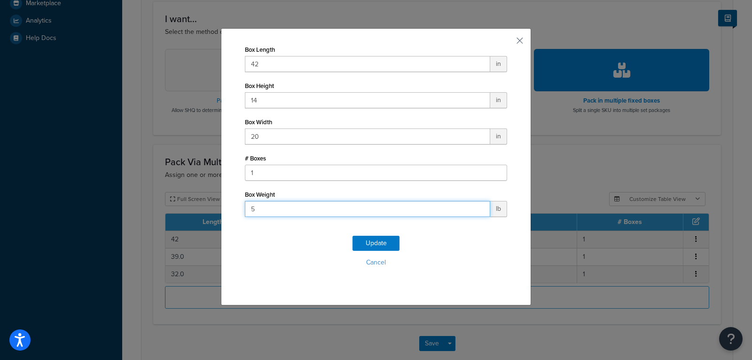
type input "52"
click button "Update" at bounding box center [376, 243] width 47 height 15
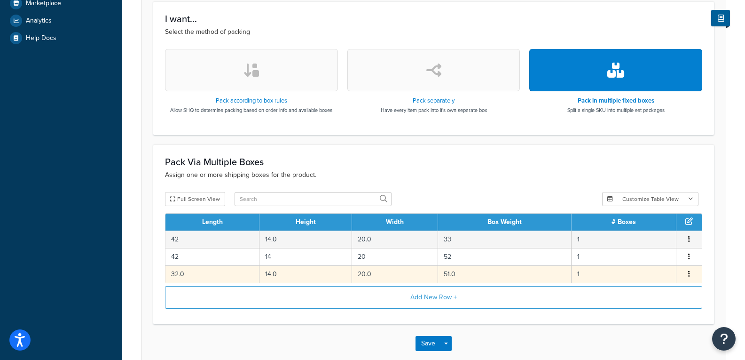
click at [472, 272] on td "51.0" at bounding box center [505, 273] width 134 height 17
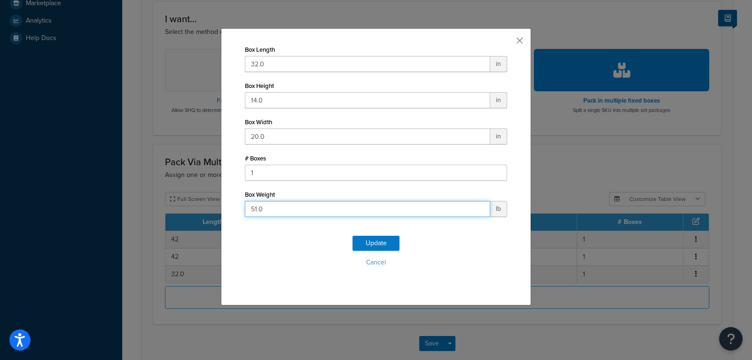
drag, startPoint x: 280, startPoint y: 210, endPoint x: 137, endPoint y: 195, distance: 143.7
click at [137, 195] on div "Box Length 32.0 in Box Height 14.0 in Box Width 20.0 in # Boxes 1 Box Weight 51…" at bounding box center [376, 180] width 752 height 360
type input "30"
click button "Update" at bounding box center [376, 243] width 47 height 15
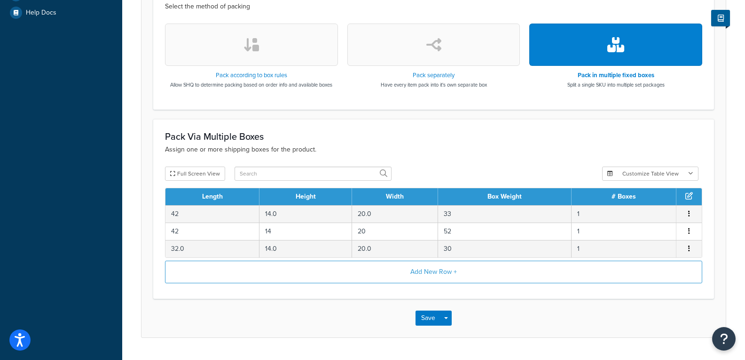
scroll to position [332, 0]
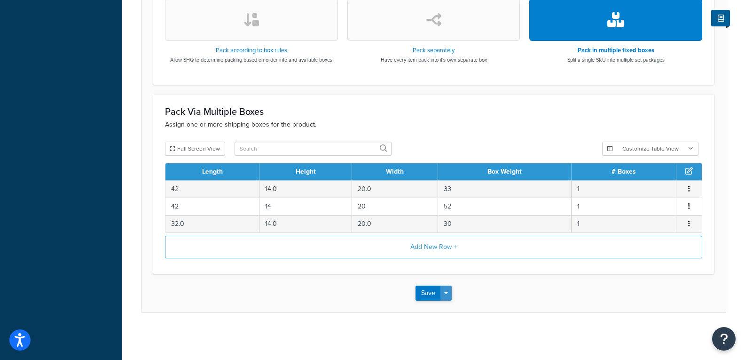
click at [448, 287] on button "Save Dropdown" at bounding box center [445, 292] width 11 height 15
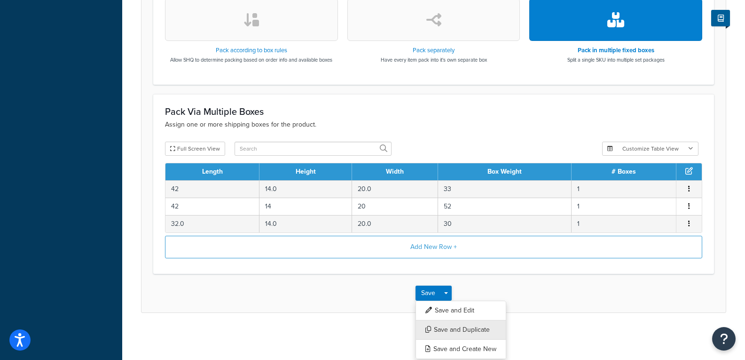
click at [458, 333] on button "Save and Duplicate" at bounding box center [461, 330] width 91 height 20
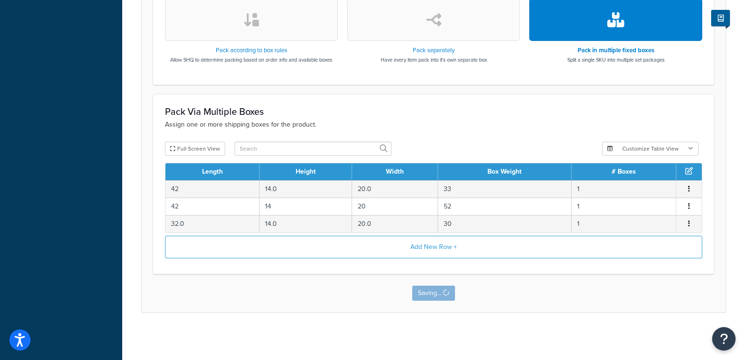
scroll to position [0, 0]
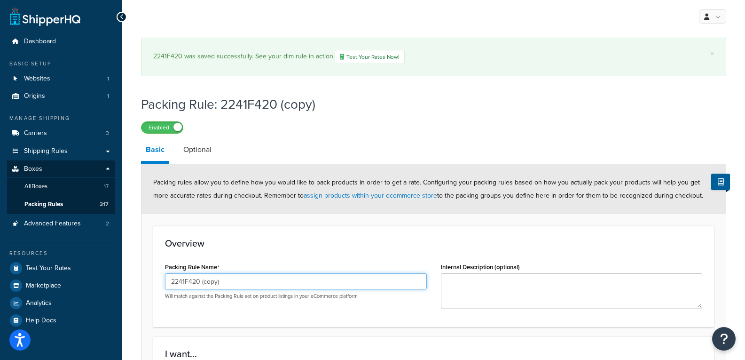
drag, startPoint x: 238, startPoint y: 278, endPoint x: 192, endPoint y: 299, distance: 50.5
click at [192, 299] on div "2241F420 (copy) Will match against the Packing Rule set on product listings in …" at bounding box center [296, 286] width 262 height 26
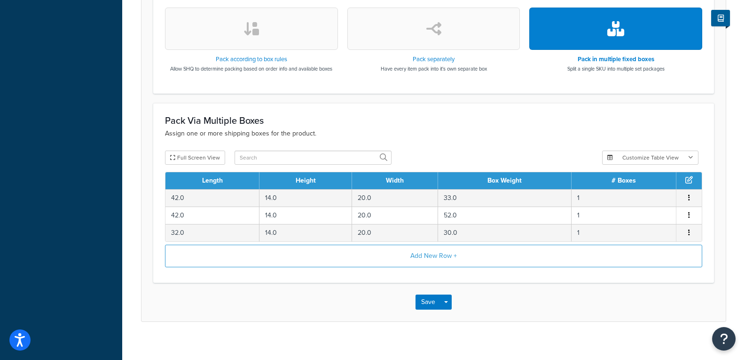
scroll to position [385, 0]
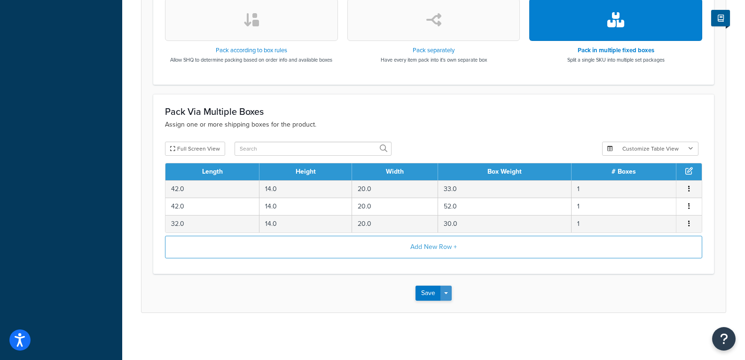
type input "2241F430"
click at [449, 292] on button "Save Dropdown" at bounding box center [445, 292] width 11 height 15
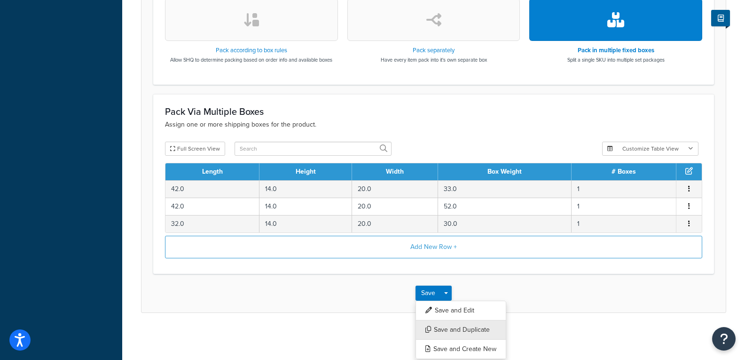
click at [464, 331] on button "Save and Duplicate" at bounding box center [461, 330] width 91 height 20
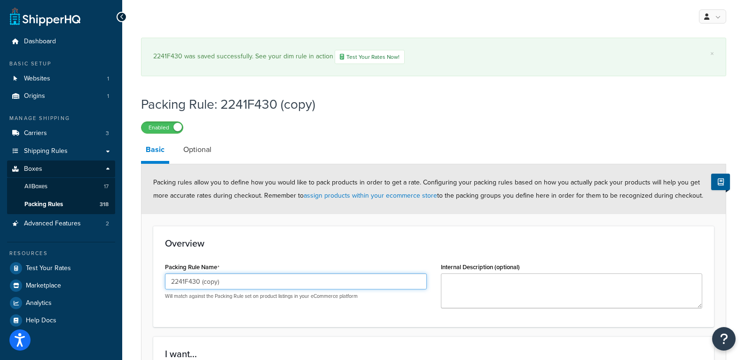
drag, startPoint x: 232, startPoint y: 286, endPoint x: 189, endPoint y: 284, distance: 42.3
click at [189, 284] on input "2241F430 (copy)" at bounding box center [296, 281] width 262 height 16
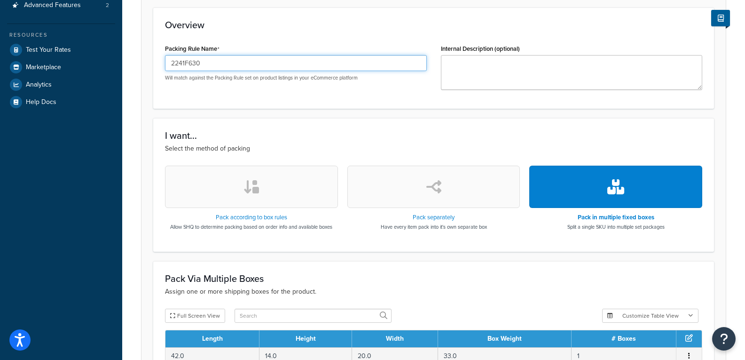
scroll to position [376, 0]
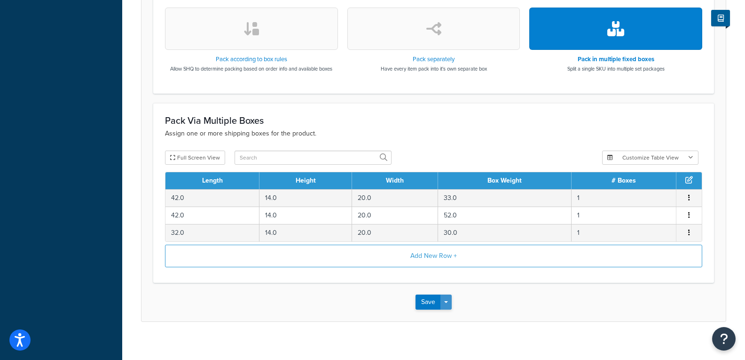
type input "2241F630"
click at [448, 302] on button "Save Dropdown" at bounding box center [445, 301] width 11 height 15
click at [471, 342] on button "Save and Duplicate" at bounding box center [461, 339] width 91 height 20
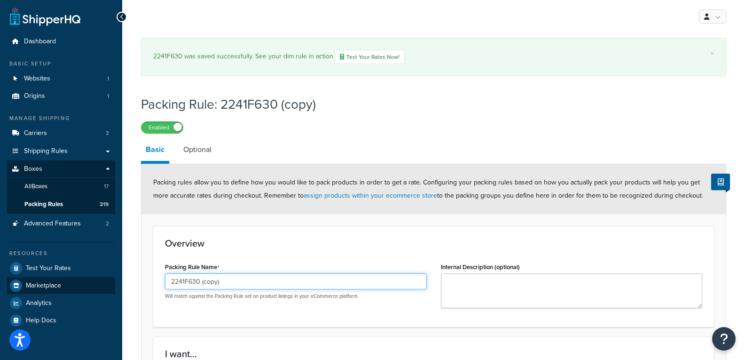
drag, startPoint x: 228, startPoint y: 282, endPoint x: 109, endPoint y: 283, distance: 119.4
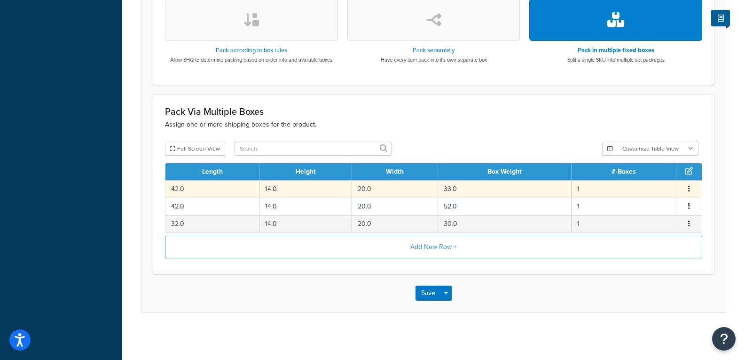
scroll to position [332, 0]
type input "2250F320"
click at [471, 189] on td "33.0" at bounding box center [505, 188] width 134 height 17
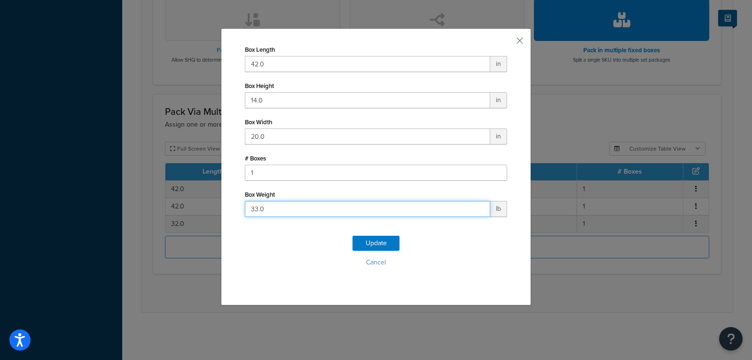
drag, startPoint x: 251, startPoint y: 206, endPoint x: 128, endPoint y: 198, distance: 122.5
click at [128, 198] on div "Box Length 42.0 in Box Height 14.0 in Box Width 20.0 in # Boxes 1 Box Weight 33…" at bounding box center [376, 180] width 752 height 360
type input "35"
click button "Update" at bounding box center [376, 243] width 47 height 15
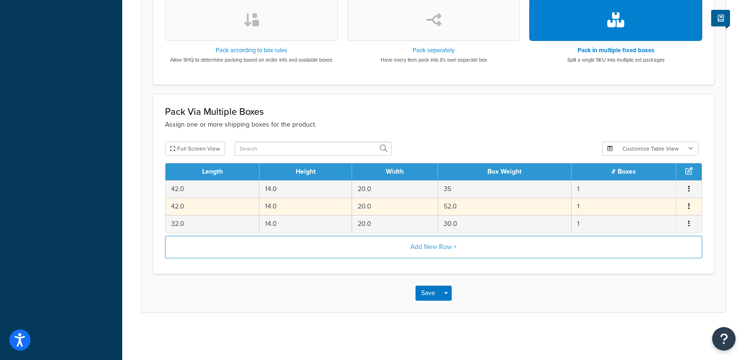
click at [465, 204] on td "52.0" at bounding box center [505, 205] width 134 height 17
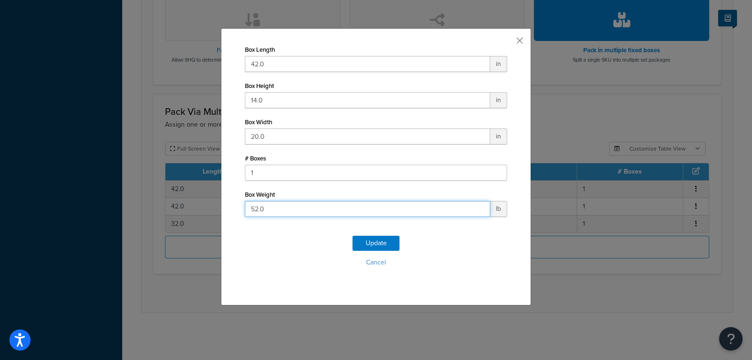
drag, startPoint x: 285, startPoint y: 213, endPoint x: 108, endPoint y: 211, distance: 177.2
click at [109, 211] on div "Box Length 42.0 in Box Height 14.0 in Box Width 20.0 in # Boxes 1 Box Weight 52…" at bounding box center [376, 180] width 752 height 360
type input "53"
click button "Update" at bounding box center [376, 243] width 47 height 15
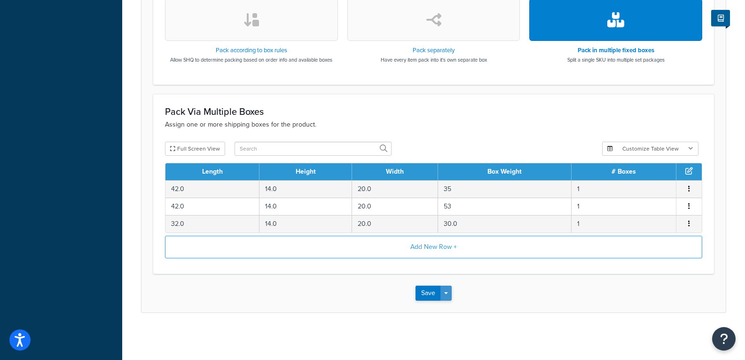
click at [450, 296] on button "Save Dropdown" at bounding box center [445, 292] width 11 height 15
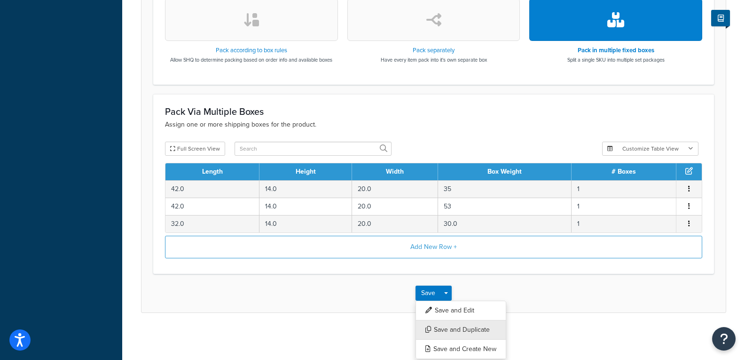
click at [458, 325] on button "Save and Duplicate" at bounding box center [461, 330] width 91 height 20
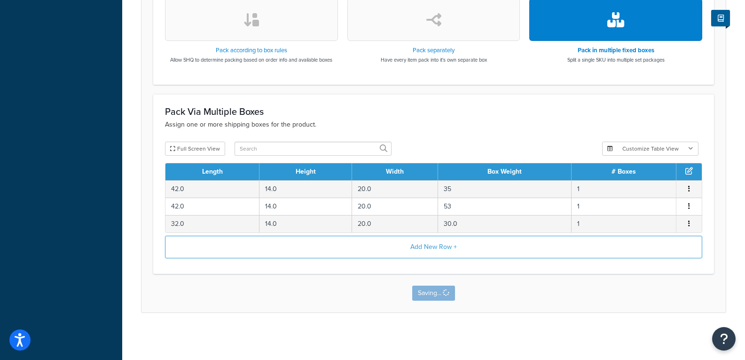
scroll to position [0, 0]
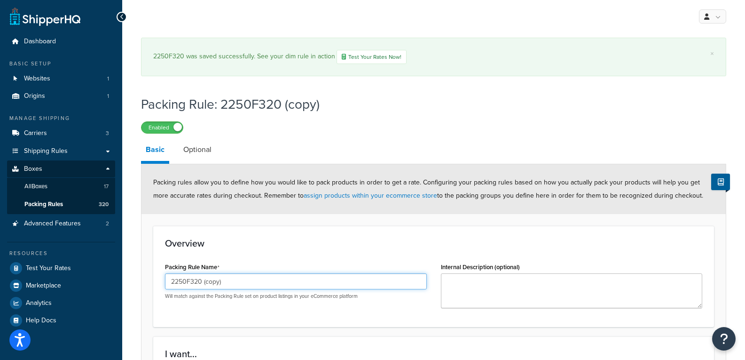
drag, startPoint x: 235, startPoint y: 285, endPoint x: 197, endPoint y: 287, distance: 38.2
click at [197, 287] on input "2250F320 (copy)" at bounding box center [296, 281] width 262 height 16
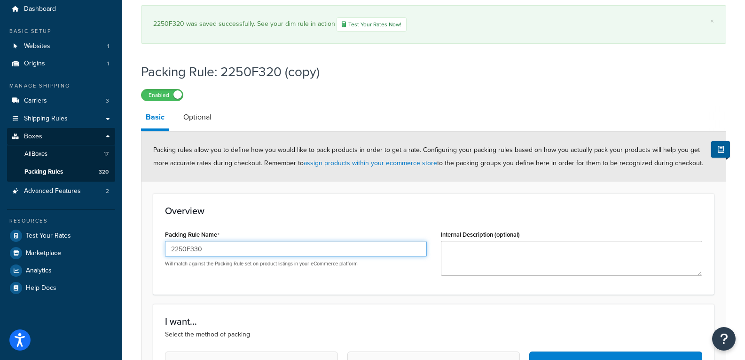
scroll to position [385, 0]
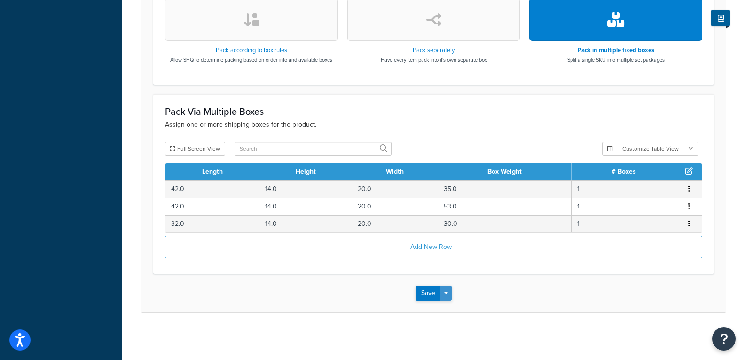
type input "2250F330"
click at [449, 289] on button "Save Dropdown" at bounding box center [445, 292] width 11 height 15
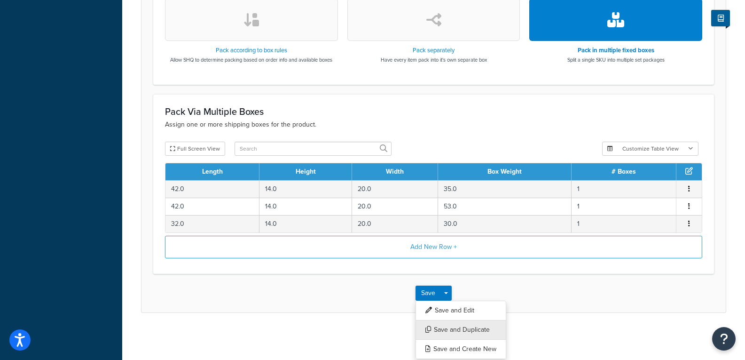
click at [469, 326] on button "Save and Duplicate" at bounding box center [461, 330] width 91 height 20
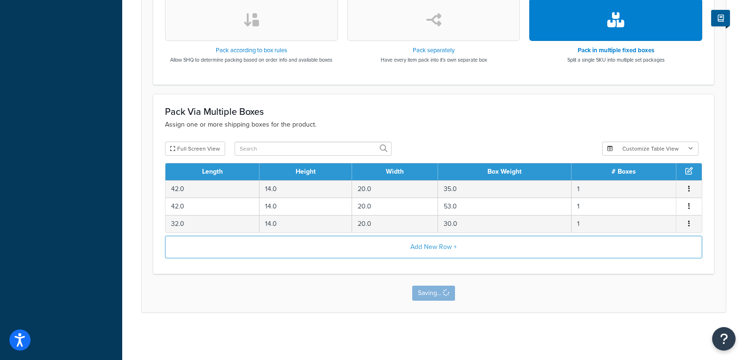
scroll to position [0, 0]
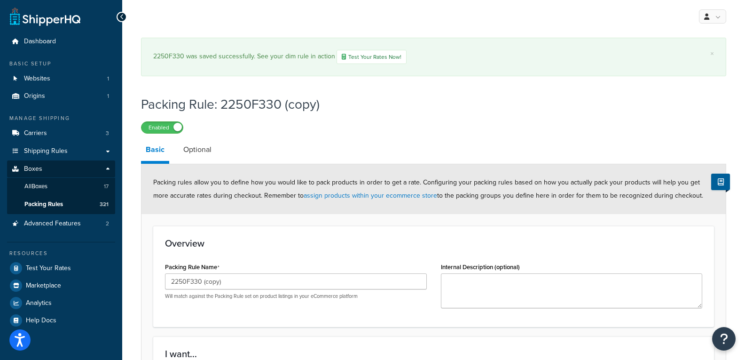
drag, startPoint x: 229, startPoint y: 268, endPoint x: 214, endPoint y: 278, distance: 18.4
click at [214, 278] on div "Packing Rule Name 2250F330 (copy) Will match against the Packing Rule set on pr…" at bounding box center [296, 279] width 262 height 39
drag, startPoint x: 258, startPoint y: 282, endPoint x: 189, endPoint y: 283, distance: 68.2
click at [189, 283] on input "2250F330 (copy)" at bounding box center [296, 281] width 262 height 16
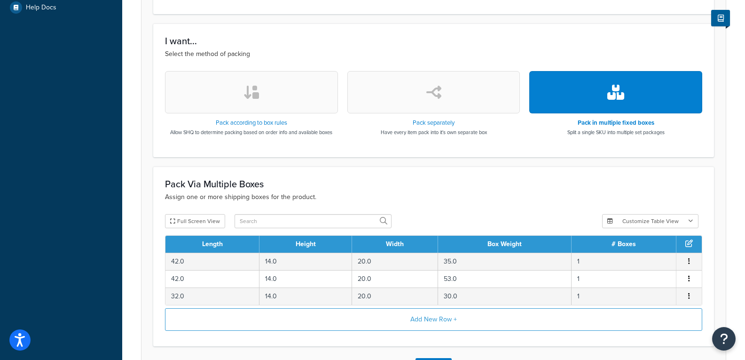
scroll to position [385, 0]
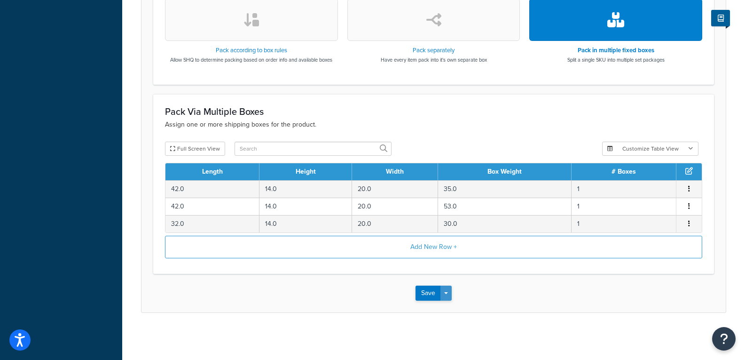
type input "2250F420"
click at [448, 290] on button "Save Dropdown" at bounding box center [445, 292] width 11 height 15
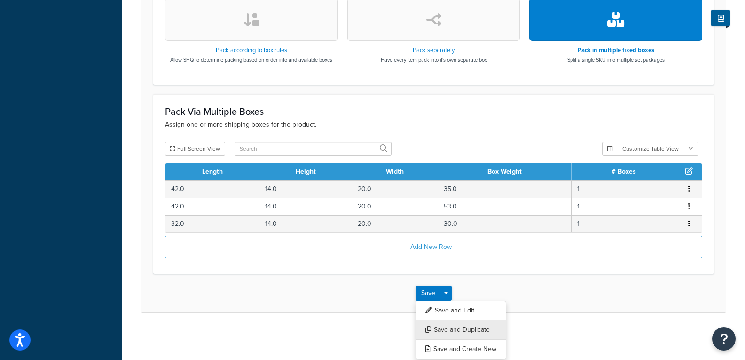
click at [472, 328] on button "Save and Duplicate" at bounding box center [461, 330] width 91 height 20
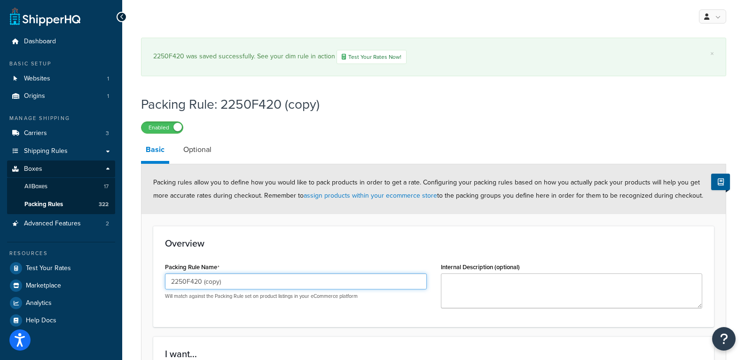
drag, startPoint x: 236, startPoint y: 277, endPoint x: 192, endPoint y: 286, distance: 44.2
click at [192, 286] on input "2250F420 (copy)" at bounding box center [296, 281] width 262 height 16
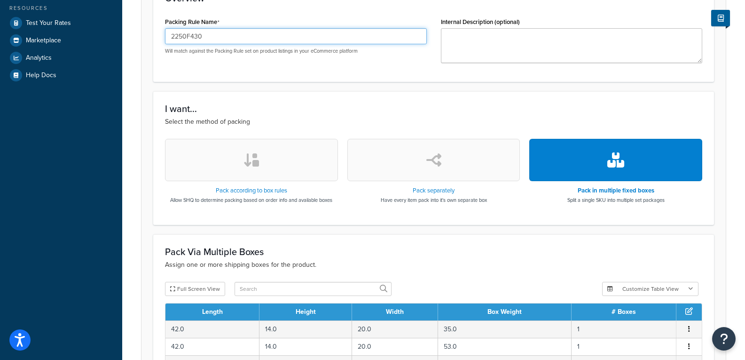
scroll to position [376, 0]
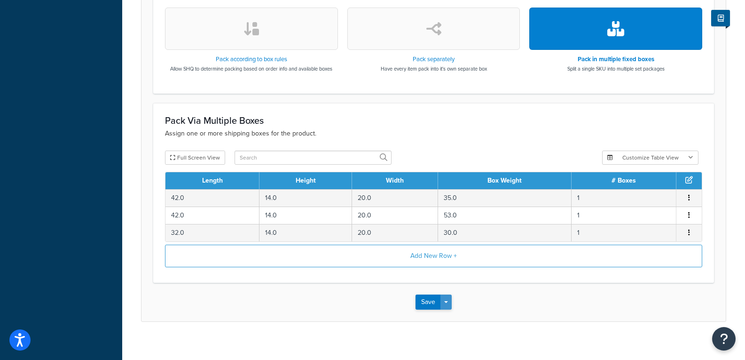
type input "2250F430"
click at [446, 301] on span "button" at bounding box center [446, 302] width 4 height 2
click at [463, 334] on button "Save and Duplicate" at bounding box center [461, 339] width 91 height 20
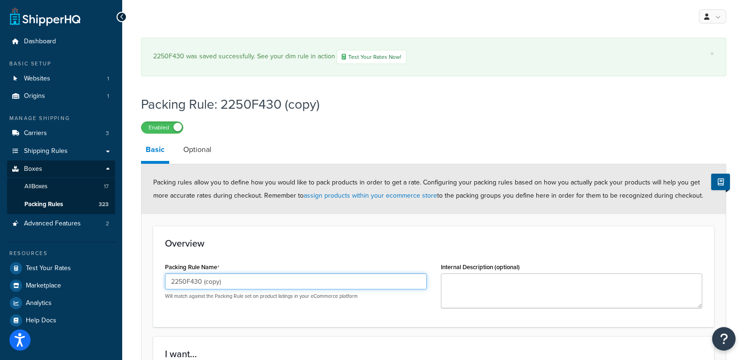
drag, startPoint x: 234, startPoint y: 280, endPoint x: 189, endPoint y: 291, distance: 45.8
click at [189, 291] on div "2250F430 (copy) Will match against the Packing Rule set on product listings in …" at bounding box center [296, 286] width 262 height 26
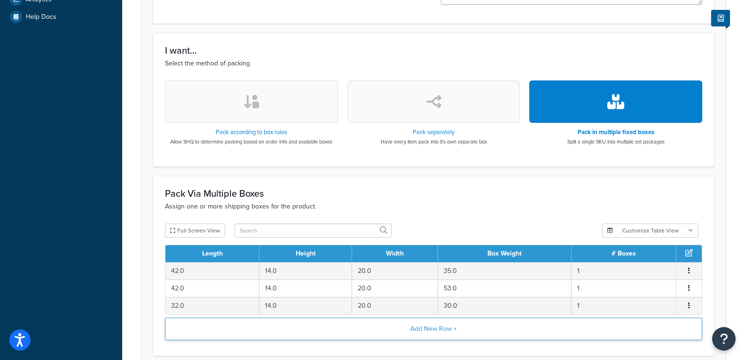
scroll to position [385, 0]
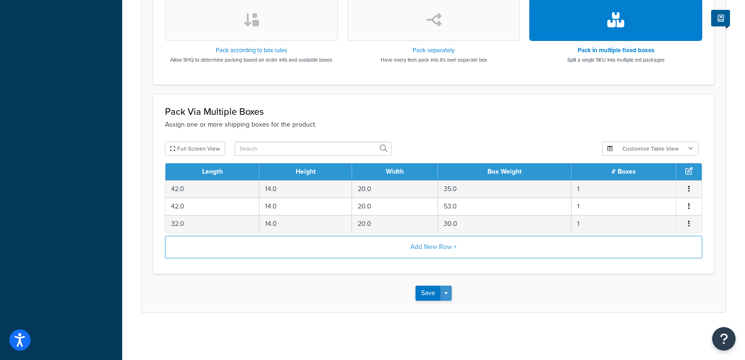
type input "2250F630"
click at [448, 286] on button "Save Dropdown" at bounding box center [445, 292] width 11 height 15
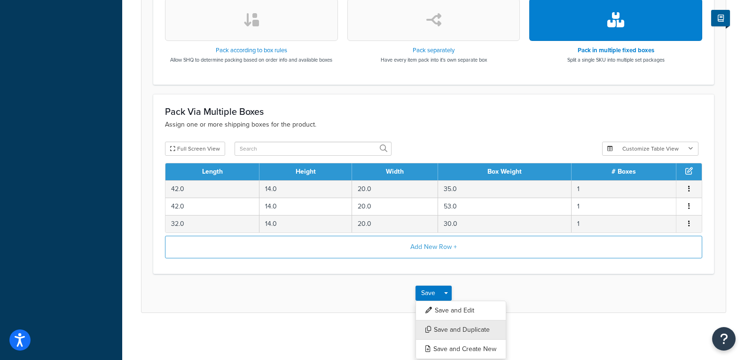
click at [446, 324] on button "Save and Duplicate" at bounding box center [461, 330] width 91 height 20
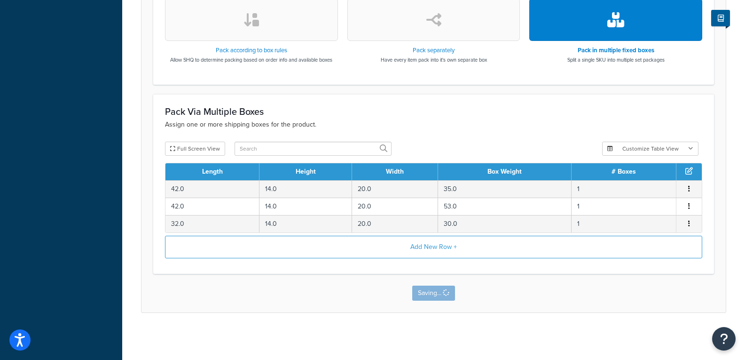
scroll to position [0, 0]
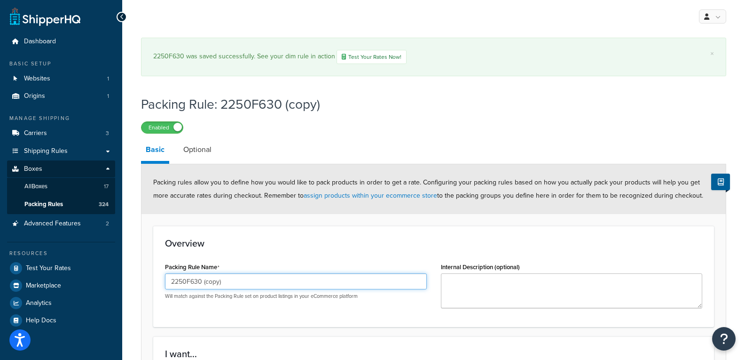
drag, startPoint x: 286, startPoint y: 279, endPoint x: 180, endPoint y: 285, distance: 106.9
click at [180, 285] on input "2250F630 (copy)" at bounding box center [296, 281] width 262 height 16
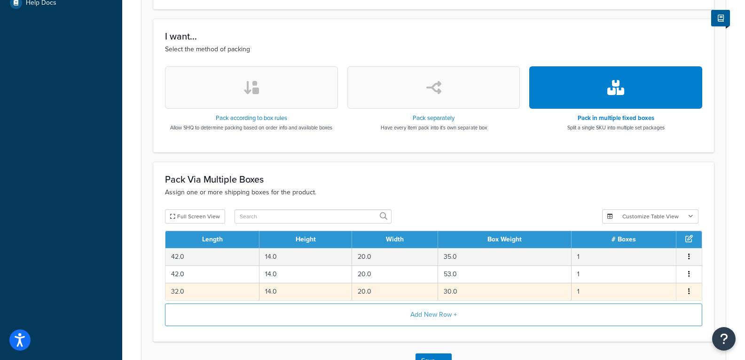
scroll to position [376, 0]
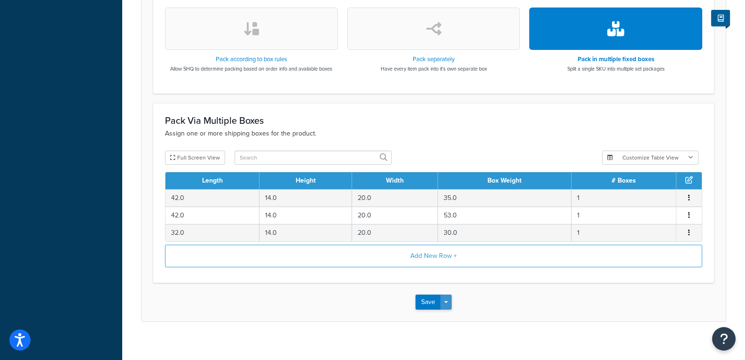
type input "2260F420"
click at [448, 307] on button "Save Dropdown" at bounding box center [445, 301] width 11 height 15
click at [443, 336] on button "Save and Duplicate" at bounding box center [461, 339] width 91 height 20
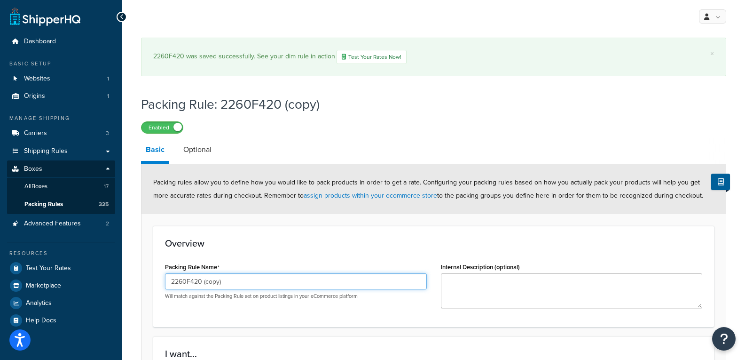
drag, startPoint x: 233, startPoint y: 278, endPoint x: 199, endPoint y: 282, distance: 33.5
click at [199, 282] on input "2260F420 (copy)" at bounding box center [296, 281] width 262 height 16
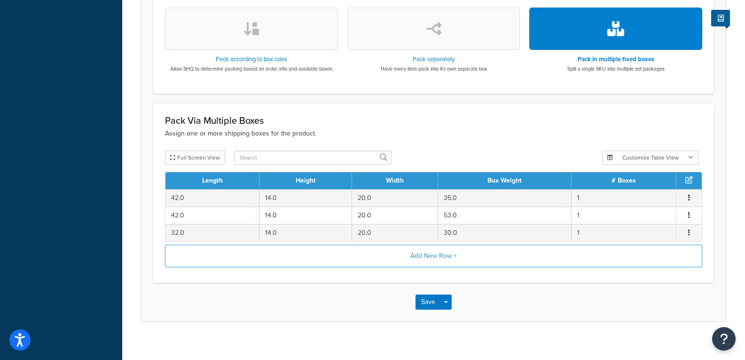
scroll to position [385, 0]
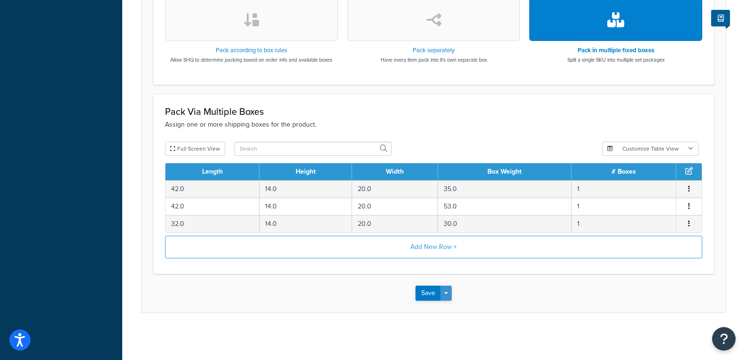
type input "2260F421"
click at [450, 295] on button "Save Dropdown" at bounding box center [445, 292] width 11 height 15
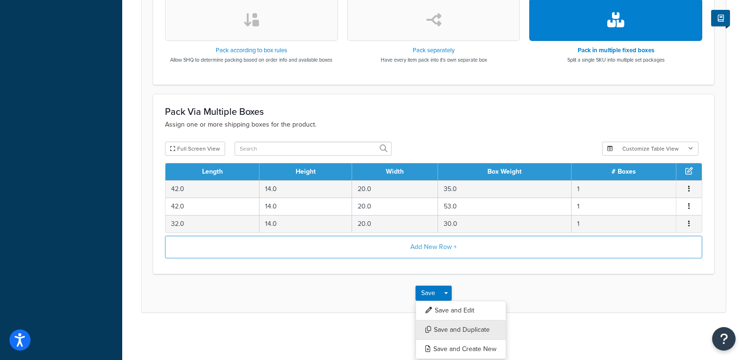
click at [475, 326] on button "Save and Duplicate" at bounding box center [461, 330] width 91 height 20
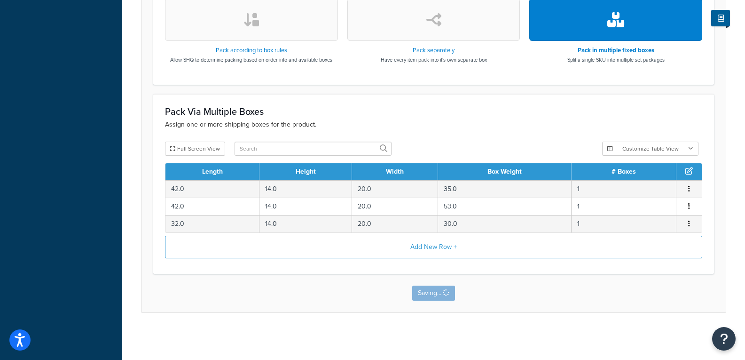
scroll to position [0, 0]
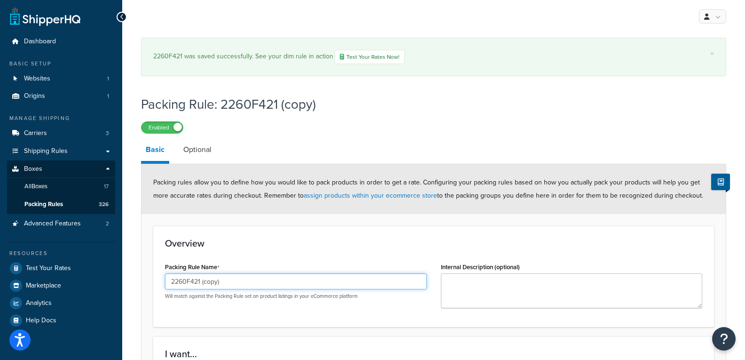
drag, startPoint x: 237, startPoint y: 279, endPoint x: 198, endPoint y: 292, distance: 41.0
click at [198, 292] on div "2260F421 (copy) Will match against the Packing Rule set on product listings in …" at bounding box center [296, 286] width 262 height 26
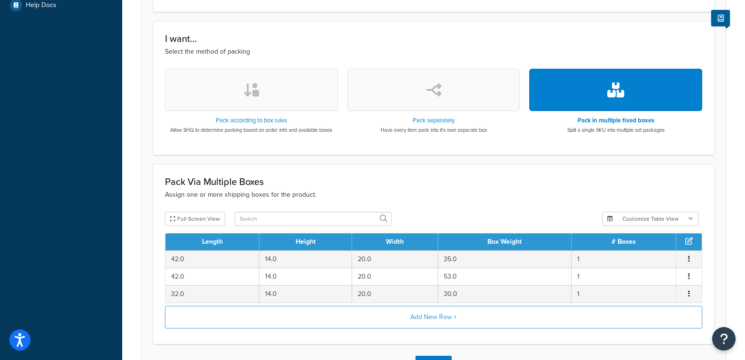
scroll to position [376, 0]
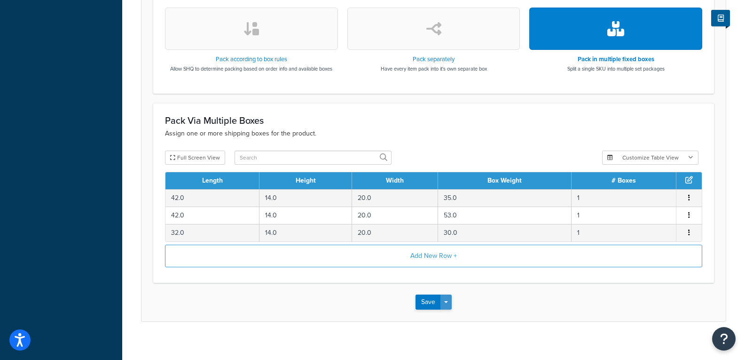
type input "2260F425"
click at [445, 301] on span "button" at bounding box center [446, 302] width 4 height 2
click at [454, 340] on button "Save and Duplicate" at bounding box center [461, 339] width 91 height 20
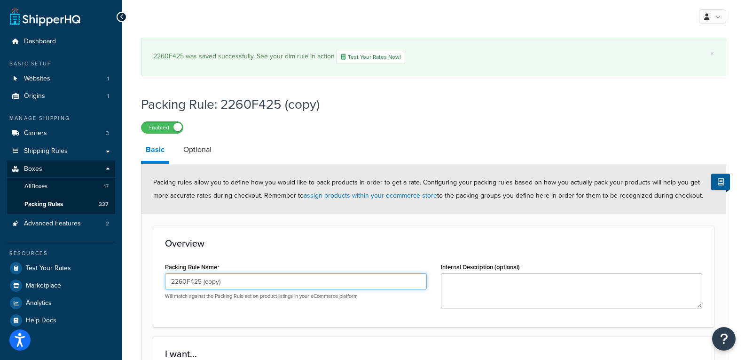
drag, startPoint x: 236, startPoint y: 281, endPoint x: 198, endPoint y: 286, distance: 38.0
click at [198, 286] on input "2260F425 (copy)" at bounding box center [296, 281] width 262 height 16
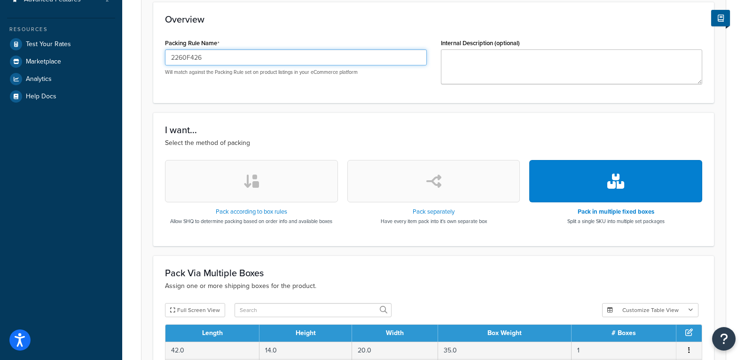
scroll to position [376, 0]
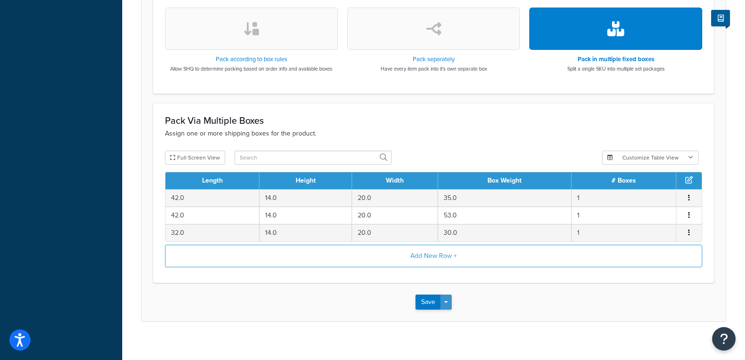
type input "2260F426"
click at [447, 296] on button "Save Dropdown" at bounding box center [445, 301] width 11 height 15
click at [444, 337] on button "Save and Duplicate" at bounding box center [461, 339] width 91 height 20
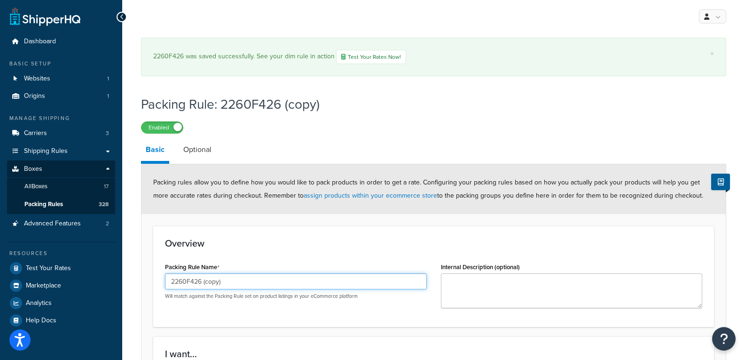
drag, startPoint x: 239, startPoint y: 283, endPoint x: 197, endPoint y: 290, distance: 42.0
click at [197, 290] on div "2260F426 (copy) Will match against the Packing Rule set on product listings in …" at bounding box center [296, 286] width 262 height 26
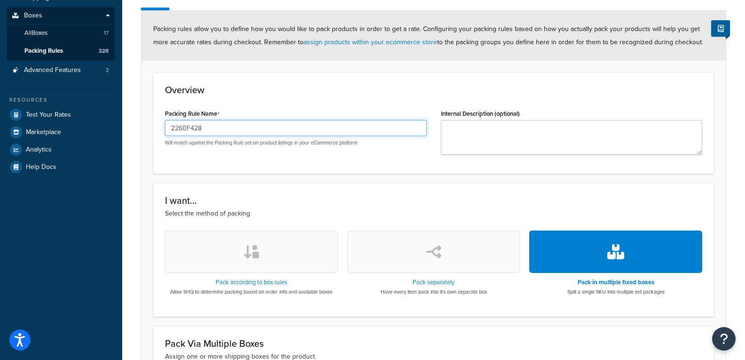
scroll to position [385, 0]
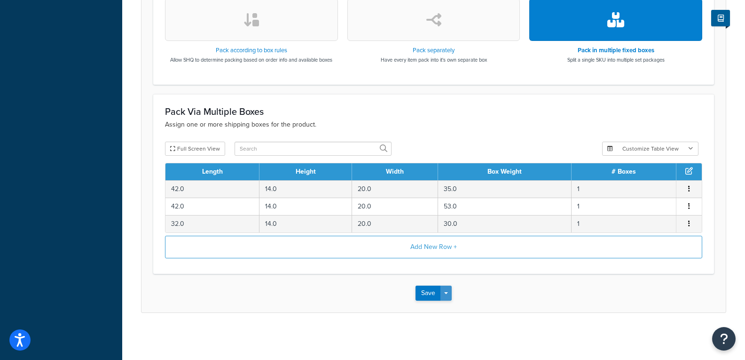
type input "2260F428"
click at [443, 291] on button "Save Dropdown" at bounding box center [445, 292] width 11 height 15
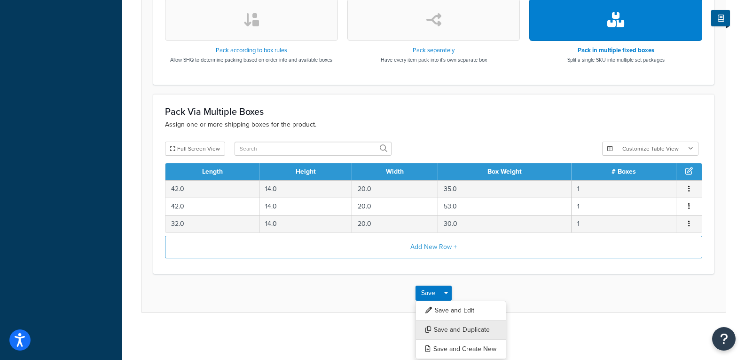
click at [450, 331] on button "Save and Duplicate" at bounding box center [461, 330] width 91 height 20
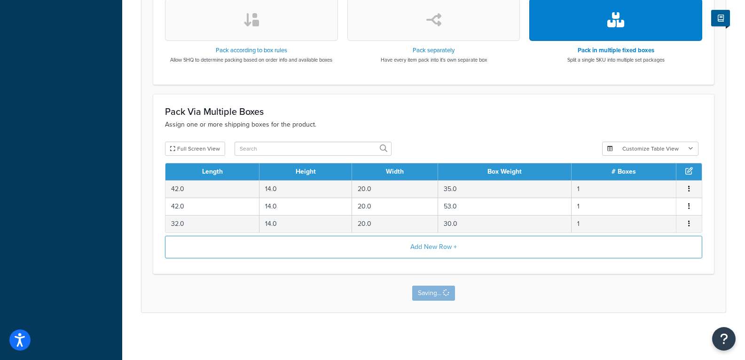
scroll to position [0, 0]
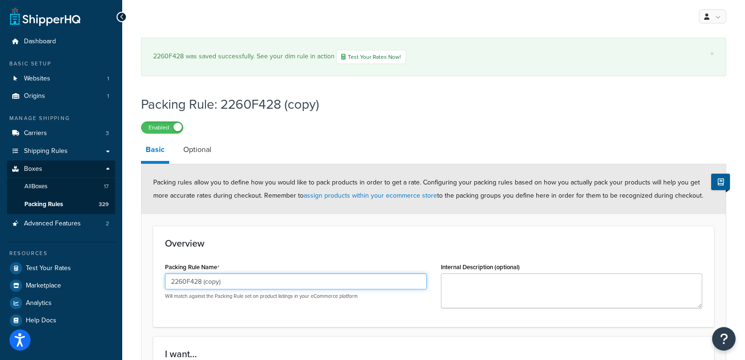
drag, startPoint x: 223, startPoint y: 279, endPoint x: 194, endPoint y: 284, distance: 29.1
click at [194, 284] on input "2260F428 (copy)" at bounding box center [296, 281] width 262 height 16
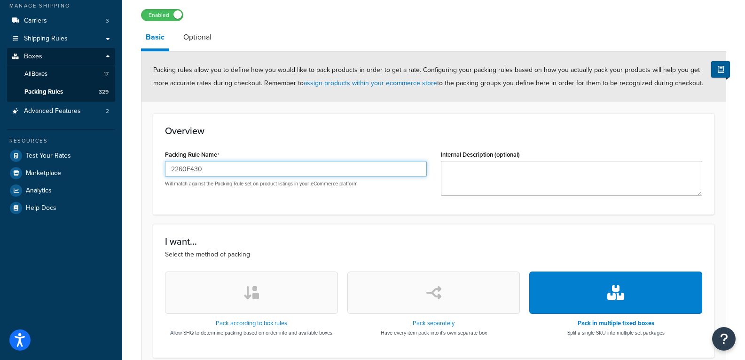
scroll to position [376, 0]
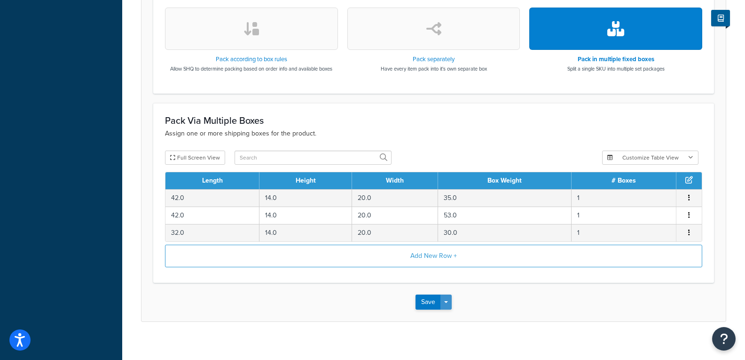
type input "2260F430"
click at [446, 300] on button "Save Dropdown" at bounding box center [445, 301] width 11 height 15
click at [443, 337] on button "Save and Duplicate" at bounding box center [461, 339] width 91 height 20
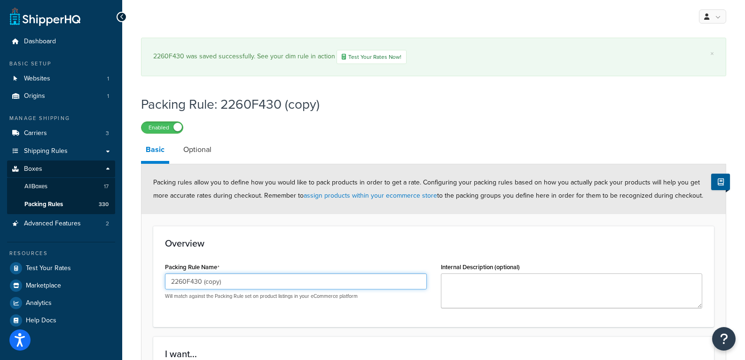
drag, startPoint x: 244, startPoint y: 285, endPoint x: 196, endPoint y: 288, distance: 48.5
click at [196, 288] on input "2260F430 (copy)" at bounding box center [296, 281] width 262 height 16
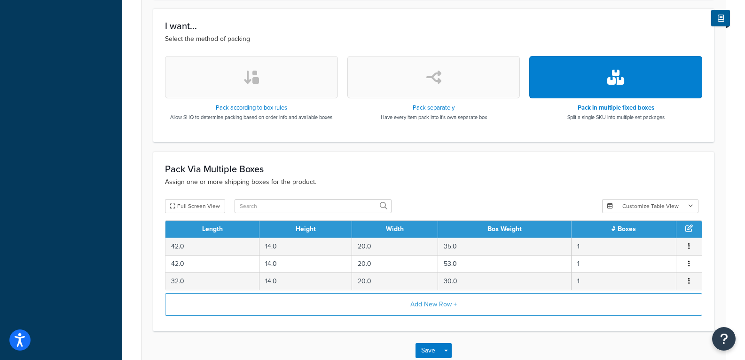
scroll to position [385, 0]
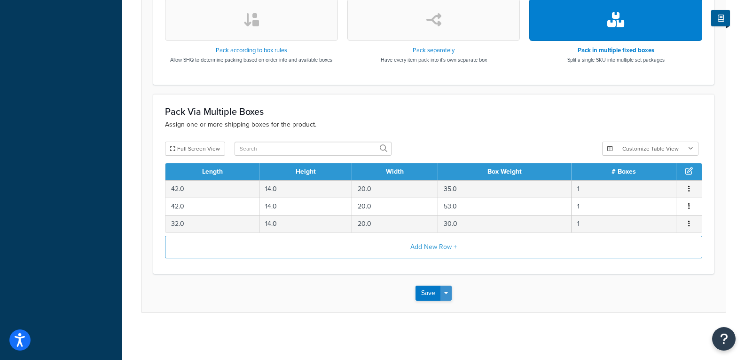
type input "2260F431"
click at [451, 289] on button "Save Dropdown" at bounding box center [445, 292] width 11 height 15
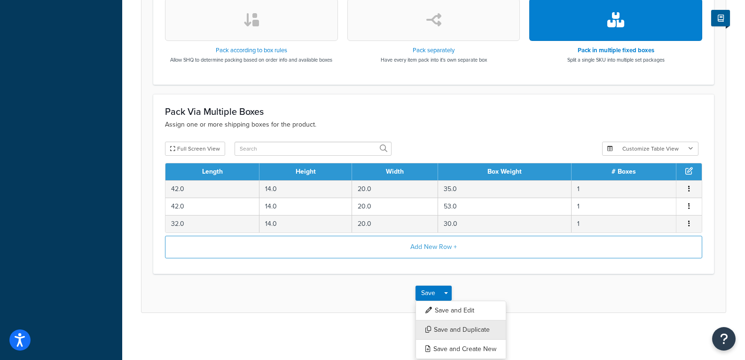
click at [452, 330] on button "Save and Duplicate" at bounding box center [461, 330] width 91 height 20
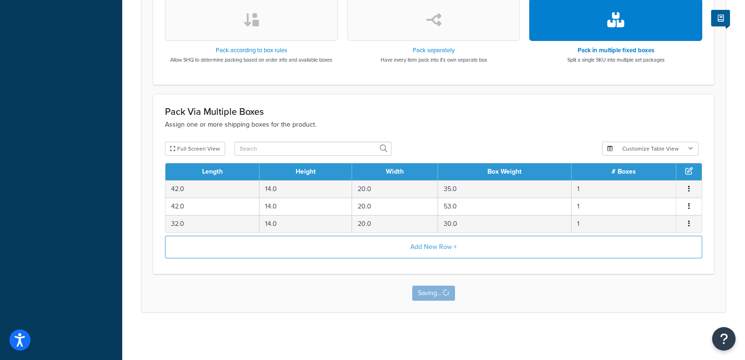
scroll to position [0, 0]
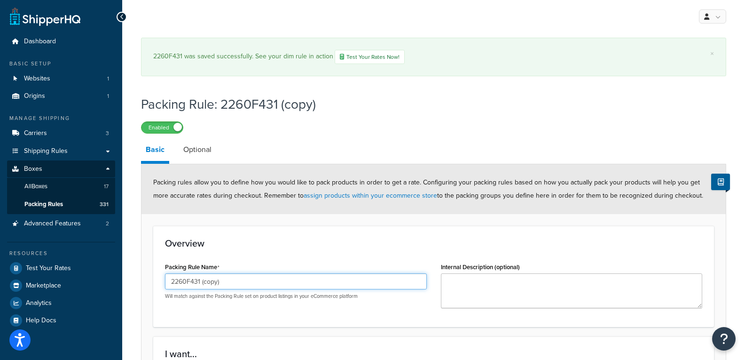
drag, startPoint x: 211, startPoint y: 285, endPoint x: 197, endPoint y: 292, distance: 15.3
click at [197, 292] on div "2260F431 (copy) Will match against the Packing Rule set on product listings in …" at bounding box center [296, 286] width 262 height 26
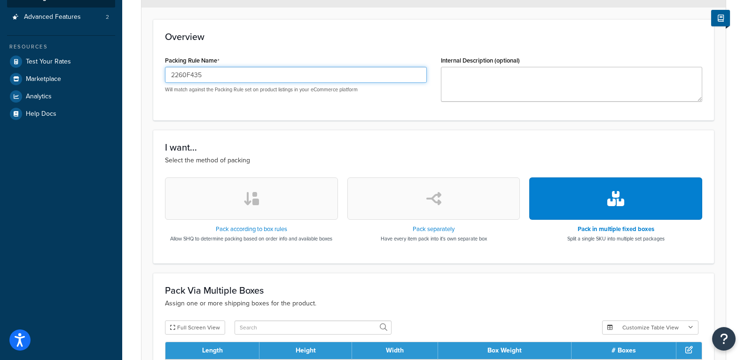
scroll to position [376, 0]
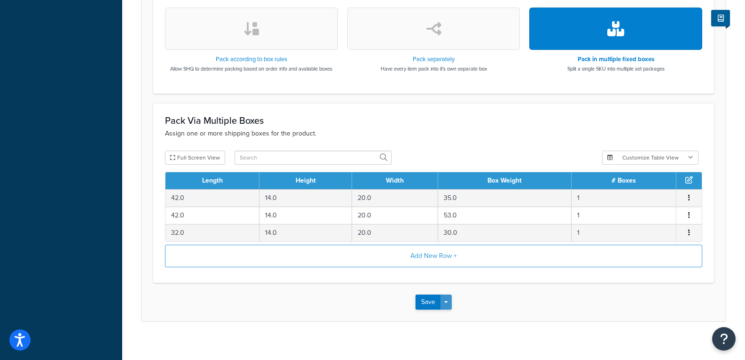
type input "2260F435"
click at [448, 299] on button "Save Dropdown" at bounding box center [445, 301] width 11 height 15
click at [460, 342] on button "Save and Duplicate" at bounding box center [461, 339] width 91 height 20
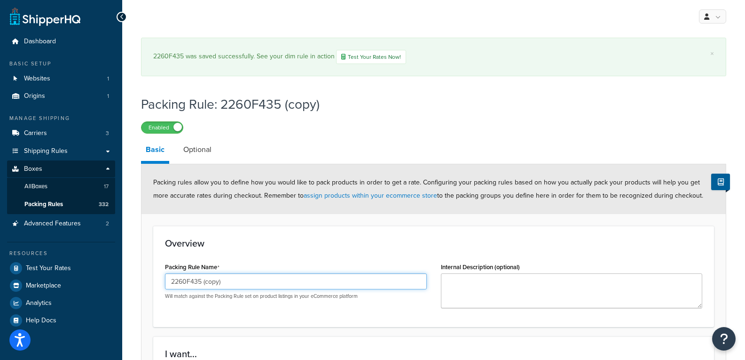
drag, startPoint x: 230, startPoint y: 280, endPoint x: 198, endPoint y: 287, distance: 33.1
click at [198, 287] on input "2260F435 (copy)" at bounding box center [296, 281] width 262 height 16
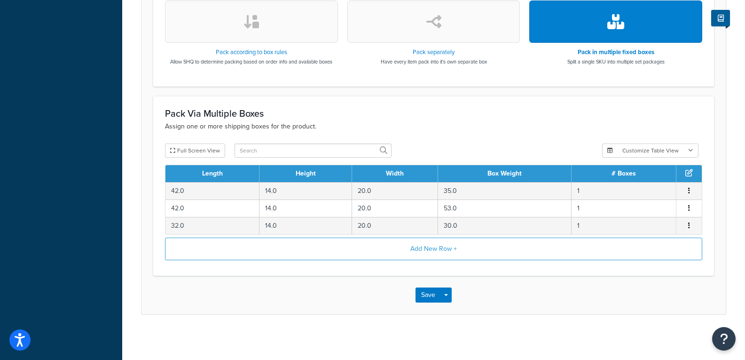
scroll to position [385, 0]
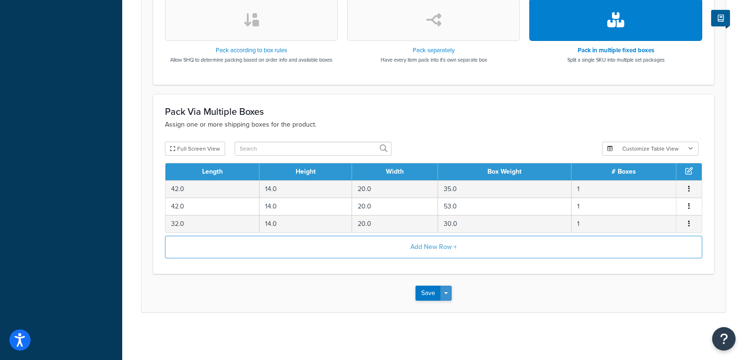
type input "2260F436"
click at [450, 295] on button "Save Dropdown" at bounding box center [445, 292] width 11 height 15
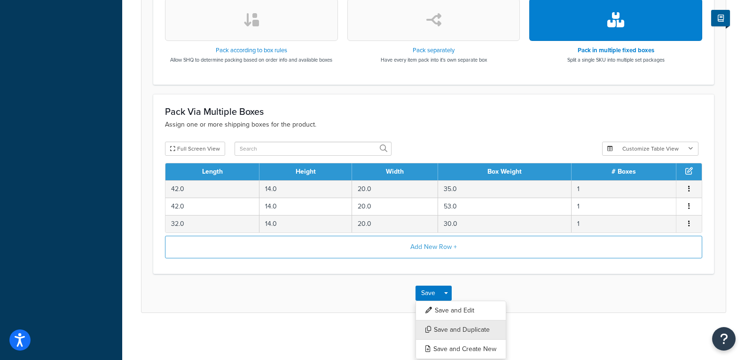
click at [455, 329] on button "Save and Duplicate" at bounding box center [461, 330] width 91 height 20
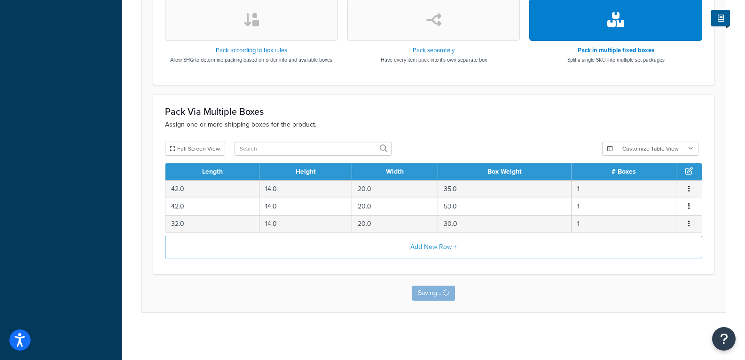
scroll to position [0, 0]
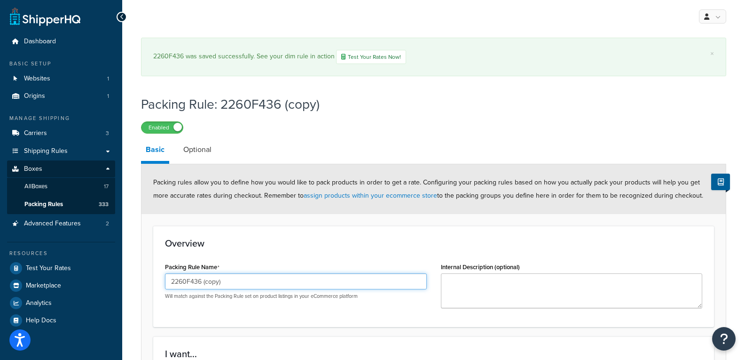
drag, startPoint x: 230, startPoint y: 280, endPoint x: 197, endPoint y: 288, distance: 34.2
click at [197, 288] on input "2260F436 (copy)" at bounding box center [296, 281] width 262 height 16
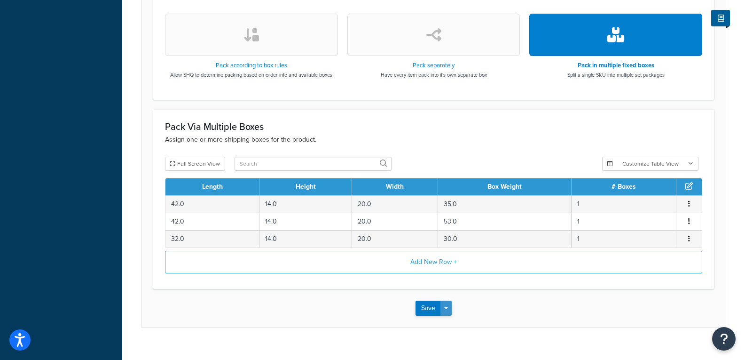
scroll to position [376, 0]
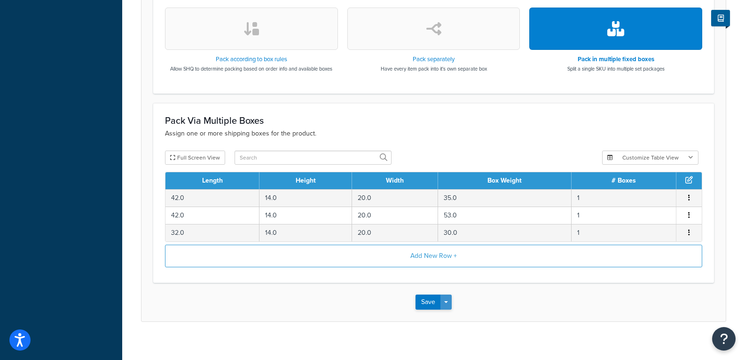
type input "2260F438"
click at [445, 304] on button "Save Dropdown" at bounding box center [445, 301] width 11 height 15
click at [462, 339] on button "Save and Duplicate" at bounding box center [461, 339] width 91 height 20
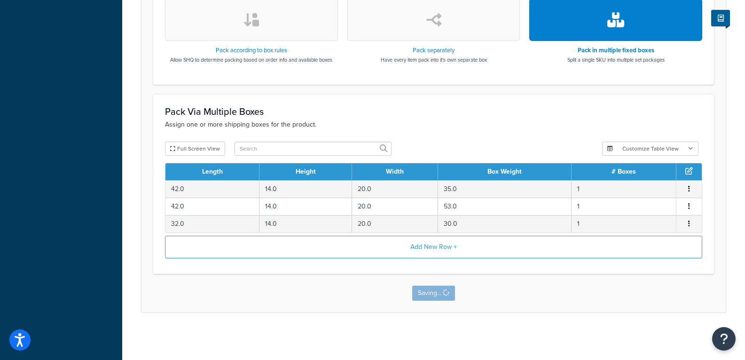
scroll to position [0, 0]
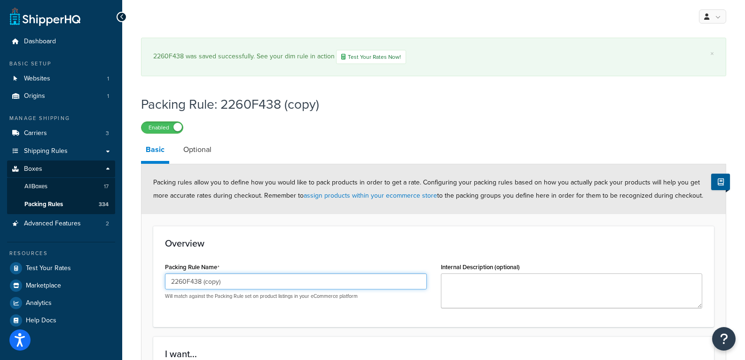
drag, startPoint x: 224, startPoint y: 280, endPoint x: 196, endPoint y: 284, distance: 28.6
click at [196, 284] on input "2260F438 (copy)" at bounding box center [296, 281] width 262 height 16
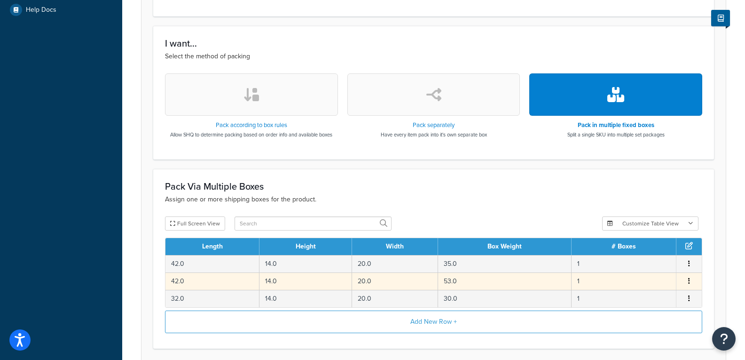
scroll to position [376, 0]
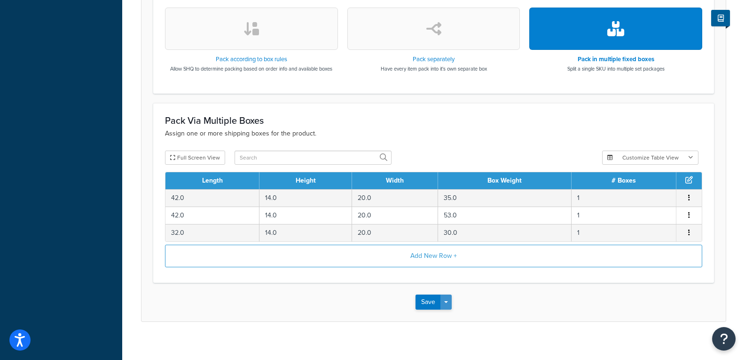
type input "2260F630"
click at [451, 301] on button "Save Dropdown" at bounding box center [445, 301] width 11 height 15
click at [472, 335] on button "Save and Duplicate" at bounding box center [461, 339] width 91 height 20
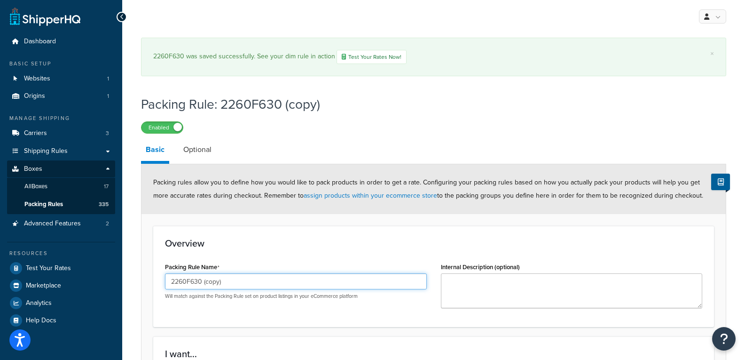
drag, startPoint x: 232, startPoint y: 283, endPoint x: 197, endPoint y: 287, distance: 34.6
click at [197, 287] on input "2260F630 (copy)" at bounding box center [296, 281] width 262 height 16
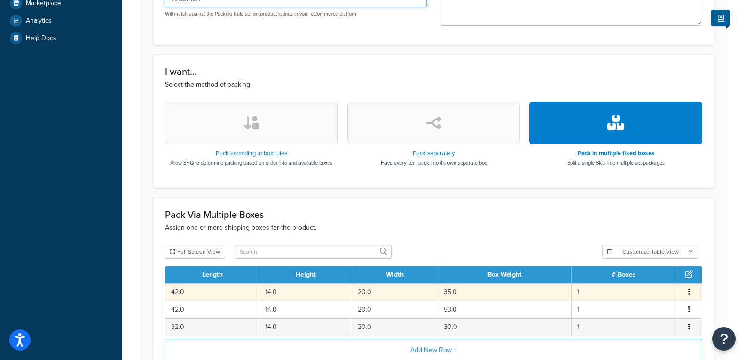
scroll to position [385, 0]
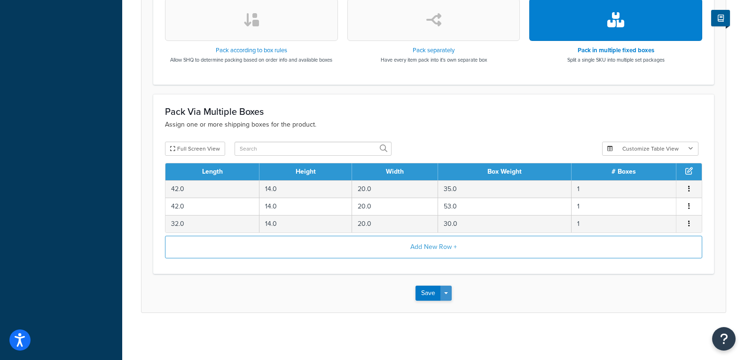
type input "2260F631"
click at [444, 288] on button "Save Dropdown" at bounding box center [445, 292] width 11 height 15
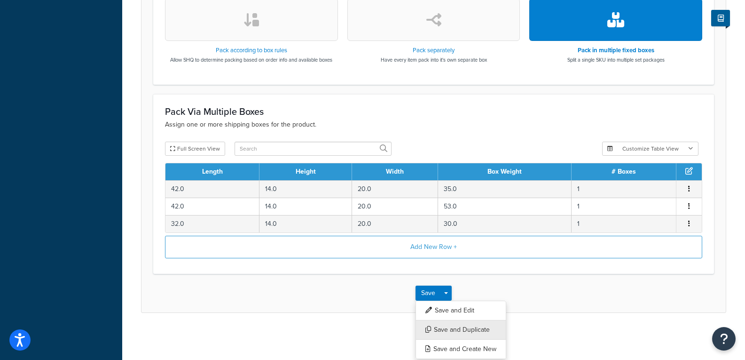
click at [464, 332] on button "Save and Duplicate" at bounding box center [461, 330] width 91 height 20
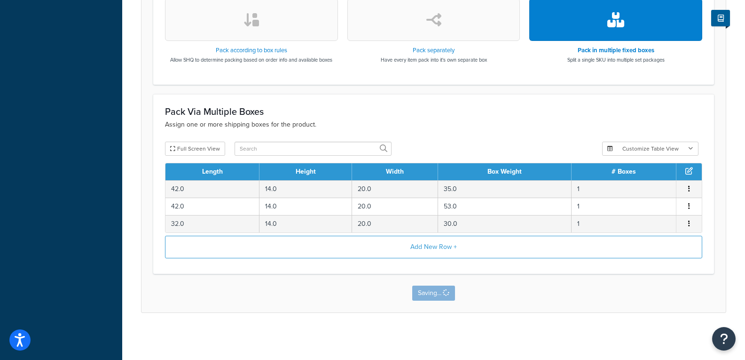
scroll to position [0, 0]
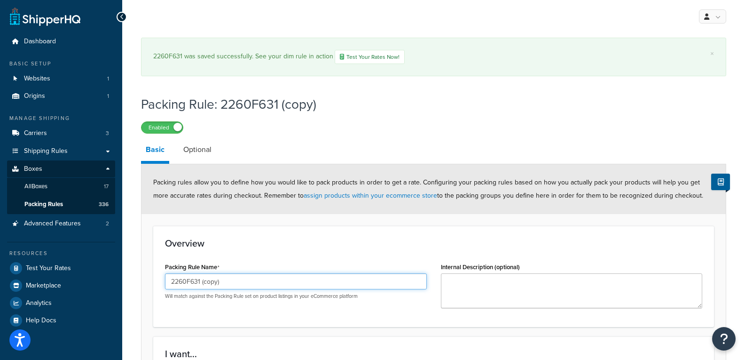
drag, startPoint x: 228, startPoint y: 279, endPoint x: 197, endPoint y: 289, distance: 31.7
click at [197, 289] on input "2260F631 (copy)" at bounding box center [296, 281] width 262 height 16
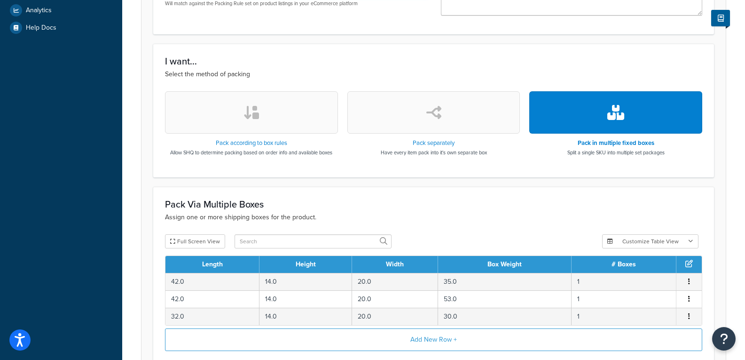
scroll to position [376, 0]
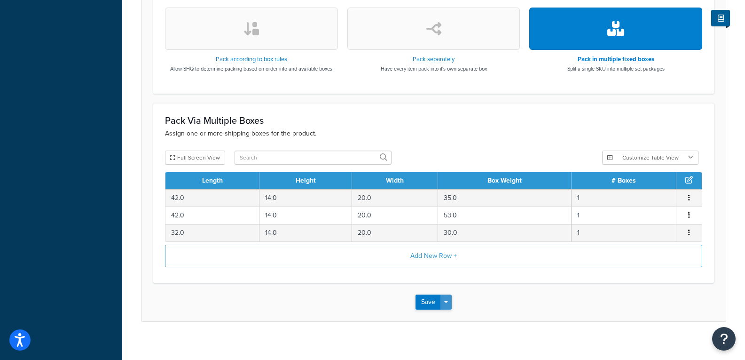
type input "2260F635"
click at [442, 301] on button "Save Dropdown" at bounding box center [445, 301] width 11 height 15
click at [459, 332] on button "Save and Duplicate" at bounding box center [461, 339] width 91 height 20
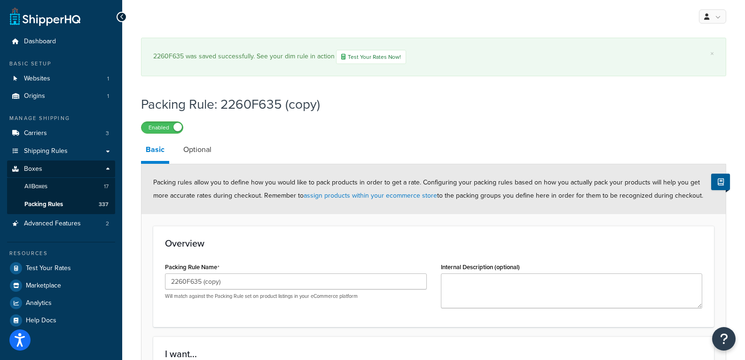
drag, startPoint x: 234, startPoint y: 273, endPoint x: 198, endPoint y: 283, distance: 36.6
click at [198, 283] on div "Packing Rule Name 2260F635 (copy) Will match against the Packing Rule set on pr…" at bounding box center [296, 279] width 262 height 39
drag, startPoint x: 226, startPoint y: 280, endPoint x: 199, endPoint y: 287, distance: 28.2
click at [199, 287] on input "2260F635 (copy)" at bounding box center [296, 281] width 262 height 16
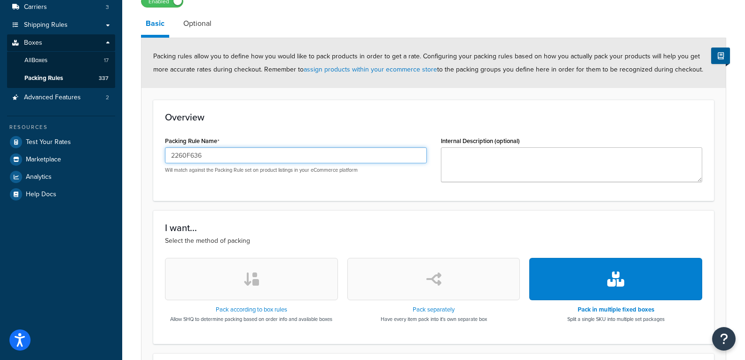
scroll to position [385, 0]
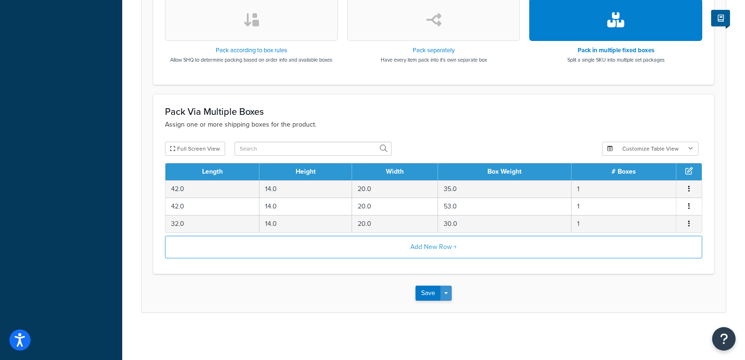
type input "2260F636"
click at [444, 293] on span "button" at bounding box center [446, 293] width 4 height 2
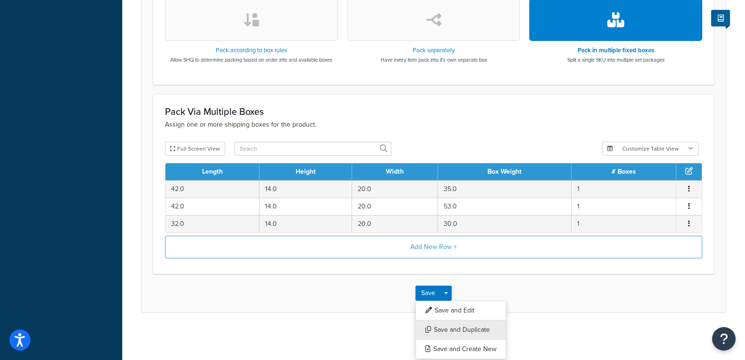
click at [460, 332] on button "Save and Duplicate" at bounding box center [461, 330] width 91 height 20
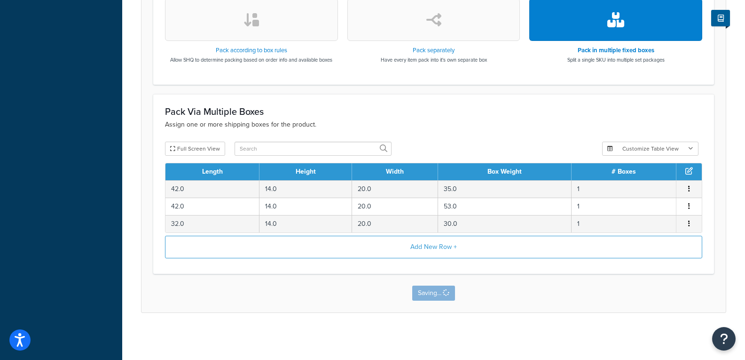
scroll to position [0, 0]
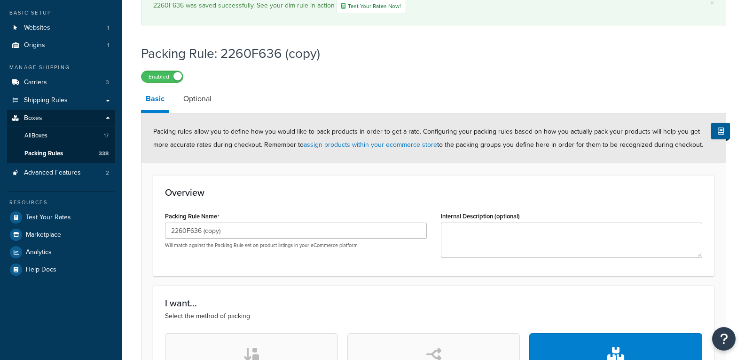
scroll to position [141, 0]
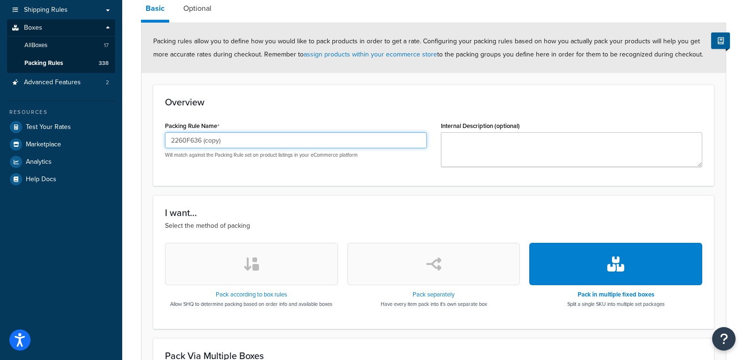
drag, startPoint x: 215, startPoint y: 142, endPoint x: 198, endPoint y: 142, distance: 17.0
click at [198, 142] on input "2260F636 (copy)" at bounding box center [296, 140] width 262 height 16
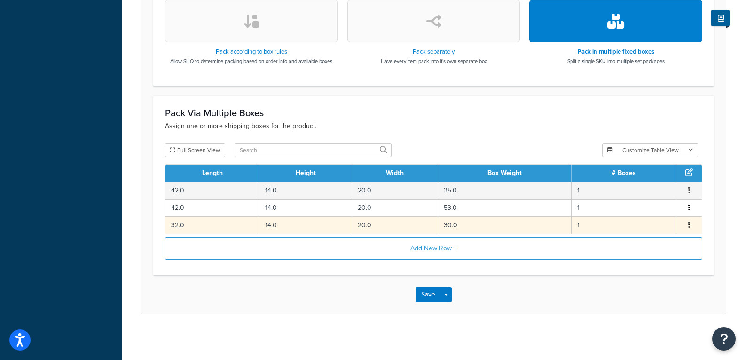
scroll to position [385, 0]
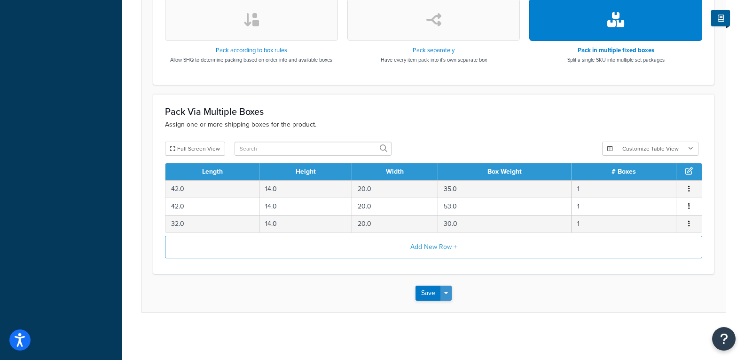
type input "2260F638"
click at [450, 293] on button "Save Dropdown" at bounding box center [445, 292] width 11 height 15
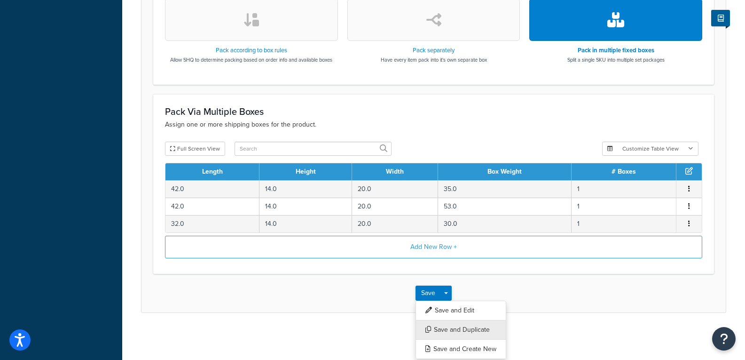
click at [457, 331] on button "Save and Duplicate" at bounding box center [461, 330] width 91 height 20
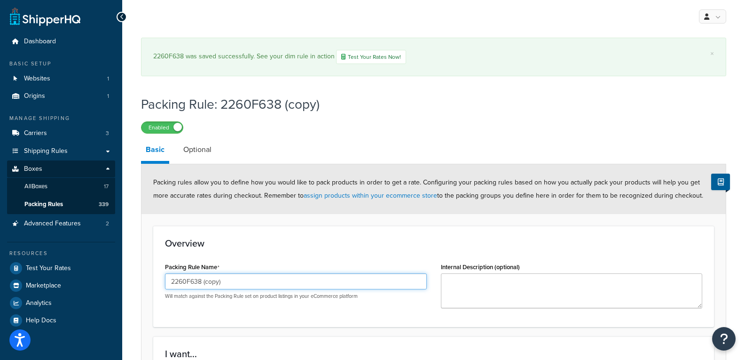
drag, startPoint x: 255, startPoint y: 281, endPoint x: 138, endPoint y: 285, distance: 117.6
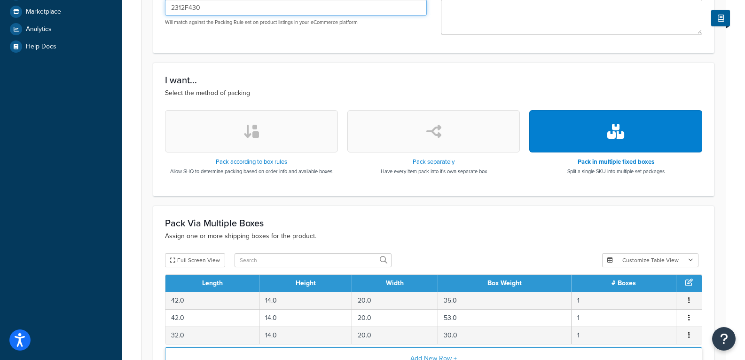
scroll to position [376, 0]
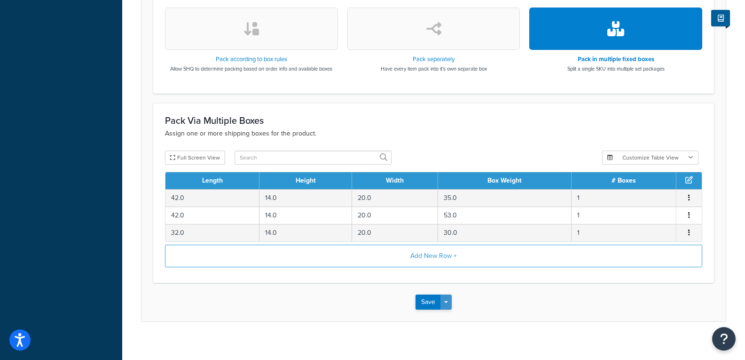
type input "2312F430"
click at [449, 299] on button "Save Dropdown" at bounding box center [445, 301] width 11 height 15
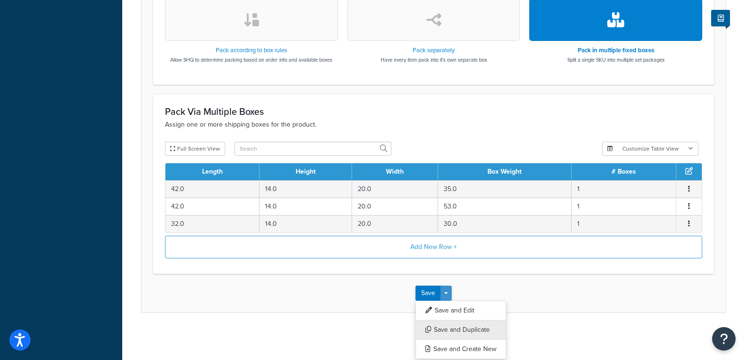
scroll to position [332, 0]
click at [456, 327] on button "Save and Duplicate" at bounding box center [461, 330] width 91 height 20
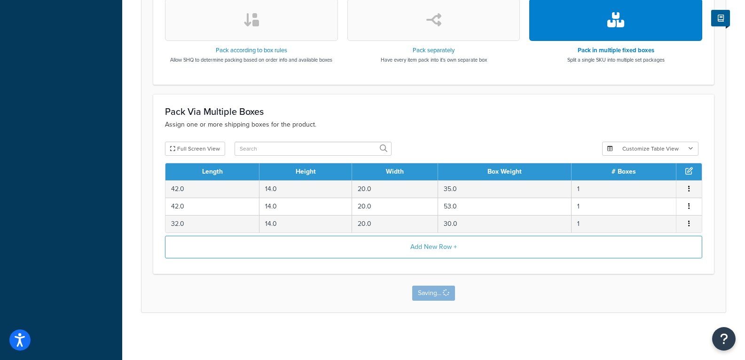
scroll to position [0, 0]
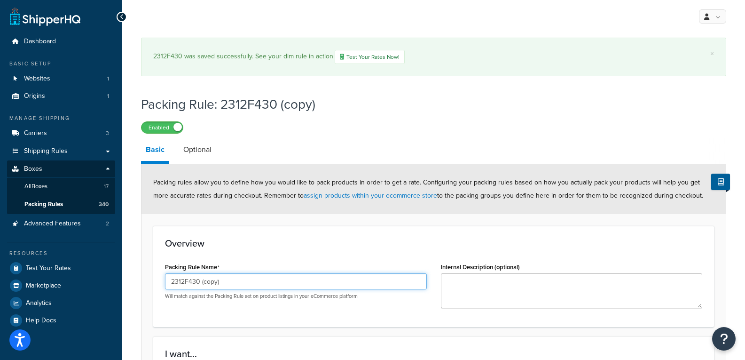
drag, startPoint x: 234, startPoint y: 288, endPoint x: 197, endPoint y: 291, distance: 36.8
click at [197, 291] on div "2312F430 (copy) Will match against the Packing Rule set on product listings in …" at bounding box center [296, 286] width 262 height 26
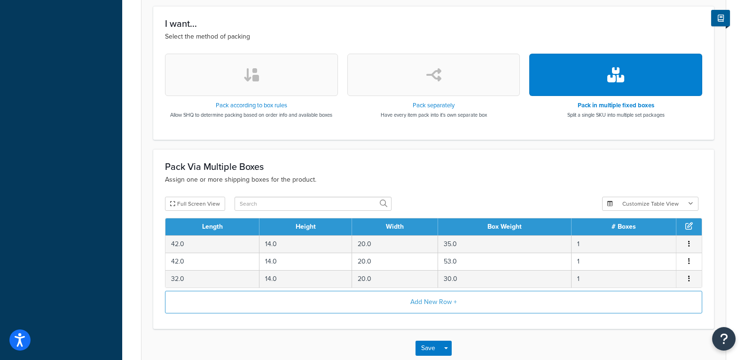
scroll to position [385, 0]
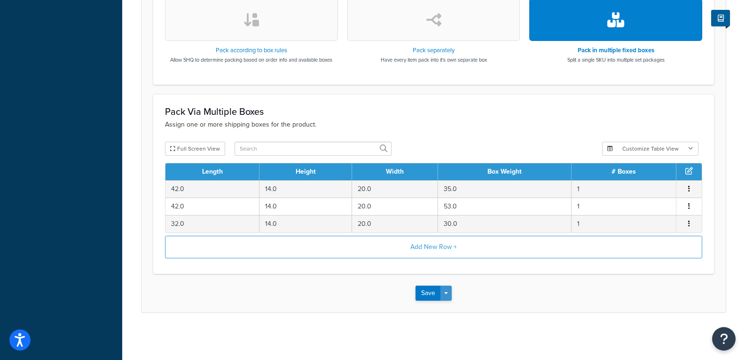
type input "2312F431"
click at [448, 295] on button "Save Dropdown" at bounding box center [445, 292] width 11 height 15
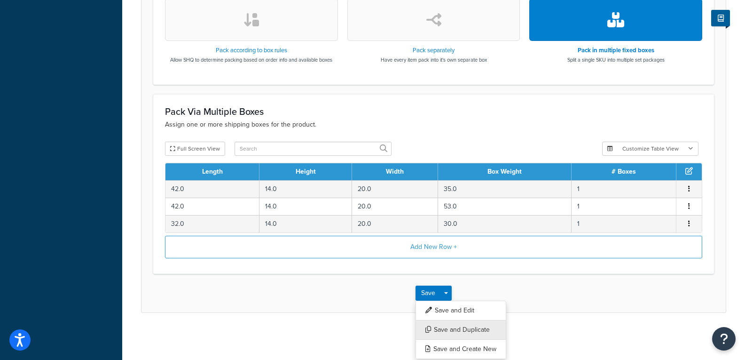
click at [452, 327] on button "Save and Duplicate" at bounding box center [461, 330] width 91 height 20
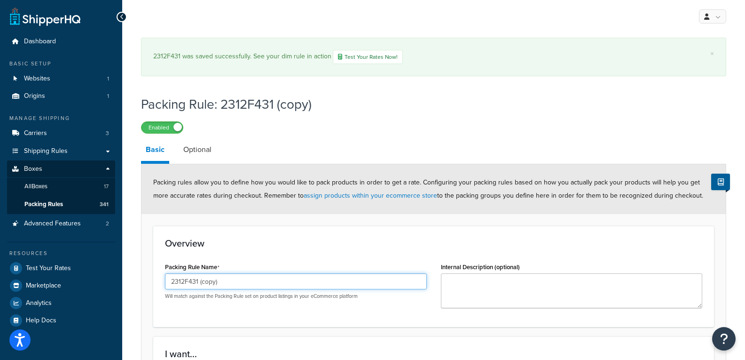
drag, startPoint x: 243, startPoint y: 277, endPoint x: 188, endPoint y: 287, distance: 56.4
click at [188, 287] on input "2312F431 (copy)" at bounding box center [296, 281] width 262 height 16
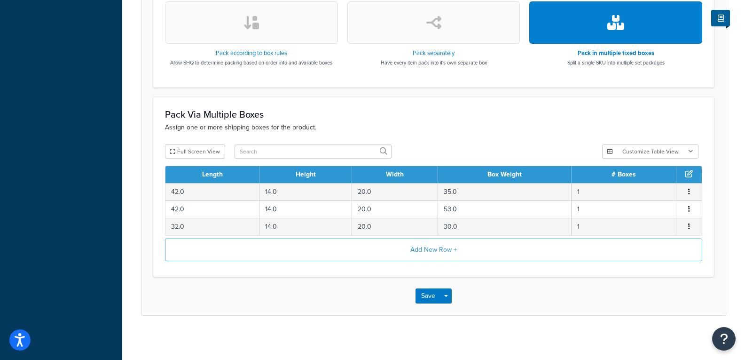
scroll to position [385, 0]
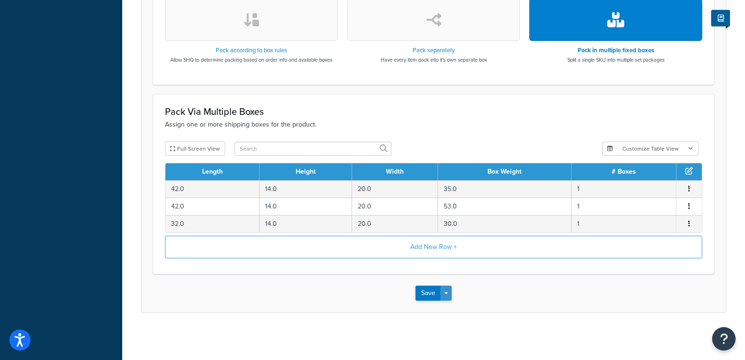
type input "2312F530"
click at [449, 295] on button "Save Dropdown" at bounding box center [445, 292] width 11 height 15
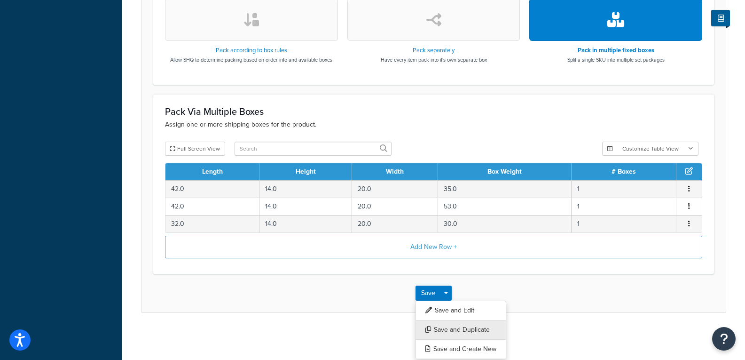
click at [450, 330] on button "Save and Duplicate" at bounding box center [461, 330] width 91 height 20
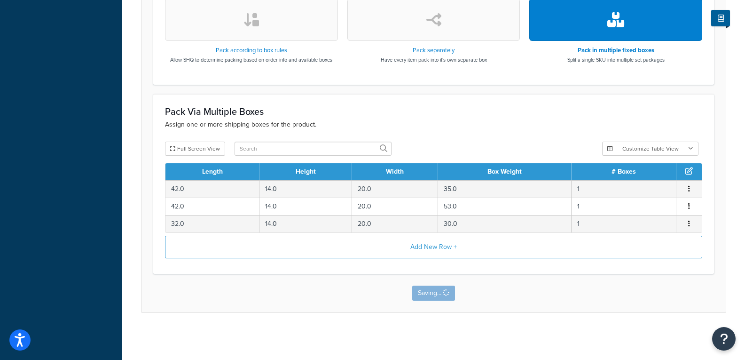
scroll to position [0, 0]
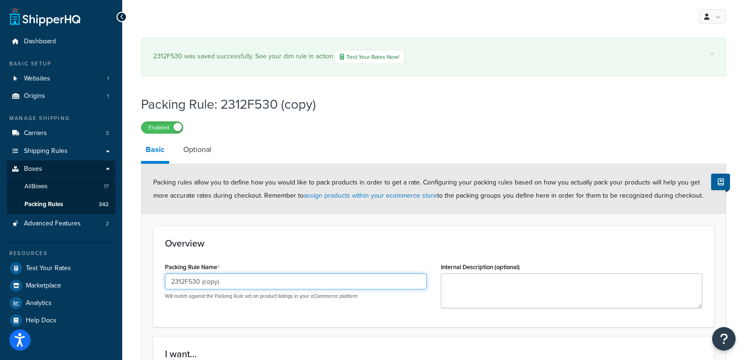
drag, startPoint x: 247, startPoint y: 284, endPoint x: 195, endPoint y: 286, distance: 51.8
click at [195, 286] on input "2312F530 (copy)" at bounding box center [296, 281] width 262 height 16
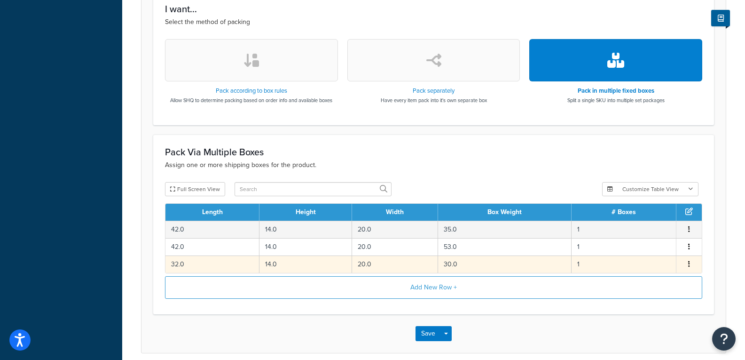
scroll to position [385, 0]
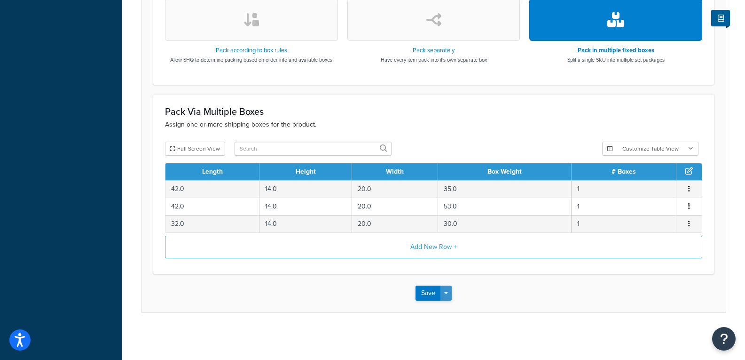
type input "2312F531"
click at [446, 293] on span "button" at bounding box center [446, 293] width 4 height 2
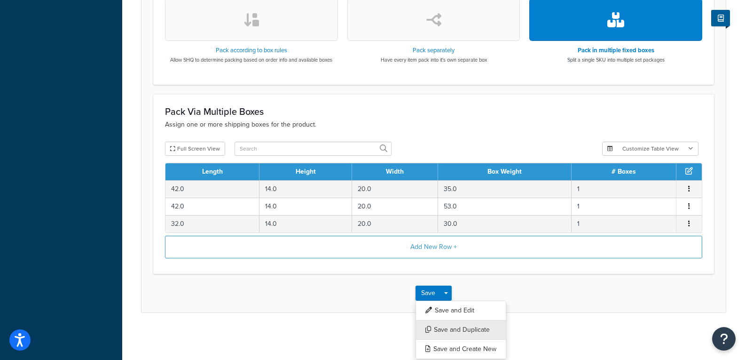
click at [450, 327] on button "Save and Duplicate" at bounding box center [461, 330] width 91 height 20
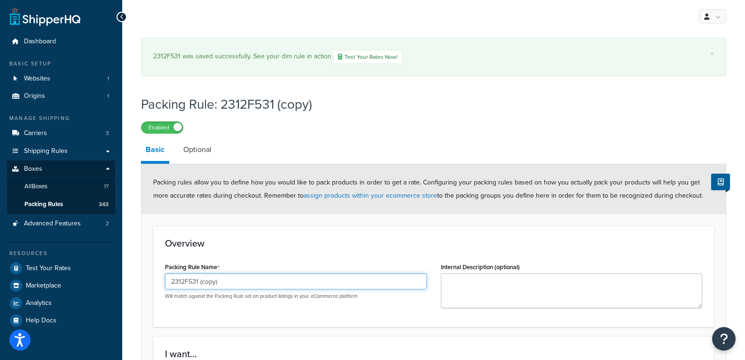
drag, startPoint x: 230, startPoint y: 278, endPoint x: 187, endPoint y: 285, distance: 43.7
click at [187, 285] on input "2312F531 (copy)" at bounding box center [296, 281] width 262 height 16
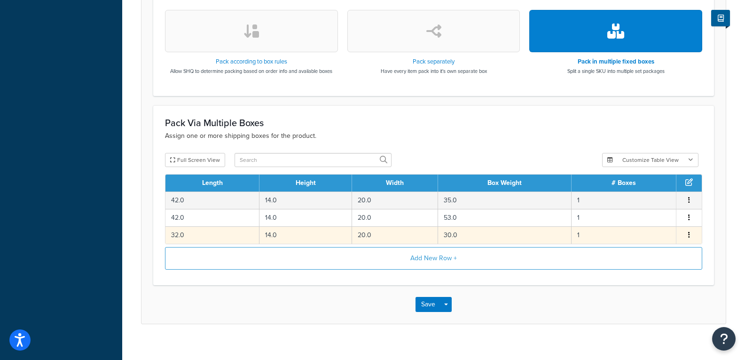
scroll to position [376, 0]
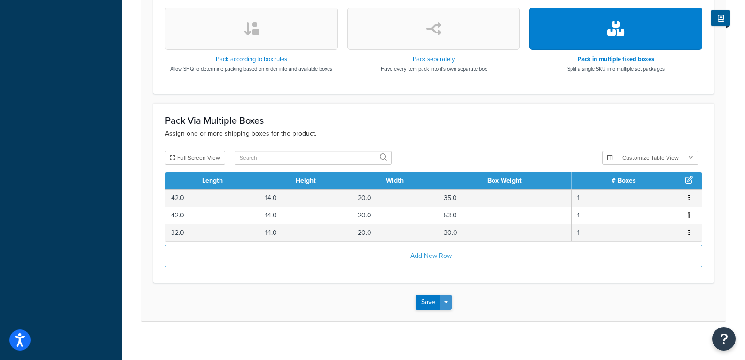
type input "2312F630"
click at [445, 296] on button "Save Dropdown" at bounding box center [445, 301] width 11 height 15
click at [452, 336] on button "Save and Duplicate" at bounding box center [461, 339] width 91 height 20
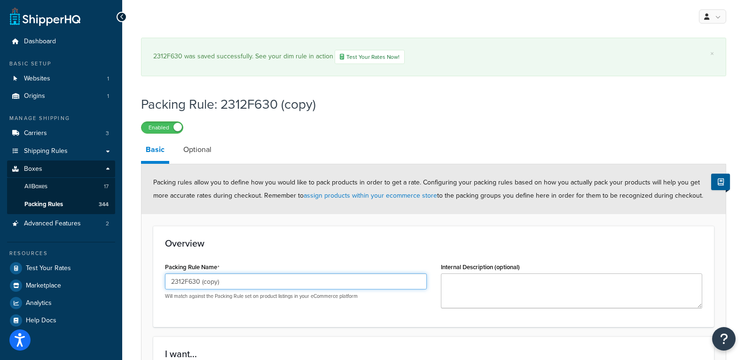
drag, startPoint x: 236, startPoint y: 287, endPoint x: 195, endPoint y: 296, distance: 42.2
click at [195, 296] on div "2312F630 (copy) Will match against the Packing Rule set on product listings in …" at bounding box center [296, 286] width 262 height 26
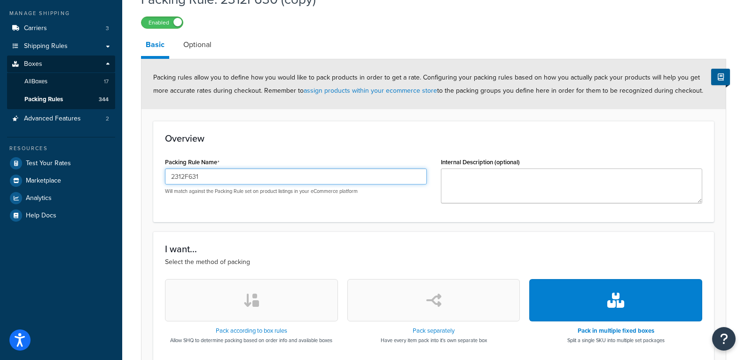
scroll to position [376, 0]
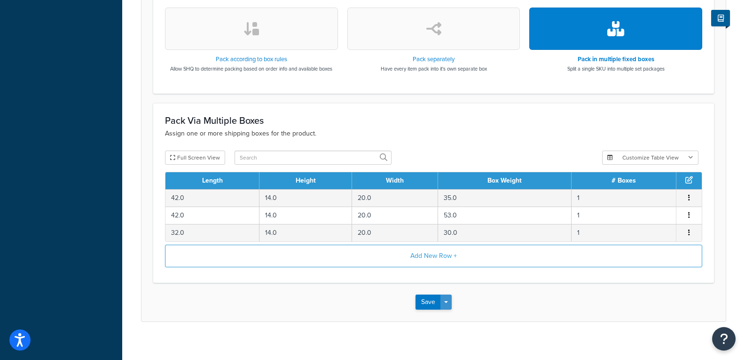
type input "2312F631"
click at [448, 307] on button "Save Dropdown" at bounding box center [445, 301] width 11 height 15
click at [448, 336] on button "Save and Duplicate" at bounding box center [461, 339] width 91 height 20
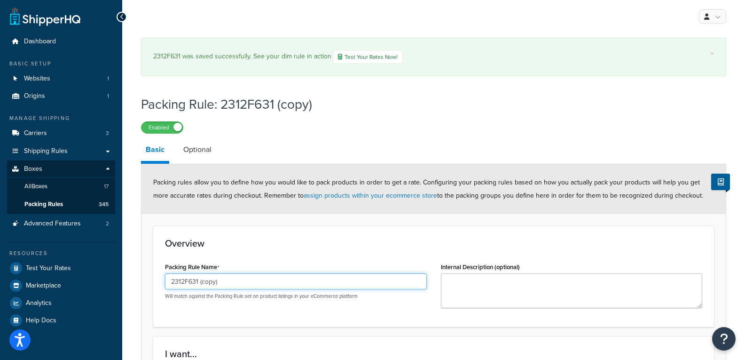
drag, startPoint x: 223, startPoint y: 275, endPoint x: 190, endPoint y: 281, distance: 34.0
click at [190, 281] on input "2312F631 (copy)" at bounding box center [296, 281] width 262 height 16
click at [185, 281] on input "2312F412" at bounding box center [296, 281] width 262 height 16
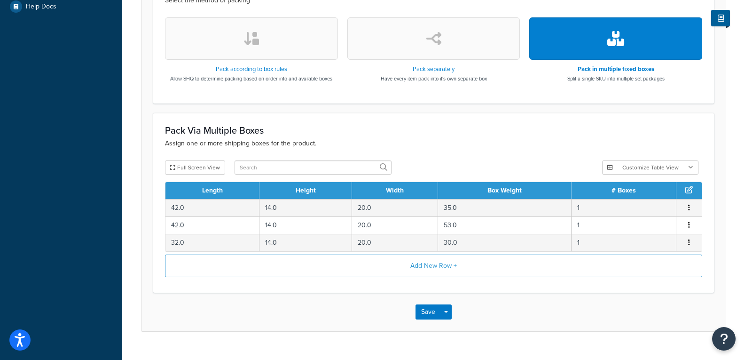
scroll to position [332, 0]
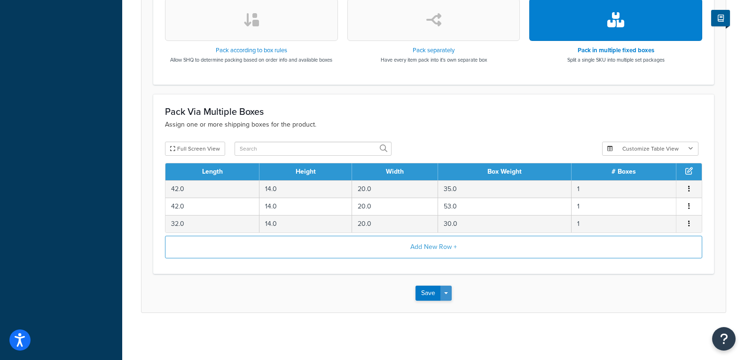
type input "2313F412"
click at [447, 294] on button "Save Dropdown" at bounding box center [445, 292] width 11 height 15
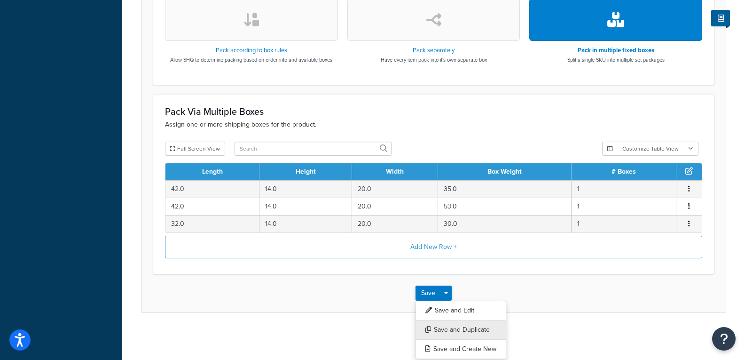
click at [461, 328] on button "Save and Duplicate" at bounding box center [461, 330] width 91 height 20
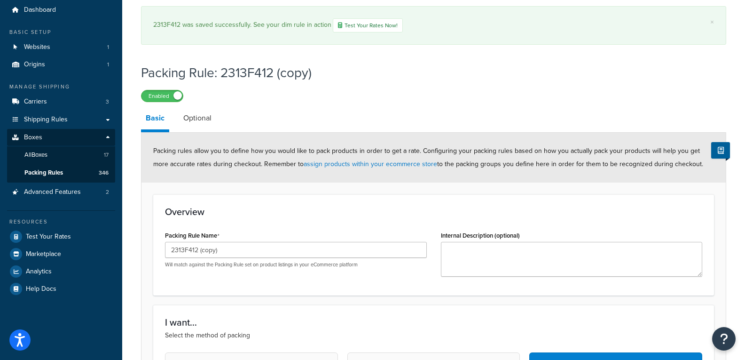
scroll to position [47, 0]
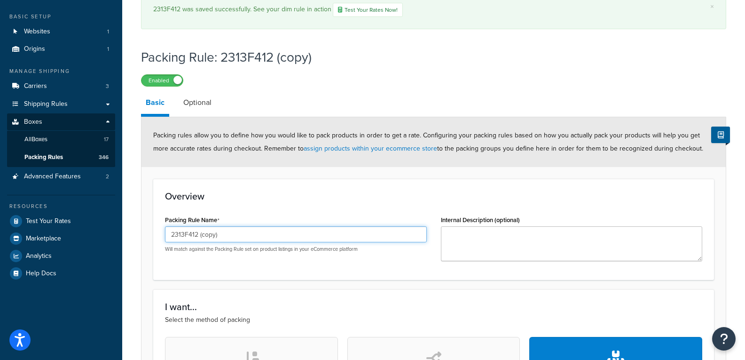
drag, startPoint x: 212, startPoint y: 237, endPoint x: 192, endPoint y: 241, distance: 20.5
click at [192, 241] on input "2313F412 (copy)" at bounding box center [296, 234] width 262 height 16
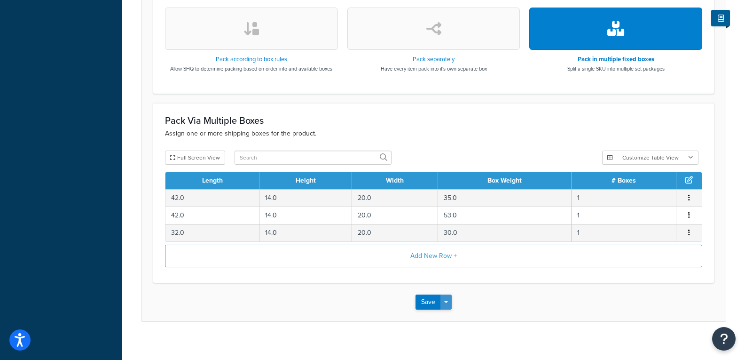
type input "2313F432"
click at [448, 303] on button "Save Dropdown" at bounding box center [445, 301] width 11 height 15
click at [456, 341] on button "Save and Duplicate" at bounding box center [461, 339] width 91 height 20
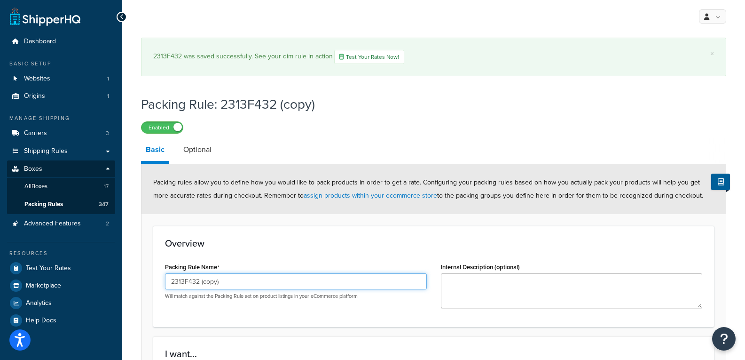
drag, startPoint x: 224, startPoint y: 278, endPoint x: 189, endPoint y: 283, distance: 35.1
click at [189, 283] on input "2313F432 (copy)" at bounding box center [296, 281] width 262 height 16
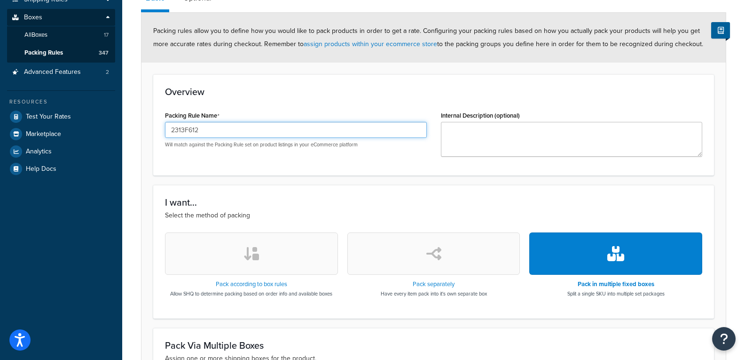
scroll to position [376, 0]
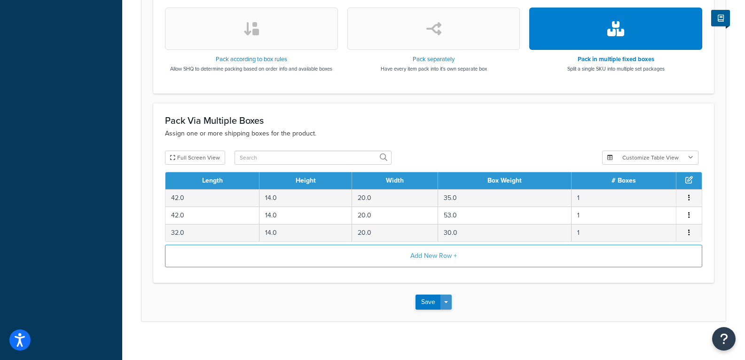
type input "2313F612"
click at [448, 298] on button "Save Dropdown" at bounding box center [445, 301] width 11 height 15
click at [475, 338] on button "Save and Duplicate" at bounding box center [461, 339] width 91 height 20
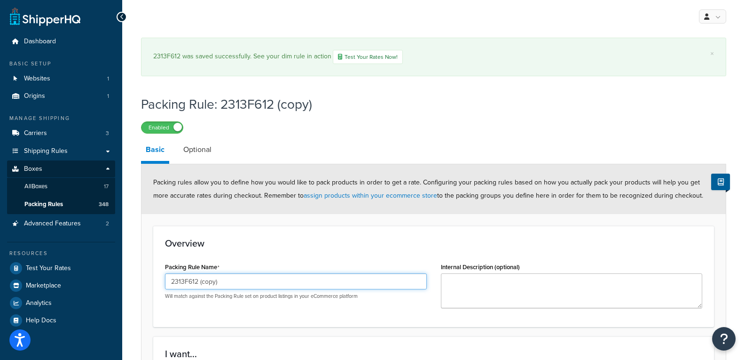
drag, startPoint x: 225, startPoint y: 284, endPoint x: 193, endPoint y: 288, distance: 32.7
click at [193, 288] on input "2313F612 (copy)" at bounding box center [296, 281] width 262 height 16
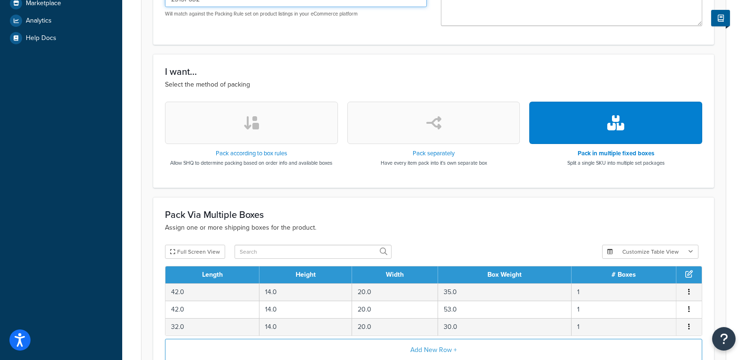
scroll to position [385, 0]
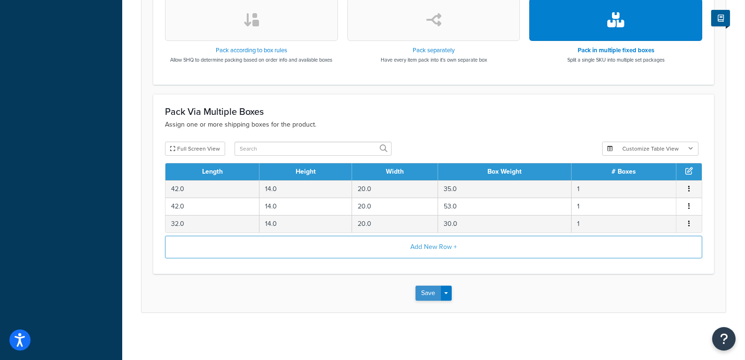
type input "2313F632"
click at [429, 289] on button "Save" at bounding box center [428, 292] width 25 height 15
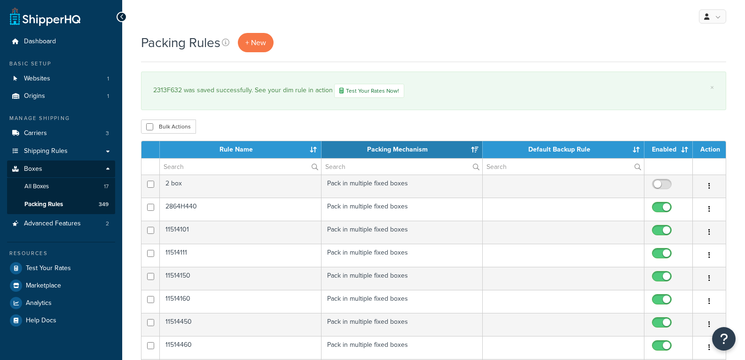
select select "15"
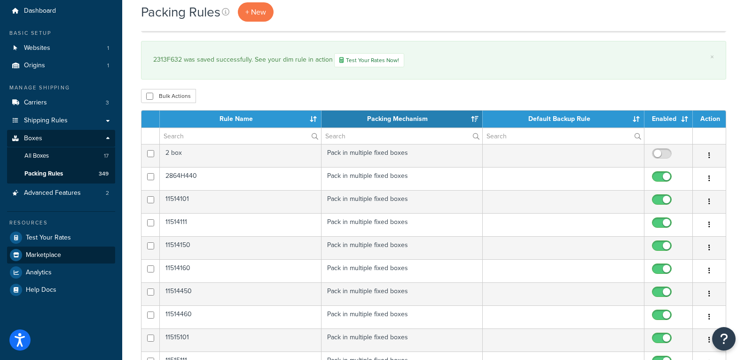
scroll to position [47, 0]
